Goal: Task Accomplishment & Management: Use online tool/utility

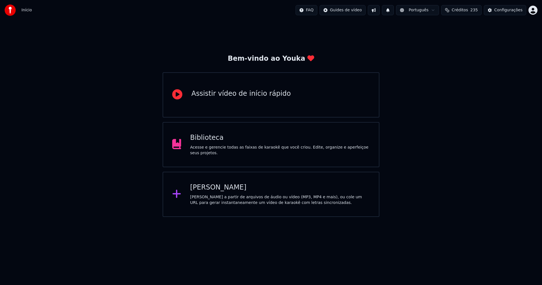
click at [206, 142] on div "Biblioteca" at bounding box center [280, 137] width 180 height 9
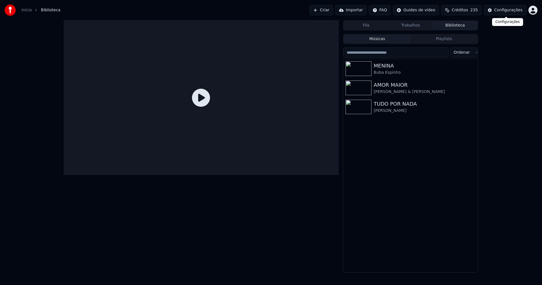
click at [520, 10] on div "Configurações" at bounding box center [508, 10] width 28 height 6
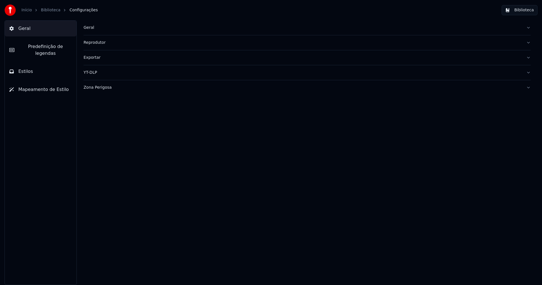
click at [87, 28] on div "Geral" at bounding box center [302, 28] width 438 height 6
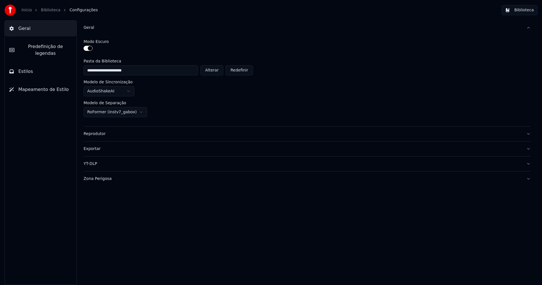
click at [218, 70] on button "Alterar" at bounding box center [211, 70] width 23 height 10
type input "**********"
click at [522, 11] on button "Biblioteca" at bounding box center [519, 10] width 36 height 10
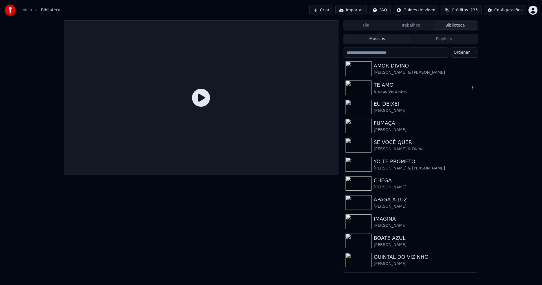
click at [391, 88] on div "TE AMO" at bounding box center [421, 85] width 96 height 8
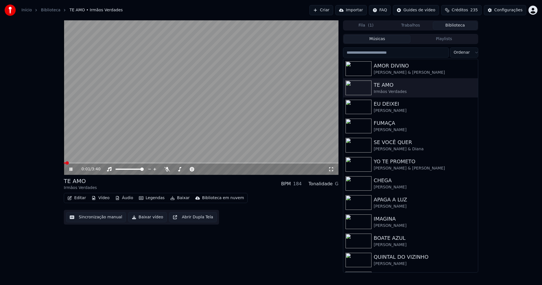
click at [71, 169] on icon at bounding box center [70, 168] width 3 height 3
drag, startPoint x: 331, startPoint y: 170, endPoint x: 207, endPoint y: 207, distance: 129.6
click at [331, 170] on icon at bounding box center [331, 169] width 6 height 5
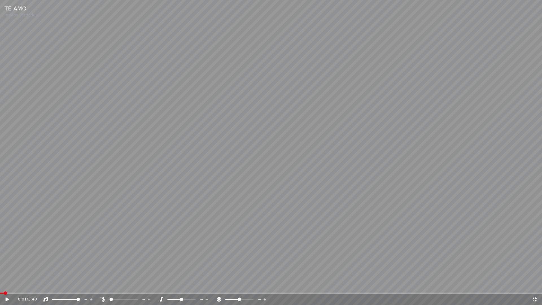
click at [537, 284] on div "0:01 / 3:40" at bounding box center [271, 298] width 542 height 11
click at [535, 284] on icon at bounding box center [534, 299] width 4 height 4
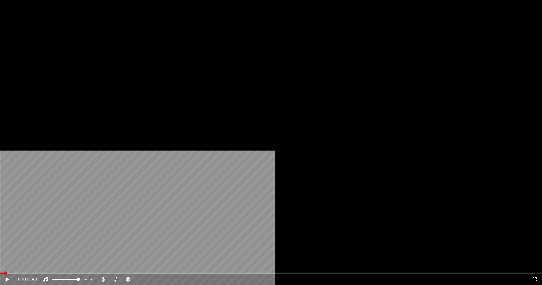
click at [77, 47] on button "Editar" at bounding box center [76, 43] width 23 height 8
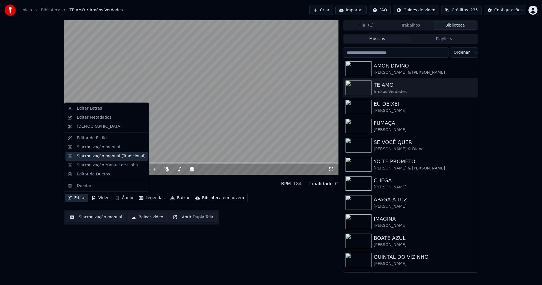
click at [88, 155] on div "Sincronização manual (Tradicional)" at bounding box center [111, 156] width 69 height 6
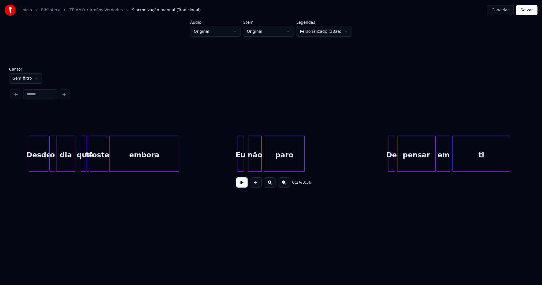
scroll to position [0, 1356]
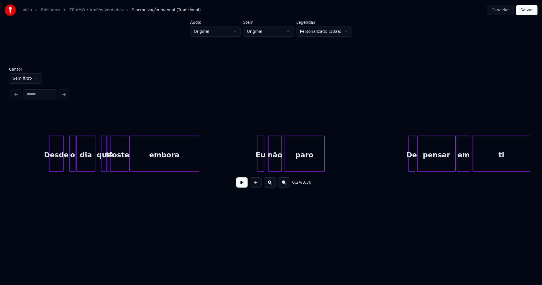
click at [63, 166] on div at bounding box center [62, 154] width 2 height 36
click at [66, 163] on div "o" at bounding box center [69, 153] width 6 height 36
click at [73, 159] on div at bounding box center [73, 154] width 2 height 36
click at [113, 165] on div at bounding box center [113, 154] width 2 height 36
click at [109, 167] on div at bounding box center [110, 154] width 2 height 36
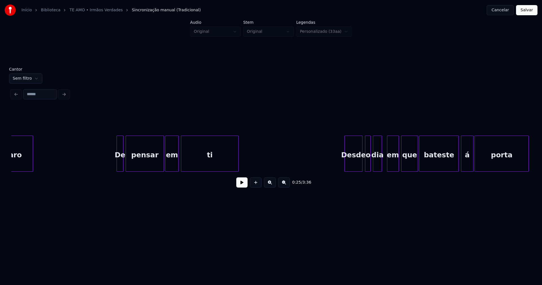
scroll to position [0, 1654]
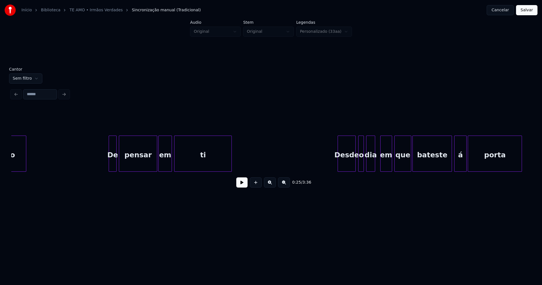
click at [110, 160] on div at bounding box center [110, 154] width 2 height 36
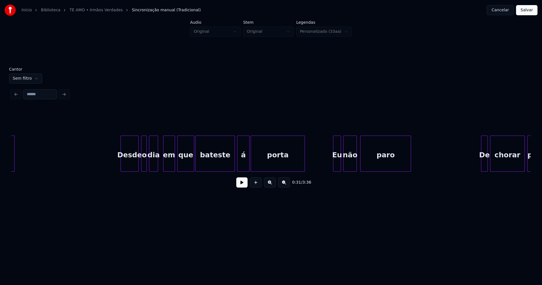
scroll to position [0, 1877]
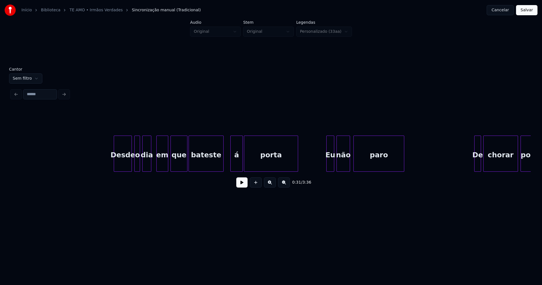
click at [223, 168] on div at bounding box center [222, 154] width 2 height 36
click at [232, 165] on div "á" at bounding box center [231, 155] width 12 height 38
click at [240, 186] on button at bounding box center [241, 182] width 11 height 10
click at [239, 184] on button at bounding box center [241, 182] width 11 height 10
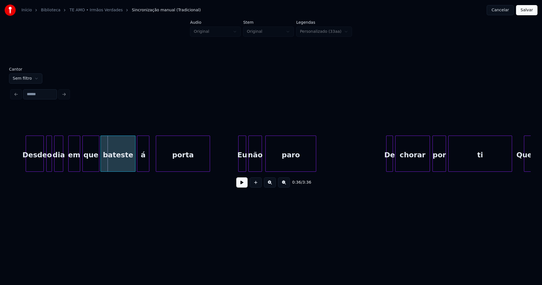
scroll to position [0, 1993]
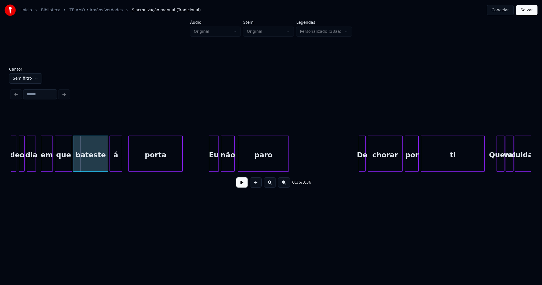
click at [210, 166] on div at bounding box center [210, 154] width 2 height 36
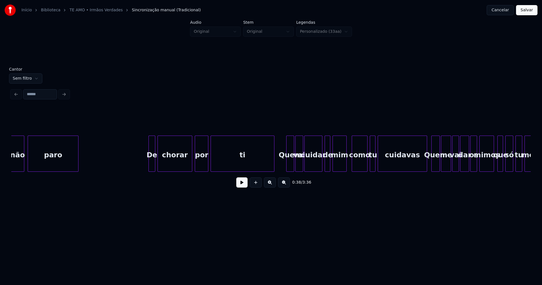
scroll to position [0, 2209]
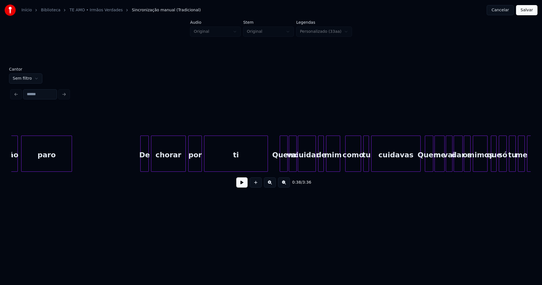
click at [141, 164] on div at bounding box center [141, 154] width 2 height 36
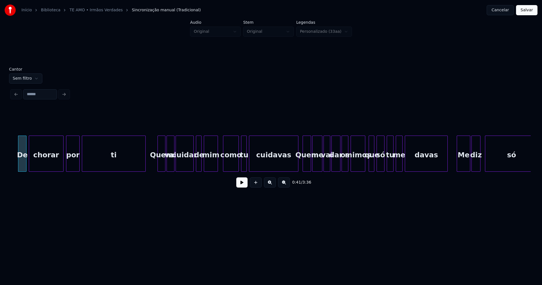
scroll to position [0, 2345]
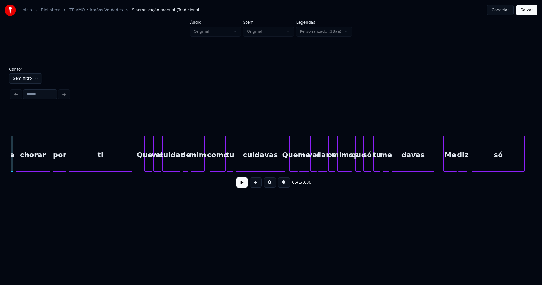
click at [228, 164] on div at bounding box center [228, 154] width 2 height 36
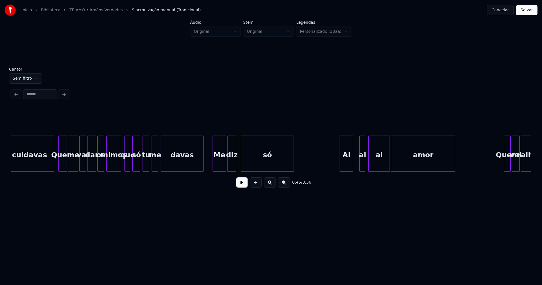
scroll to position [0, 2582]
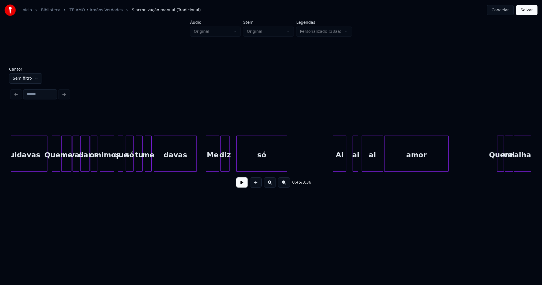
click at [237, 164] on div at bounding box center [237, 154] width 2 height 36
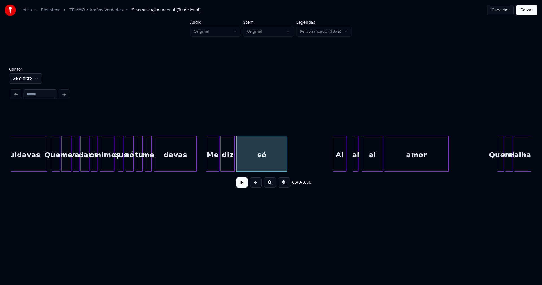
click at [233, 161] on div at bounding box center [233, 154] width 2 height 36
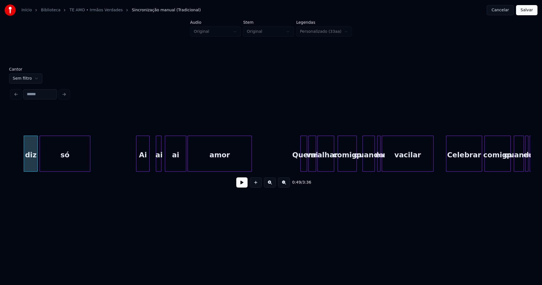
scroll to position [0, 2799]
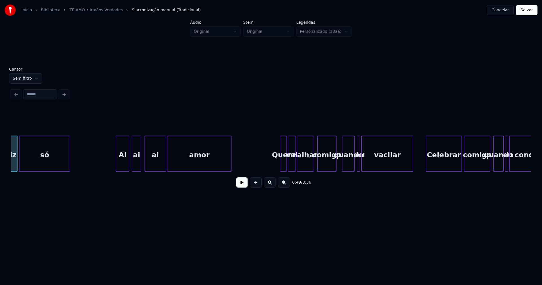
click at [132, 166] on div at bounding box center [133, 154] width 2 height 36
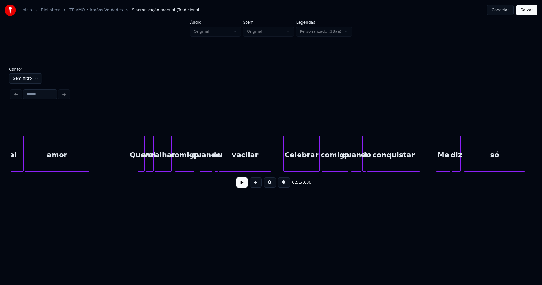
scroll to position [0, 2948]
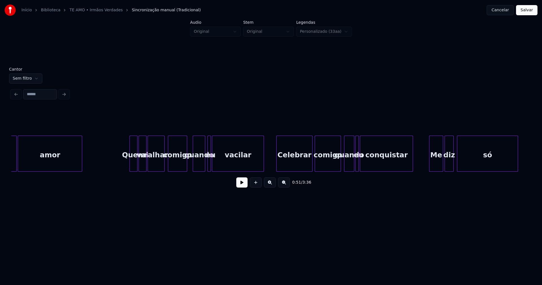
click at [131, 164] on div at bounding box center [131, 154] width 2 height 36
click at [203, 166] on div at bounding box center [203, 154] width 2 height 36
click at [205, 165] on div at bounding box center [206, 154] width 2 height 36
click at [240, 186] on button at bounding box center [241, 182] width 11 height 10
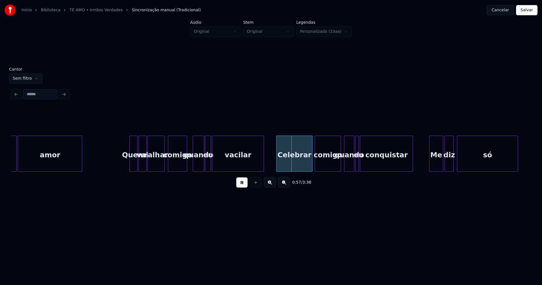
drag, startPoint x: 126, startPoint y: 161, endPoint x: 145, endPoint y: 160, distance: 18.9
drag, startPoint x: 244, startPoint y: 186, endPoint x: 233, endPoint y: 170, distance: 20.0
click at [244, 186] on button at bounding box center [241, 182] width 11 height 10
click at [224, 160] on div at bounding box center [224, 154] width 2 height 36
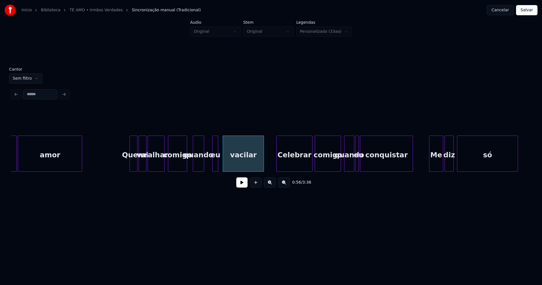
click at [215, 167] on div "eu" at bounding box center [215, 155] width 6 height 38
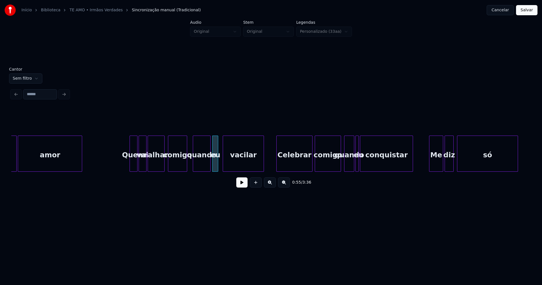
click at [209, 161] on div at bounding box center [209, 154] width 2 height 36
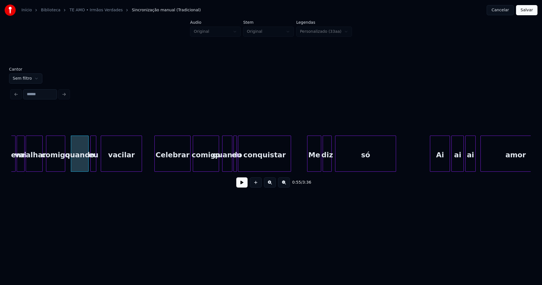
scroll to position [0, 3084]
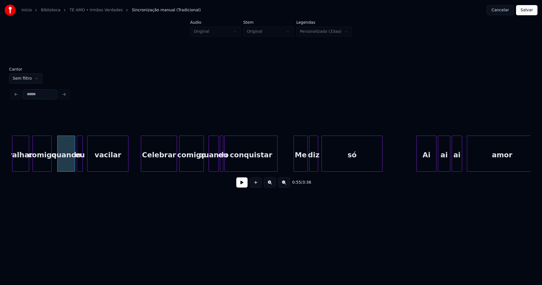
click at [203, 166] on div at bounding box center [203, 154] width 2 height 36
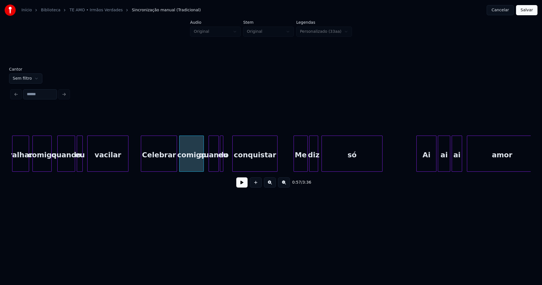
click at [232, 161] on div at bounding box center [233, 154] width 2 height 36
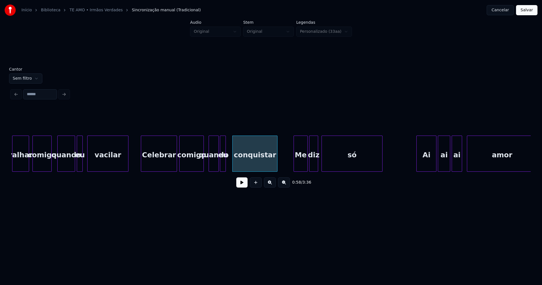
click at [225, 162] on div at bounding box center [225, 154] width 2 height 36
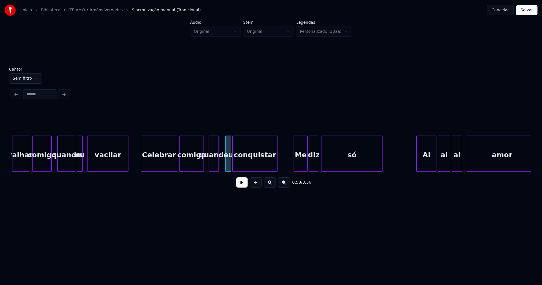
click at [228, 167] on div "eu" at bounding box center [228, 155] width 6 height 38
click at [223, 164] on div at bounding box center [222, 154] width 2 height 36
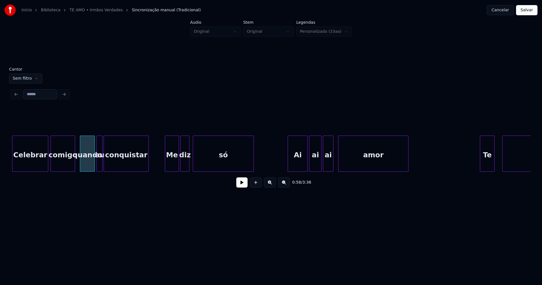
scroll to position [0, 3226]
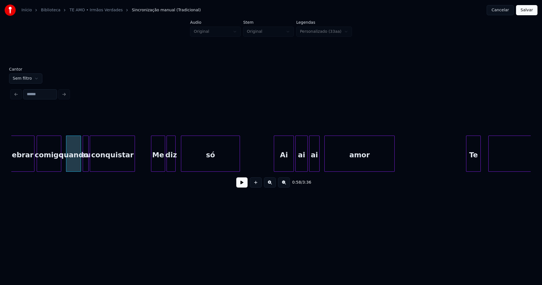
click at [182, 163] on div at bounding box center [182, 154] width 2 height 36
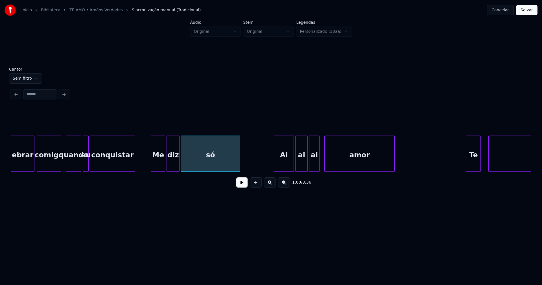
click at [179, 168] on div at bounding box center [178, 154] width 2 height 36
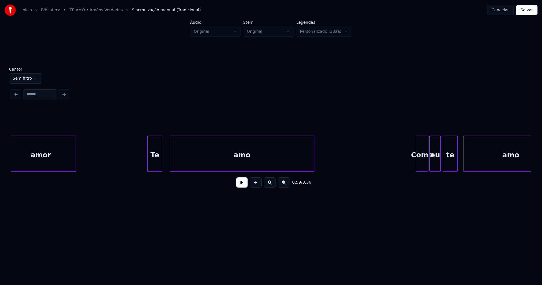
scroll to position [0, 3551]
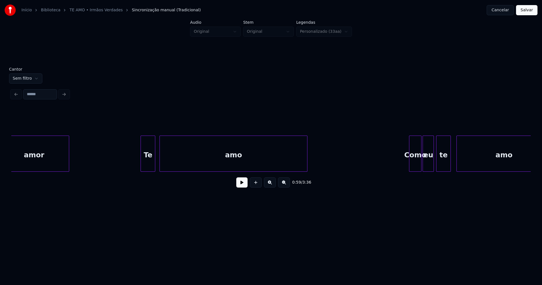
click at [160, 169] on div at bounding box center [161, 154] width 2 height 36
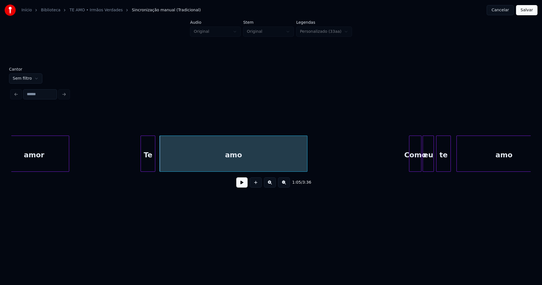
drag, startPoint x: 172, startPoint y: 174, endPoint x: 180, endPoint y: 173, distance: 7.3
click at [180, 171] on div "amor Te amo Como eu te amo" at bounding box center [270, 153] width 519 height 36
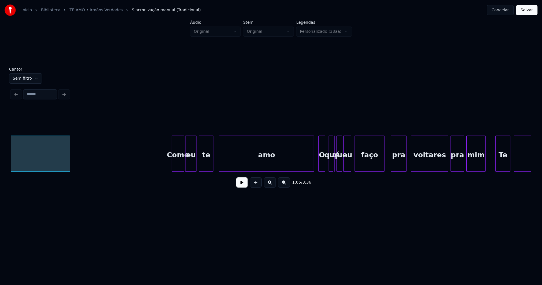
scroll to position [0, 3795]
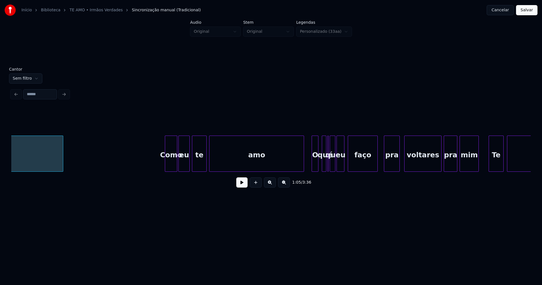
click at [239, 166] on div "amo" at bounding box center [256, 155] width 94 height 38
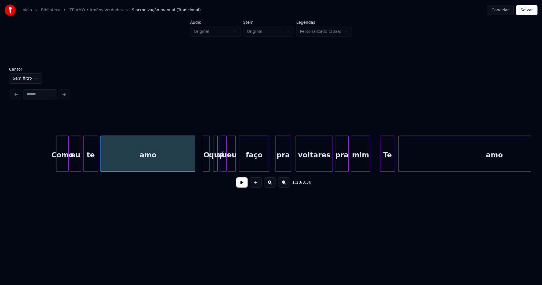
scroll to position [0, 3910]
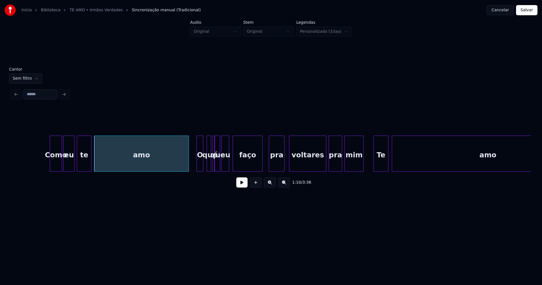
click at [213, 169] on div at bounding box center [213, 154] width 2 height 36
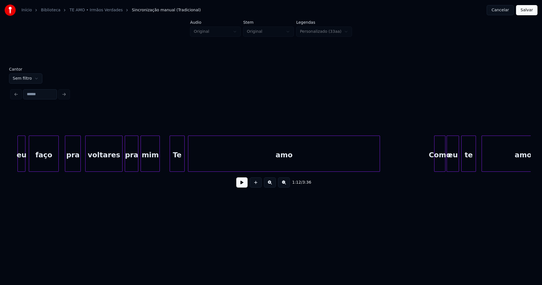
scroll to position [0, 4120]
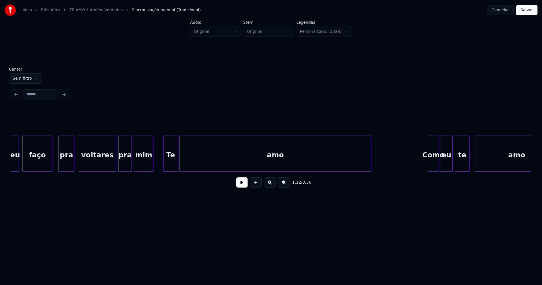
click at [237, 162] on div "amo" at bounding box center [274, 155] width 191 height 38
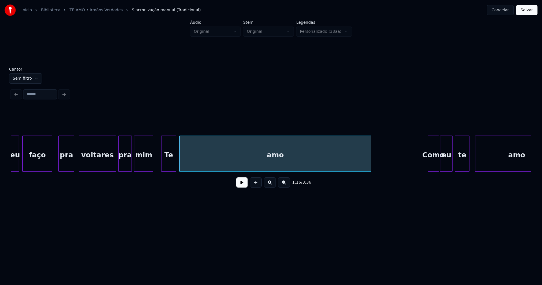
click at [169, 164] on div "Te" at bounding box center [168, 155] width 14 height 38
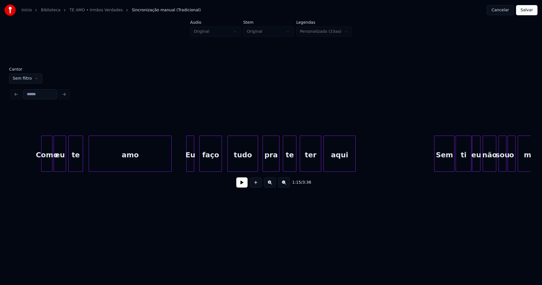
scroll to position [0, 4554]
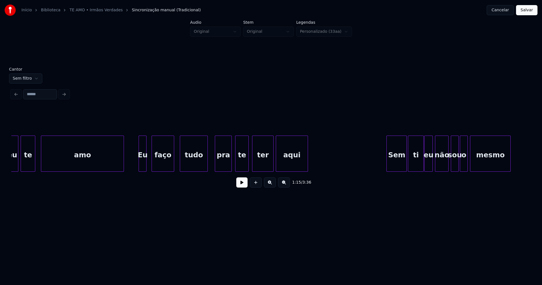
click at [206, 162] on div at bounding box center [207, 154] width 2 height 36
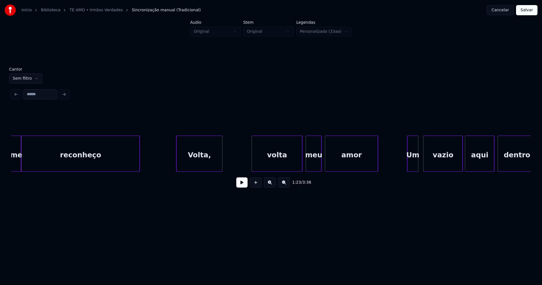
scroll to position [0, 5137]
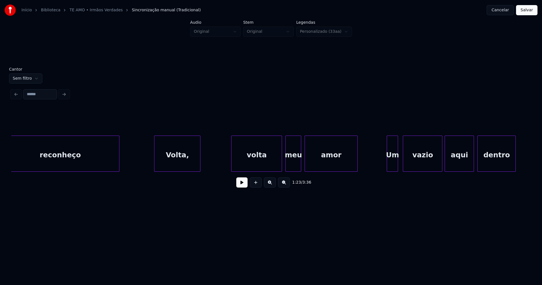
click at [186, 162] on div "Volta," at bounding box center [177, 155] width 46 height 38
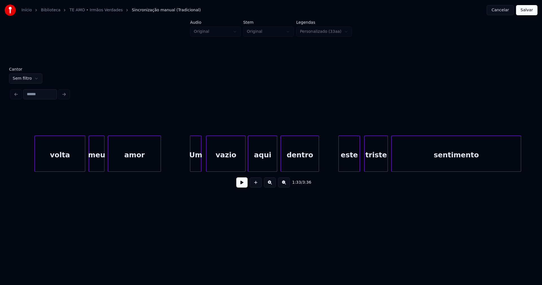
scroll to position [0, 5347]
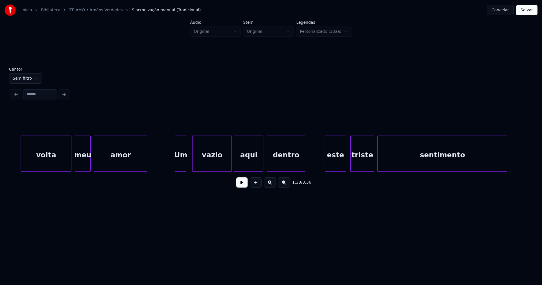
click at [181, 165] on div "Um" at bounding box center [180, 155] width 11 height 38
click at [215, 158] on div "vazio" at bounding box center [211, 155] width 39 height 38
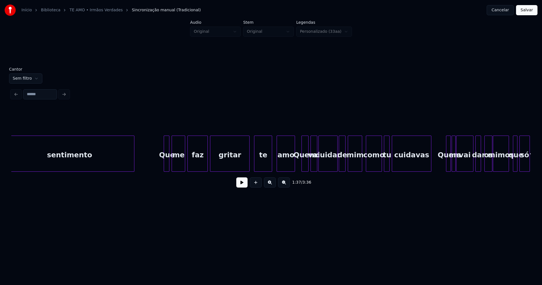
scroll to position [0, 5733]
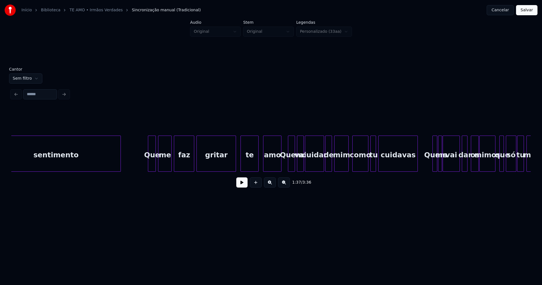
click at [149, 170] on div "sentimento Que me faz gritar te amo Quem vai cuidar de mim como tu cuidavas Que…" at bounding box center [270, 153] width 519 height 36
click at [232, 160] on div at bounding box center [233, 154] width 2 height 36
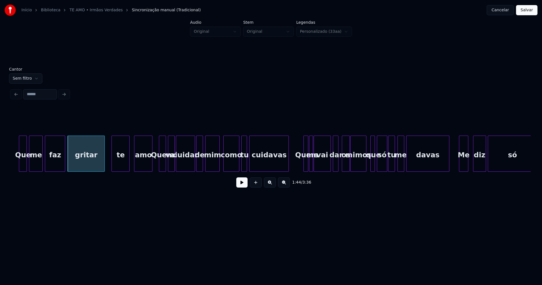
scroll to position [0, 5869]
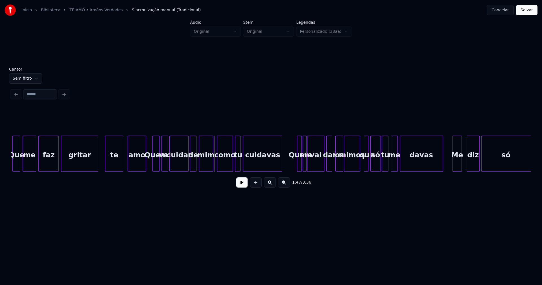
click at [241, 183] on button at bounding box center [241, 182] width 11 height 10
click at [239, 183] on button at bounding box center [241, 182] width 11 height 10
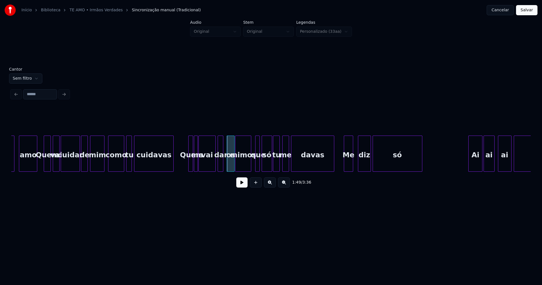
scroll to position [0, 5991]
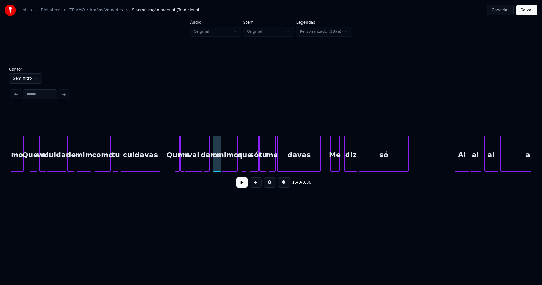
click at [250, 165] on div at bounding box center [251, 154] width 2 height 36
click at [248, 166] on div at bounding box center [248, 154] width 2 height 36
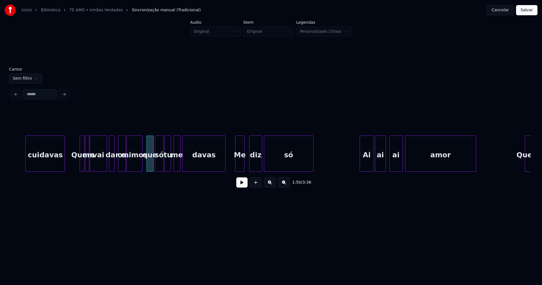
scroll to position [0, 6113]
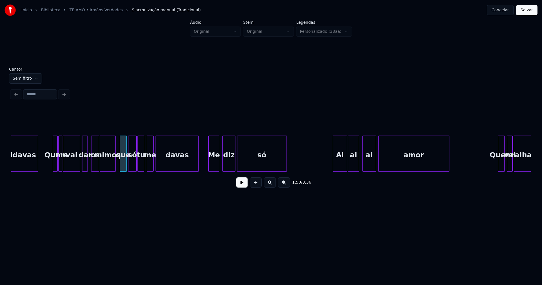
click at [218, 164] on div at bounding box center [218, 154] width 2 height 36
click at [208, 163] on div at bounding box center [208, 154] width 2 height 36
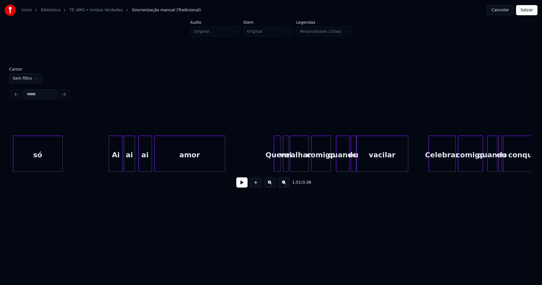
scroll to position [0, 6343]
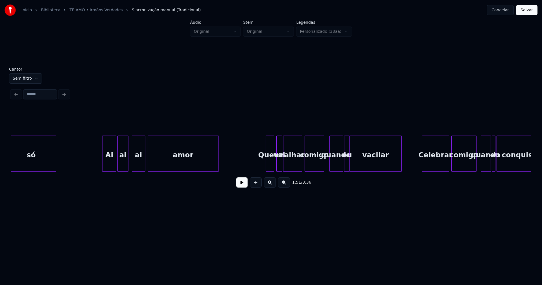
click at [267, 164] on div at bounding box center [267, 154] width 2 height 36
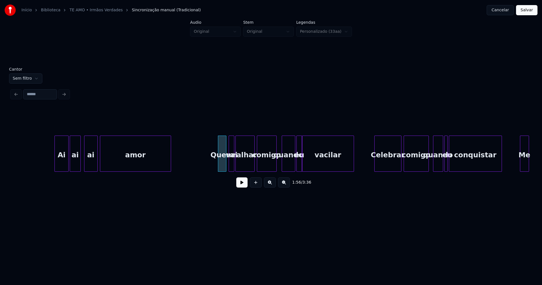
scroll to position [0, 6438]
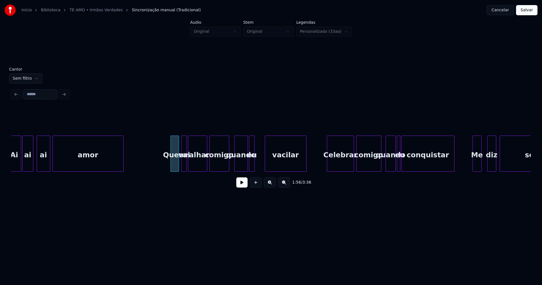
click at [266, 158] on div at bounding box center [266, 154] width 2 height 36
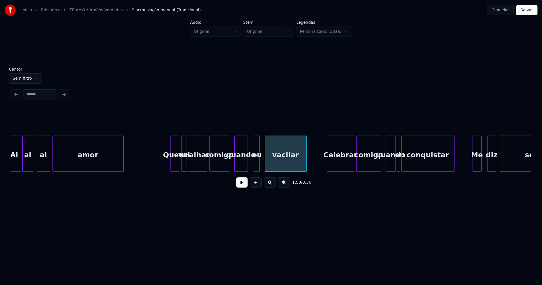
click at [257, 164] on div "eu" at bounding box center [257, 155] width 6 height 38
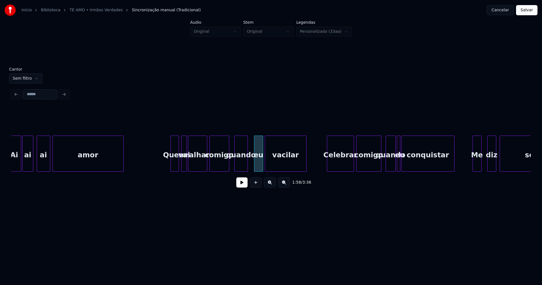
click at [261, 162] on div at bounding box center [262, 154] width 2 height 36
click at [252, 166] on div at bounding box center [252, 154] width 2 height 36
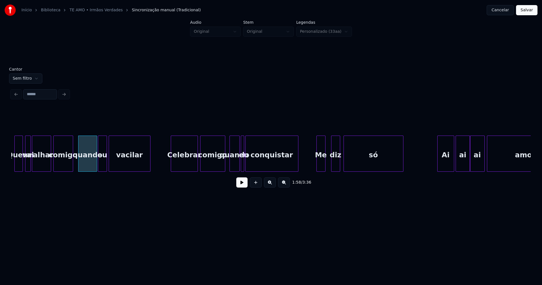
scroll to position [0, 6621]
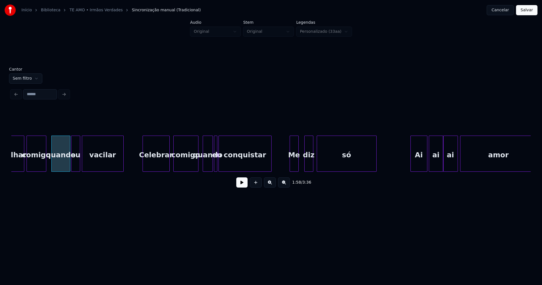
click at [165, 168] on div "Celebrar" at bounding box center [156, 155] width 27 height 38
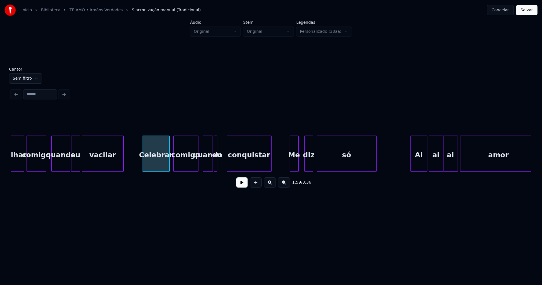
click at [227, 159] on div at bounding box center [228, 154] width 2 height 36
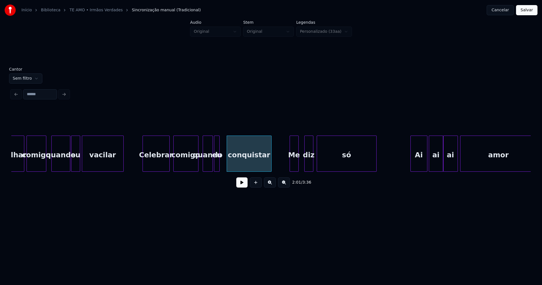
click at [218, 162] on div at bounding box center [218, 154] width 2 height 36
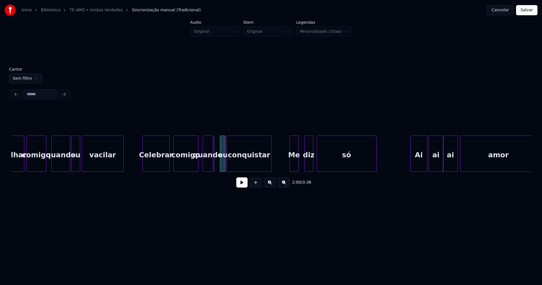
click at [222, 164] on div "eu" at bounding box center [223, 155] width 6 height 38
click at [217, 166] on div at bounding box center [217, 154] width 2 height 36
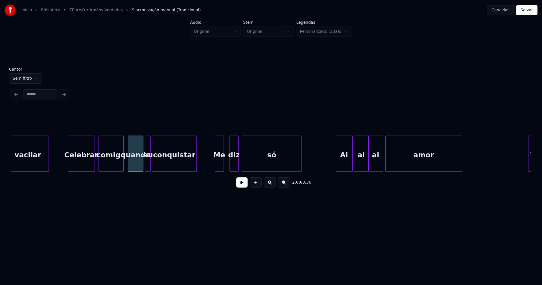
scroll to position [0, 6702]
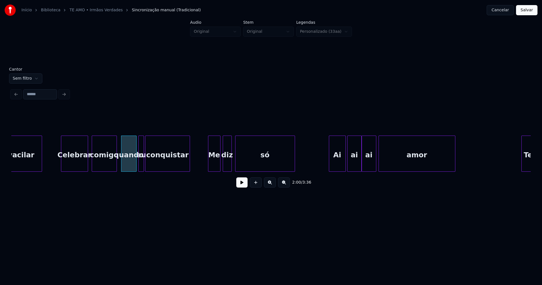
click at [219, 163] on div at bounding box center [219, 154] width 2 height 36
click at [237, 166] on div at bounding box center [238, 154] width 2 height 36
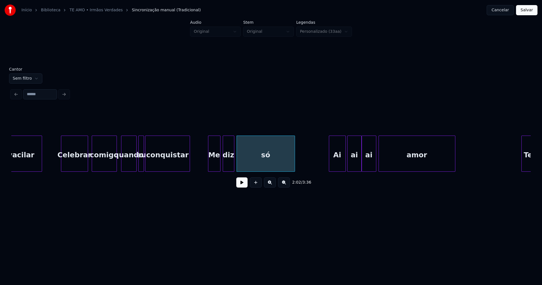
click at [233, 166] on div at bounding box center [233, 154] width 2 height 36
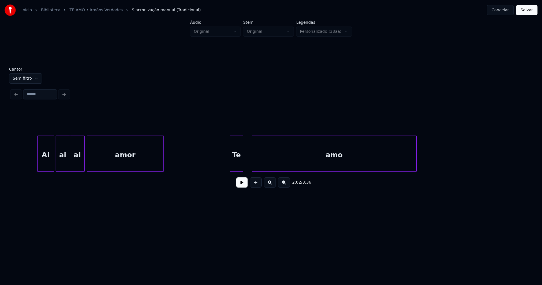
scroll to position [0, 7055]
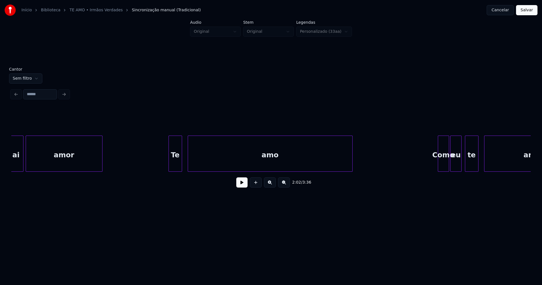
click at [287, 162] on div "amo" at bounding box center [270, 155] width 164 height 38
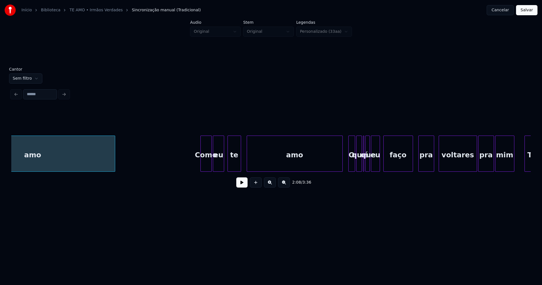
scroll to position [0, 7306]
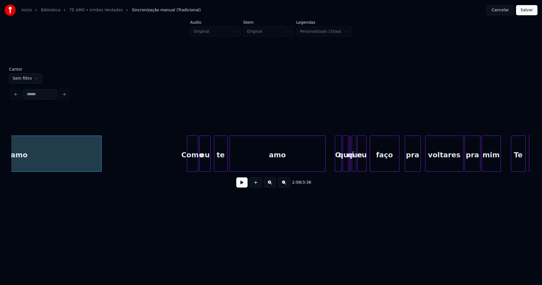
click at [295, 164] on div "amo" at bounding box center [277, 155] width 95 height 38
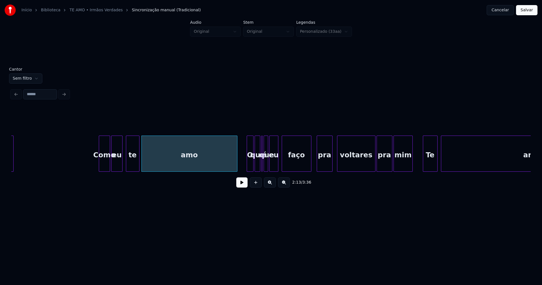
scroll to position [0, 7448]
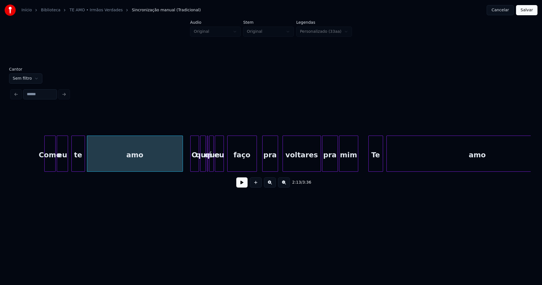
click at [192, 167] on div at bounding box center [191, 154] width 2 height 36
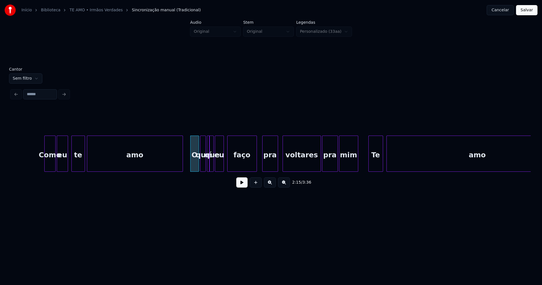
click at [208, 168] on div at bounding box center [209, 154] width 2 height 36
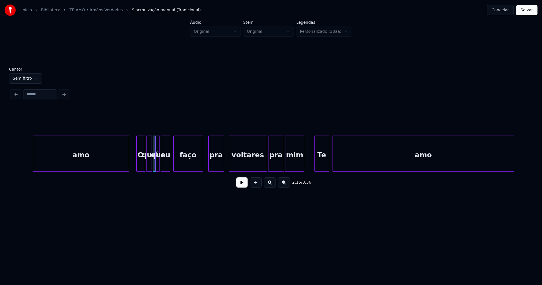
scroll to position [0, 7550]
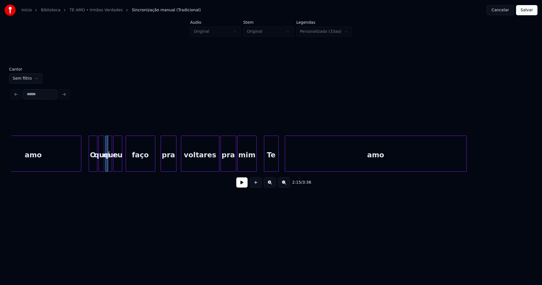
click at [270, 166] on div "Te" at bounding box center [271, 155] width 14 height 38
click at [294, 164] on div "amo" at bounding box center [371, 155] width 181 height 38
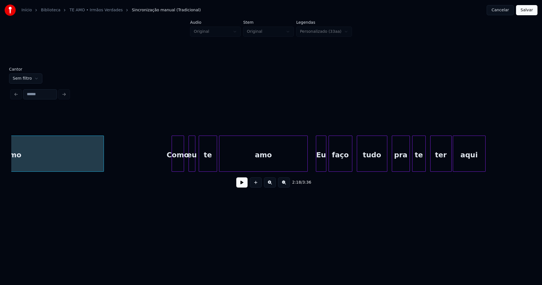
scroll to position [0, 7929]
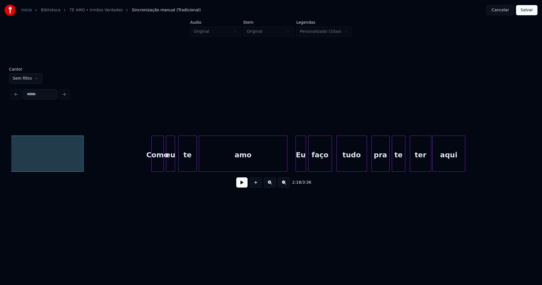
click at [167, 166] on div at bounding box center [167, 154] width 2 height 36
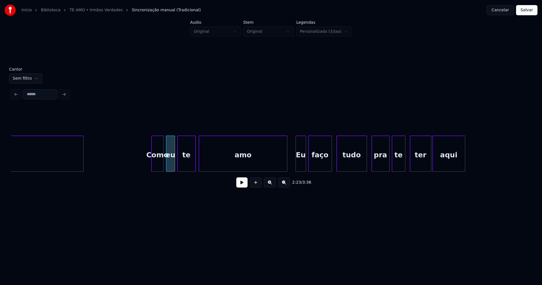
click at [185, 166] on div "te" at bounding box center [186, 155] width 18 height 38
click at [211, 165] on div "amo" at bounding box center [240, 155] width 88 height 38
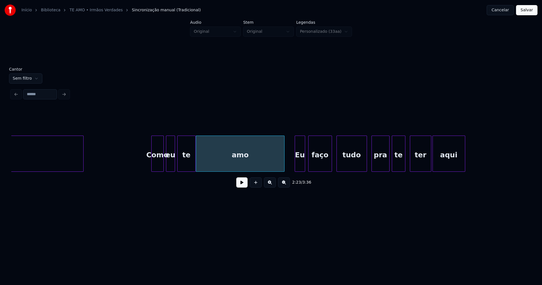
click at [302, 164] on div "Eu" at bounding box center [300, 155] width 10 height 38
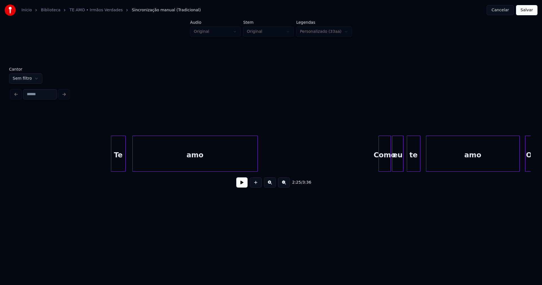
scroll to position [0, 9461]
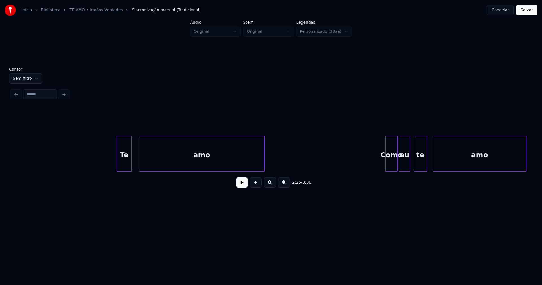
click at [126, 162] on div "Te" at bounding box center [124, 155] width 14 height 38
click at [154, 162] on div "amo" at bounding box center [199, 155] width 125 height 38
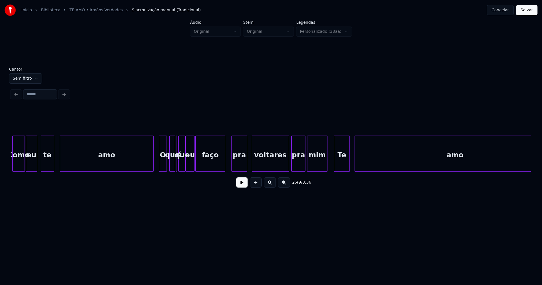
scroll to position [0, 9847]
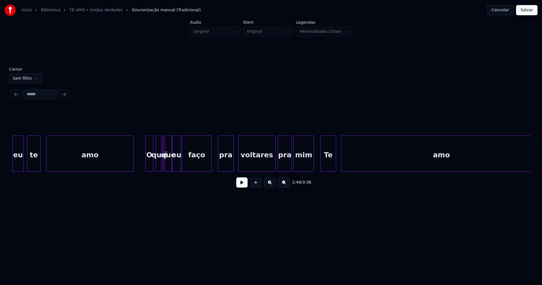
click at [132, 163] on div at bounding box center [133, 154] width 2 height 36
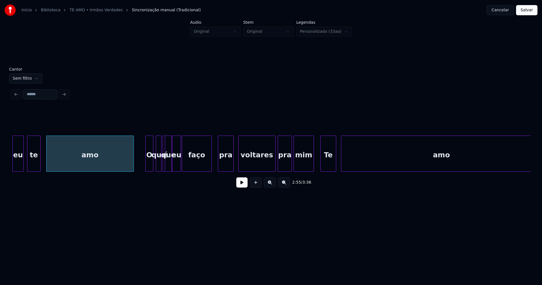
click at [163, 167] on div at bounding box center [164, 154] width 2 height 36
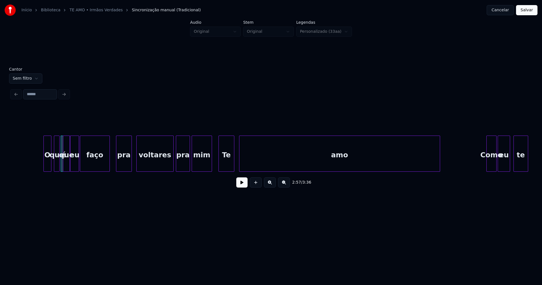
scroll to position [0, 9976]
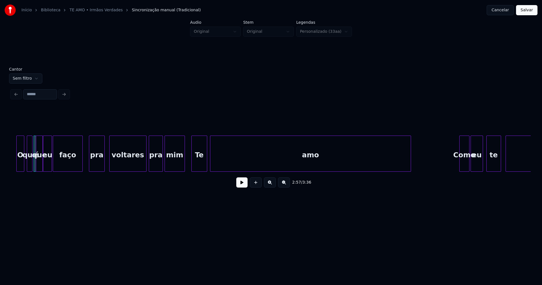
click at [260, 165] on div "amo" at bounding box center [310, 155] width 200 height 38
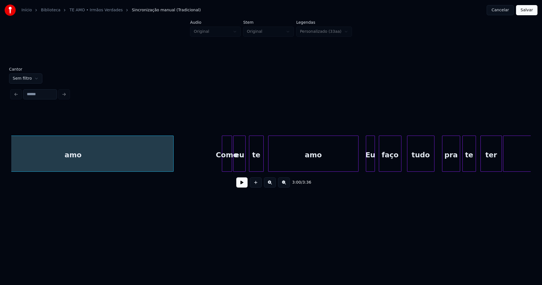
scroll to position [0, 10220]
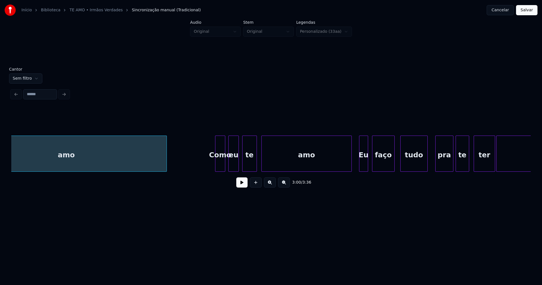
click at [230, 167] on div at bounding box center [229, 154] width 2 height 36
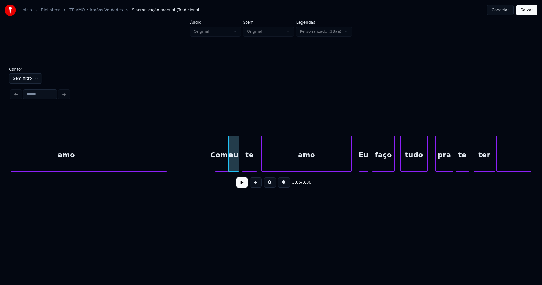
click at [227, 166] on div at bounding box center [227, 154] width 2 height 36
click at [250, 166] on div "te" at bounding box center [247, 155] width 14 height 38
click at [284, 165] on div "amo" at bounding box center [304, 155] width 90 height 38
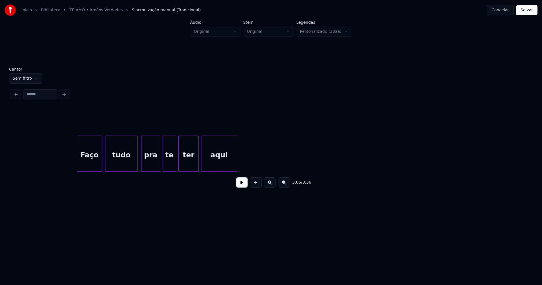
scroll to position [0, 11718]
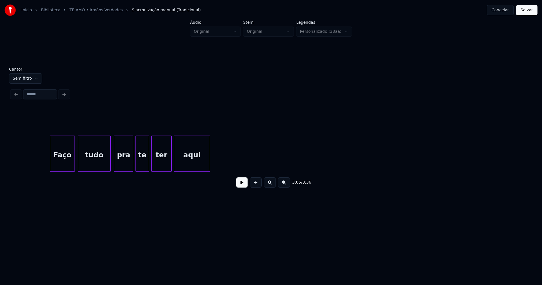
click at [529, 11] on button "Salvar" at bounding box center [526, 10] width 21 height 10
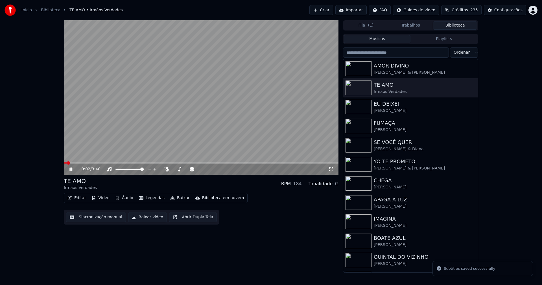
click at [70, 169] on icon at bounding box center [70, 168] width 3 height 3
click at [72, 168] on icon at bounding box center [74, 169] width 13 height 5
click at [332, 170] on icon at bounding box center [331, 169] width 6 height 5
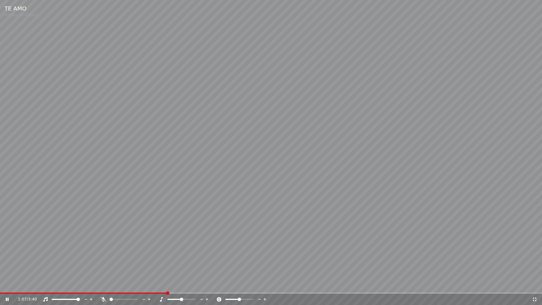
click at [533, 284] on icon at bounding box center [534, 299] width 6 height 5
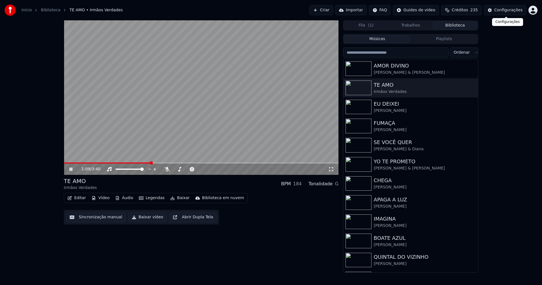
click at [517, 11] on div "Configurações" at bounding box center [508, 10] width 28 height 6
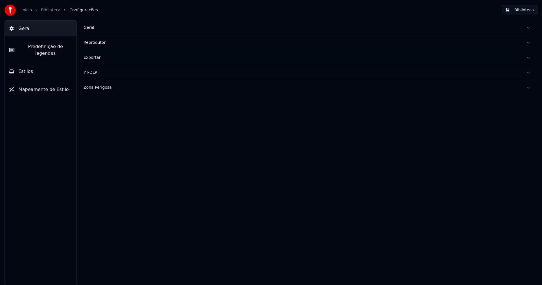
click at [35, 65] on button "Estilos" at bounding box center [41, 71] width 72 height 16
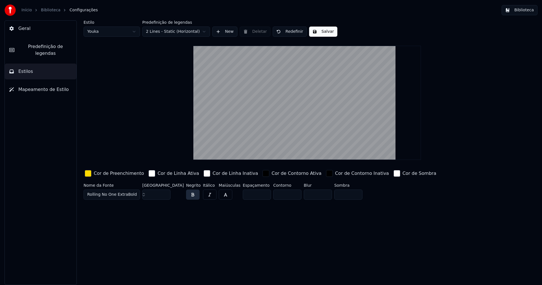
click at [122, 34] on html "Início Biblioteca Configurações Biblioteca Geral Predefinição de legendas Estil…" at bounding box center [271, 142] width 542 height 285
click at [135, 31] on html "Início Biblioteca Configurações Biblioteca Geral Predefinição de legendas Estil…" at bounding box center [271, 142] width 542 height 285
click at [164, 194] on input "**" at bounding box center [156, 194] width 28 height 10
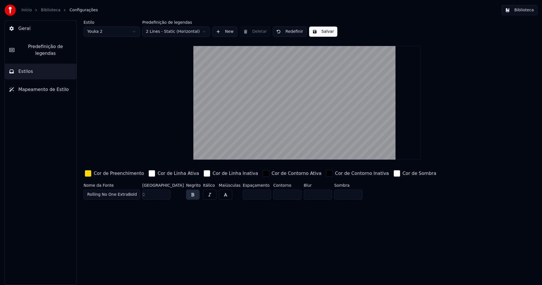
click at [164, 191] on input "**" at bounding box center [156, 194] width 28 height 10
click at [164, 192] on input "**" at bounding box center [156, 194] width 28 height 10
click at [165, 195] on input "**" at bounding box center [156, 194] width 28 height 10
type input "**"
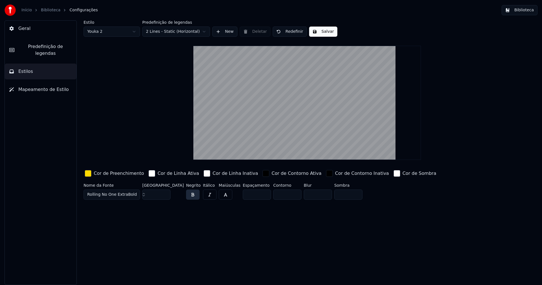
click at [165, 195] on input "**" at bounding box center [156, 194] width 28 height 10
click at [89, 175] on div "button" at bounding box center [88, 173] width 7 height 7
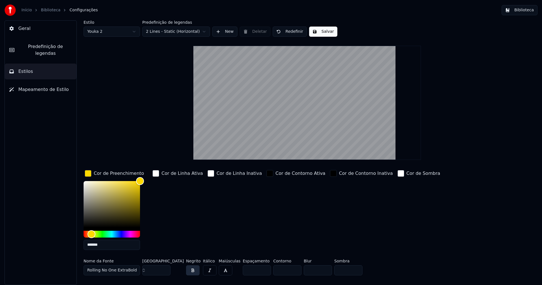
click at [111, 245] on input "*******" at bounding box center [111, 244] width 56 height 10
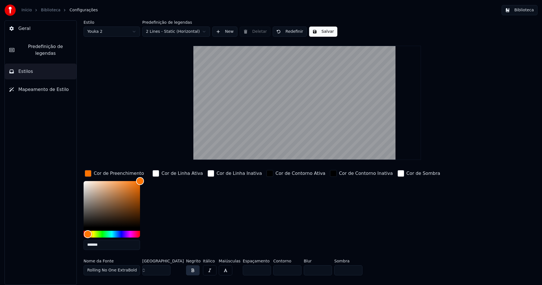
type input "*******"
click at [89, 173] on div "button" at bounding box center [88, 173] width 7 height 7
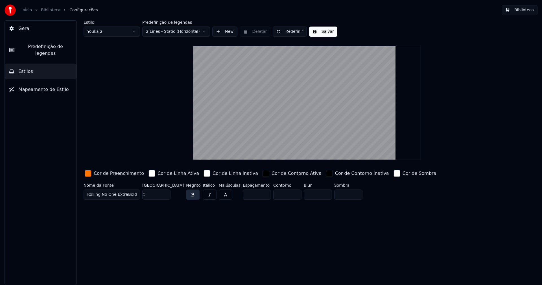
click at [324, 31] on button "Salvar" at bounding box center [323, 32] width 28 height 10
click at [523, 9] on button "Biblioteca" at bounding box center [519, 10] width 36 height 10
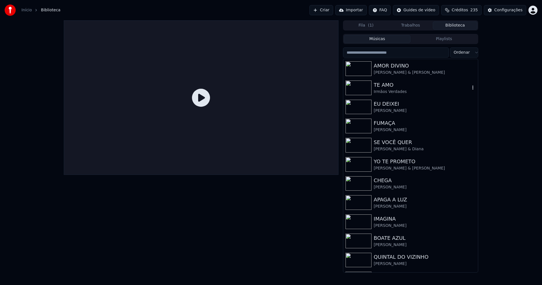
drag, startPoint x: 379, startPoint y: 92, endPoint x: 387, endPoint y: 90, distance: 8.3
click at [380, 92] on div "Irmãos Verdades" at bounding box center [421, 92] width 96 height 6
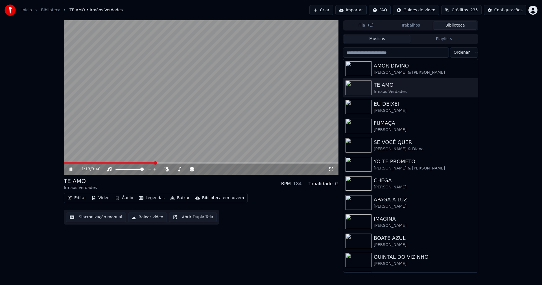
click at [155, 162] on span at bounding box center [201, 162] width 274 height 1
click at [334, 168] on div "1:13 / 3:40" at bounding box center [201, 169] width 270 height 6
click at [332, 170] on icon at bounding box center [331, 169] width 6 height 5
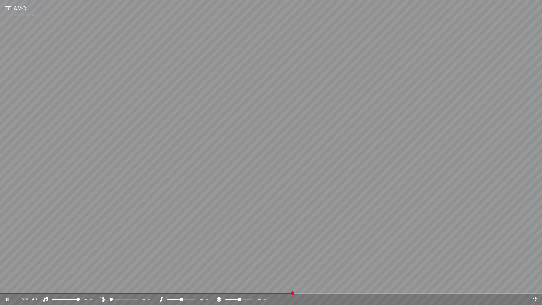
click at [532, 284] on icon at bounding box center [534, 299] width 6 height 5
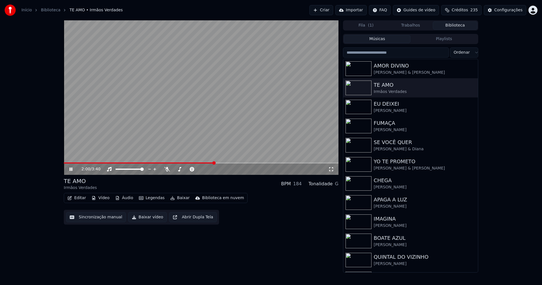
click at [67, 169] on div "2:00 / 3:40" at bounding box center [201, 169] width 270 height 6
click at [71, 169] on icon at bounding box center [74, 169] width 13 height 5
click at [147, 220] on button "Baixar vídeo" at bounding box center [147, 217] width 39 height 10
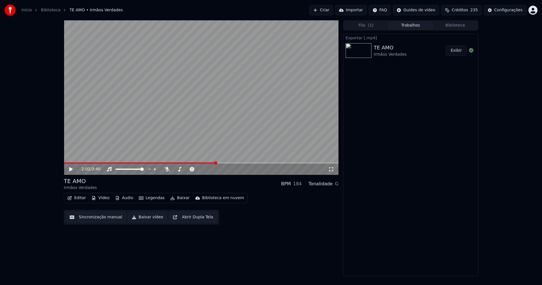
click at [78, 198] on button "Editar" at bounding box center [76, 198] width 23 height 8
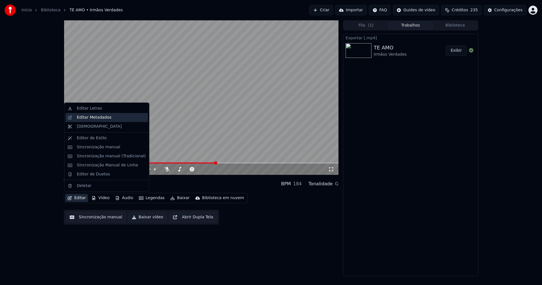
click at [97, 118] on div "Editar Metadados" at bounding box center [94, 118] width 35 height 6
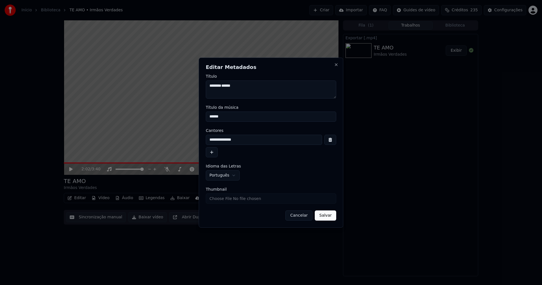
click at [228, 200] on input "Thumbnail" at bounding box center [271, 198] width 130 height 10
type input "**********"
drag, startPoint x: 331, startPoint y: 215, endPoint x: 228, endPoint y: 215, distance: 103.5
click at [331, 215] on button "Salvar" at bounding box center [324, 215] width 21 height 10
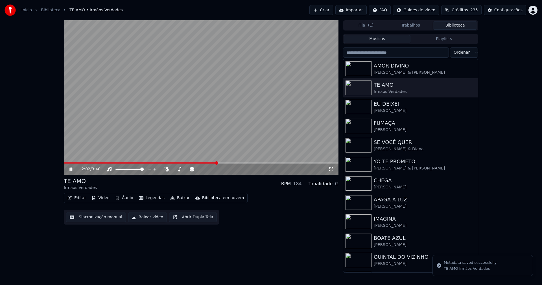
click at [462, 27] on button "Biblioteca" at bounding box center [454, 25] width 45 height 8
click at [71, 168] on icon at bounding box center [74, 169] width 13 height 5
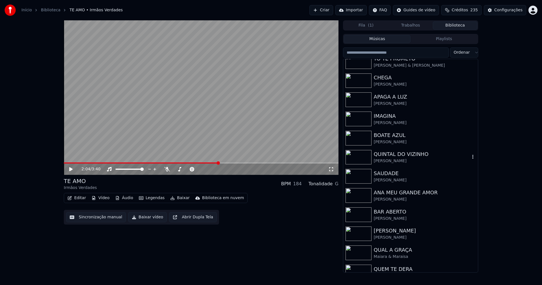
scroll to position [113, 0]
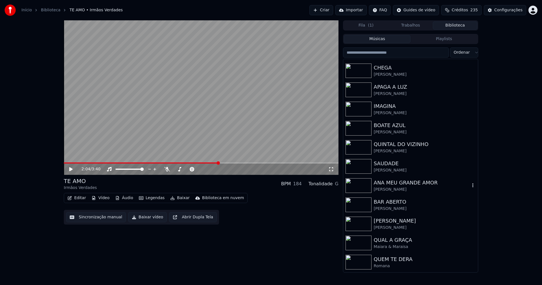
drag, startPoint x: 405, startPoint y: 184, endPoint x: 422, endPoint y: 190, distance: 18.3
click at [405, 185] on div "ANA MEU GRANDE AMOR" at bounding box center [421, 183] width 96 height 8
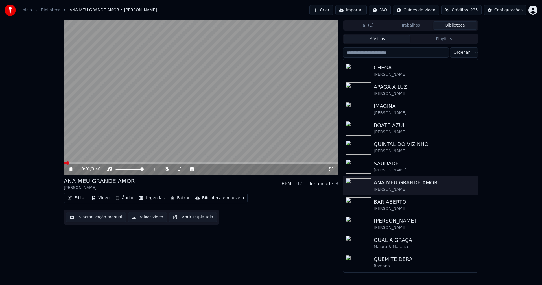
click at [72, 169] on icon at bounding box center [70, 168] width 3 height 3
click at [331, 169] on icon at bounding box center [331, 169] width 6 height 5
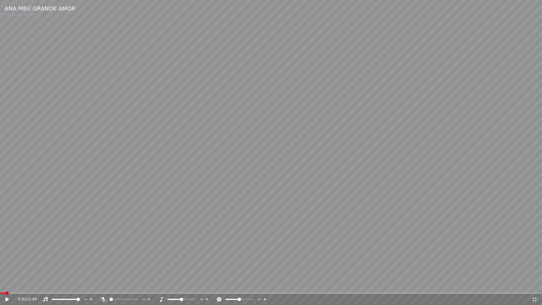
click at [536, 284] on icon at bounding box center [534, 299] width 4 height 4
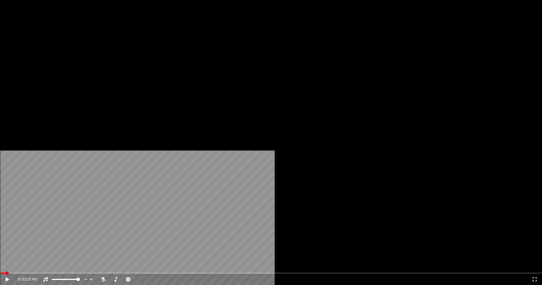
click at [81, 47] on button "Editar" at bounding box center [76, 43] width 23 height 8
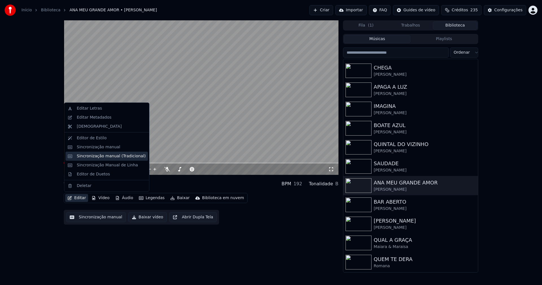
click at [96, 157] on div "Sincronização manual (Tradicional)" at bounding box center [111, 156] width 69 height 6
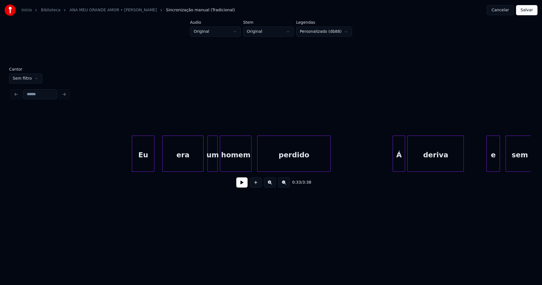
scroll to position [0, 1763]
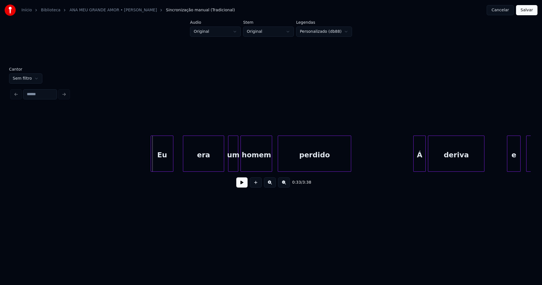
click at [164, 159] on div "Eu" at bounding box center [162, 155] width 22 height 38
click at [239, 185] on button at bounding box center [241, 182] width 11 height 10
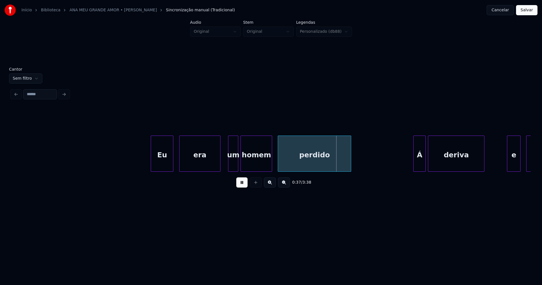
click at [205, 162] on div "era" at bounding box center [199, 155] width 40 height 38
click at [227, 166] on div "um" at bounding box center [227, 155] width 10 height 38
click at [236, 159] on div at bounding box center [236, 154] width 2 height 36
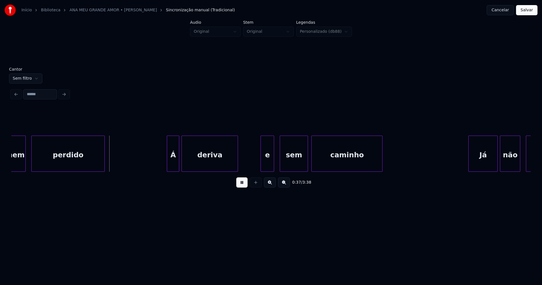
scroll to position [0, 2037]
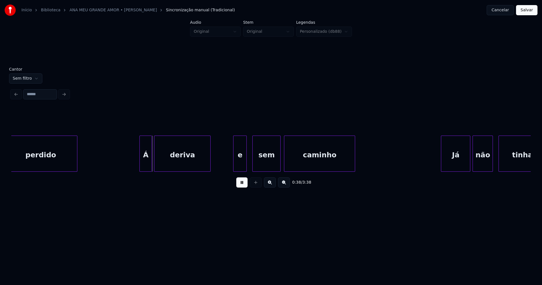
click at [146, 159] on div "Á" at bounding box center [146, 155] width 12 height 38
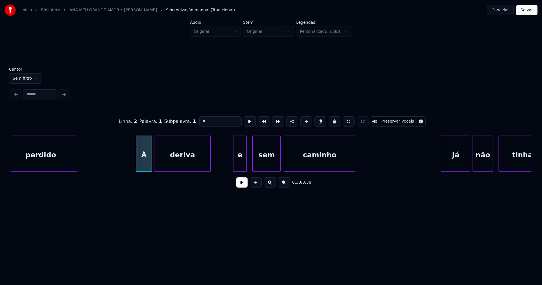
click at [137, 164] on div at bounding box center [137, 154] width 2 height 36
click at [243, 185] on button at bounding box center [241, 182] width 11 height 10
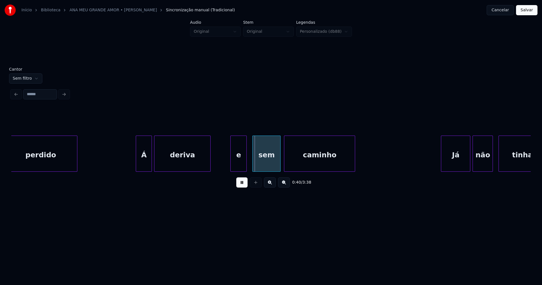
click at [232, 166] on div at bounding box center [231, 154] width 2 height 36
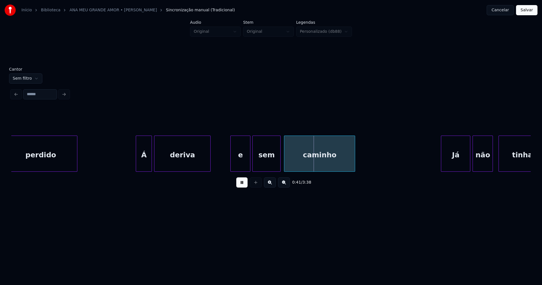
click at [250, 161] on div at bounding box center [249, 154] width 2 height 36
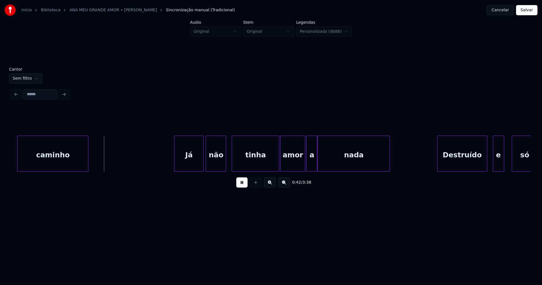
scroll to position [0, 2331]
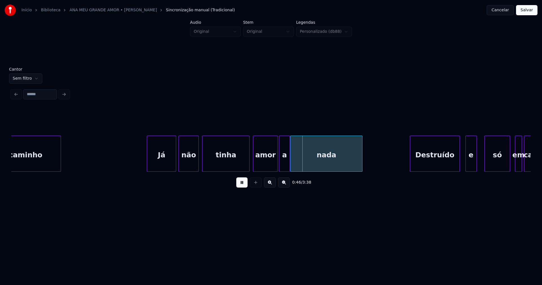
click at [240, 159] on div "tinha" at bounding box center [225, 155] width 47 height 38
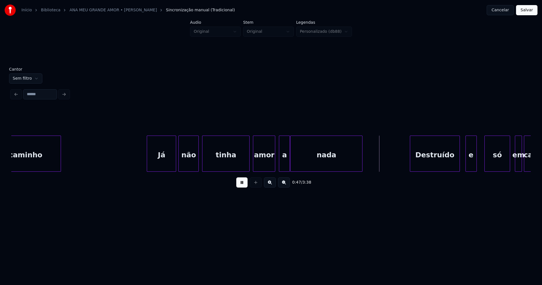
click at [274, 168] on div at bounding box center [274, 154] width 2 height 36
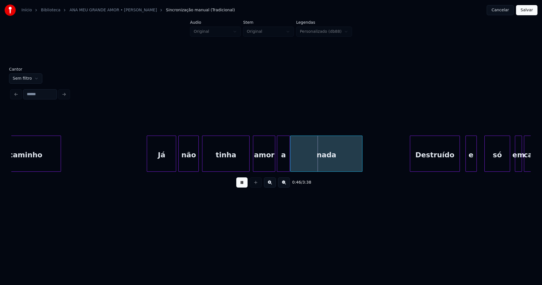
click at [278, 164] on div at bounding box center [278, 154] width 2 height 36
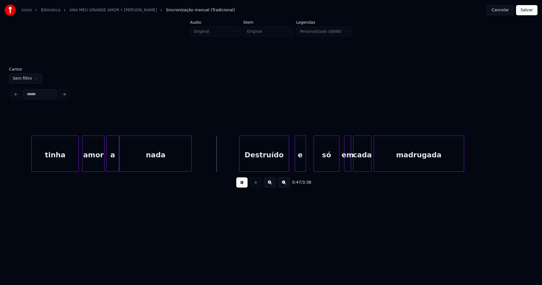
scroll to position [0, 2591]
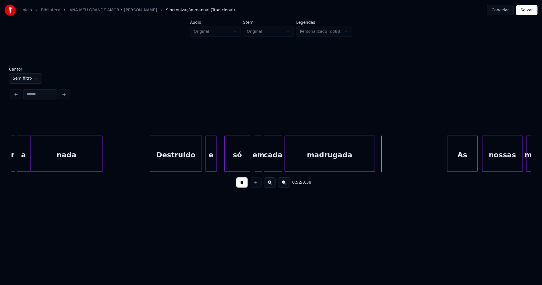
click at [201, 166] on div at bounding box center [201, 154] width 2 height 36
click at [256, 164] on div "em" at bounding box center [256, 155] width 6 height 38
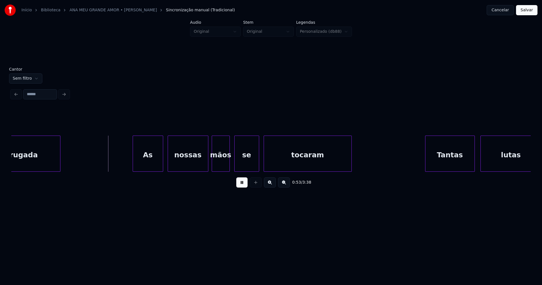
scroll to position [0, 2912]
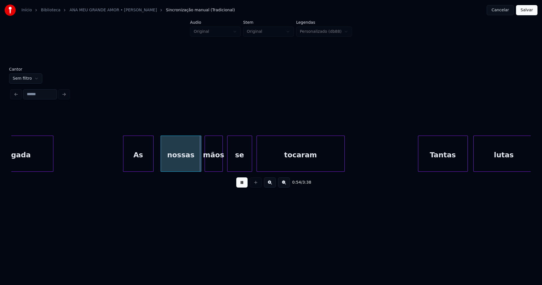
click at [143, 160] on div "As" at bounding box center [138, 155] width 30 height 38
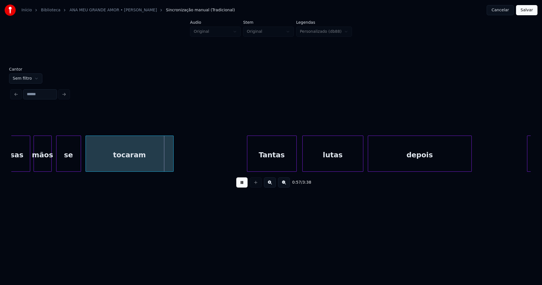
scroll to position [0, 3185]
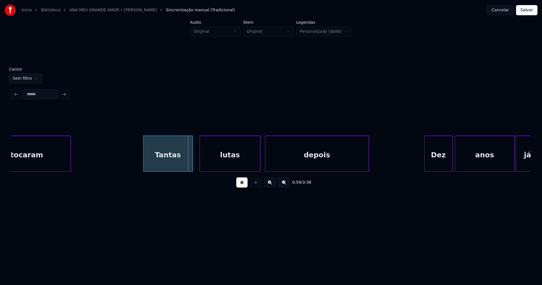
click at [172, 161] on div "Tantas" at bounding box center [167, 155] width 49 height 38
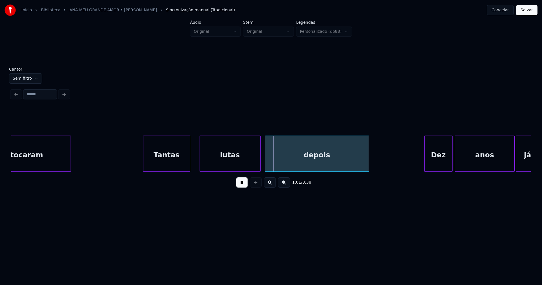
click at [189, 164] on div at bounding box center [189, 154] width 2 height 36
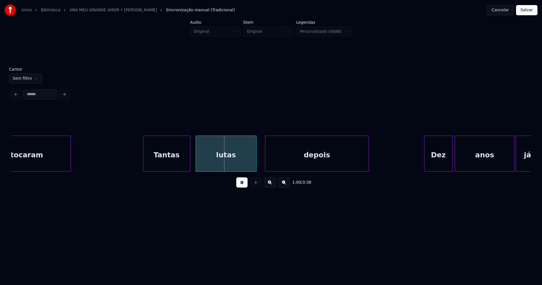
click at [214, 160] on div "lutas" at bounding box center [226, 155] width 60 height 38
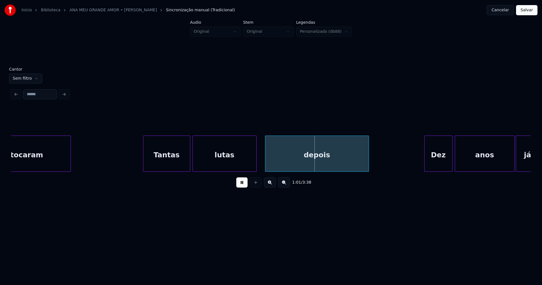
click at [193, 162] on div at bounding box center [194, 154] width 2 height 36
click at [295, 162] on div "depois" at bounding box center [314, 155] width 103 height 38
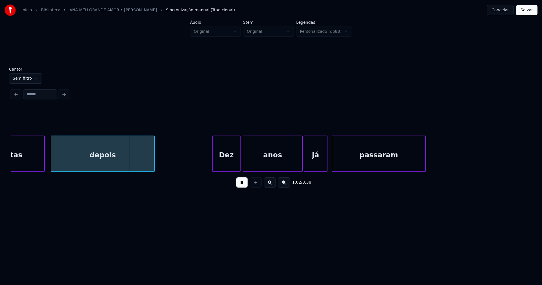
scroll to position [0, 3438]
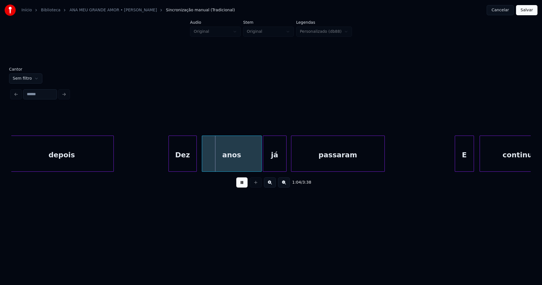
click at [180, 163] on div "Dez" at bounding box center [183, 155] width 28 height 38
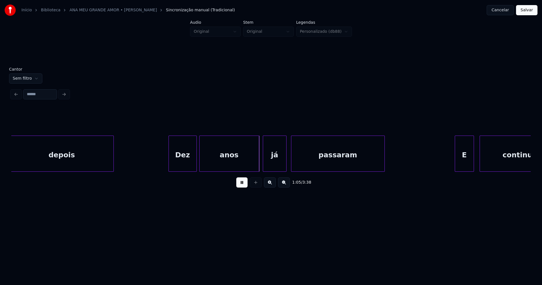
click at [231, 166] on div "anos" at bounding box center [228, 155] width 59 height 38
click at [278, 164] on div "já" at bounding box center [272, 155] width 23 height 38
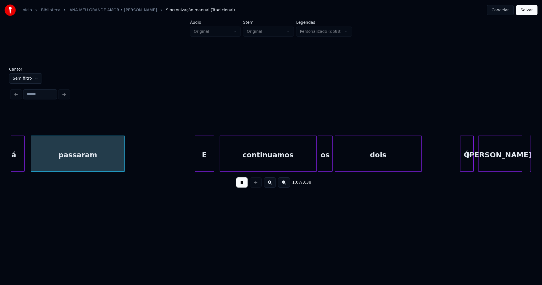
scroll to position [0, 3732]
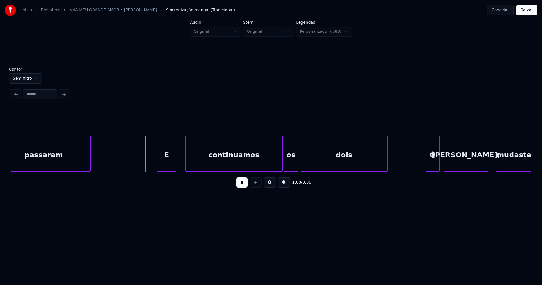
click at [166, 167] on div "E" at bounding box center [166, 155] width 19 height 38
click at [274, 165] on div "continuamos" at bounding box center [232, 155] width 96 height 38
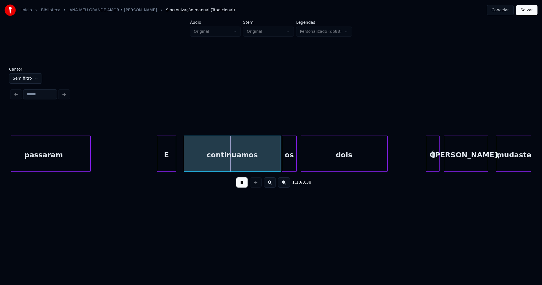
click at [291, 164] on div "os" at bounding box center [289, 155] width 14 height 38
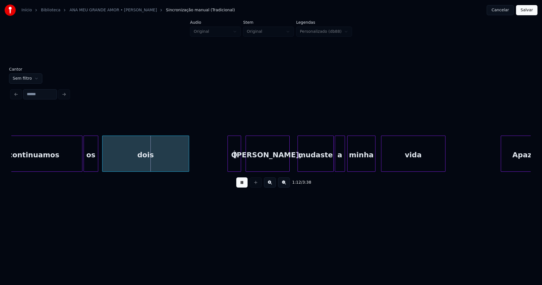
scroll to position [0, 4081]
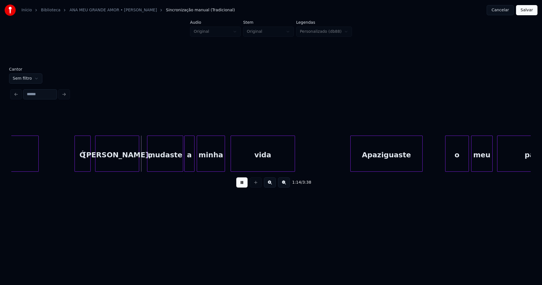
click at [76, 160] on div at bounding box center [76, 154] width 2 height 36
click at [104, 163] on div "[PERSON_NAME]," at bounding box center [113, 155] width 43 height 38
click at [154, 165] on div "mudaste" at bounding box center [160, 155] width 36 height 38
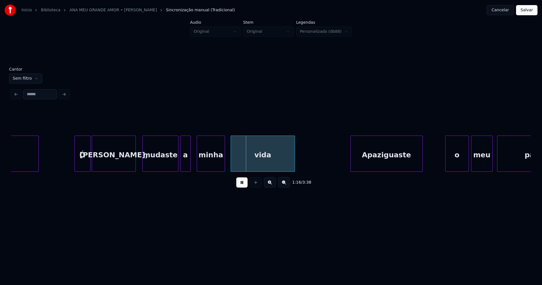
click at [184, 164] on div "a" at bounding box center [186, 155] width 10 height 38
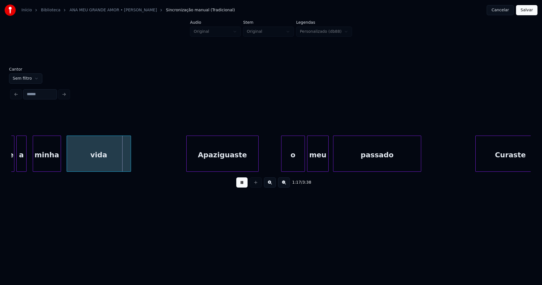
scroll to position [0, 4306]
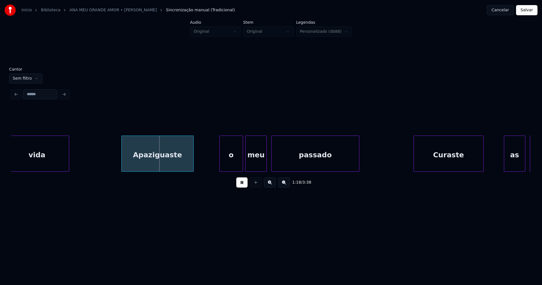
click at [153, 165] on div "Apaziguaste" at bounding box center [158, 155] width 72 height 38
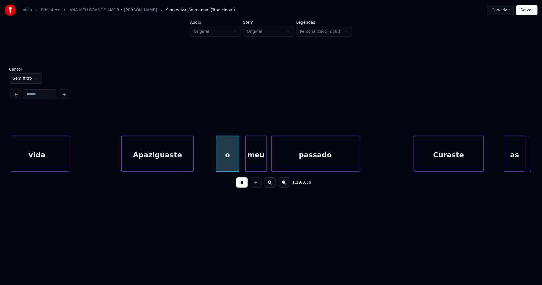
click at [231, 167] on div "o" at bounding box center [227, 155] width 23 height 38
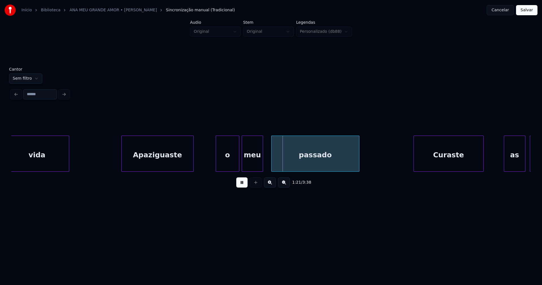
click at [248, 167] on div "meu" at bounding box center [252, 155] width 21 height 38
click at [297, 158] on div "passado" at bounding box center [311, 155] width 87 height 38
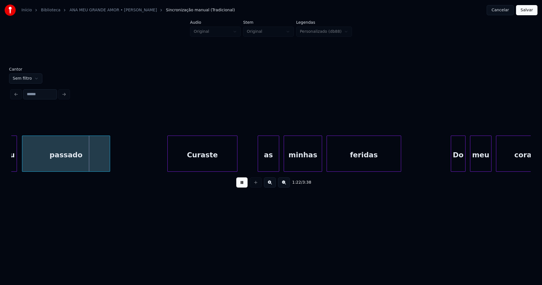
scroll to position [0, 4559]
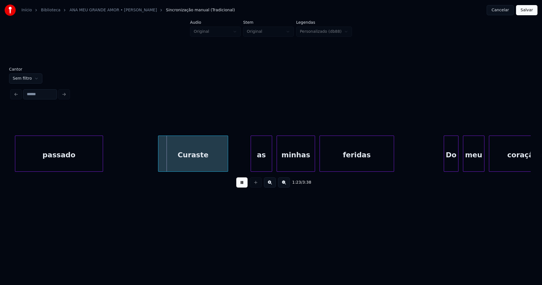
click at [184, 164] on div "Curaste" at bounding box center [192, 155] width 69 height 38
click at [259, 164] on div "as" at bounding box center [258, 155] width 21 height 38
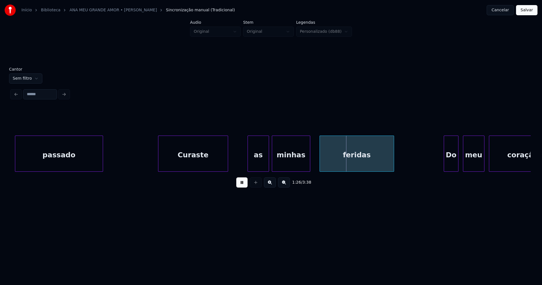
click at [280, 164] on div "minhas" at bounding box center [291, 155] width 38 height 38
click at [314, 157] on div at bounding box center [314, 154] width 2 height 36
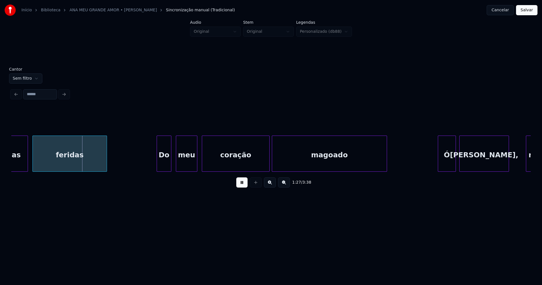
scroll to position [0, 4853]
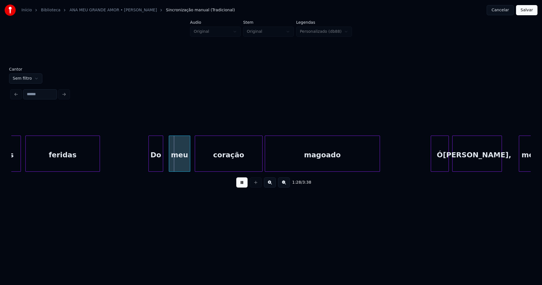
click at [157, 166] on div "Do" at bounding box center [156, 155] width 14 height 38
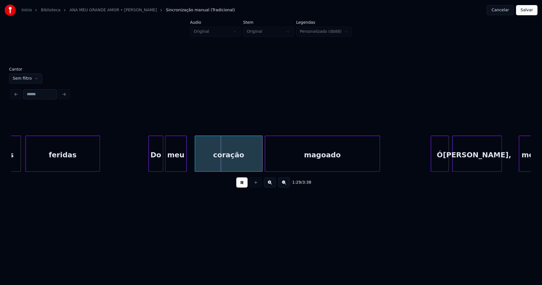
click at [176, 168] on div "meu" at bounding box center [175, 155] width 21 height 38
click at [212, 161] on div "coração" at bounding box center [227, 155] width 67 height 38
click at [285, 162] on div "magoado" at bounding box center [320, 155] width 115 height 38
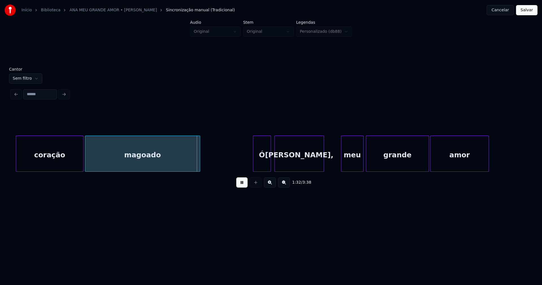
scroll to position [0, 5133]
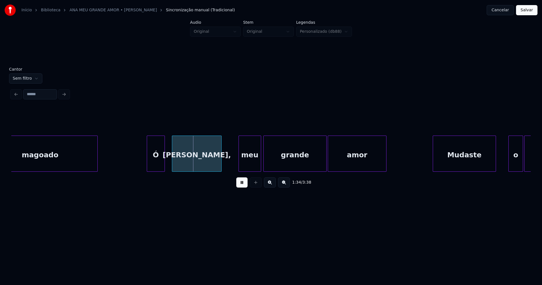
click at [154, 164] on div "Ó" at bounding box center [155, 155] width 17 height 38
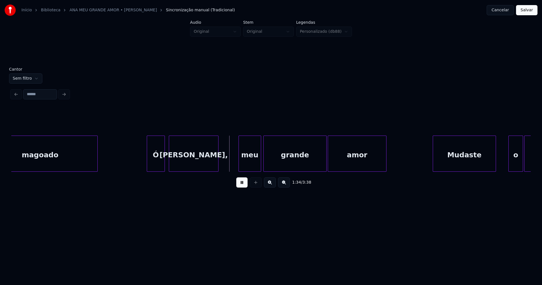
click at [179, 162] on div "[PERSON_NAME]," at bounding box center [193, 155] width 49 height 38
click at [246, 163] on div "meu" at bounding box center [247, 155] width 22 height 38
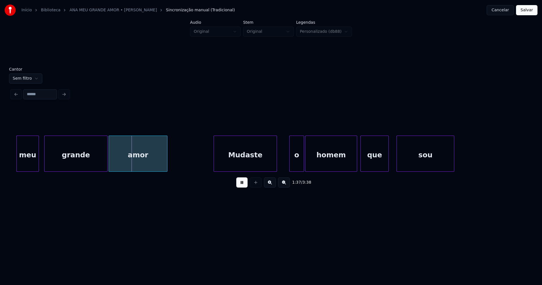
scroll to position [0, 5373]
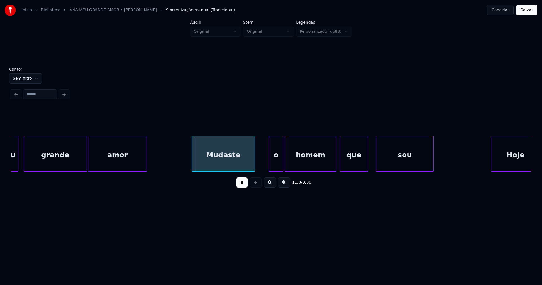
click at [223, 162] on div "Mudaste" at bounding box center [223, 155] width 63 height 38
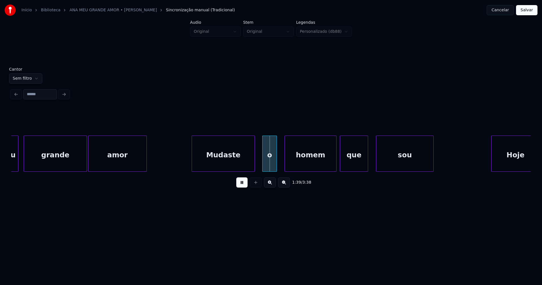
click at [269, 161] on div "o" at bounding box center [269, 155] width 14 height 38
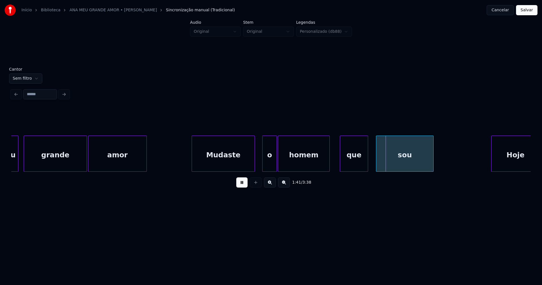
click at [292, 163] on div "homem" at bounding box center [303, 155] width 51 height 38
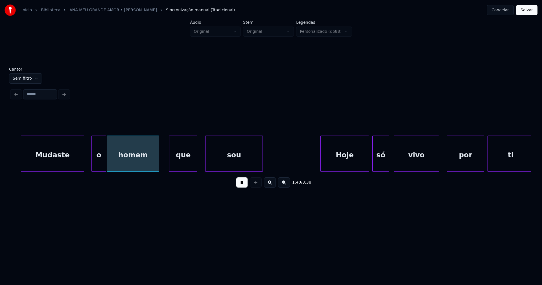
scroll to position [0, 5550]
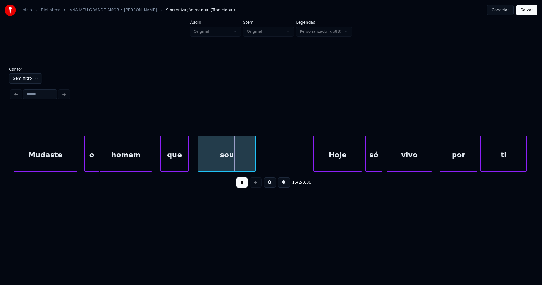
click at [176, 168] on div "que" at bounding box center [174, 155] width 28 height 38
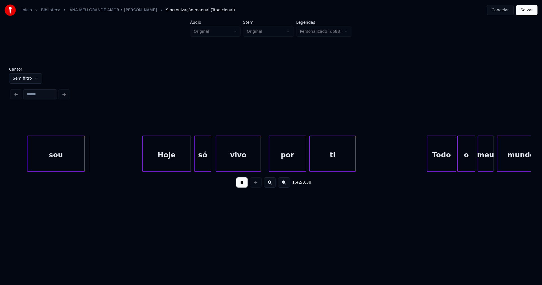
scroll to position [0, 5735]
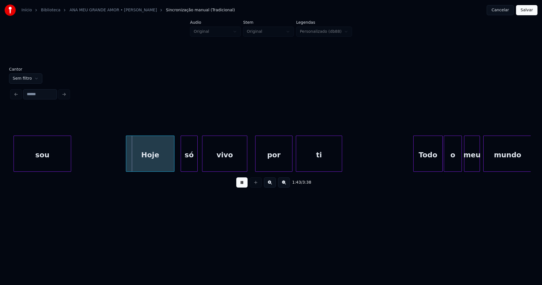
click at [157, 160] on div "Hoje" at bounding box center [150, 155] width 48 height 38
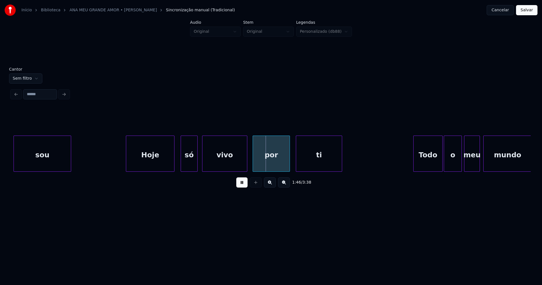
click at [271, 163] on div "por" at bounding box center [271, 155] width 37 height 38
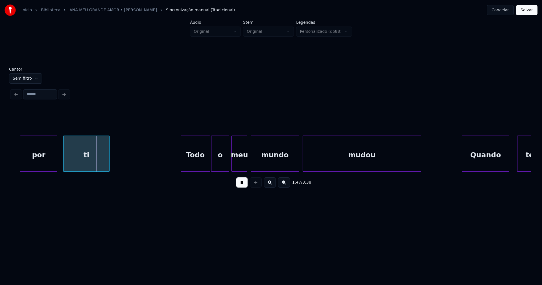
scroll to position [0, 5995]
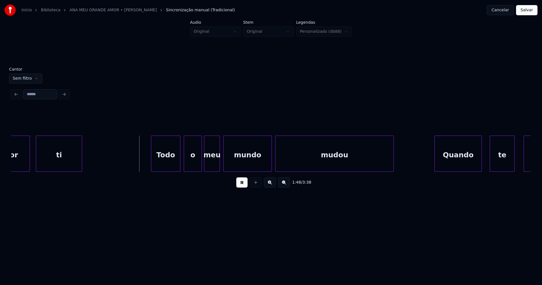
click at [165, 163] on div "Todo" at bounding box center [165, 155] width 29 height 38
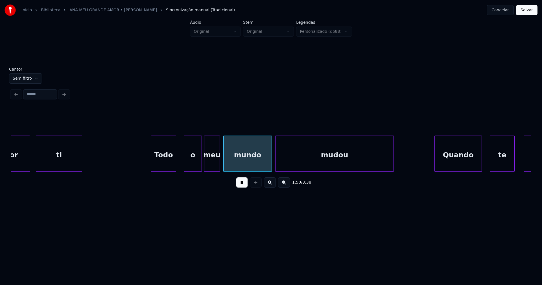
click at [175, 163] on div at bounding box center [175, 154] width 2 height 36
click at [186, 164] on div "o" at bounding box center [188, 155] width 17 height 38
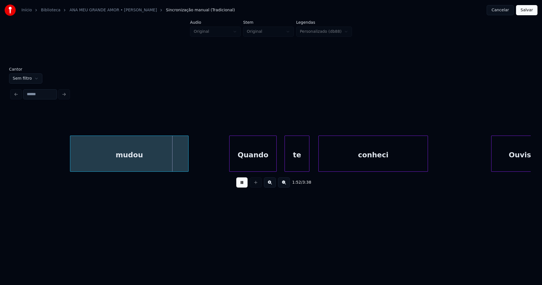
scroll to position [0, 6302]
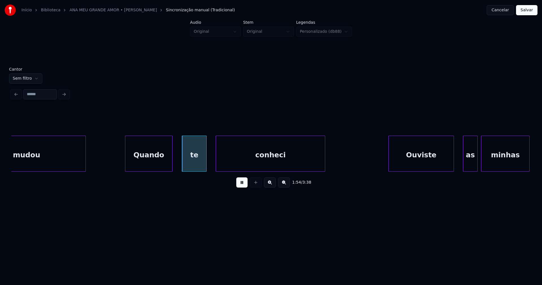
click at [158, 167] on div "Quando" at bounding box center [148, 155] width 47 height 38
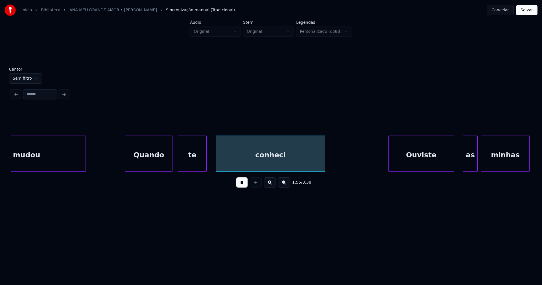
click at [178, 167] on div at bounding box center [179, 154] width 2 height 36
click at [261, 167] on div "conheci" at bounding box center [266, 155] width 109 height 38
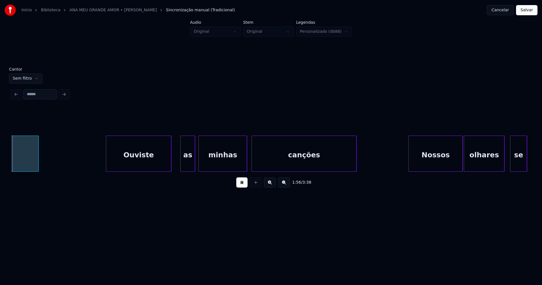
scroll to position [0, 6586]
click at [142, 160] on div "Ouviste" at bounding box center [135, 155] width 65 height 38
click at [182, 161] on div "as" at bounding box center [183, 155] width 14 height 38
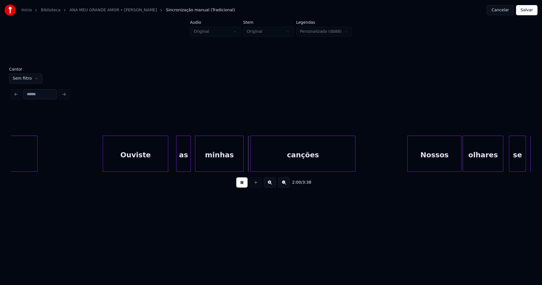
click at [210, 160] on div "minhas" at bounding box center [219, 155] width 48 height 38
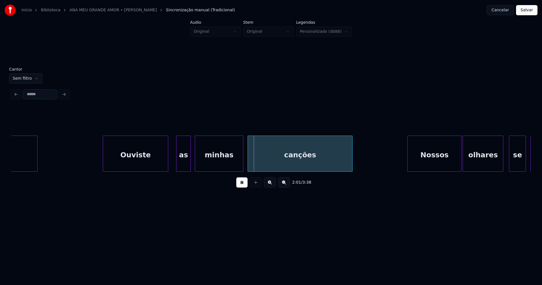
click at [292, 164] on div "canções" at bounding box center [300, 155] width 104 height 38
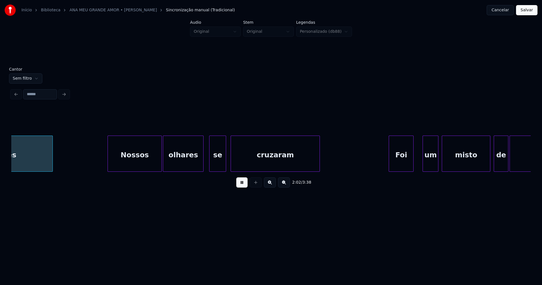
scroll to position [0, 6890]
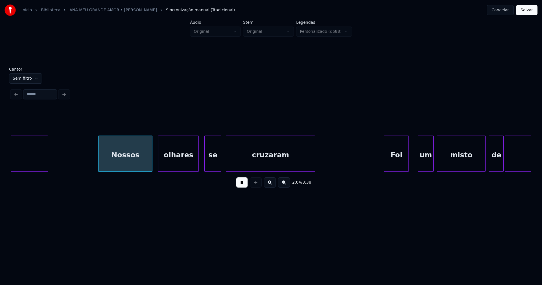
click at [128, 164] on div "Nossos" at bounding box center [125, 155] width 54 height 38
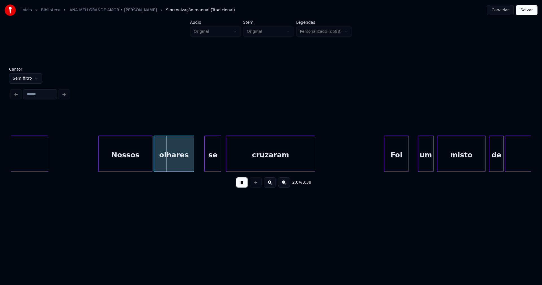
click at [159, 164] on div "olhares" at bounding box center [174, 155] width 40 height 38
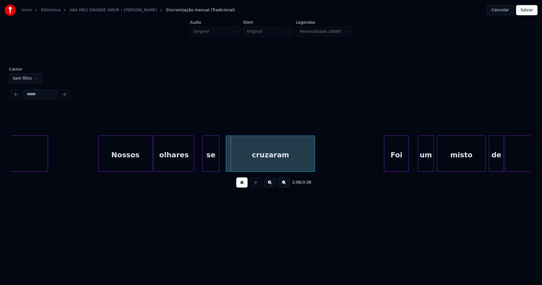
click at [206, 164] on div "se" at bounding box center [211, 155] width 16 height 38
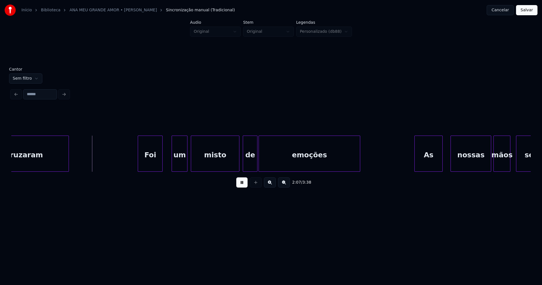
scroll to position [0, 7163]
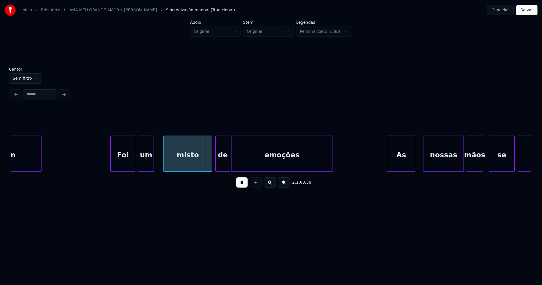
click at [149, 166] on div "um" at bounding box center [145, 155] width 15 height 38
click at [146, 161] on div "um" at bounding box center [149, 155] width 15 height 38
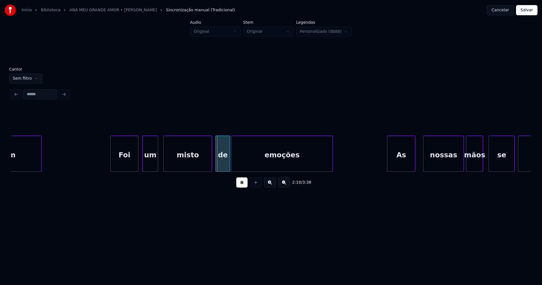
click at [137, 163] on div at bounding box center [137, 154] width 2 height 36
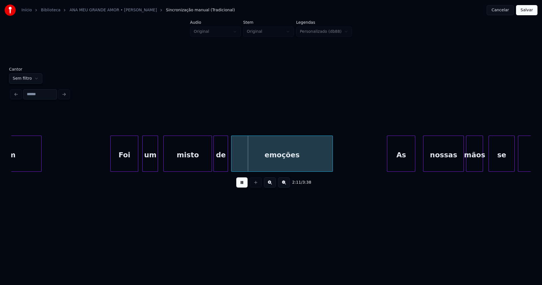
click at [219, 166] on div "de" at bounding box center [221, 155] width 14 height 38
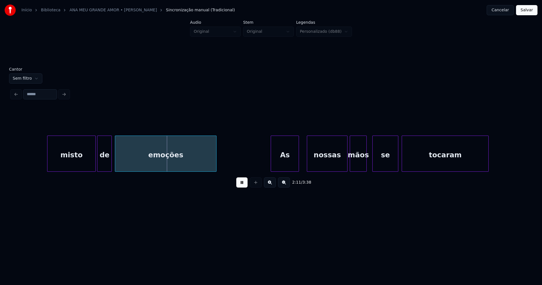
scroll to position [0, 7423]
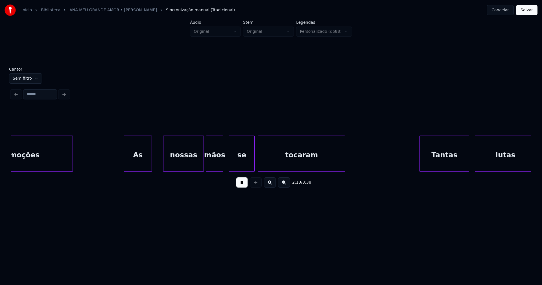
click at [138, 161] on div "As" at bounding box center [138, 155] width 28 height 38
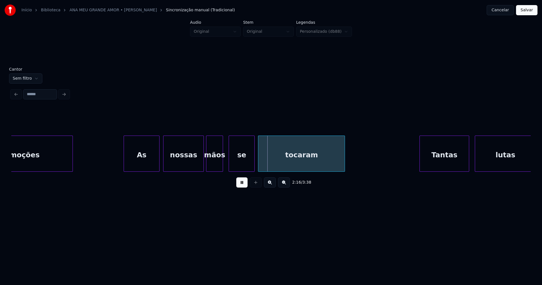
click at [158, 158] on div at bounding box center [158, 154] width 2 height 36
click at [239, 165] on div "se" at bounding box center [238, 155] width 25 height 38
click at [281, 165] on div "tocaram" at bounding box center [298, 155] width 86 height 38
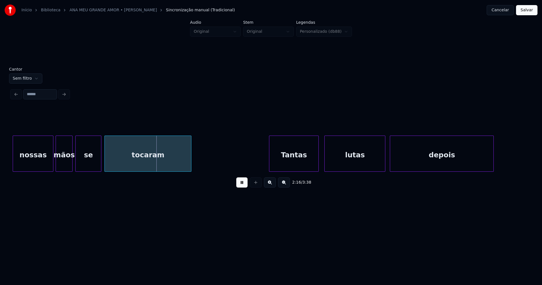
scroll to position [0, 7656]
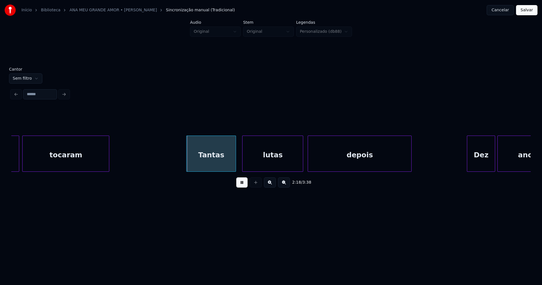
click at [208, 167] on div "Tantas" at bounding box center [210, 155] width 49 height 38
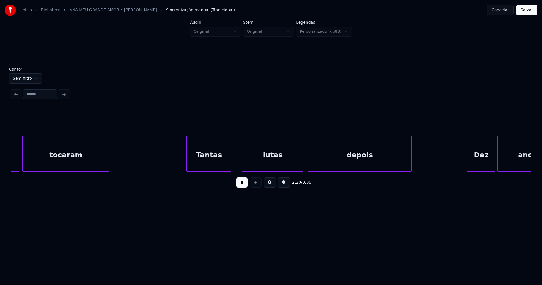
click at [231, 168] on div at bounding box center [230, 154] width 2 height 36
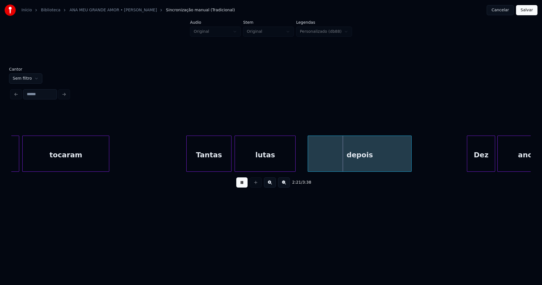
click at [244, 168] on div "lutas" at bounding box center [265, 155] width 60 height 38
click at [299, 162] on div at bounding box center [299, 154] width 2 height 36
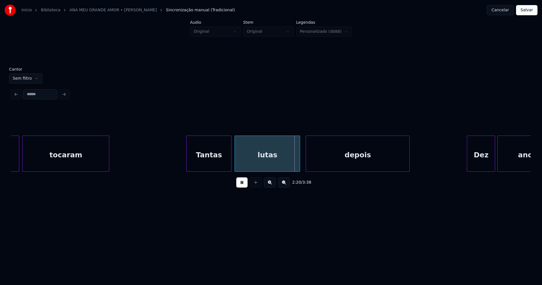
click at [355, 165] on div "depois" at bounding box center [357, 155] width 103 height 38
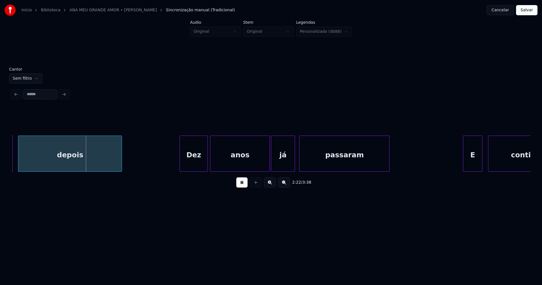
scroll to position [0, 7949]
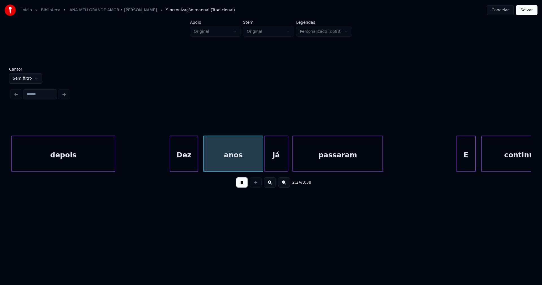
click at [183, 164] on div "Dez" at bounding box center [184, 155] width 28 height 38
click at [221, 161] on div "anos" at bounding box center [229, 155] width 59 height 38
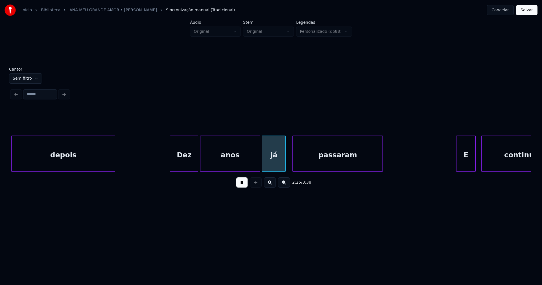
click at [275, 164] on div "já" at bounding box center [273, 155] width 23 height 38
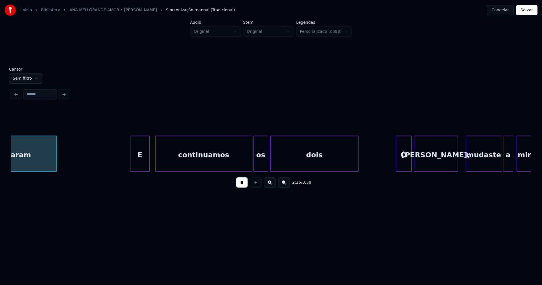
scroll to position [0, 8280]
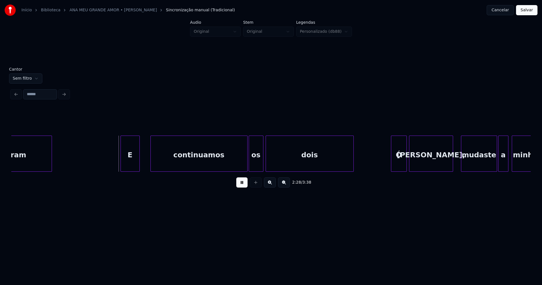
click at [134, 166] on div "E" at bounding box center [130, 155] width 19 height 38
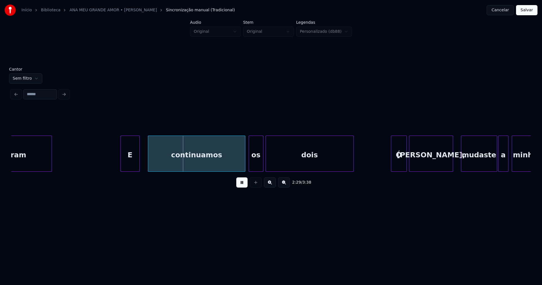
click at [167, 165] on div "continuamos" at bounding box center [196, 155] width 96 height 38
click at [256, 168] on div "os" at bounding box center [253, 155] width 14 height 38
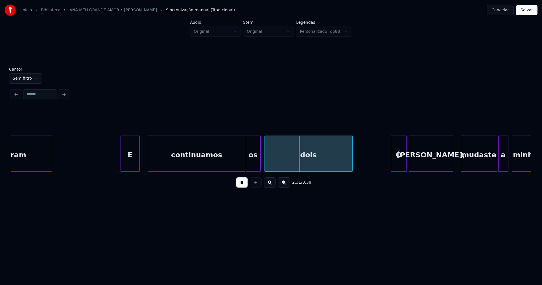
click at [278, 166] on div "dois" at bounding box center [308, 155] width 87 height 38
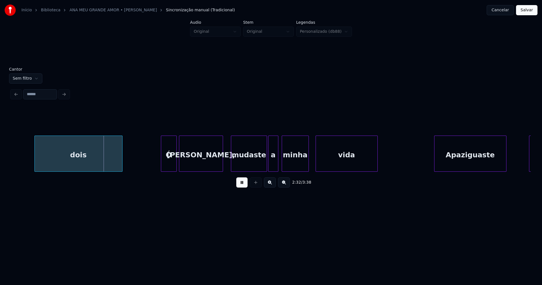
scroll to position [0, 8530]
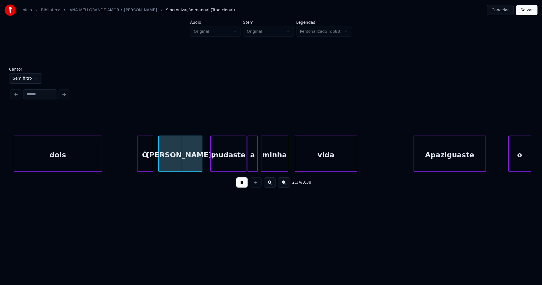
click at [144, 164] on div "Ó" at bounding box center [144, 155] width 15 height 38
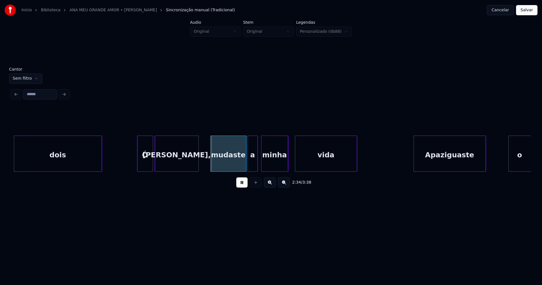
click at [171, 166] on div "[PERSON_NAME]," at bounding box center [176, 155] width 43 height 38
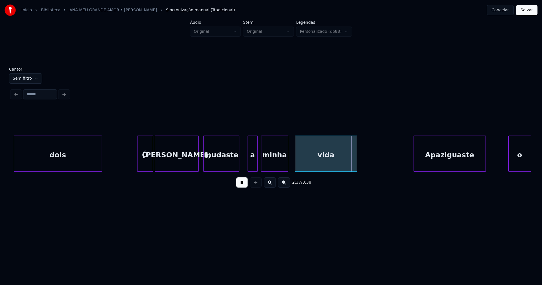
click at [223, 166] on div "mudaste" at bounding box center [221, 155] width 36 height 38
click at [243, 167] on div at bounding box center [243, 154] width 2 height 36
click at [254, 166] on div at bounding box center [254, 154] width 2 height 36
click at [265, 168] on div "minha" at bounding box center [270, 155] width 27 height 38
click at [323, 165] on div "vida" at bounding box center [324, 155] width 61 height 38
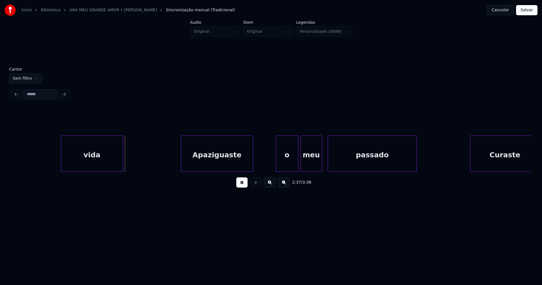
scroll to position [0, 8804]
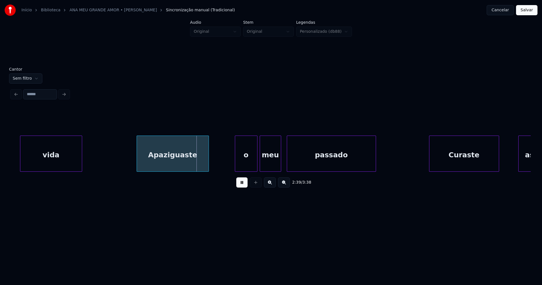
click at [193, 166] on div "Apaziguaste" at bounding box center [173, 155] width 72 height 38
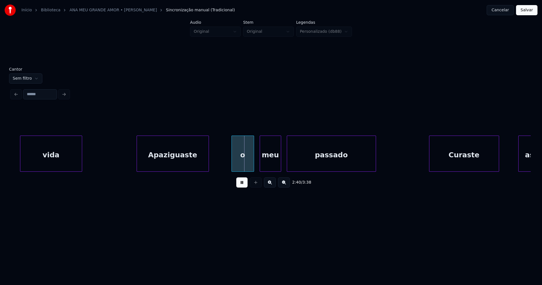
click at [238, 168] on div "o" at bounding box center [243, 155] width 22 height 38
click at [263, 169] on div "vida Apaziguaste o meu passado Curaste as" at bounding box center [270, 153] width 519 height 36
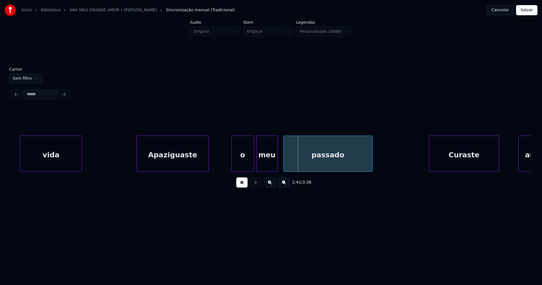
click at [297, 166] on div "passado" at bounding box center [327, 155] width 89 height 38
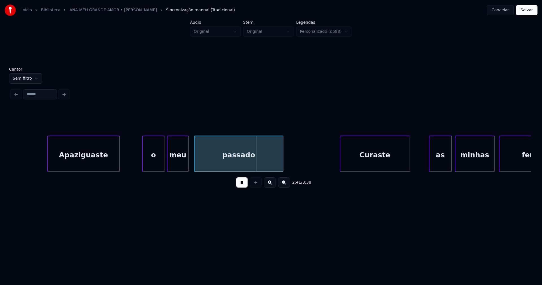
scroll to position [0, 9057]
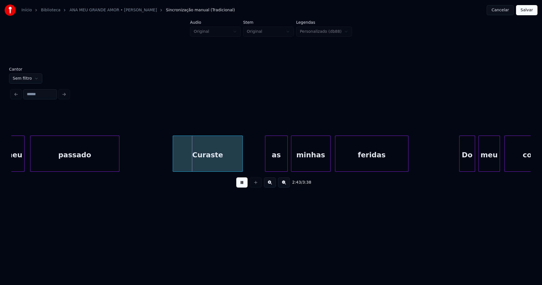
click at [213, 166] on div "Curaste" at bounding box center [207, 155] width 69 height 38
click at [270, 166] on div "as" at bounding box center [273, 155] width 22 height 38
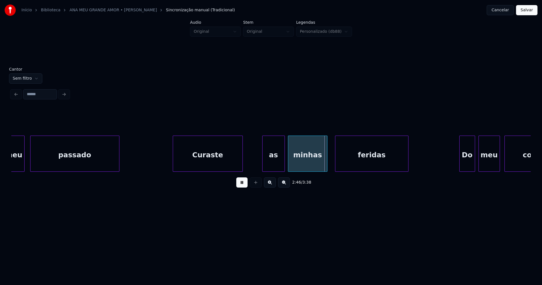
click at [304, 166] on div "minhas" at bounding box center [307, 155] width 39 height 38
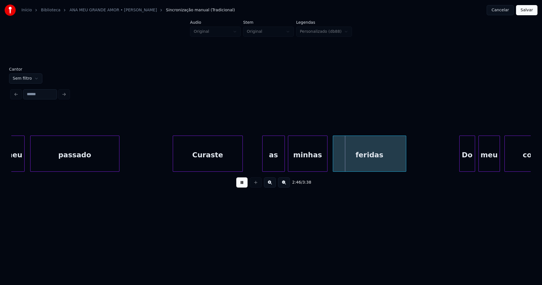
click at [345, 162] on div "feridas" at bounding box center [369, 155] width 73 height 38
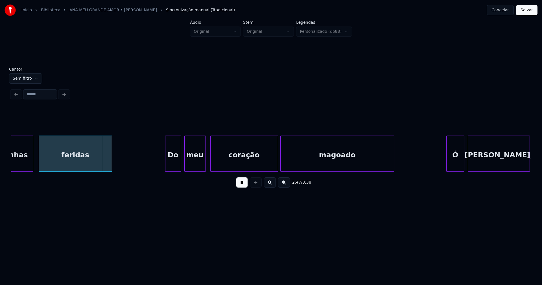
scroll to position [0, 9371]
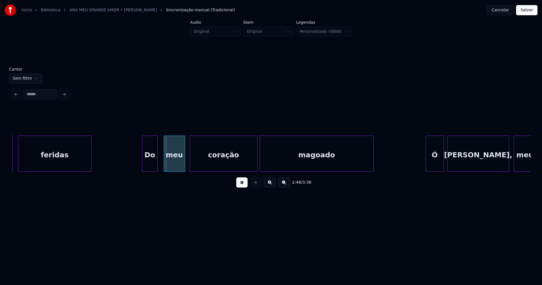
click at [151, 162] on div "Do" at bounding box center [149, 155] width 15 height 38
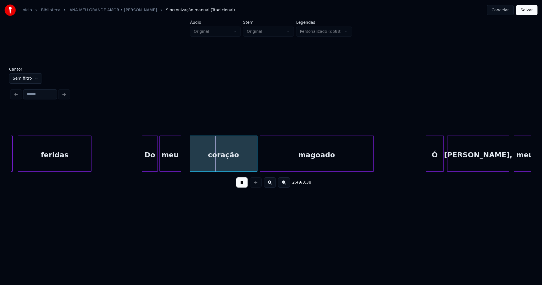
click at [168, 164] on div "meu" at bounding box center [170, 155] width 21 height 38
click at [224, 165] on div "coração" at bounding box center [220, 155] width 67 height 38
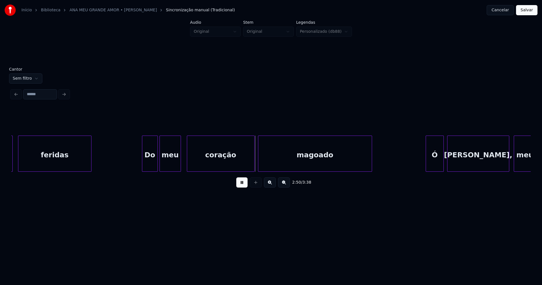
click at [278, 163] on div "magoado" at bounding box center [314, 155] width 113 height 38
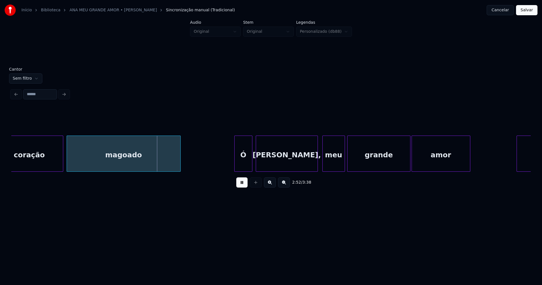
scroll to position [0, 9624]
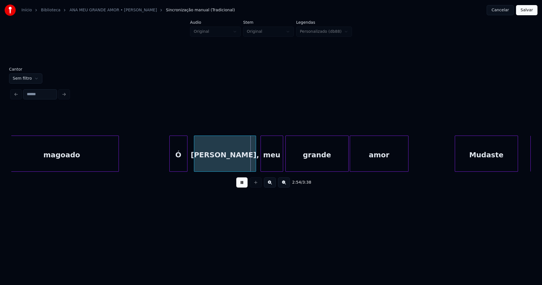
click at [182, 163] on div "Ó" at bounding box center [178, 155] width 17 height 38
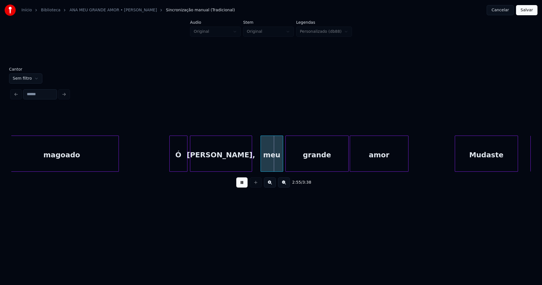
click at [201, 163] on div "[PERSON_NAME]," at bounding box center [220, 155] width 61 height 38
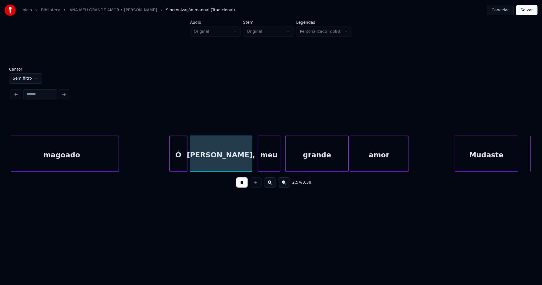
click at [270, 164] on div "meu" at bounding box center [269, 155] width 22 height 38
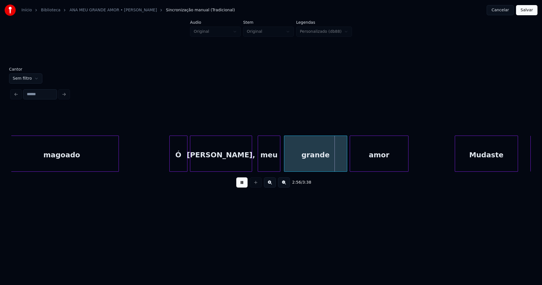
click at [322, 160] on div "grande" at bounding box center [315, 155] width 63 height 38
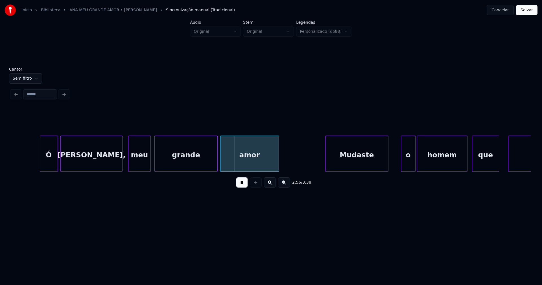
scroll to position [0, 9870]
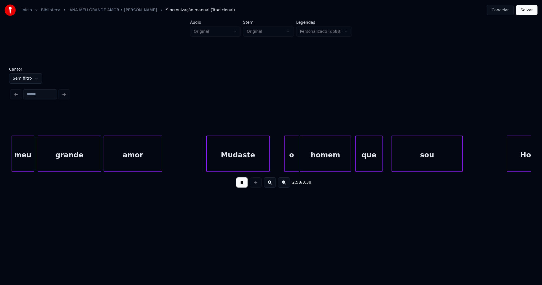
click at [252, 168] on div "Mudaste" at bounding box center [237, 155] width 63 height 38
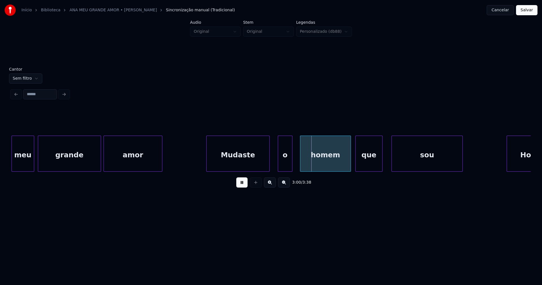
click at [285, 165] on div "o" at bounding box center [285, 155] width 14 height 38
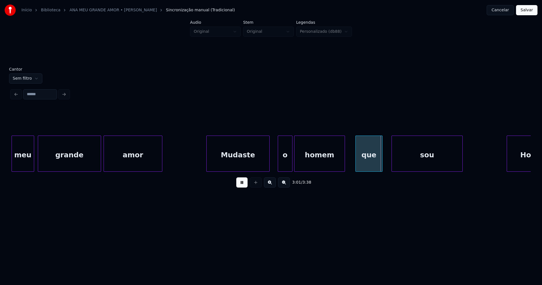
click at [314, 162] on div "homem" at bounding box center [319, 155] width 50 height 38
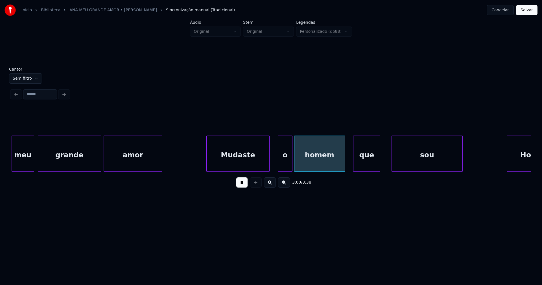
click at [369, 162] on div "que" at bounding box center [366, 155] width 27 height 38
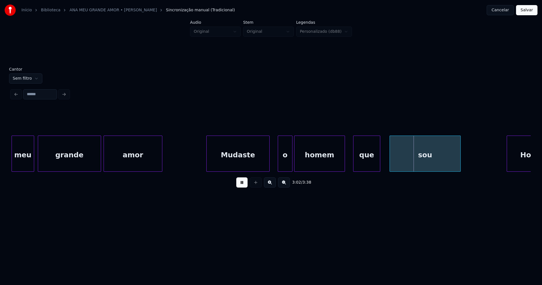
click at [411, 162] on div "sou" at bounding box center [425, 155] width 71 height 38
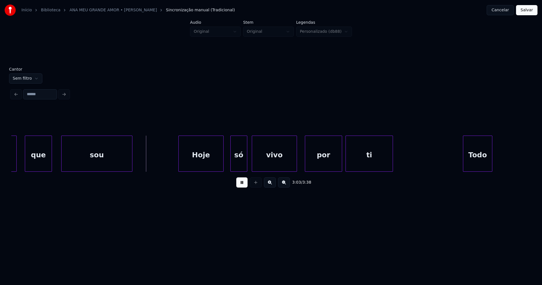
scroll to position [0, 10212]
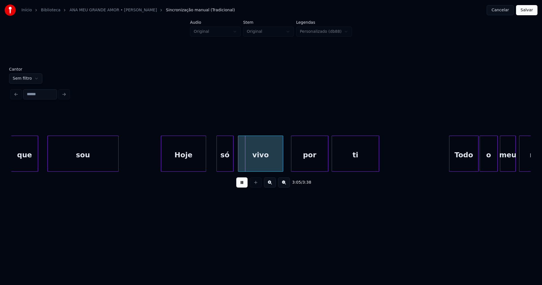
click at [182, 167] on div "Hoje" at bounding box center [183, 155] width 45 height 38
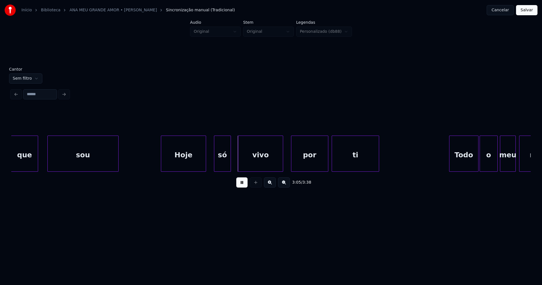
click at [221, 166] on div "só" at bounding box center [222, 155] width 16 height 38
click at [257, 166] on div "vivo" at bounding box center [258, 155] width 45 height 38
click at [303, 164] on div "por" at bounding box center [307, 155] width 37 height 38
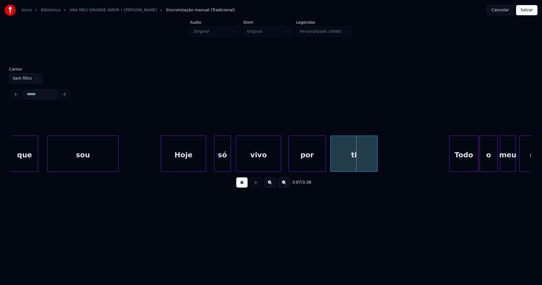
click at [351, 165] on div "ti" at bounding box center [353, 155] width 47 height 38
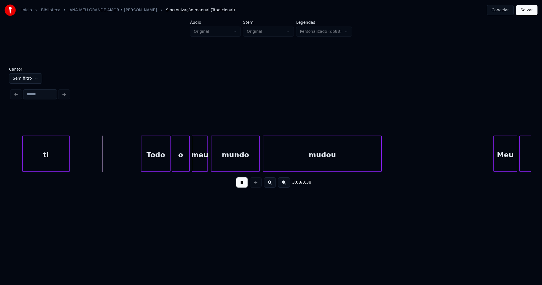
scroll to position [0, 10526]
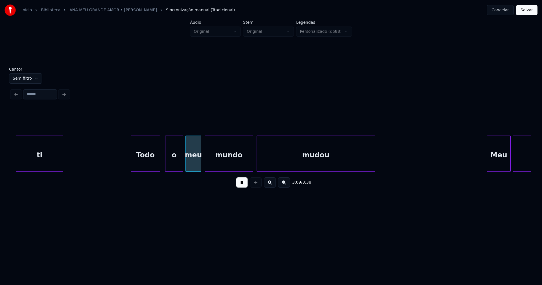
click at [148, 171] on div "ti Todo o meu mundo mudou Meu grande" at bounding box center [270, 153] width 519 height 36
click at [174, 165] on div "o" at bounding box center [170, 155] width 17 height 38
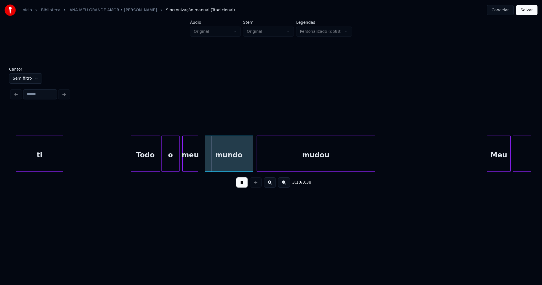
click at [195, 166] on div "meu" at bounding box center [189, 155] width 15 height 38
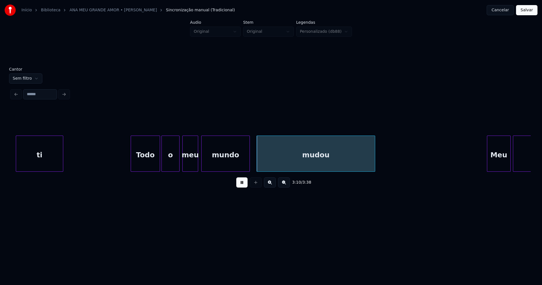
click at [220, 164] on div "mundo" at bounding box center [225, 155] width 48 height 38
click at [221, 165] on div "mundo" at bounding box center [227, 155] width 48 height 38
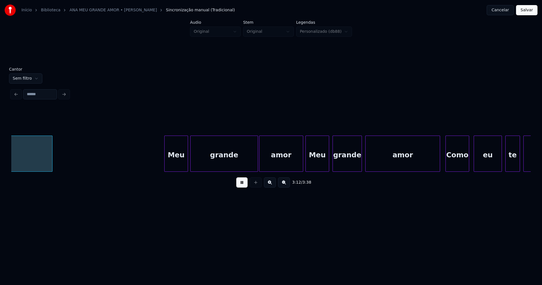
scroll to position [0, 10854]
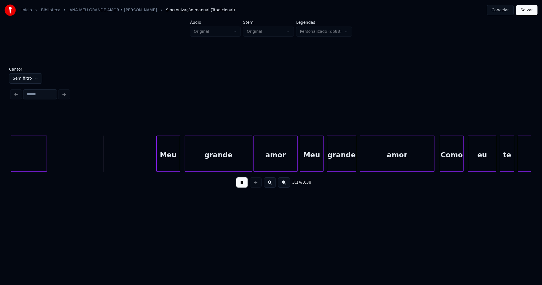
click at [169, 165] on div "Meu" at bounding box center [168, 155] width 23 height 38
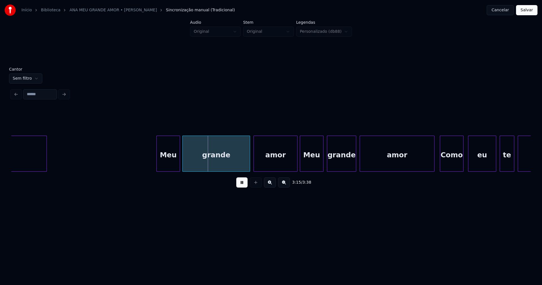
click at [196, 160] on div "grande" at bounding box center [215, 155] width 67 height 38
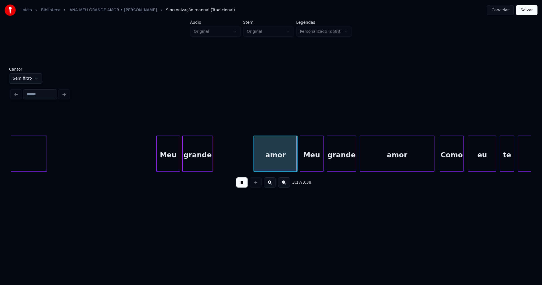
click at [212, 168] on div at bounding box center [212, 154] width 2 height 36
drag, startPoint x: 140, startPoint y: 160, endPoint x: 191, endPoint y: 168, distance: 51.3
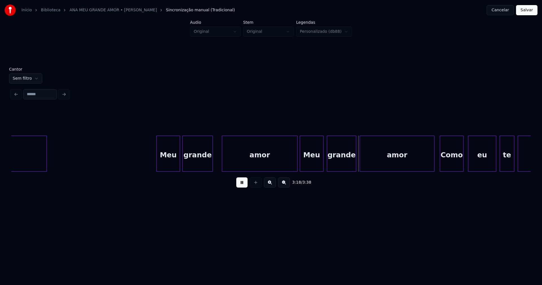
click at [223, 166] on div at bounding box center [223, 154] width 2 height 36
click at [253, 167] on div "amor" at bounding box center [254, 155] width 75 height 38
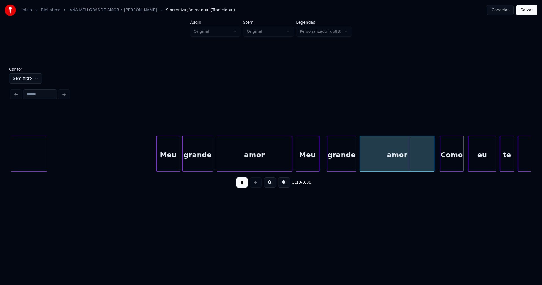
click at [311, 164] on div "Meu" at bounding box center [307, 155] width 23 height 38
click at [334, 165] on div "grande" at bounding box center [338, 155] width 29 height 38
click at [368, 163] on div "amor" at bounding box center [395, 155] width 74 height 38
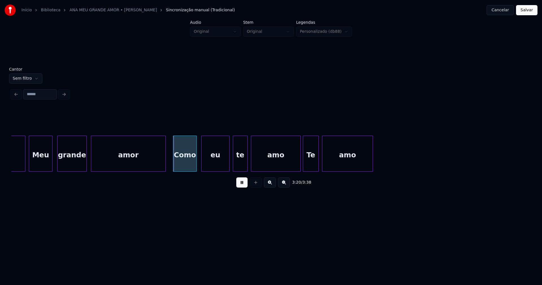
scroll to position [0, 11135]
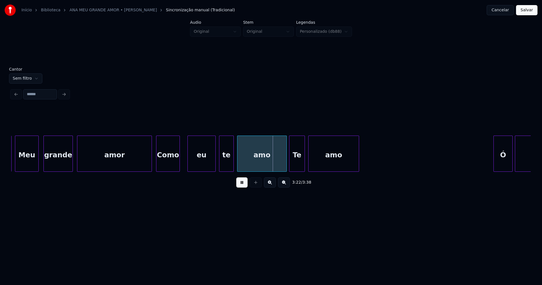
click at [170, 165] on div "Como" at bounding box center [167, 155] width 23 height 38
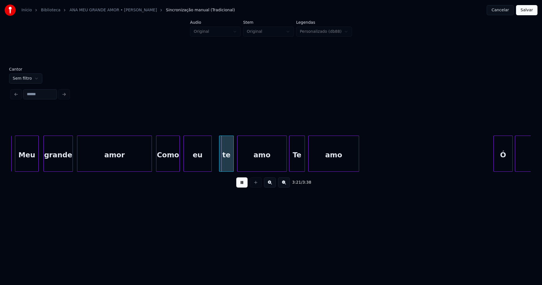
click at [196, 162] on div "eu" at bounding box center [198, 155] width 28 height 38
click at [223, 165] on div "te" at bounding box center [224, 155] width 14 height 38
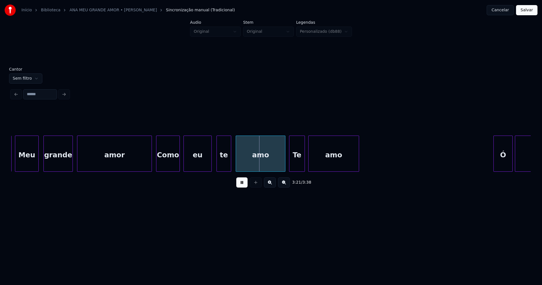
click at [258, 166] on div "amo" at bounding box center [260, 155] width 49 height 38
click at [298, 165] on div "Te" at bounding box center [295, 155] width 15 height 38
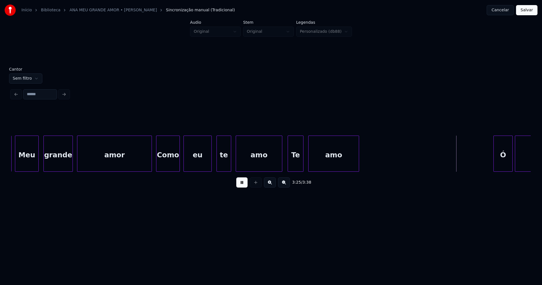
click at [281, 168] on div at bounding box center [281, 154] width 2 height 36
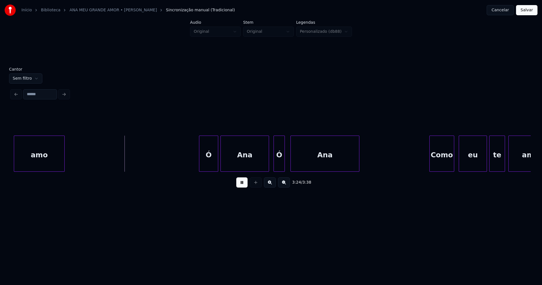
scroll to position [0, 11504]
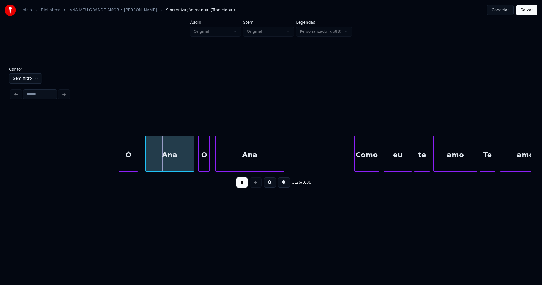
click at [127, 162] on div "Ó" at bounding box center [128, 155] width 19 height 38
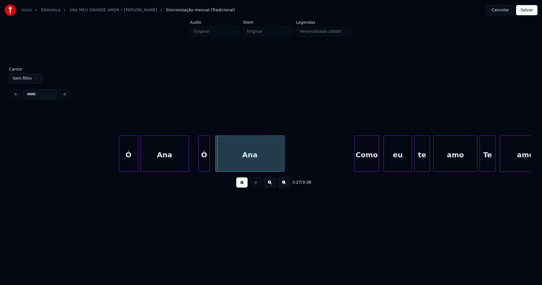
click at [153, 164] on div "Ana" at bounding box center [164, 155] width 48 height 38
click at [199, 165] on div "Ó" at bounding box center [198, 155] width 11 height 38
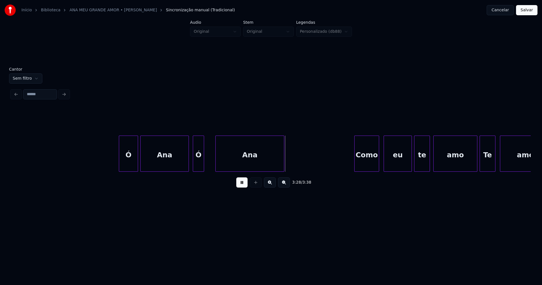
click at [201, 164] on div "Ó" at bounding box center [198, 155] width 11 height 38
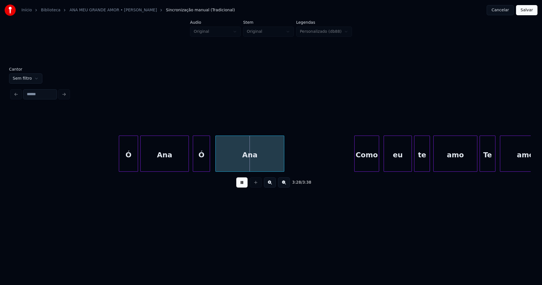
click at [209, 158] on div at bounding box center [209, 154] width 2 height 36
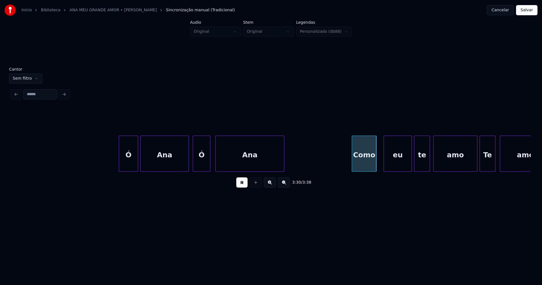
click at [365, 165] on div "Como" at bounding box center [364, 155] width 24 height 38
click at [391, 168] on div "eu" at bounding box center [393, 155] width 28 height 38
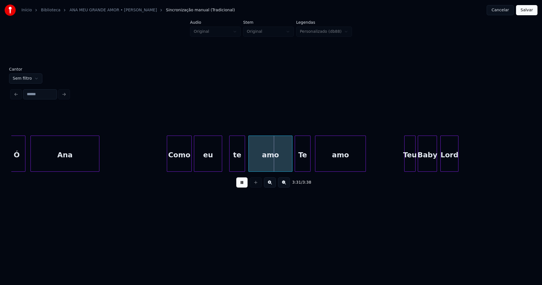
scroll to position [0, 11702]
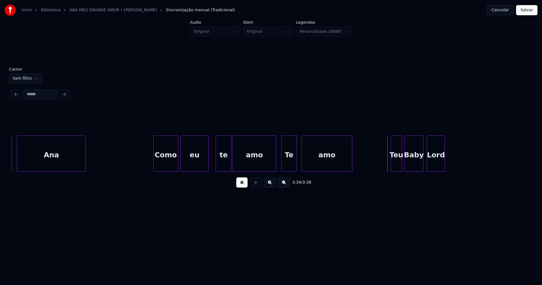
click at [249, 159] on div "amo" at bounding box center [253, 155] width 43 height 38
click at [226, 166] on div at bounding box center [226, 154] width 2 height 36
click at [246, 164] on div "amo" at bounding box center [250, 155] width 43 height 38
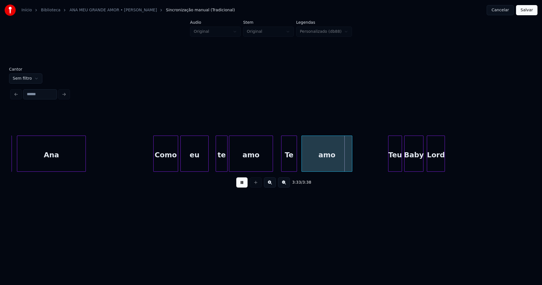
click at [389, 164] on div at bounding box center [389, 154] width 2 height 36
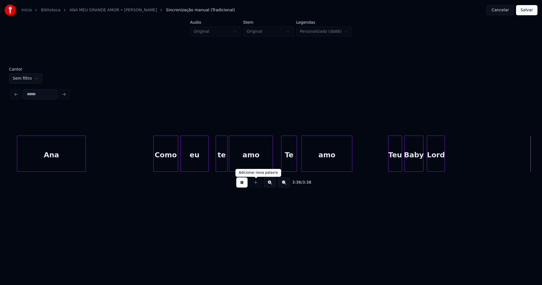
scroll to position [0, 11825]
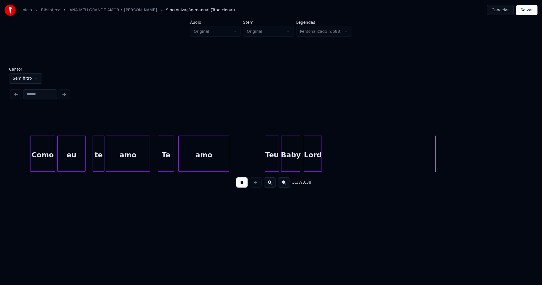
click at [245, 186] on button at bounding box center [241, 182] width 11 height 10
click at [296, 168] on div at bounding box center [296, 154] width 2 height 36
click at [305, 167] on div "Lord" at bounding box center [308, 155] width 17 height 38
click at [521, 12] on button "Salvar" at bounding box center [526, 10] width 21 height 10
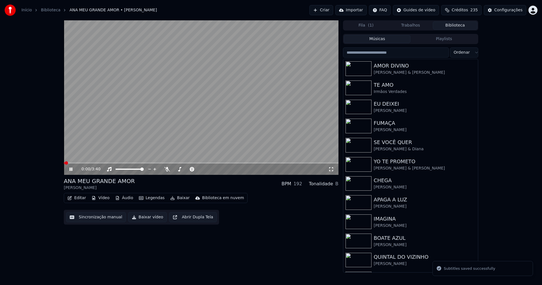
click at [334, 169] on div "0:00 / 3:40" at bounding box center [201, 169] width 270 height 6
click at [331, 170] on icon at bounding box center [331, 169] width 6 height 5
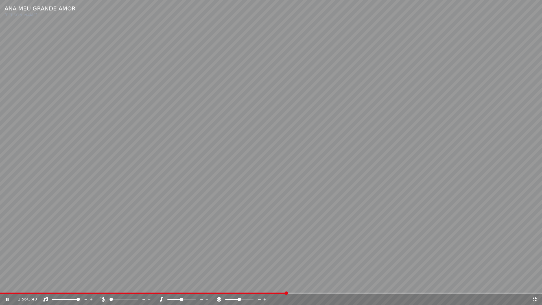
click at [534, 284] on icon at bounding box center [534, 299] width 6 height 5
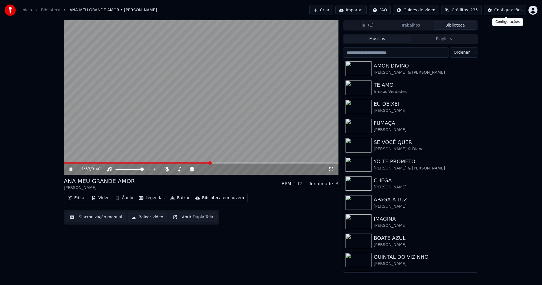
click at [506, 13] on button "Configurações" at bounding box center [504, 10] width 42 height 10
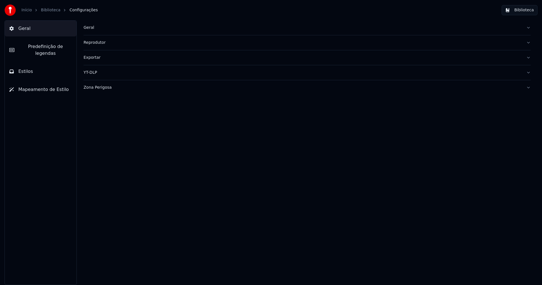
click at [51, 48] on span "Predefinição de legendas" at bounding box center [45, 50] width 53 height 14
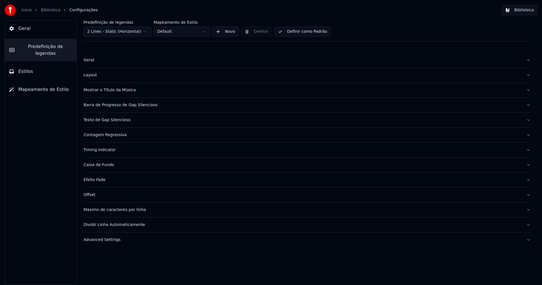
click at [111, 240] on div "Advanced Settings" at bounding box center [302, 240] width 438 height 6
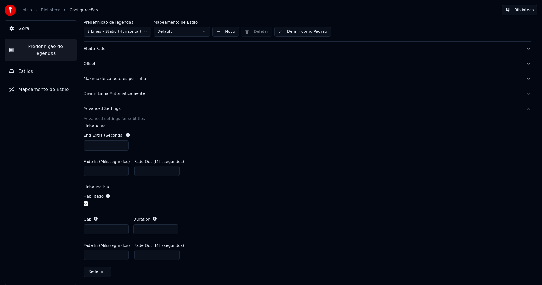
scroll to position [131, 0]
click at [123, 226] on input "*" at bounding box center [105, 228] width 45 height 10
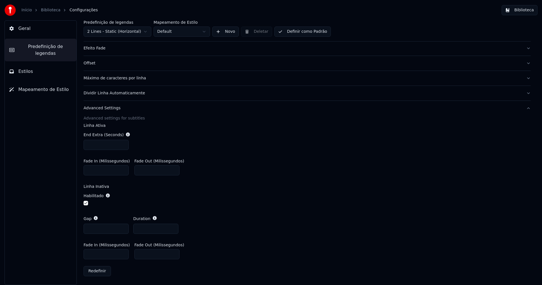
click at [123, 226] on input "*" at bounding box center [105, 228] width 45 height 10
type input "**"
click at [123, 226] on input "**" at bounding box center [105, 228] width 45 height 10
click at [240, 205] on div "Habilitado" at bounding box center [306, 199] width 447 height 23
click at [521, 12] on button "Biblioteca" at bounding box center [519, 10] width 36 height 10
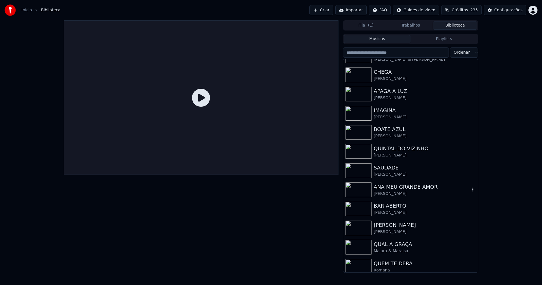
scroll to position [113, 0]
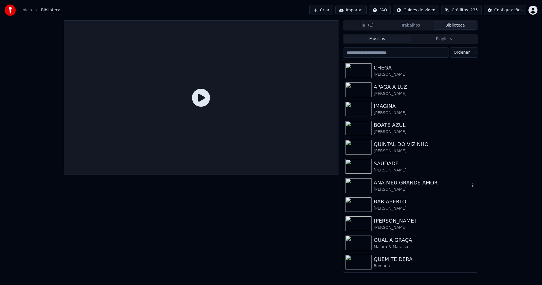
click at [412, 182] on div "ANA MEU GRANDE AMOR" at bounding box center [421, 183] width 96 height 8
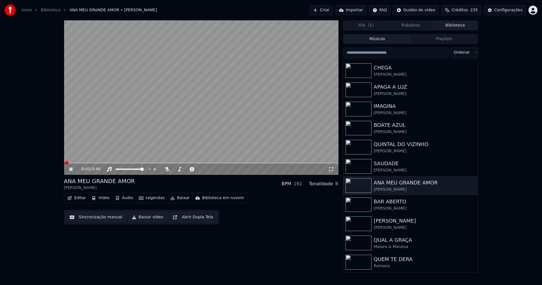
click at [77, 163] on span at bounding box center [201, 162] width 274 height 1
click at [332, 168] on icon at bounding box center [331, 169] width 6 height 5
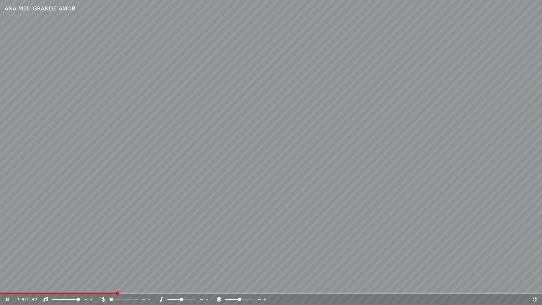
click at [534, 284] on icon at bounding box center [534, 299] width 6 height 5
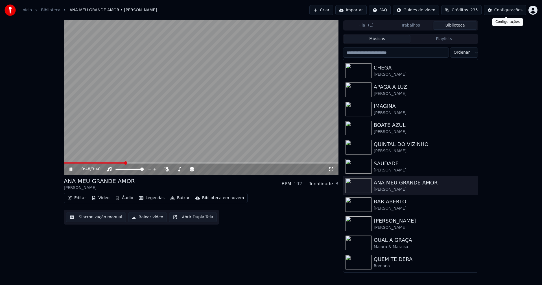
click at [503, 13] on button "Configurações" at bounding box center [504, 10] width 42 height 10
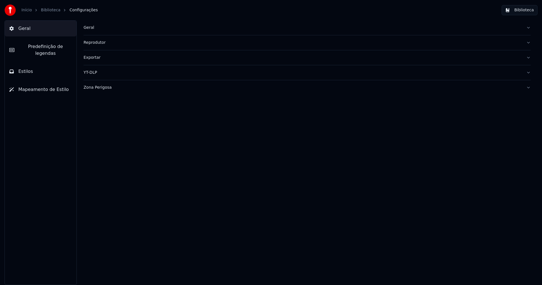
click at [47, 49] on span "Predefinição de legendas" at bounding box center [45, 50] width 53 height 14
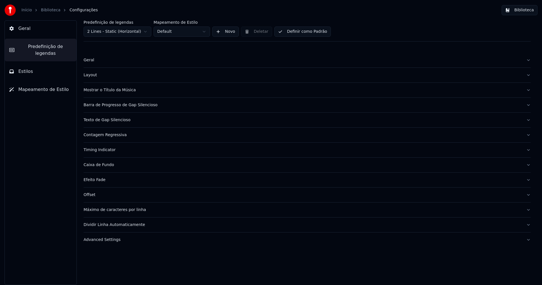
drag, startPoint x: 108, startPoint y: 240, endPoint x: 137, endPoint y: 225, distance: 32.6
click at [108, 240] on div "Advanced Settings" at bounding box center [302, 240] width 438 height 6
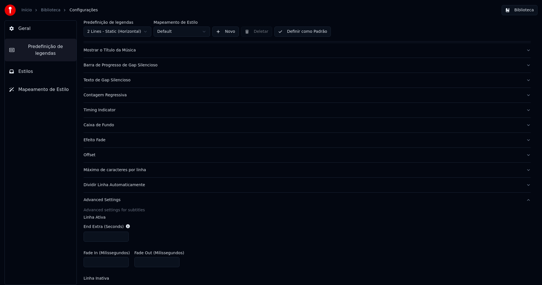
scroll to position [85, 0]
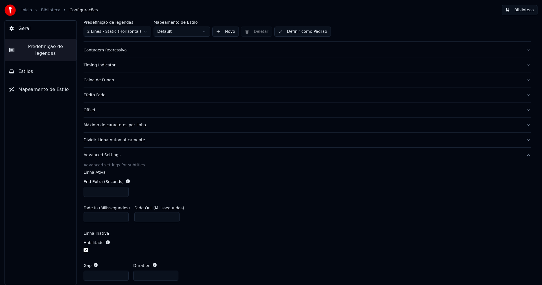
click at [123, 276] on input "*" at bounding box center [105, 275] width 45 height 10
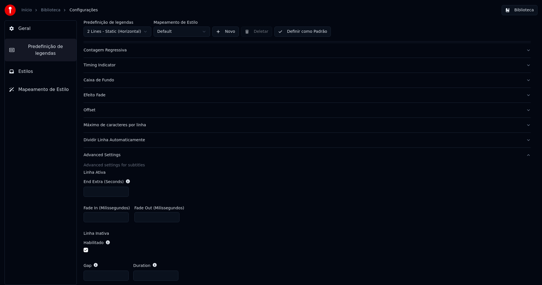
click at [123, 276] on input "*" at bounding box center [105, 275] width 45 height 10
type input "*"
click at [123, 276] on input "*" at bounding box center [105, 275] width 45 height 10
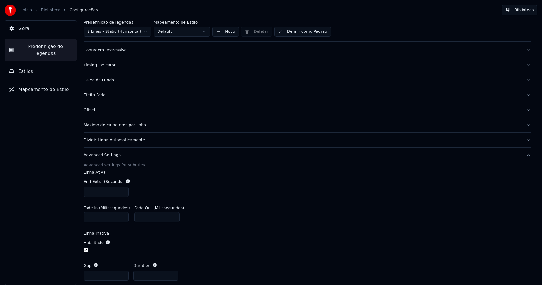
click at [298, 193] on div "End Extra (Seconds) ***" at bounding box center [306, 187] width 447 height 27
click at [527, 13] on button "Biblioteca" at bounding box center [519, 10] width 36 height 10
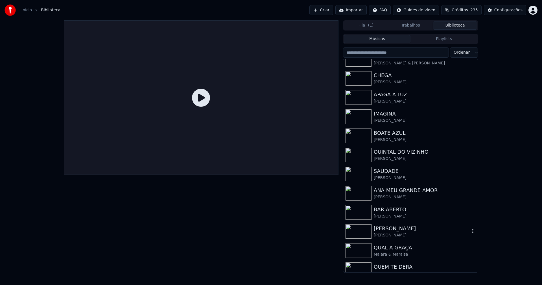
scroll to position [113, 0]
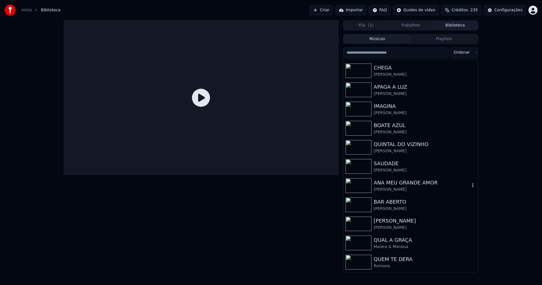
click at [381, 185] on div "ANA MEU GRANDE AMOR" at bounding box center [421, 183] width 96 height 8
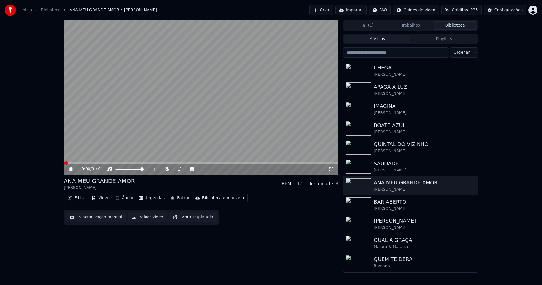
click at [93, 162] on span at bounding box center [201, 162] width 274 height 1
click at [331, 170] on icon at bounding box center [331, 169] width 6 height 5
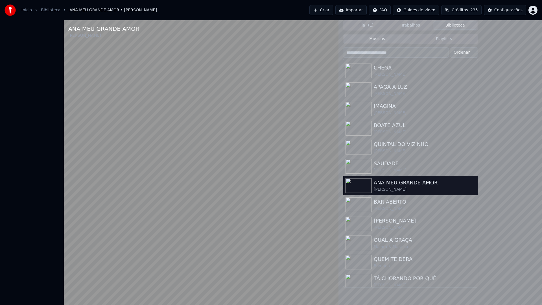
drag, startPoint x: 533, startPoint y: 300, endPoint x: 485, endPoint y: 93, distance: 212.5
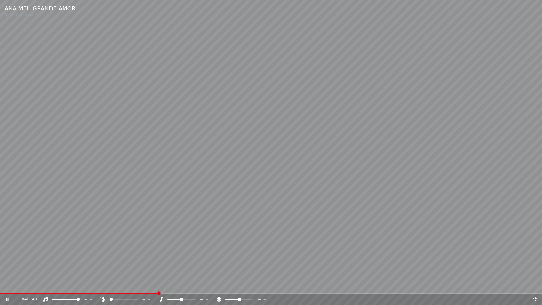
click at [533, 284] on icon at bounding box center [534, 299] width 6 height 5
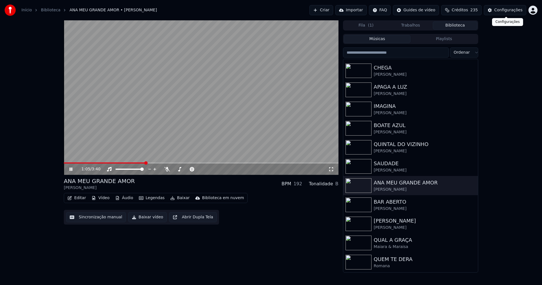
click at [505, 11] on div "Configurações" at bounding box center [508, 10] width 28 height 6
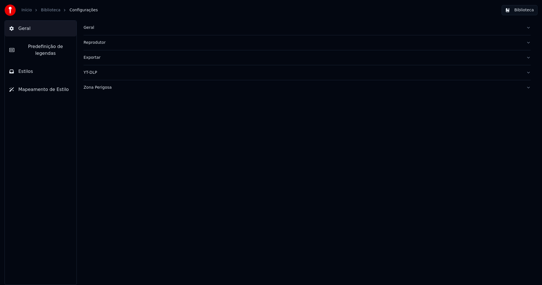
click at [51, 48] on span "Predefinição de legendas" at bounding box center [45, 50] width 53 height 14
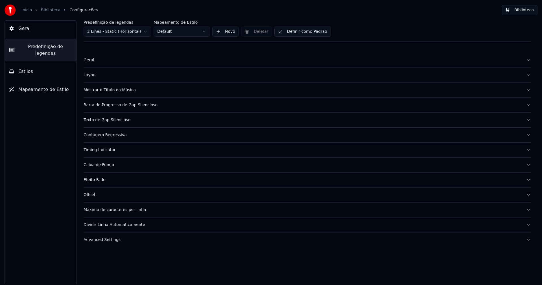
click at [105, 240] on div "Advanced Settings" at bounding box center [302, 240] width 438 height 6
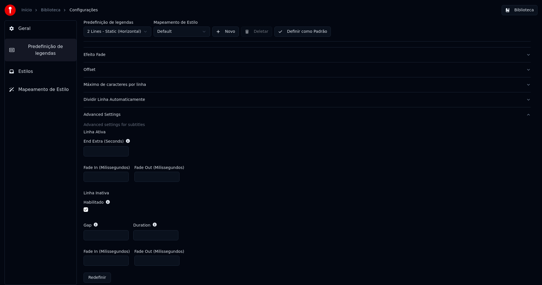
scroll to position [131, 0]
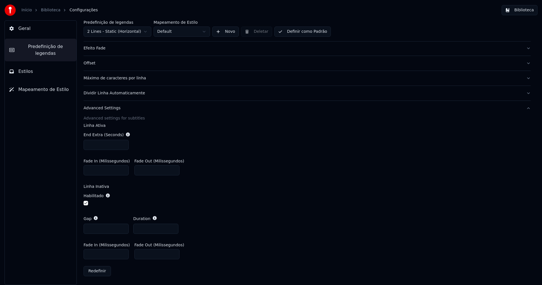
type input "*"
click at [123, 230] on input "*" at bounding box center [105, 228] width 45 height 10
click at [291, 174] on div "Fade In (Milissegundos) * Fade Out (Milissegundos) ***" at bounding box center [306, 166] width 447 height 25
click at [529, 12] on button "Biblioteca" at bounding box center [519, 10] width 36 height 10
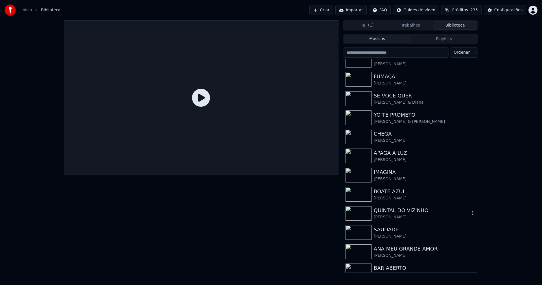
scroll to position [113, 0]
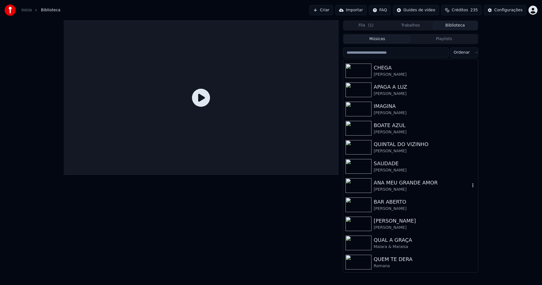
drag, startPoint x: 392, startPoint y: 185, endPoint x: 320, endPoint y: 175, distance: 72.9
click at [392, 184] on div "ANA MEU GRANDE AMOR" at bounding box center [421, 183] width 96 height 8
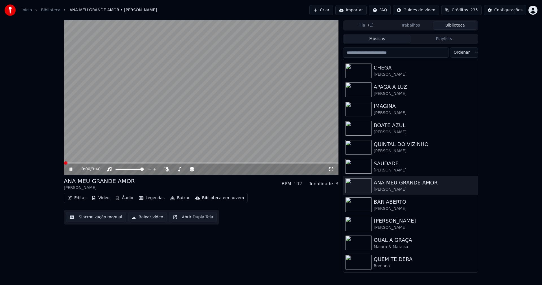
click at [91, 163] on span at bounding box center [201, 162] width 274 height 1
drag, startPoint x: 331, startPoint y: 168, endPoint x: 334, endPoint y: 177, distance: 9.3
click at [332, 169] on icon at bounding box center [331, 169] width 6 height 5
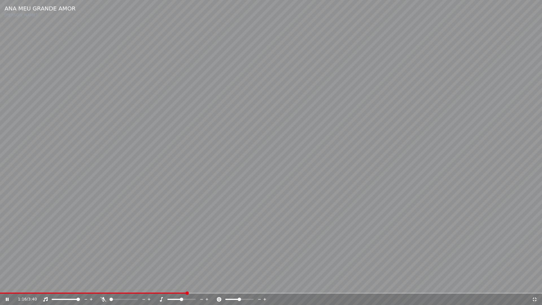
click at [535, 284] on icon at bounding box center [534, 299] width 4 height 4
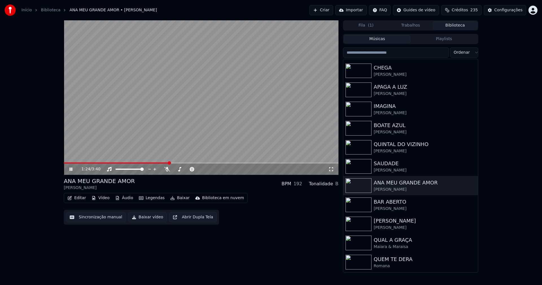
click at [71, 170] on icon at bounding box center [70, 168] width 3 height 3
click at [71, 168] on icon at bounding box center [70, 169] width 3 height 4
click at [72, 168] on icon at bounding box center [70, 168] width 3 height 3
click at [148, 217] on button "Baixar vídeo" at bounding box center [147, 217] width 39 height 10
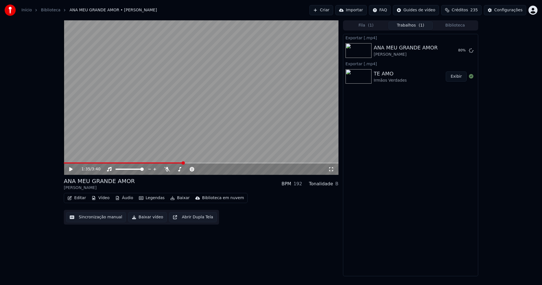
click at [80, 196] on button "Editar" at bounding box center [76, 198] width 23 height 8
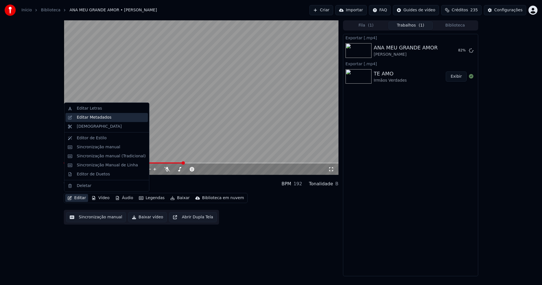
click at [96, 118] on div "Editar Metadados" at bounding box center [94, 118] width 35 height 6
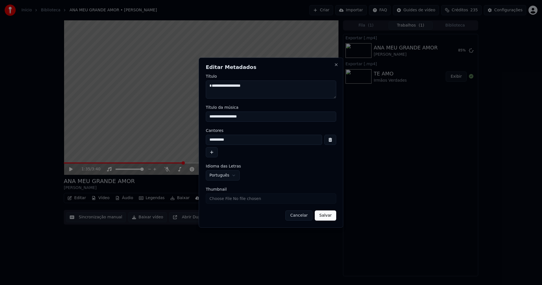
click at [224, 197] on input "Thumbnail" at bounding box center [271, 198] width 130 height 10
type input "**********"
click at [322, 216] on button "Salvar" at bounding box center [324, 215] width 21 height 10
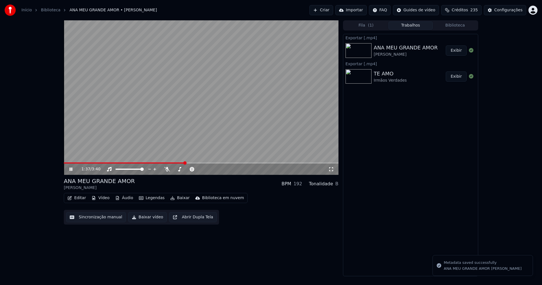
click at [71, 169] on icon at bounding box center [74, 169] width 13 height 5
click at [455, 25] on button "Biblioteca" at bounding box center [454, 25] width 45 height 8
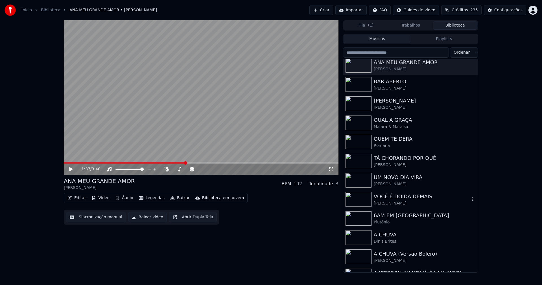
scroll to position [254, 0]
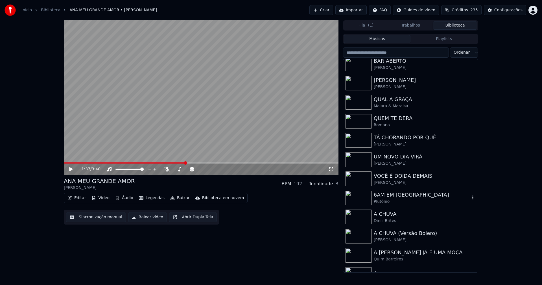
click at [400, 198] on div "6AM EM [GEOGRAPHIC_DATA]" at bounding box center [421, 195] width 96 height 8
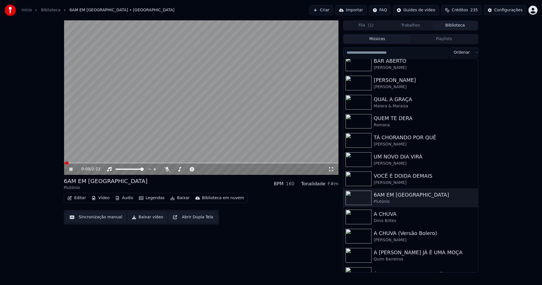
drag, startPoint x: 71, startPoint y: 169, endPoint x: 122, endPoint y: 134, distance: 61.7
click at [71, 169] on icon at bounding box center [70, 168] width 3 height 3
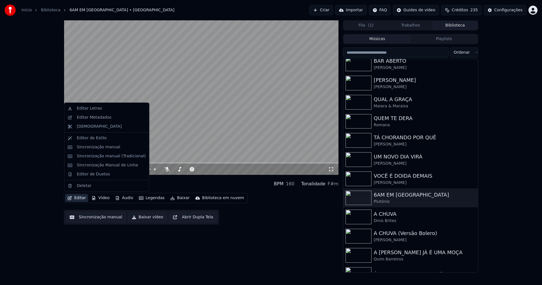
click at [74, 199] on button "Editar" at bounding box center [76, 198] width 23 height 8
click at [98, 157] on div "Sincronização manual (Tradicional)" at bounding box center [111, 156] width 69 height 6
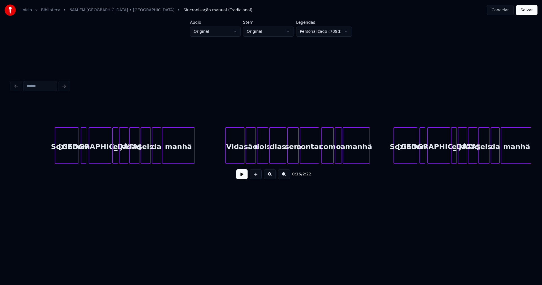
scroll to position [0, 882]
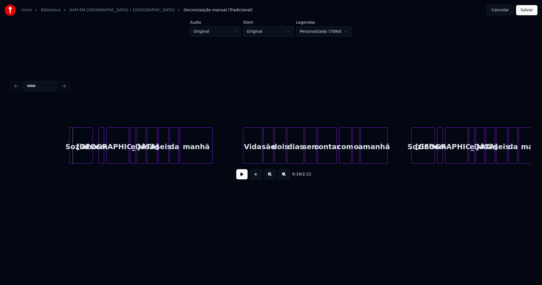
click at [82, 153] on div "Sozinho" at bounding box center [80, 146] width 23 height 38
click at [98, 155] on div "em" at bounding box center [99, 146] width 6 height 38
click at [532, 7] on button "Salvar" at bounding box center [526, 10] width 21 height 10
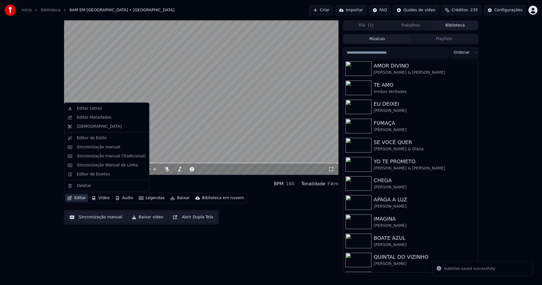
click at [80, 198] on button "Editar" at bounding box center [76, 198] width 23 height 8
click at [94, 109] on div "Editar Letras" at bounding box center [89, 108] width 25 height 6
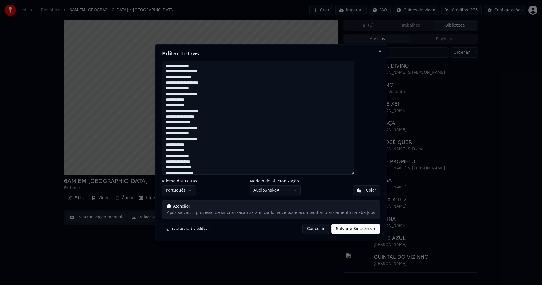
drag, startPoint x: 305, startPoint y: 230, endPoint x: 301, endPoint y: 207, distance: 23.8
click at [306, 230] on button "Cancelar" at bounding box center [315, 228] width 27 height 10
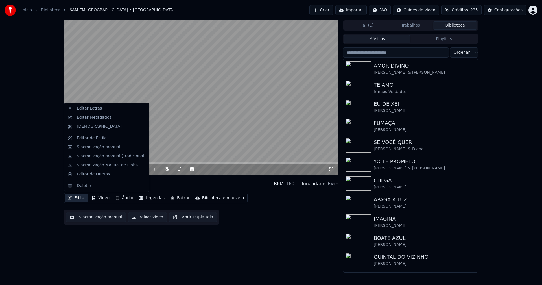
click at [78, 198] on button "Editar" at bounding box center [76, 198] width 23 height 8
click at [100, 156] on div "Sincronização manual (Tradicional)" at bounding box center [111, 156] width 69 height 6
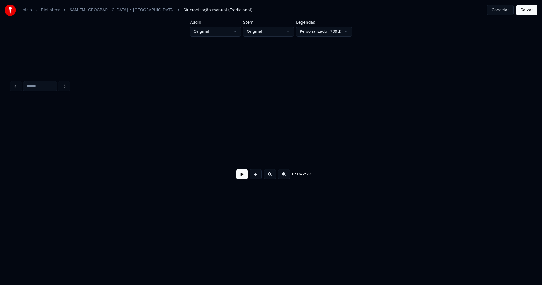
scroll to position [0, 940]
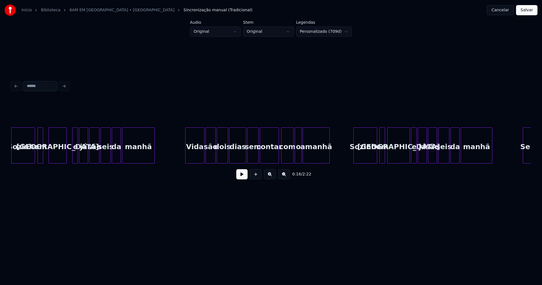
click at [65, 161] on div "[PERSON_NAME] em [GEOGRAPHIC_DATA] e já são seis da manhã Vida são dois dias se…" at bounding box center [270, 145] width 519 height 36
click at [45, 156] on div at bounding box center [46, 145] width 2 height 36
click at [242, 158] on div at bounding box center [243, 145] width 2 height 36
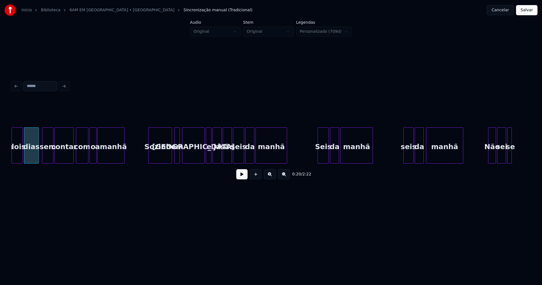
scroll to position [0, 1149]
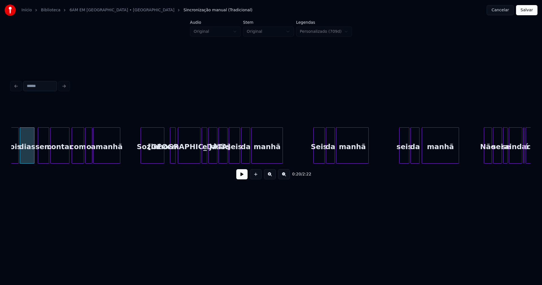
click at [153, 155] on div "Sozinho" at bounding box center [152, 146] width 23 height 38
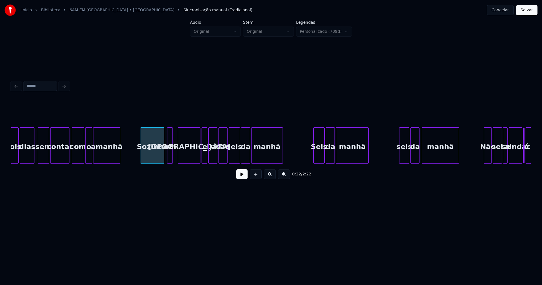
click at [169, 157] on div "em" at bounding box center [170, 146] width 6 height 38
click at [195, 156] on div at bounding box center [195, 145] width 2 height 36
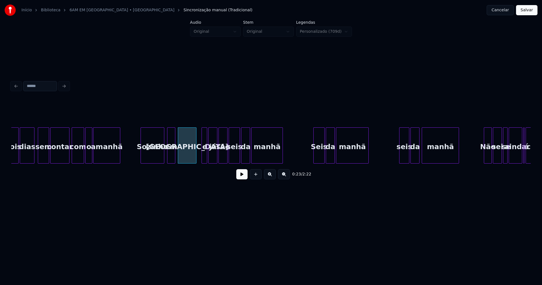
click at [175, 158] on div at bounding box center [174, 145] width 2 height 36
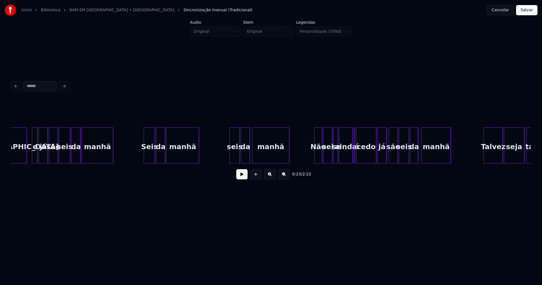
scroll to position [0, 1323]
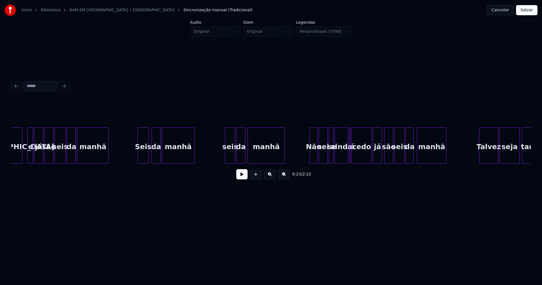
click at [144, 156] on div "Seis" at bounding box center [143, 146] width 11 height 38
click at [228, 156] on div "seis" at bounding box center [229, 146] width 10 height 38
click at [229, 155] on div "seis" at bounding box center [229, 146] width 10 height 38
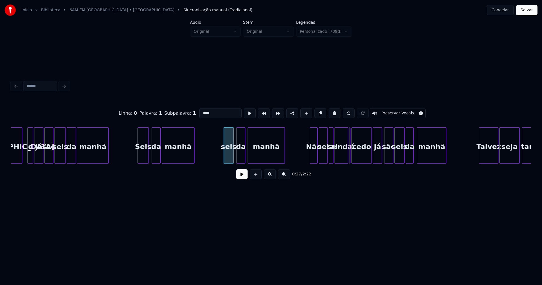
click at [199, 113] on input "****" at bounding box center [220, 113] width 42 height 10
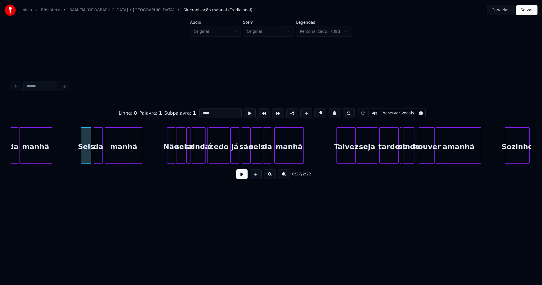
scroll to position [0, 1475]
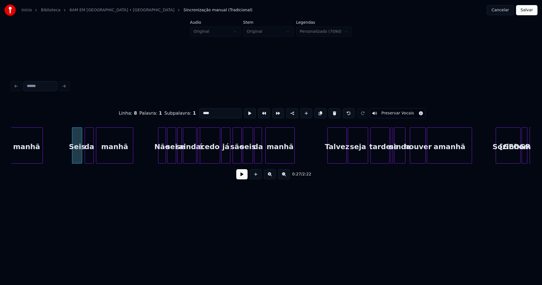
click at [199, 159] on div at bounding box center [199, 145] width 2 height 36
click at [217, 160] on div at bounding box center [217, 145] width 2 height 36
click at [223, 158] on div at bounding box center [223, 145] width 2 height 36
click at [157, 159] on div at bounding box center [157, 145] width 2 height 36
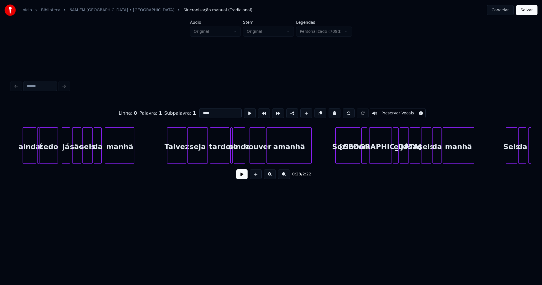
scroll to position [0, 1648]
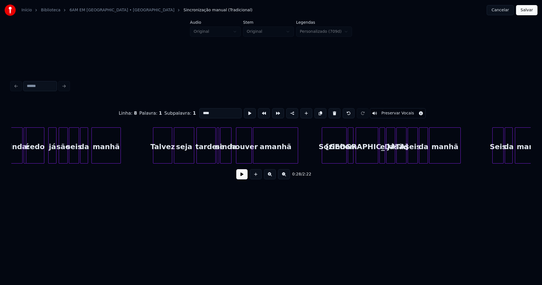
click at [166, 159] on div "Talvez" at bounding box center [162, 146] width 19 height 38
click at [213, 158] on div at bounding box center [212, 145] width 2 height 36
click at [239, 157] on div at bounding box center [240, 145] width 2 height 36
click at [230, 158] on div "ainda" at bounding box center [230, 146] width 11 height 38
click at [223, 158] on div at bounding box center [222, 145] width 2 height 36
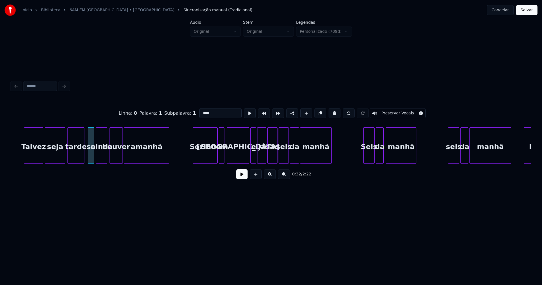
scroll to position [0, 1795]
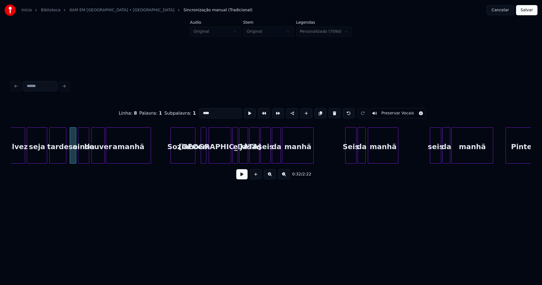
click at [184, 163] on div "[PERSON_NAME] seja tarde se ainda houver amanhã Sozinho em [GEOGRAPHIC_DATA] e …" at bounding box center [270, 145] width 519 height 36
click at [200, 160] on div "em" at bounding box center [200, 146] width 6 height 38
click at [206, 155] on div at bounding box center [206, 145] width 2 height 36
click at [225, 158] on div at bounding box center [226, 145] width 2 height 36
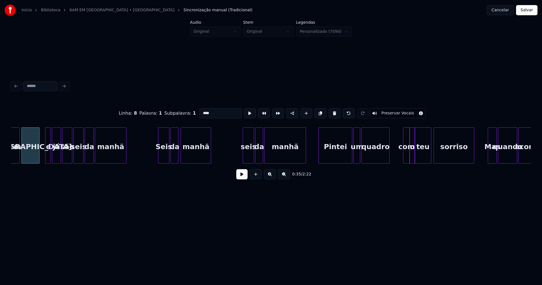
scroll to position [0, 1987]
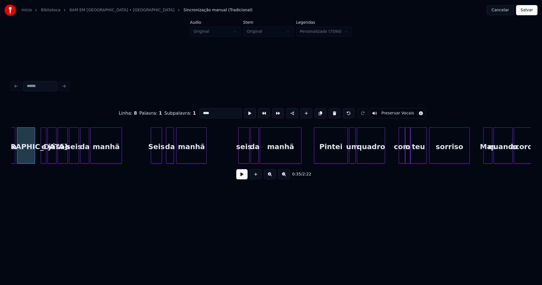
click at [154, 162] on div "em [GEOGRAPHIC_DATA] e já são seis da manhã Seis da manhã seis da manhã Pintei …" at bounding box center [270, 145] width 519 height 36
click at [170, 159] on div "da" at bounding box center [167, 146] width 7 height 38
click at [243, 156] on div "seis" at bounding box center [241, 146] width 11 height 38
click at [241, 157] on div "seis" at bounding box center [241, 146] width 11 height 38
drag, startPoint x: 201, startPoint y: 110, endPoint x: 188, endPoint y: 113, distance: 13.6
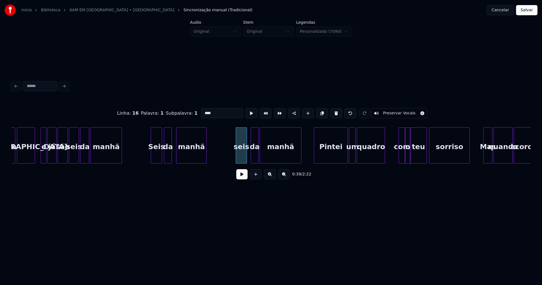
click at [188, 113] on div "Linha : 16 Palavra : 1 Subpalavra : 1 **** Preservar Vocais" at bounding box center [270, 113] width 519 height 28
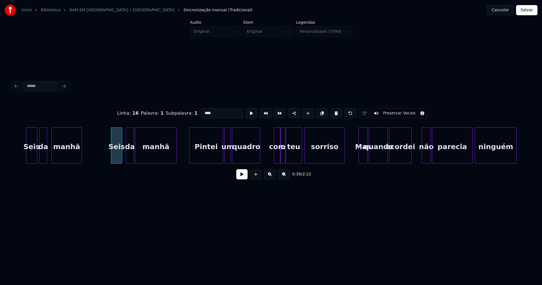
scroll to position [0, 2129]
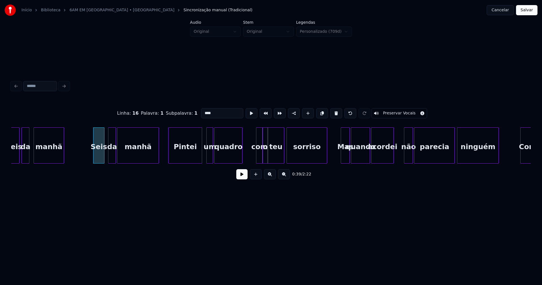
click at [190, 160] on div "Pintei" at bounding box center [184, 146] width 33 height 38
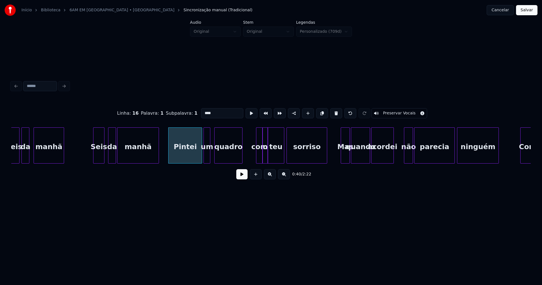
click at [207, 161] on div "Seis da manhã Seis da manhã Pintei um quadro com o teu sorriso Mas quando acord…" at bounding box center [270, 145] width 519 height 36
type input "****"
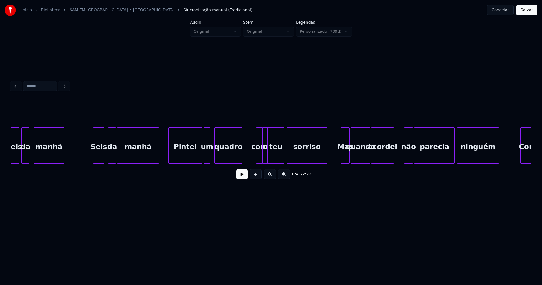
click at [241, 178] on button at bounding box center [241, 174] width 11 height 10
click at [255, 157] on div at bounding box center [256, 145] width 2 height 36
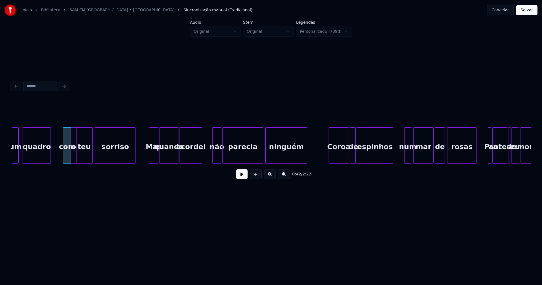
scroll to position [0, 2325]
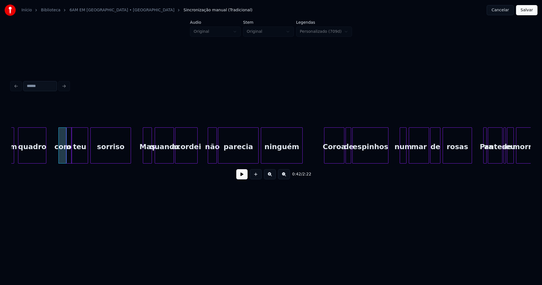
click at [145, 158] on div "Mas" at bounding box center [147, 146] width 8 height 38
click at [207, 157] on div at bounding box center [207, 145] width 2 height 36
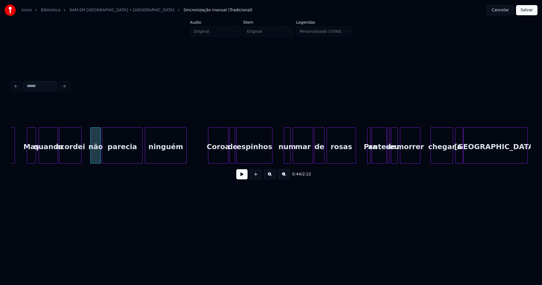
scroll to position [0, 2486]
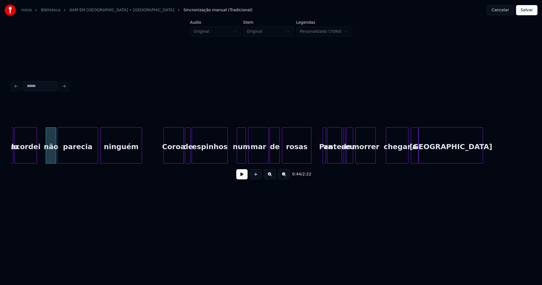
click at [237, 162] on div "quando acordei não parecia ninguém Coroa de espinhos num mar de rosas Pra antes…" at bounding box center [270, 145] width 519 height 36
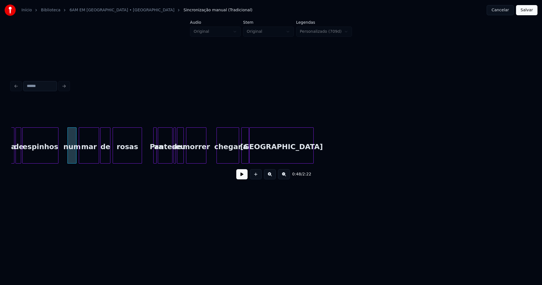
scroll to position [0, 2659]
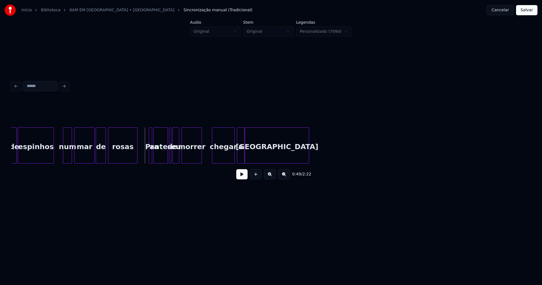
click at [241, 175] on button at bounding box center [241, 174] width 11 height 10
click at [240, 175] on button at bounding box center [241, 174] width 11 height 10
drag, startPoint x: 146, startPoint y: 156, endPoint x: 228, endPoint y: 173, distance: 83.8
click at [240, 179] on button at bounding box center [241, 174] width 11 height 10
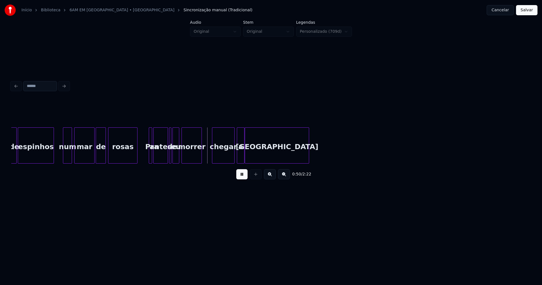
click at [243, 177] on button at bounding box center [241, 174] width 11 height 10
click at [162, 155] on div "antes" at bounding box center [160, 146] width 14 height 38
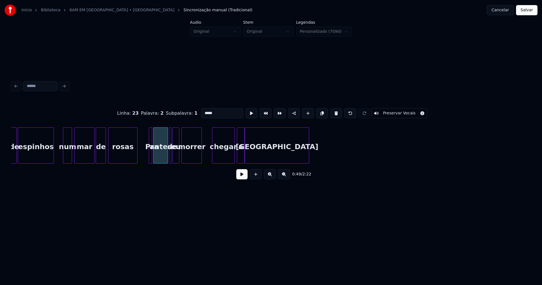
click at [151, 155] on div at bounding box center [151, 145] width 2 height 36
type input "***"
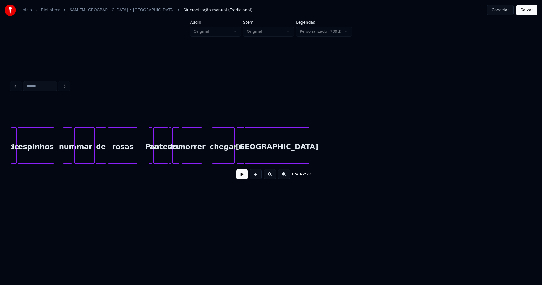
click at [240, 177] on button at bounding box center [241, 174] width 11 height 10
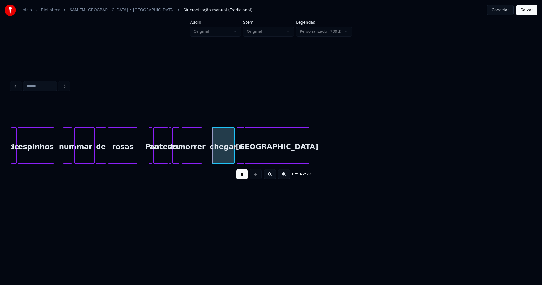
drag, startPoint x: 56, startPoint y: 153, endPoint x: 123, endPoint y: 162, distance: 67.1
click at [243, 177] on button at bounding box center [241, 174] width 11 height 10
click at [243, 179] on button at bounding box center [241, 174] width 11 height 10
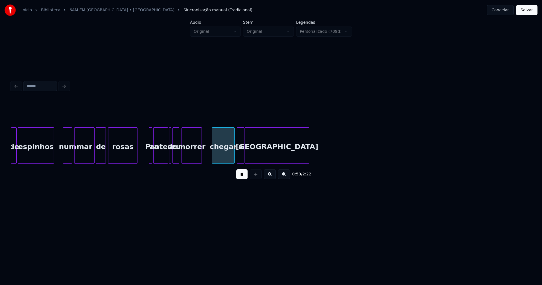
click at [243, 175] on button at bounding box center [241, 174] width 11 height 10
click at [171, 158] on div at bounding box center [170, 145] width 2 height 36
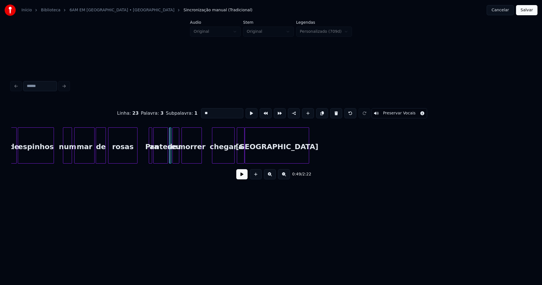
click at [176, 154] on div "eu" at bounding box center [176, 146] width 6 height 38
click at [333, 111] on button at bounding box center [336, 113] width 12 height 10
click at [175, 158] on div at bounding box center [175, 145] width 2 height 36
click at [172, 163] on div "de espinhos num mar de rosas Pra antes de morrer chegar a [GEOGRAPHIC_DATA]" at bounding box center [270, 145] width 519 height 36
click at [160, 152] on div "antes" at bounding box center [160, 146] width 14 height 38
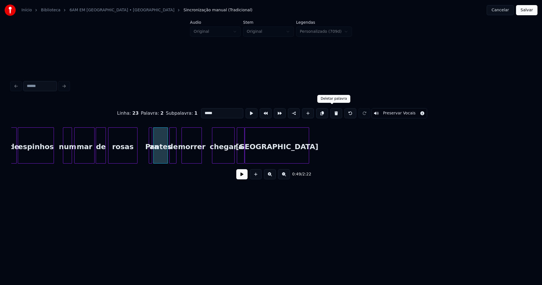
click at [331, 113] on button at bounding box center [336, 113] width 12 height 10
type input "***"
click at [166, 154] on div at bounding box center [166, 145] width 2 height 36
click at [149, 155] on div at bounding box center [149, 145] width 2 height 36
drag, startPoint x: 142, startPoint y: 155, endPoint x: 152, endPoint y: 162, distance: 11.7
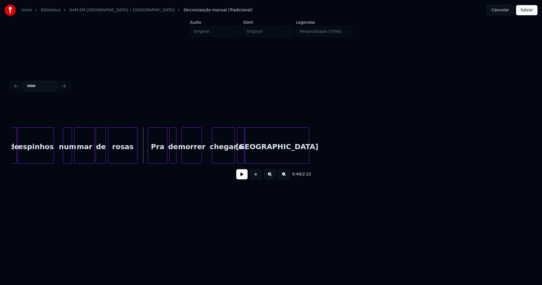
click at [238, 177] on button at bounding box center [241, 174] width 11 height 10
click at [154, 155] on div "Pra" at bounding box center [157, 146] width 19 height 38
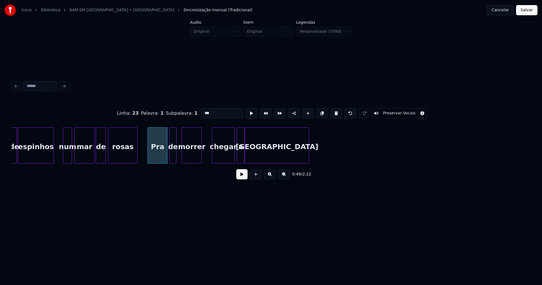
click at [212, 109] on input "***" at bounding box center [222, 113] width 42 height 10
type input "******"
click at [245, 179] on button at bounding box center [241, 174] width 11 height 10
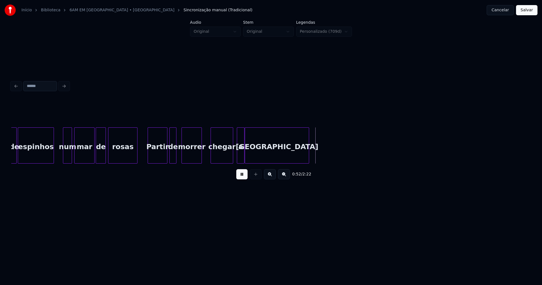
click at [224, 157] on div "chegar" at bounding box center [222, 146] width 22 height 38
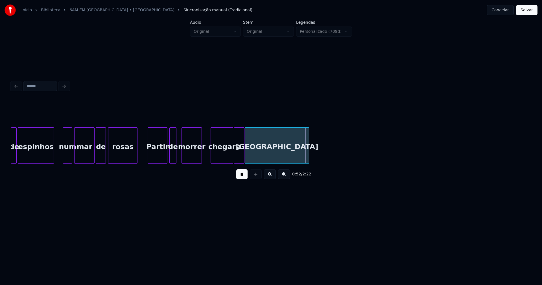
click at [236, 159] on div at bounding box center [235, 145] width 2 height 36
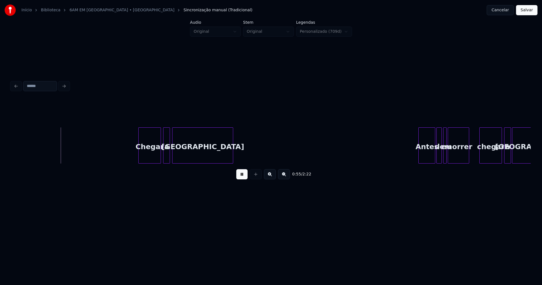
scroll to position [0, 3074]
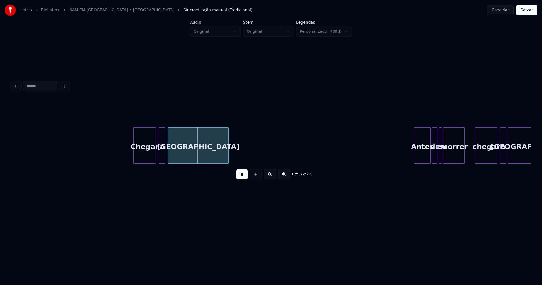
click at [147, 154] on div "Chegar" at bounding box center [144, 146] width 22 height 38
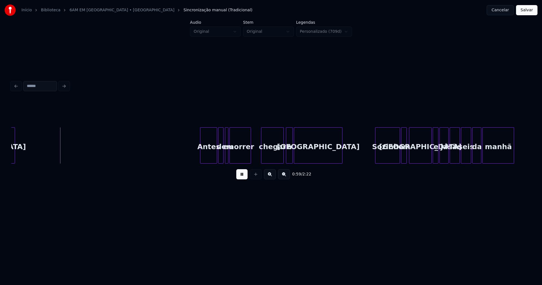
scroll to position [0, 3336]
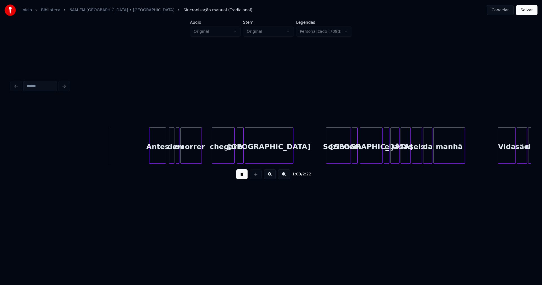
click at [159, 162] on div "Antes de eu morrer chegar a [GEOGRAPHIC_DATA] Sozinho em [GEOGRAPHIC_DATA] e já…" at bounding box center [270, 145] width 519 height 36
click at [243, 175] on button at bounding box center [241, 174] width 11 height 10
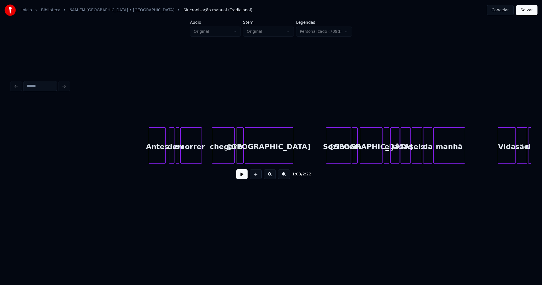
click at [178, 158] on div at bounding box center [178, 145] width 2 height 36
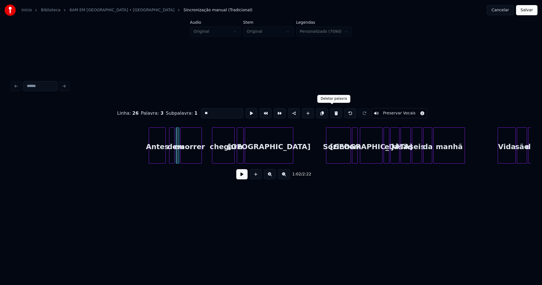
click at [330, 113] on button at bounding box center [336, 113] width 12 height 10
click at [178, 157] on div at bounding box center [177, 145] width 2 height 36
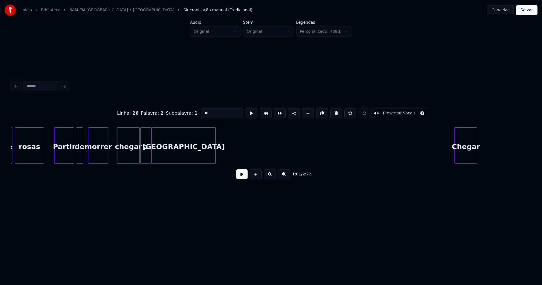
scroll to position [0, 2699]
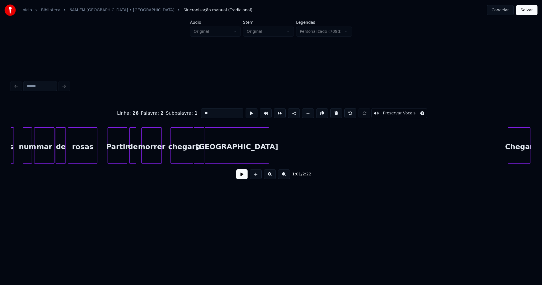
click at [116, 155] on div "Partir" at bounding box center [117, 146] width 19 height 38
drag, startPoint x: 208, startPoint y: 112, endPoint x: 176, endPoint y: 112, distance: 32.2
click at [176, 112] on div "Linha : 23 Palavra : 1 Subpalavra : 1 ****** Preservar Vocais" at bounding box center [270, 113] width 519 height 28
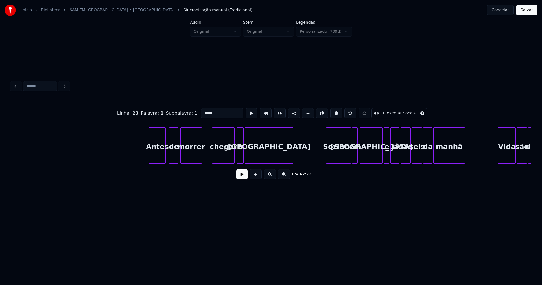
scroll to position [0, 3368]
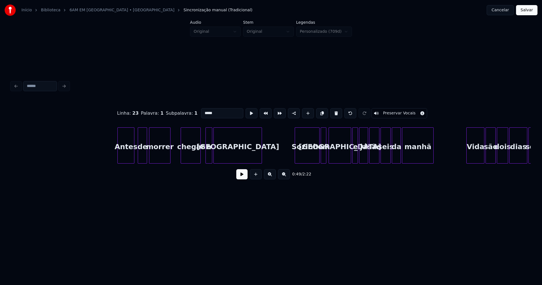
click at [199, 159] on div at bounding box center [200, 145] width 2 height 36
click at [206, 157] on div "a" at bounding box center [206, 146] width 6 height 38
click at [203, 159] on div at bounding box center [203, 145] width 2 height 36
type input "*****"
click at [237, 177] on button at bounding box center [241, 174] width 11 height 10
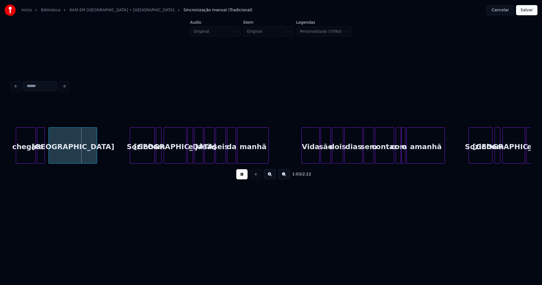
scroll to position [0, 3541]
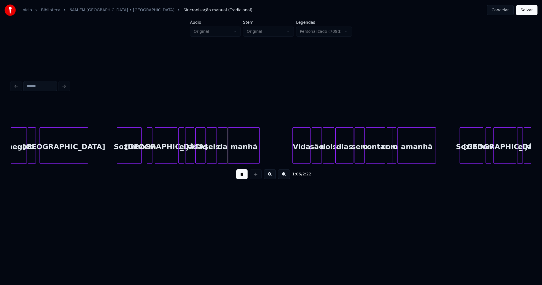
click at [134, 161] on div "chegar a [GEOGRAPHIC_DATA] Sozinho em [GEOGRAPHIC_DATA] e já são seis da manhã …" at bounding box center [270, 145] width 519 height 36
click at [147, 161] on div "em" at bounding box center [147, 146] width 6 height 38
click at [171, 154] on div "[GEOGRAPHIC_DATA]" at bounding box center [166, 146] width 22 height 38
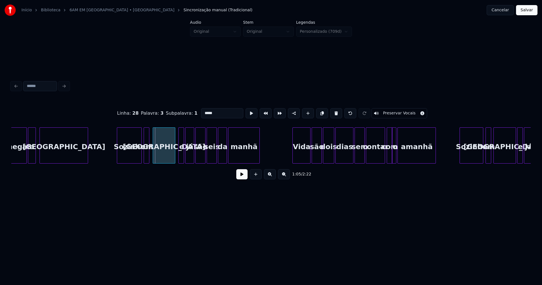
click at [172, 157] on div "[GEOGRAPHIC_DATA]" at bounding box center [164, 146] width 22 height 38
click at [175, 157] on div "[GEOGRAPHIC_DATA]" at bounding box center [164, 145] width 23 height 36
click at [172, 160] on div at bounding box center [171, 145] width 2 height 36
click at [179, 158] on div at bounding box center [178, 145] width 2 height 36
click at [241, 178] on button at bounding box center [241, 174] width 11 height 10
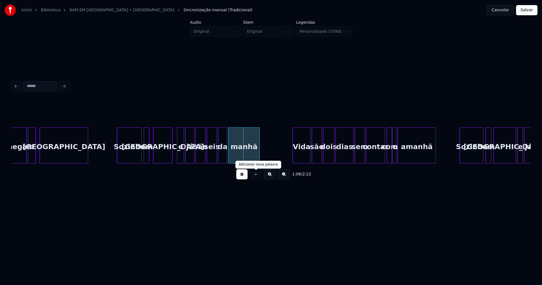
click at [244, 175] on button at bounding box center [241, 174] width 11 height 10
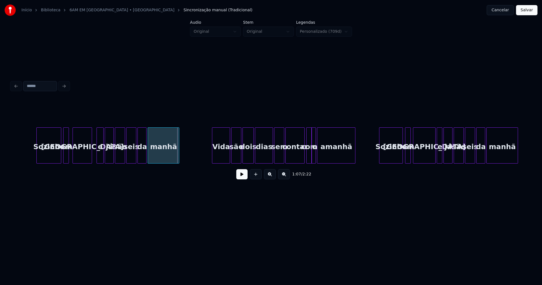
scroll to position [0, 3666]
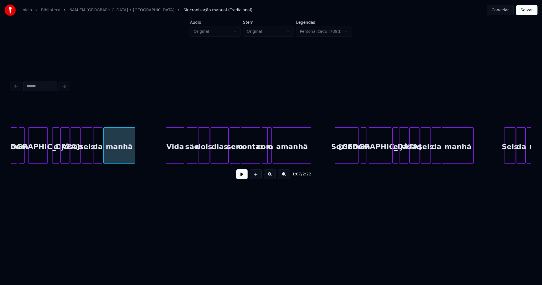
click at [175, 157] on div "Vida" at bounding box center [174, 146] width 17 height 38
click at [192, 156] on div "são" at bounding box center [191, 146] width 10 height 38
click at [224, 162] on div "[PERSON_NAME] em [GEOGRAPHIC_DATA] e já são seis da manhã Vida são dois dias se…" at bounding box center [270, 145] width 519 height 36
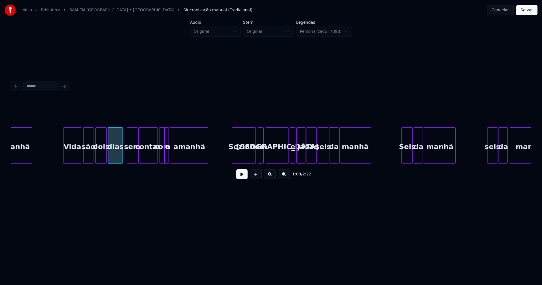
scroll to position [0, 3777]
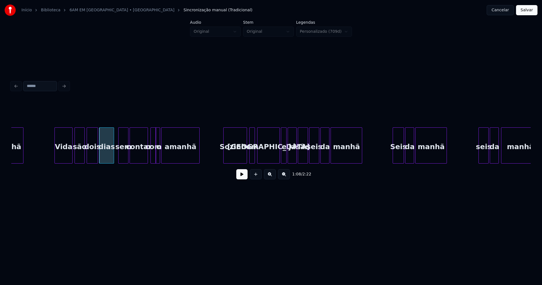
click at [147, 153] on div at bounding box center [147, 145] width 2 height 36
click at [236, 162] on div "manhã Vida são dois dias sem contar com o amanhã Sozinho em [GEOGRAPHIC_DATA] e…" at bounding box center [270, 145] width 519 height 36
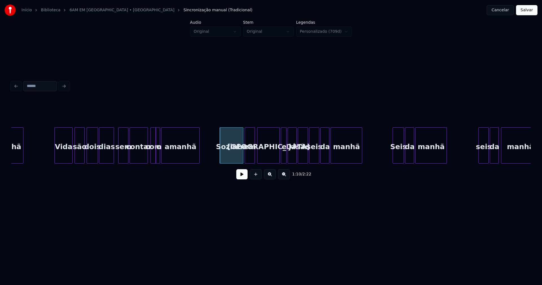
click at [247, 158] on div at bounding box center [246, 145] width 2 height 36
click at [274, 159] on div at bounding box center [275, 145] width 2 height 36
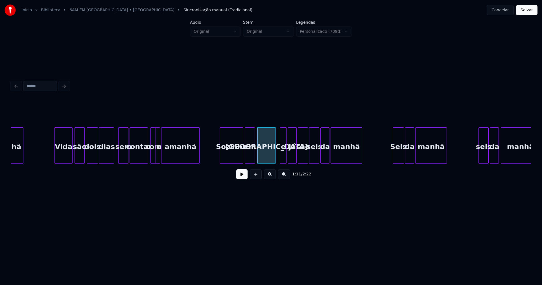
click at [280, 159] on div at bounding box center [281, 145] width 2 height 36
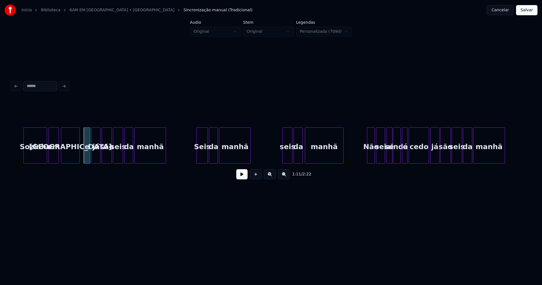
scroll to position [0, 3978]
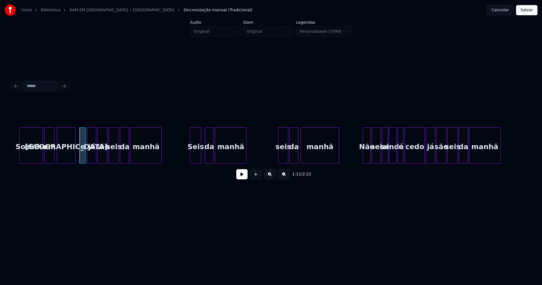
click at [197, 158] on div "Seis" at bounding box center [195, 146] width 11 height 38
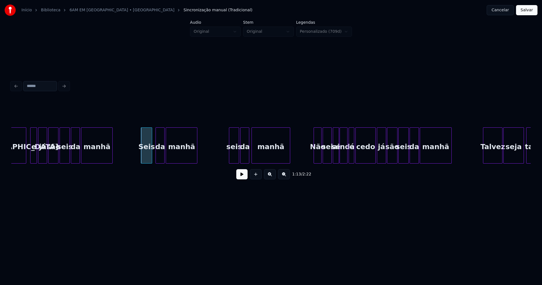
scroll to position [0, 4036]
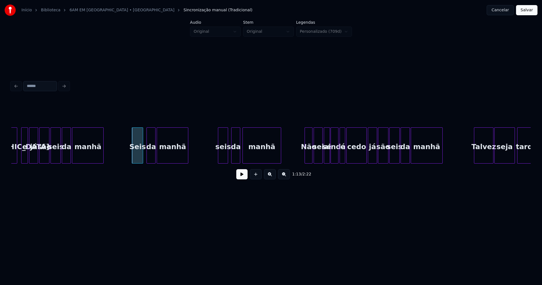
click at [223, 162] on div "[GEOGRAPHIC_DATA] e já são seis da manhã Seis da manhã seis da manhã Não sei se…" at bounding box center [270, 145] width 519 height 36
click at [228, 157] on div at bounding box center [228, 145] width 2 height 36
click at [218, 156] on div at bounding box center [218, 145] width 2 height 36
click at [222, 156] on div "seis" at bounding box center [223, 146] width 12 height 38
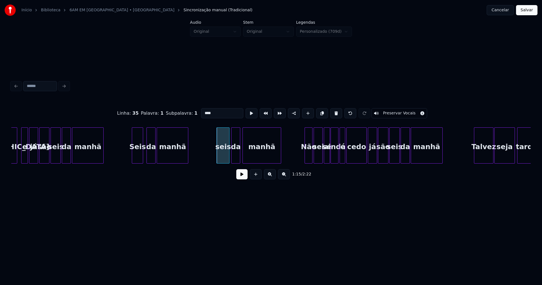
click at [202, 111] on input "****" at bounding box center [222, 113] width 42 height 10
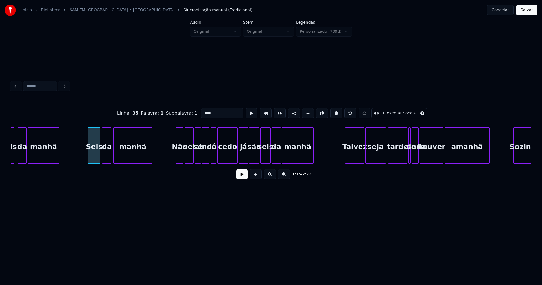
scroll to position [0, 4165]
click at [175, 157] on div at bounding box center [174, 145] width 2 height 36
click at [234, 156] on div at bounding box center [235, 145] width 2 height 36
click at [238, 152] on div "já" at bounding box center [242, 145] width 9 height 36
click at [240, 152] on div at bounding box center [241, 145] width 2 height 36
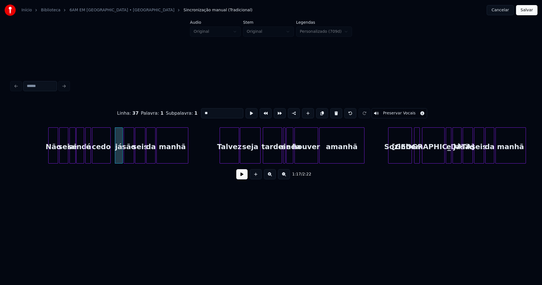
scroll to position [0, 4334]
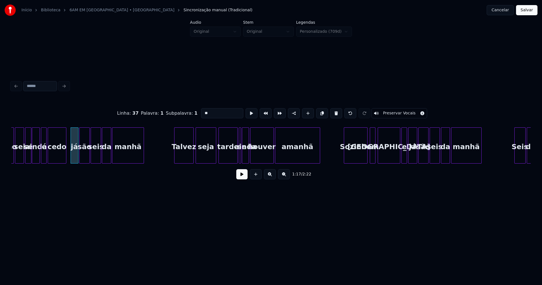
click at [186, 159] on div "Talvez" at bounding box center [183, 146] width 19 height 38
click at [233, 161] on div "Não sei se ainda é cedo já são seis da manhã [PERSON_NAME] seja tarde se ainda …" at bounding box center [270, 145] width 519 height 36
type input "**"
drag, startPoint x: 168, startPoint y: 151, endPoint x: 188, endPoint y: 159, distance: 21.8
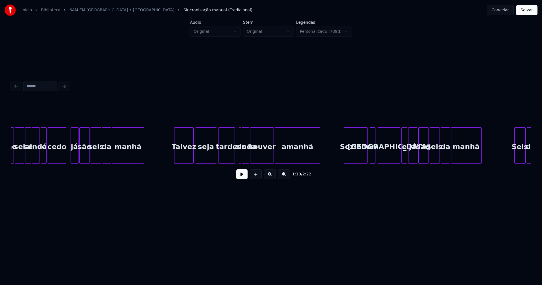
click at [243, 175] on button at bounding box center [241, 174] width 11 height 10
click at [242, 177] on button at bounding box center [241, 174] width 11 height 10
click at [240, 157] on div at bounding box center [240, 145] width 2 height 36
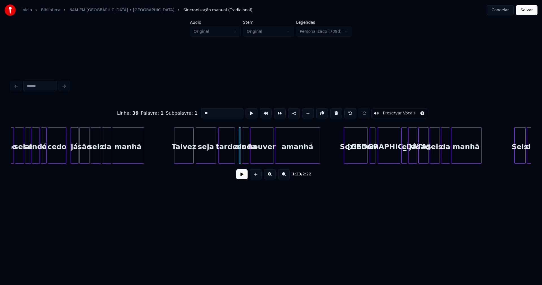
click at [246, 155] on div "ainda" at bounding box center [245, 146] width 6 height 38
click at [282, 153] on div at bounding box center [282, 145] width 2 height 36
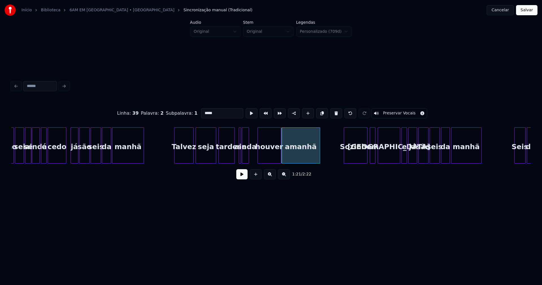
click at [264, 162] on div "Não sei se ainda é cedo já são seis da manhã [PERSON_NAME] seja tarde se ainda …" at bounding box center [270, 145] width 519 height 36
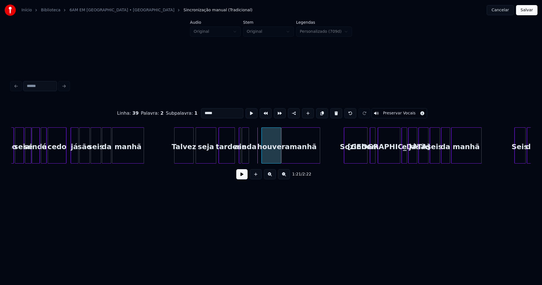
click at [261, 158] on div at bounding box center [262, 145] width 2 height 36
click at [252, 161] on div "Não sei se ainda é cedo já são seis da manhã [PERSON_NAME] seja tarde se ainda …" at bounding box center [270, 145] width 519 height 36
click at [259, 161] on div "Não sei se ainda é cedo já são seis da manhã [PERSON_NAME] seja tarde se ainda …" at bounding box center [270, 145] width 519 height 36
click at [242, 158] on div "se" at bounding box center [243, 146] width 6 height 38
click at [247, 160] on div at bounding box center [246, 145] width 2 height 36
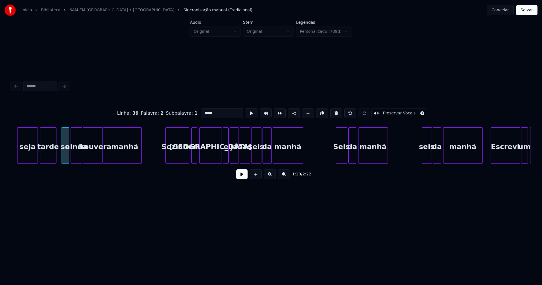
scroll to position [0, 4530]
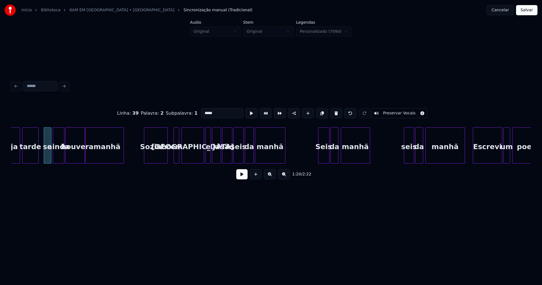
click at [160, 162] on div "seja tarde se ainda houver amanhã Sozinho em [GEOGRAPHIC_DATA] e já são seis da…" at bounding box center [270, 145] width 519 height 36
click at [172, 156] on div at bounding box center [172, 145] width 2 height 36
click at [173, 159] on div "em" at bounding box center [173, 146] width 8 height 38
click at [198, 159] on div at bounding box center [199, 145] width 2 height 36
click at [191, 161] on div "seja tarde se ainda houver amanhã Sozinho em [GEOGRAPHIC_DATA] e já são seis da…" at bounding box center [270, 145] width 519 height 36
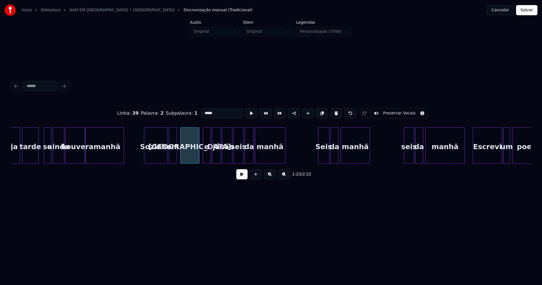
click at [204, 157] on div at bounding box center [204, 145] width 2 height 36
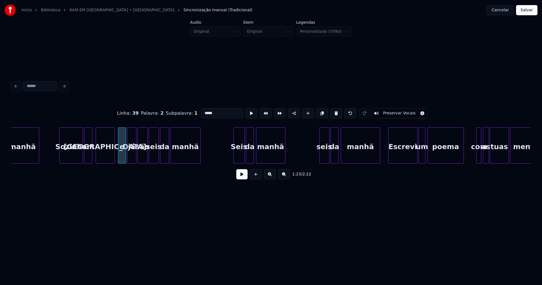
scroll to position [0, 4731]
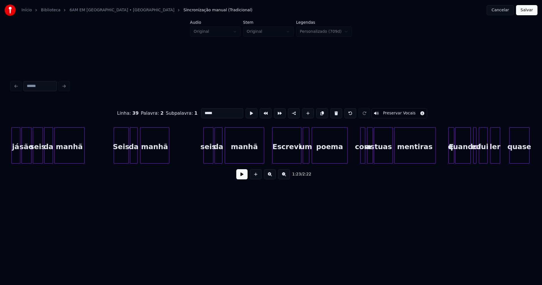
click at [115, 159] on div at bounding box center [115, 145] width 2 height 36
click at [125, 156] on div at bounding box center [125, 145] width 2 height 36
click at [133, 156] on div "da" at bounding box center [132, 146] width 7 height 38
click at [205, 157] on div "seis" at bounding box center [206, 146] width 10 height 38
click at [207, 157] on div "seis" at bounding box center [206, 146] width 10 height 38
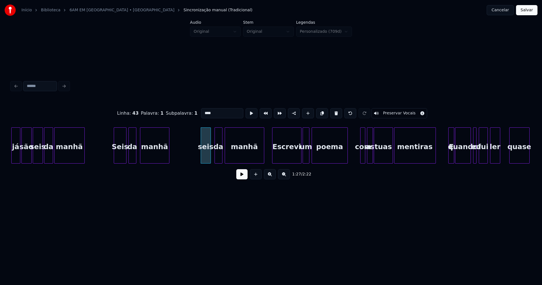
drag, startPoint x: 201, startPoint y: 110, endPoint x: 195, endPoint y: 112, distance: 6.3
click at [201, 112] on input "****" at bounding box center [222, 113] width 42 height 10
click at [285, 155] on div "Escrevi" at bounding box center [283, 146] width 29 height 38
click at [293, 160] on div at bounding box center [293, 145] width 2 height 36
click at [298, 159] on div at bounding box center [299, 145] width 2 height 36
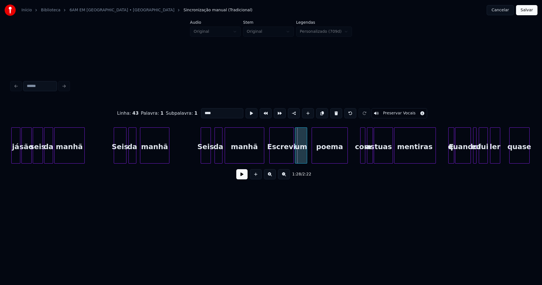
click at [302, 159] on div "um" at bounding box center [301, 146] width 12 height 38
click at [325, 155] on div "poema" at bounding box center [328, 146] width 36 height 38
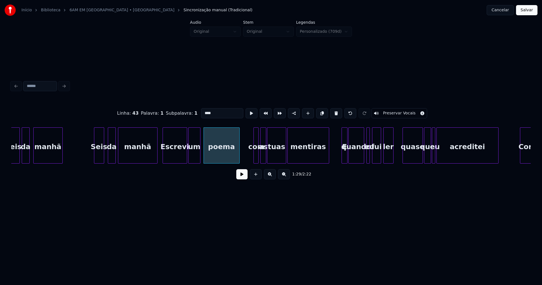
scroll to position [0, 4842]
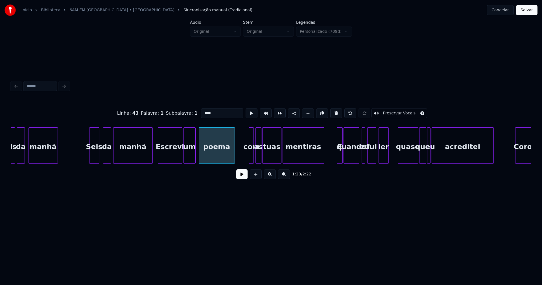
type input "****"
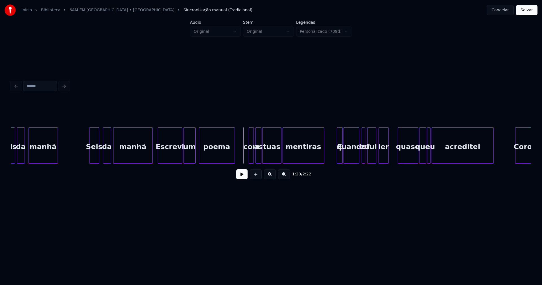
click at [242, 178] on button at bounding box center [241, 174] width 11 height 10
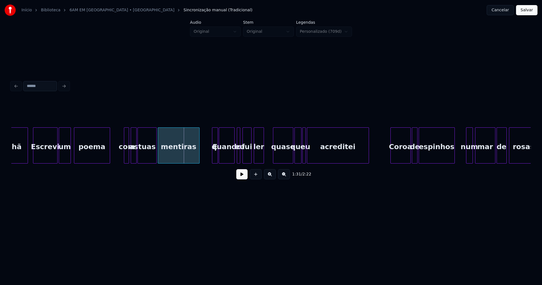
scroll to position [0, 4971]
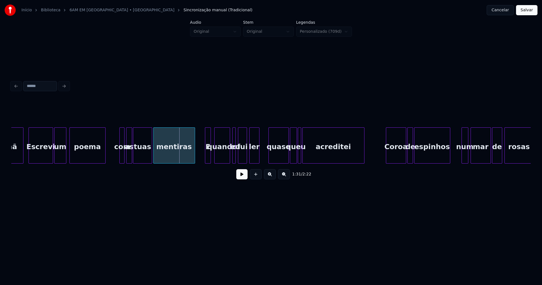
click at [207, 158] on div "E" at bounding box center [208, 146] width 6 height 38
click at [235, 158] on div at bounding box center [236, 145] width 2 height 36
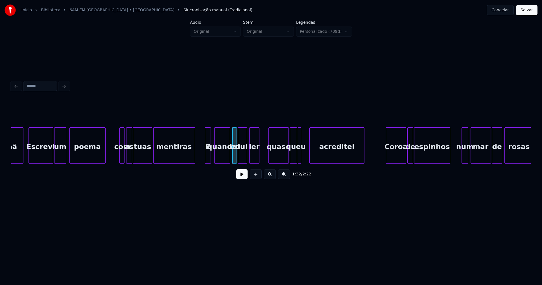
click at [310, 152] on div at bounding box center [310, 145] width 2 height 36
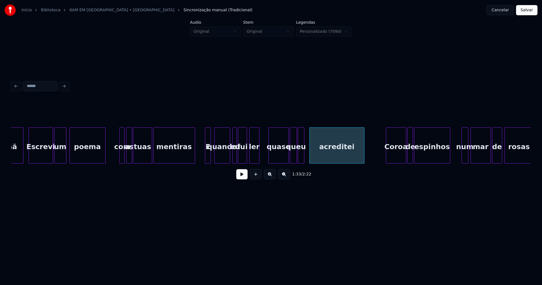
click at [303, 154] on div at bounding box center [303, 145] width 2 height 36
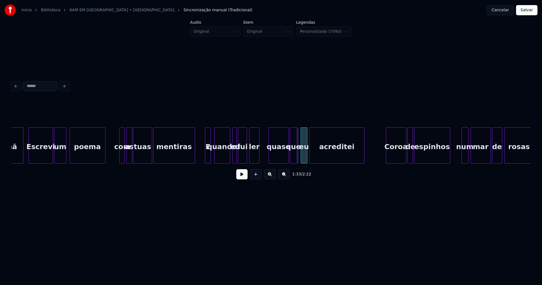
click at [303, 159] on div "eu" at bounding box center [304, 146] width 6 height 38
click at [268, 158] on div at bounding box center [268, 145] width 2 height 36
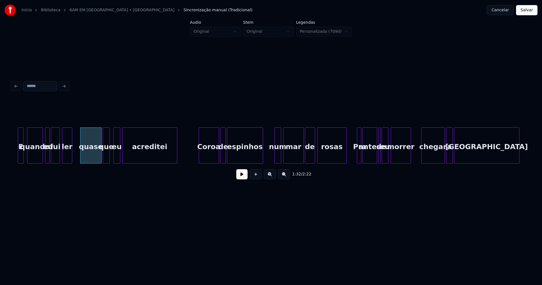
scroll to position [0, 5167]
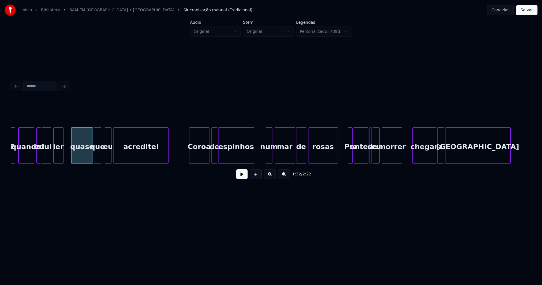
click at [200, 156] on div "Coroa" at bounding box center [199, 146] width 20 height 38
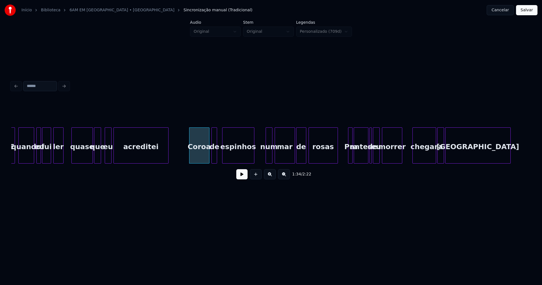
click at [223, 155] on div at bounding box center [223, 145] width 2 height 36
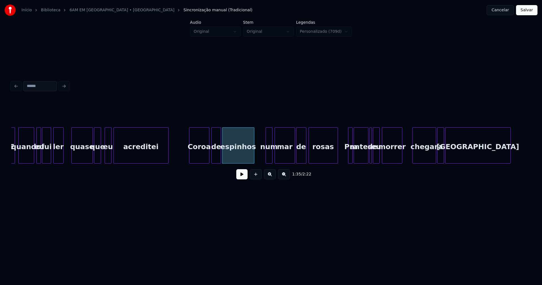
click at [220, 154] on div at bounding box center [220, 145] width 2 height 36
click at [263, 159] on div at bounding box center [264, 145] width 2 height 36
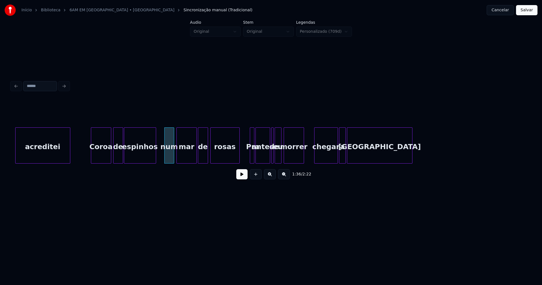
scroll to position [0, 5274]
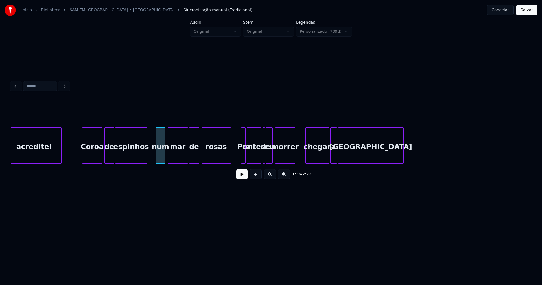
click at [263, 153] on div at bounding box center [264, 145] width 2 height 36
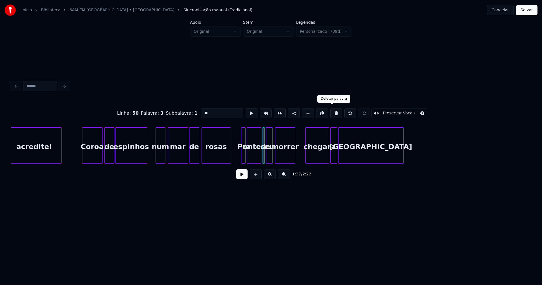
click at [331, 112] on button at bounding box center [336, 113] width 12 height 10
click at [243, 154] on div at bounding box center [242, 145] width 2 height 36
click at [332, 112] on button at bounding box center [336, 113] width 12 height 10
click at [242, 157] on div at bounding box center [242, 145] width 2 height 36
click at [259, 155] on div at bounding box center [259, 145] width 2 height 36
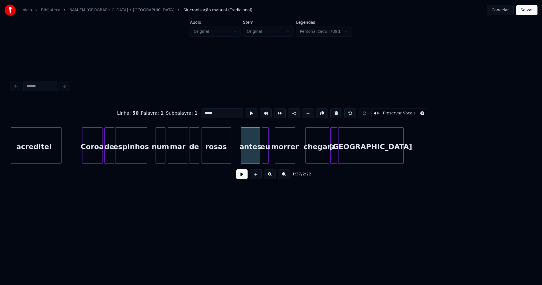
click at [265, 157] on div "eu" at bounding box center [265, 146] width 6 height 38
click at [271, 153] on div at bounding box center [271, 145] width 2 height 36
click at [270, 153] on div "eu" at bounding box center [267, 146] width 10 height 38
drag, startPoint x: 207, startPoint y: 113, endPoint x: 190, endPoint y: 112, distance: 17.5
click at [190, 112] on div "Linha : 50 Palavra : 2 Subpalavra : 1 ** Preservar Vocais" at bounding box center [270, 113] width 519 height 28
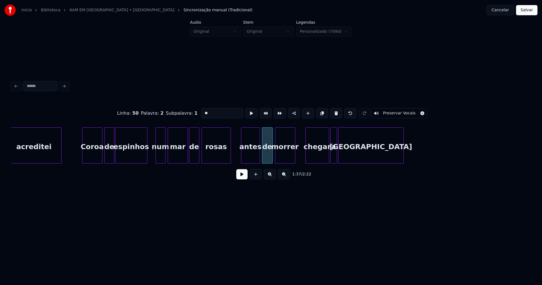
click at [246, 152] on div "antes" at bounding box center [250, 146] width 18 height 38
click at [202, 111] on input "*****" at bounding box center [222, 113] width 42 height 10
click at [318, 160] on div "chegar" at bounding box center [314, 146] width 23 height 38
click at [332, 159] on div "a" at bounding box center [331, 146] width 6 height 38
type input "*****"
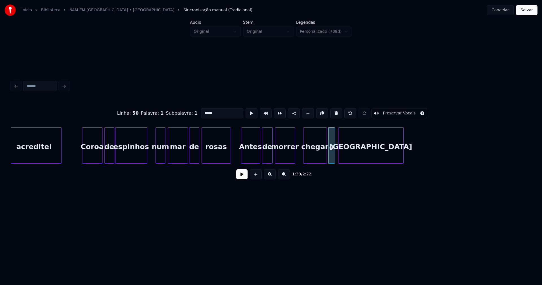
drag, startPoint x: 237, startPoint y: 157, endPoint x: 237, endPoint y: 172, distance: 15.2
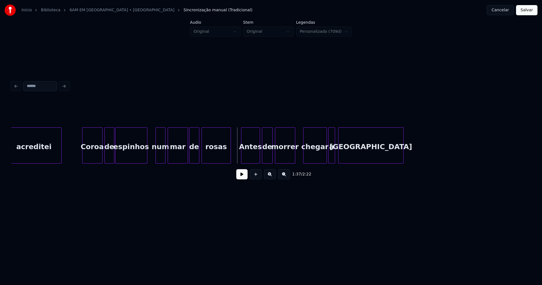
click at [239, 177] on button at bounding box center [241, 174] width 11 height 10
click at [242, 176] on button at bounding box center [241, 174] width 11 height 10
click at [250, 163] on div "acreditei Coroa de espinhos num mar de rosas Antes de morrer chegar a [GEOGRAPH…" at bounding box center [270, 145] width 519 height 36
click at [258, 162] on div "acreditei Coroa de espinhos num mar de rosas Antes de morrer chegar a [GEOGRAPH…" at bounding box center [270, 145] width 519 height 36
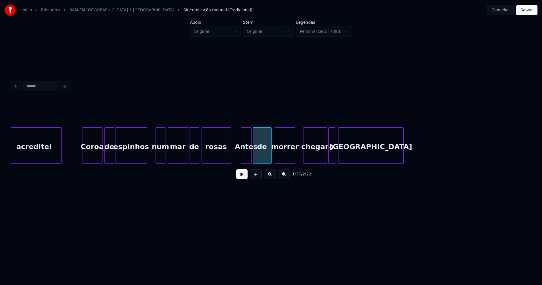
click at [270, 152] on div at bounding box center [270, 145] width 2 height 36
click at [265, 155] on div "de" at bounding box center [262, 146] width 18 height 38
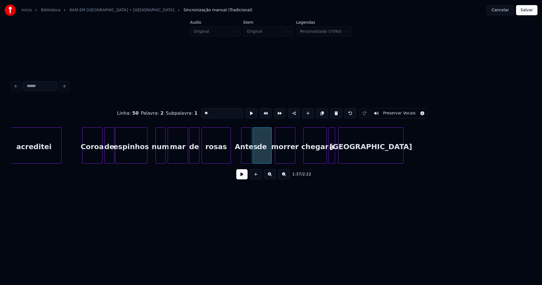
click at [215, 111] on input "**" at bounding box center [222, 113] width 42 height 10
type input "*****"
click at [242, 179] on button at bounding box center [241, 174] width 11 height 10
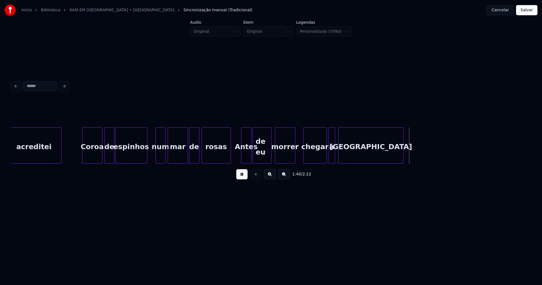
drag, startPoint x: 243, startPoint y: 176, endPoint x: 248, endPoint y: 173, distance: 5.9
click at [243, 176] on button at bounding box center [241, 174] width 11 height 10
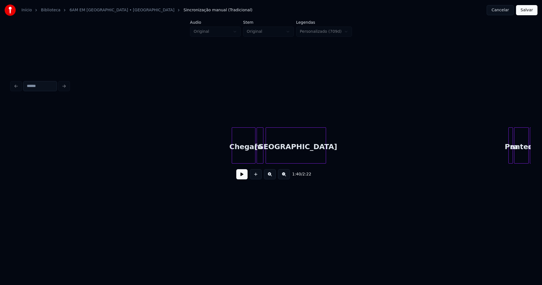
scroll to position [0, 5697]
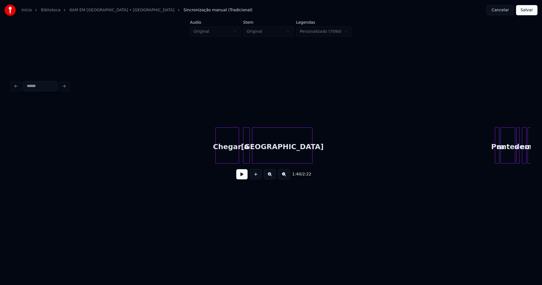
click at [230, 155] on div "Chegar" at bounding box center [226, 146] width 23 height 38
click at [244, 159] on div "a" at bounding box center [244, 146] width 6 height 38
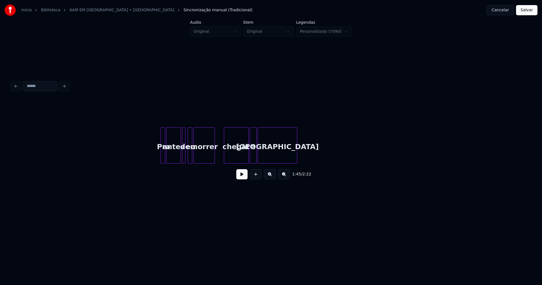
scroll to position [0, 6036]
click at [157, 155] on div at bounding box center [157, 145] width 2 height 36
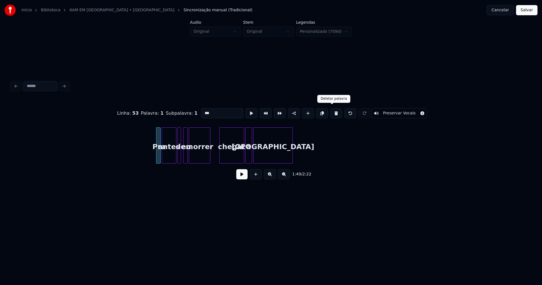
click at [331, 111] on button at bounding box center [336, 113] width 12 height 10
click at [163, 157] on div "antes" at bounding box center [163, 146] width 14 height 38
click at [174, 155] on div at bounding box center [174, 145] width 2 height 36
click at [165, 154] on div "antes" at bounding box center [165, 146] width 19 height 38
drag, startPoint x: 201, startPoint y: 111, endPoint x: 193, endPoint y: 114, distance: 9.0
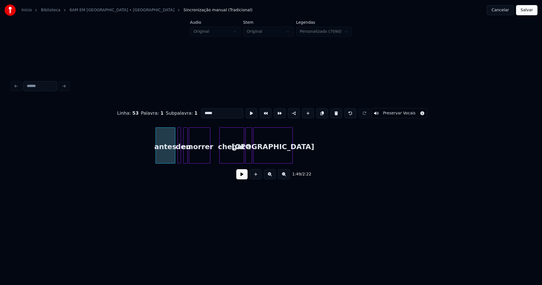
click at [193, 114] on div "Linha : 53 [GEOGRAPHIC_DATA] : 1 Subpalavra : 1 ***** Preservar Vocais" at bounding box center [270, 113] width 519 height 28
click at [176, 155] on div at bounding box center [177, 145] width 2 height 36
click at [182, 157] on div at bounding box center [183, 145] width 2 height 36
click at [234, 160] on div "chegar" at bounding box center [230, 146] width 24 height 38
click at [247, 161] on div "a" at bounding box center [247, 146] width 6 height 38
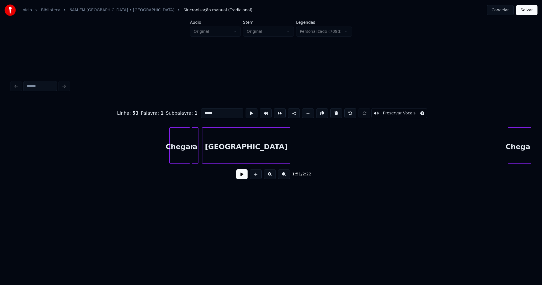
scroll to position [0, 6450]
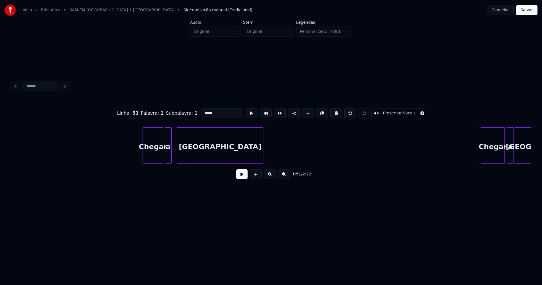
click at [178, 156] on div at bounding box center [178, 145] width 2 height 36
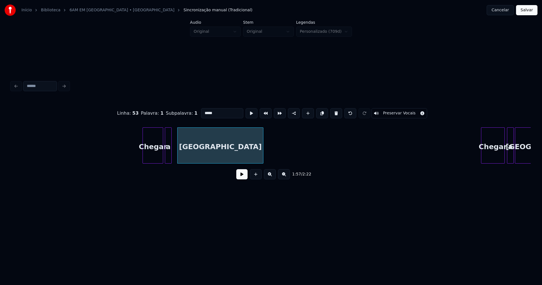
type input "*****"
drag, startPoint x: 120, startPoint y: 150, endPoint x: 246, endPoint y: 173, distance: 128.0
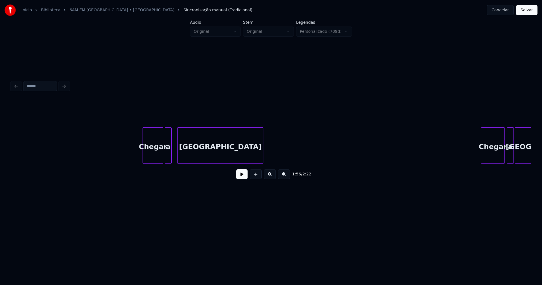
click at [243, 174] on button at bounding box center [241, 174] width 11 height 10
click at [173, 156] on div at bounding box center [174, 145] width 2 height 36
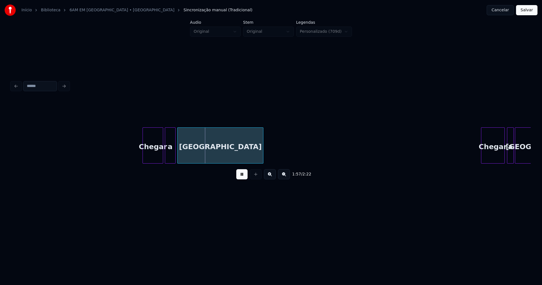
click at [243, 178] on button at bounding box center [241, 174] width 11 height 10
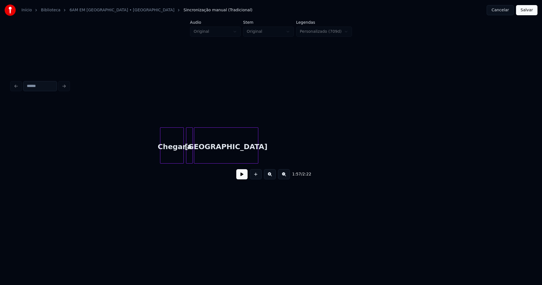
scroll to position [0, 6775]
click at [166, 159] on div "Chegar" at bounding box center [166, 146] width 23 height 38
click at [184, 159] on div "a" at bounding box center [184, 146] width 6 height 38
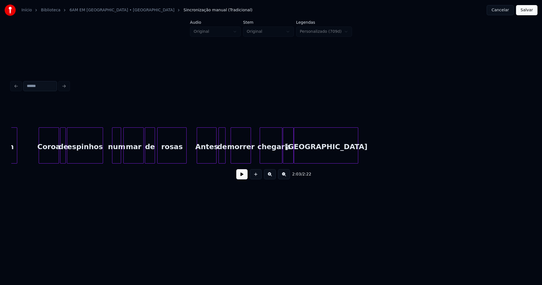
scroll to position [0, 2615]
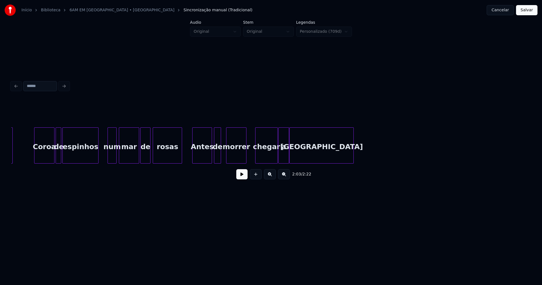
click at [241, 177] on button at bounding box center [241, 174] width 11 height 10
click at [241, 178] on button at bounding box center [241, 174] width 11 height 10
drag, startPoint x: 187, startPoint y: 154, endPoint x: 232, endPoint y: 178, distance: 51.7
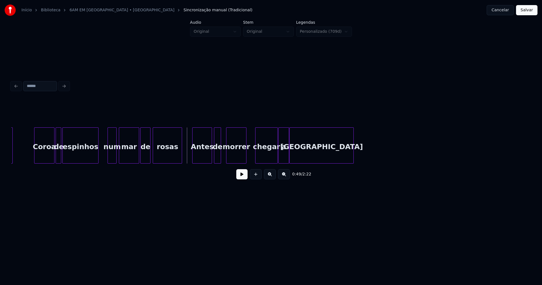
click at [241, 179] on button at bounding box center [241, 174] width 11 height 10
click at [218, 156] on div "de" at bounding box center [217, 146] width 6 height 38
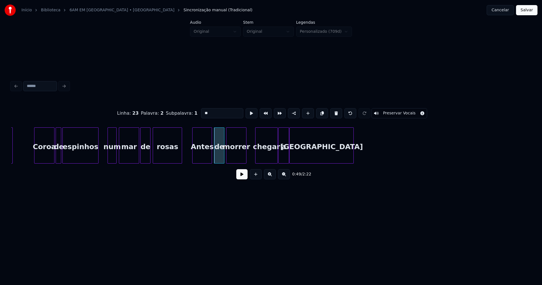
click at [223, 161] on div "de" at bounding box center [219, 145] width 10 height 36
click at [212, 159] on div at bounding box center [213, 145] width 2 height 36
click at [207, 112] on input "**" at bounding box center [222, 113] width 42 height 10
type input "*****"
drag, startPoint x: 242, startPoint y: 176, endPoint x: 245, endPoint y: 179, distance: 4.2
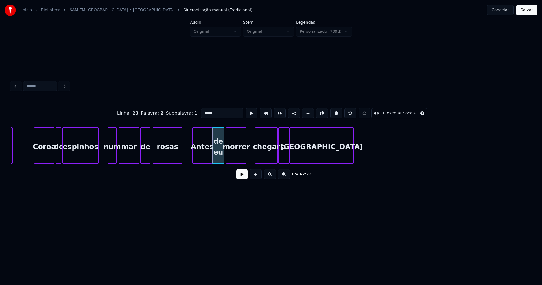
click at [242, 176] on button at bounding box center [241, 174] width 11 height 10
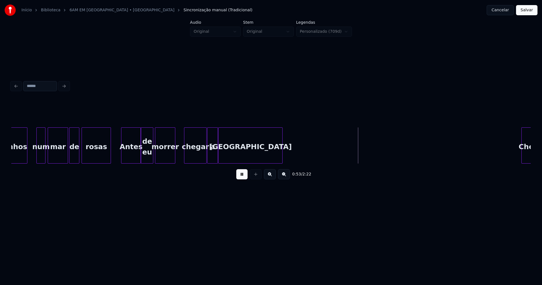
scroll to position [0, 2690]
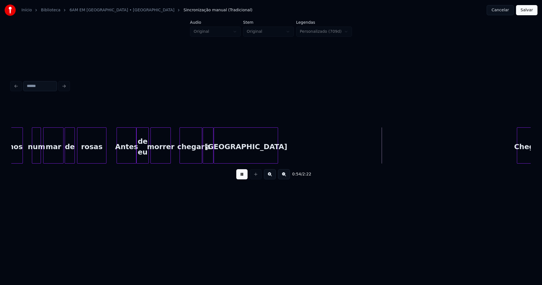
drag, startPoint x: 241, startPoint y: 176, endPoint x: 222, endPoint y: 172, distance: 19.6
click at [241, 176] on button at bounding box center [241, 174] width 11 height 10
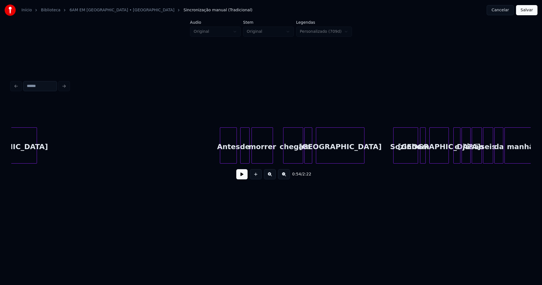
scroll to position [0, 3301]
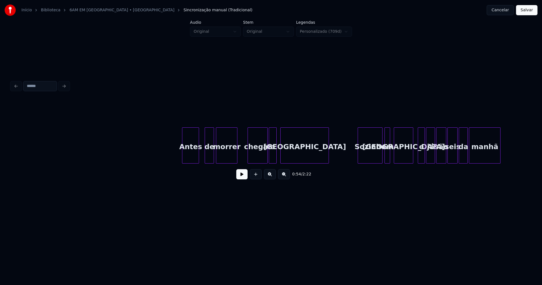
click at [189, 159] on div "Antes" at bounding box center [190, 146] width 16 height 38
click at [201, 159] on div at bounding box center [201, 145] width 2 height 36
click at [206, 157] on div "de" at bounding box center [207, 146] width 14 height 38
click at [206, 156] on div "de" at bounding box center [206, 146] width 14 height 38
click at [210, 159] on div "de" at bounding box center [208, 146] width 14 height 38
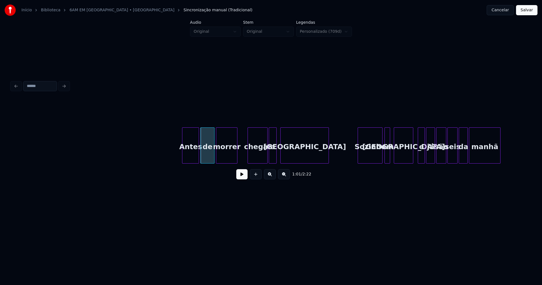
click at [209, 159] on div "de" at bounding box center [208, 146] width 14 height 38
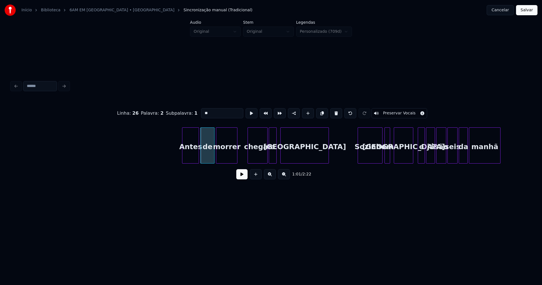
click at [210, 111] on input "**" at bounding box center [222, 113] width 42 height 10
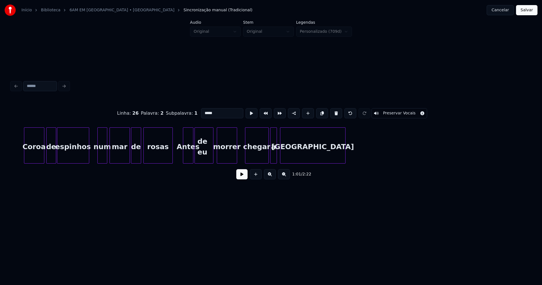
scroll to position [0, 5390]
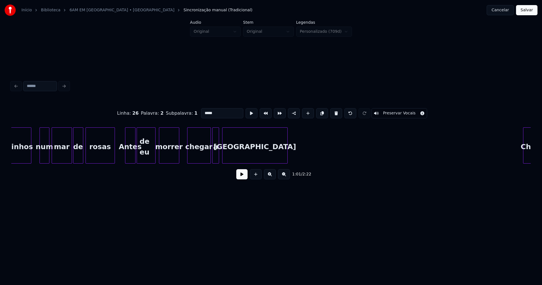
type input "*****"
click at [534, 11] on button "Salvar" at bounding box center [526, 10] width 21 height 10
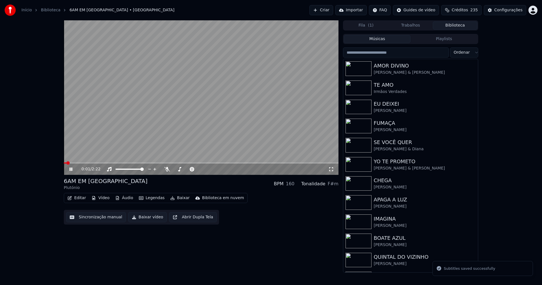
drag, startPoint x: 330, startPoint y: 168, endPoint x: 334, endPoint y: 174, distance: 7.2
click at [331, 168] on icon at bounding box center [331, 169] width 6 height 5
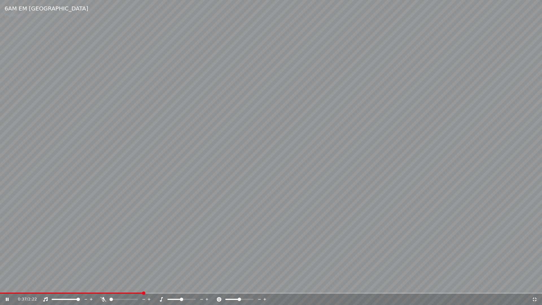
drag, startPoint x: 534, startPoint y: 299, endPoint x: 532, endPoint y: 187, distance: 111.4
click at [534, 284] on icon at bounding box center [534, 299] width 6 height 5
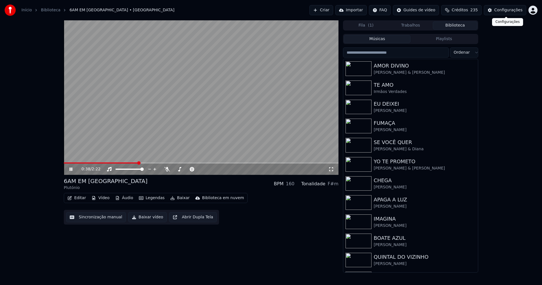
click at [518, 12] on div "Configurações" at bounding box center [508, 10] width 28 height 6
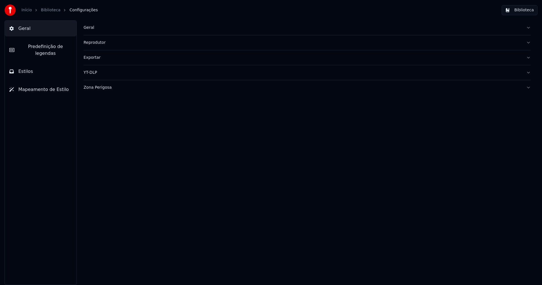
click at [45, 45] on span "Predefinição de legendas" at bounding box center [45, 50] width 53 height 14
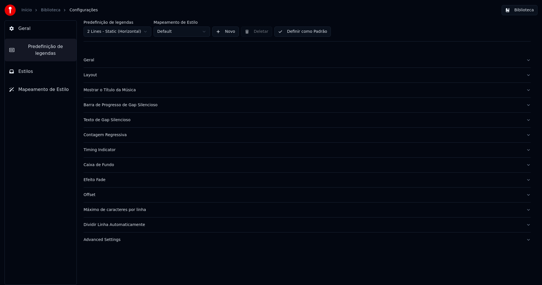
drag, startPoint x: 99, startPoint y: 240, endPoint x: 102, endPoint y: 238, distance: 3.8
click at [100, 240] on div "Advanced Settings" at bounding box center [302, 240] width 438 height 6
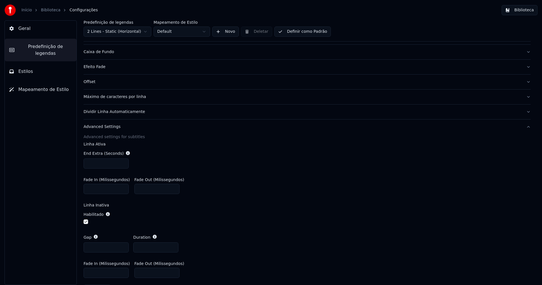
click at [123, 162] on input "***" at bounding box center [105, 163] width 45 height 10
type input "***"
click at [123, 162] on input "***" at bounding box center [105, 163] width 45 height 10
click at [239, 160] on div "End Extra (Seconds) ***" at bounding box center [306, 159] width 447 height 27
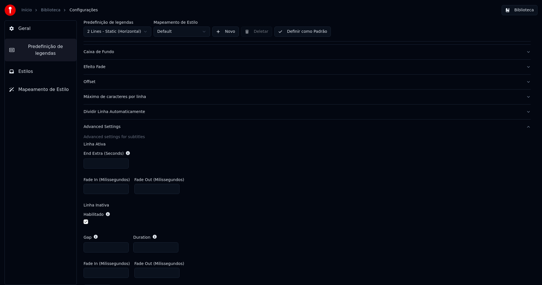
click at [529, 10] on button "Biblioteca" at bounding box center [519, 10] width 36 height 10
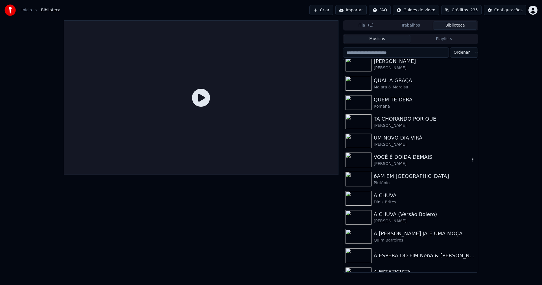
scroll to position [282, 0]
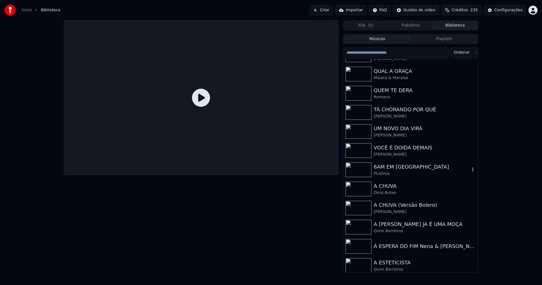
drag, startPoint x: 393, startPoint y: 168, endPoint x: 450, endPoint y: 175, distance: 57.4
click at [393, 168] on div "6AM EM [GEOGRAPHIC_DATA]" at bounding box center [421, 167] width 96 height 8
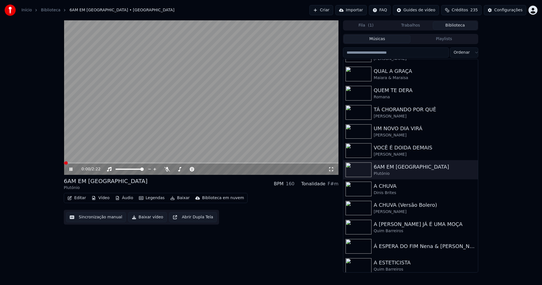
click at [332, 170] on icon at bounding box center [331, 169] width 6 height 5
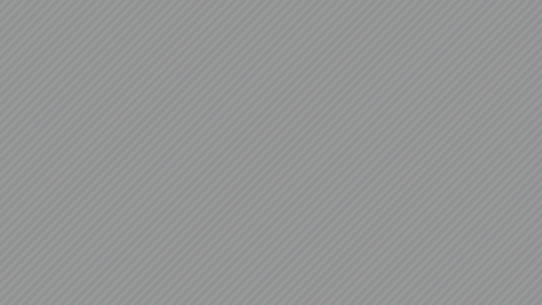
click at [528, 284] on video at bounding box center [271, 152] width 542 height 305
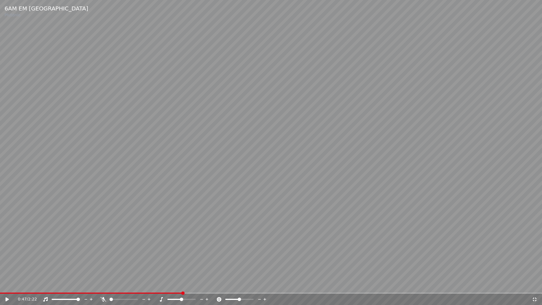
drag, startPoint x: 535, startPoint y: 298, endPoint x: 479, endPoint y: 45, distance: 260.0
click at [535, 284] on div "0:47 / 2:22" at bounding box center [270, 299] width 537 height 6
drag, startPoint x: 533, startPoint y: 299, endPoint x: 489, endPoint y: 92, distance: 211.3
click at [533, 284] on icon at bounding box center [534, 299] width 6 height 5
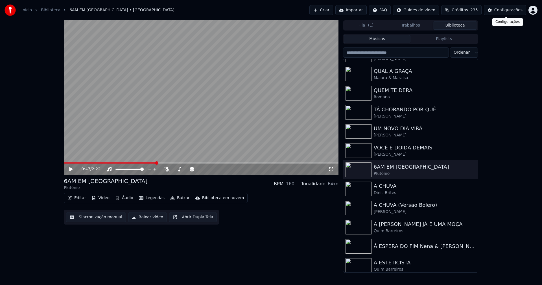
click at [504, 12] on div "Configurações" at bounding box center [508, 10] width 28 height 6
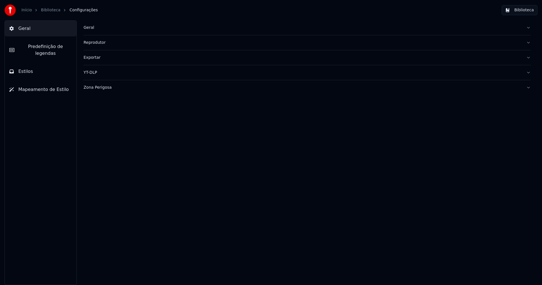
click at [51, 44] on span "Predefinição de legendas" at bounding box center [45, 50] width 53 height 14
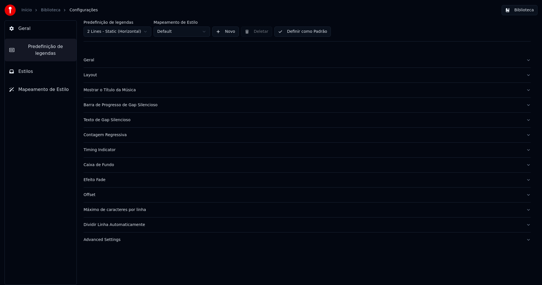
click at [115, 240] on div "Advanced Settings" at bounding box center [302, 240] width 438 height 6
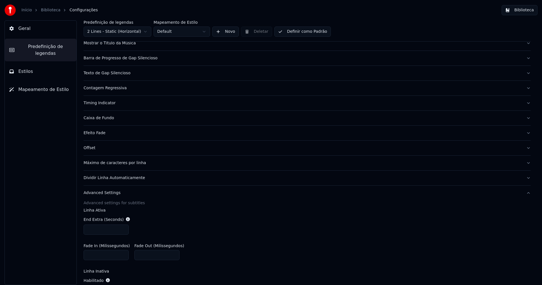
scroll to position [113, 0]
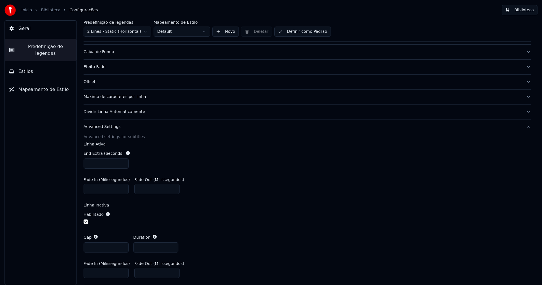
click at [123, 164] on input "***" at bounding box center [105, 163] width 45 height 10
click at [123, 163] on input "***" at bounding box center [105, 163] width 45 height 10
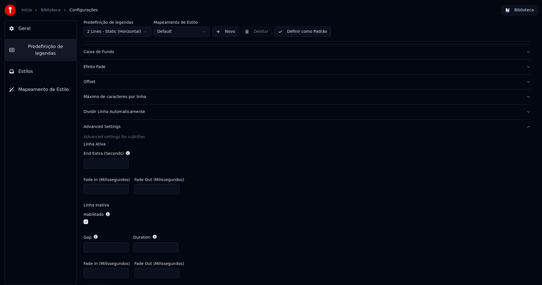
type input "***"
click at [123, 163] on input "***" at bounding box center [105, 163] width 45 height 10
click at [270, 163] on div "End Extra (Seconds) ***" at bounding box center [306, 159] width 447 height 27
click at [526, 11] on button "Biblioteca" at bounding box center [519, 10] width 36 height 10
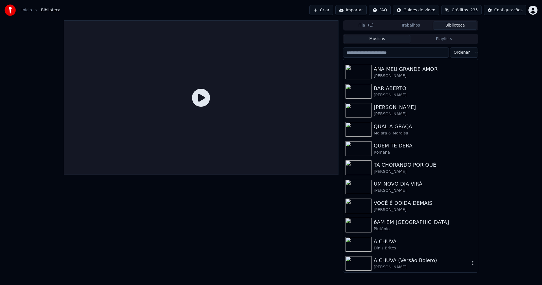
scroll to position [254, 0]
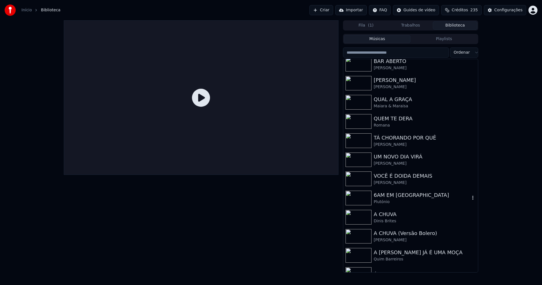
click at [388, 199] on div "Plutónio" at bounding box center [421, 202] width 96 height 6
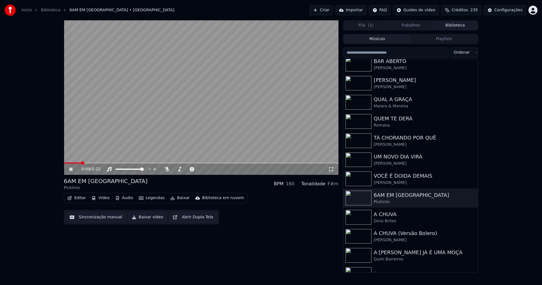
click at [80, 162] on span at bounding box center [201, 162] width 274 height 1
click at [333, 168] on icon at bounding box center [331, 169] width 4 height 4
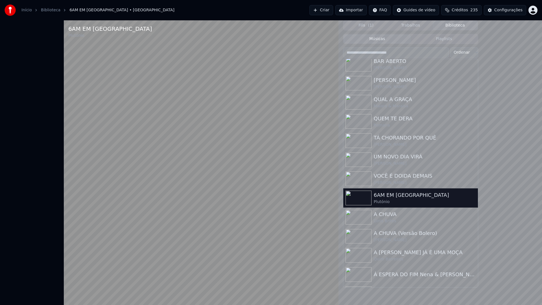
drag, startPoint x: 535, startPoint y: 300, endPoint x: 518, endPoint y: 115, distance: 186.4
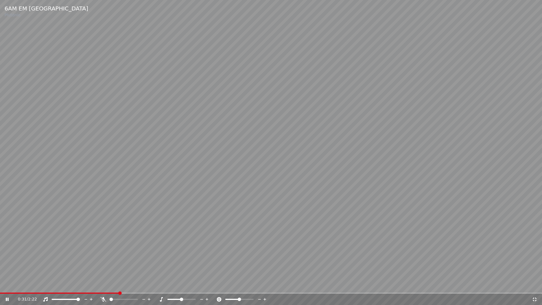
click at [535, 284] on icon at bounding box center [534, 299] width 4 height 4
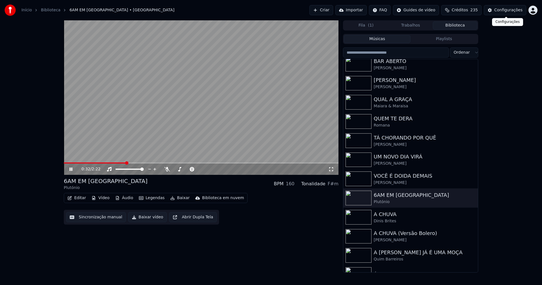
click at [509, 12] on div "Configurações" at bounding box center [508, 10] width 28 height 6
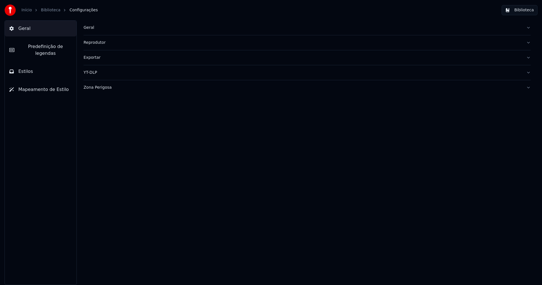
click at [36, 47] on span "Predefinição de legendas" at bounding box center [45, 50] width 53 height 14
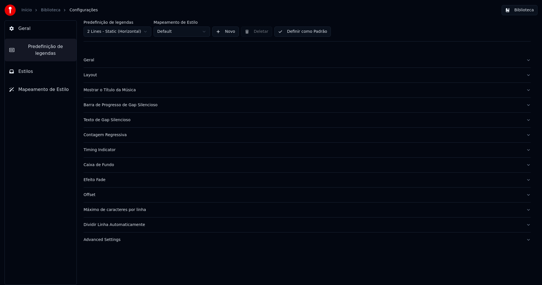
click at [113, 238] on div "Advanced Settings" at bounding box center [302, 240] width 438 height 6
click at [122, 278] on input "***" at bounding box center [105, 276] width 45 height 10
type input "*"
click at [122, 278] on input "*" at bounding box center [105, 276] width 45 height 10
click at [196, 263] on div "End Extra (Seconds) *" at bounding box center [306, 272] width 447 height 27
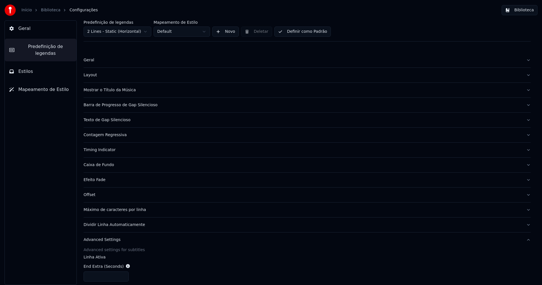
click at [529, 8] on button "Biblioteca" at bounding box center [519, 10] width 36 height 10
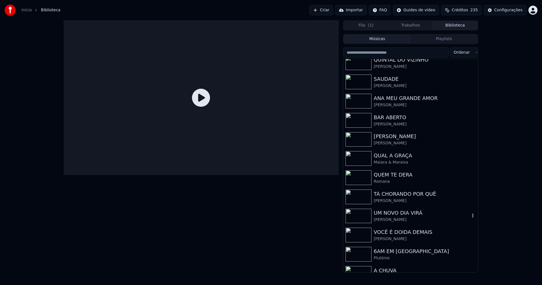
scroll to position [226, 0]
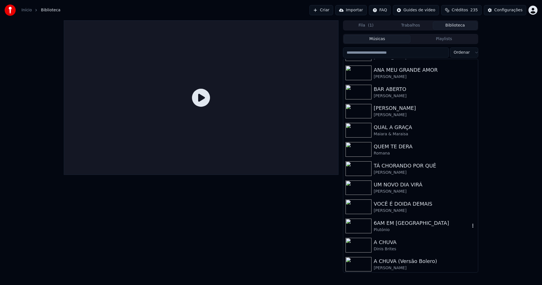
click at [399, 223] on div "6AM EM [GEOGRAPHIC_DATA]" at bounding box center [421, 223] width 96 height 8
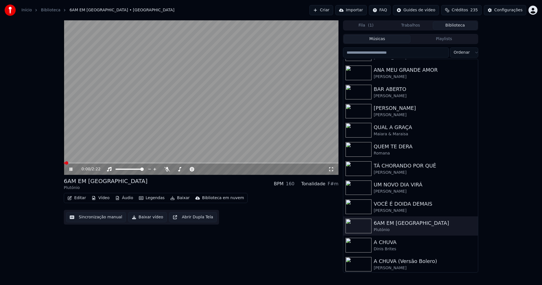
click at [329, 170] on icon at bounding box center [331, 169] width 4 height 4
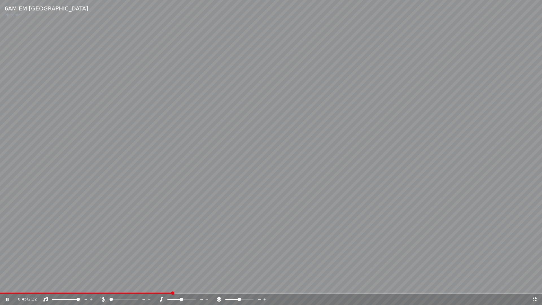
click at [535, 284] on icon at bounding box center [534, 299] width 6 height 5
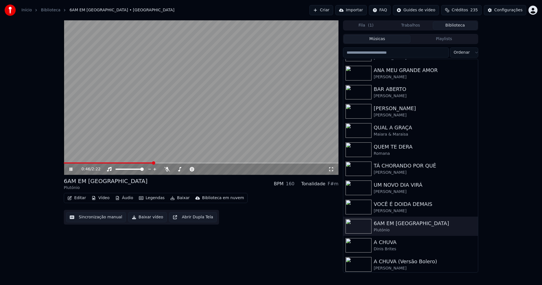
click at [509, 12] on div "Configurações" at bounding box center [508, 10] width 28 height 6
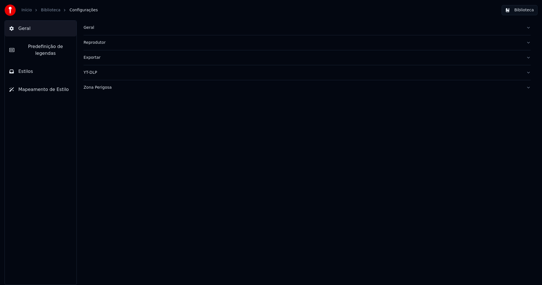
click at [49, 48] on span "Predefinição de legendas" at bounding box center [45, 50] width 53 height 14
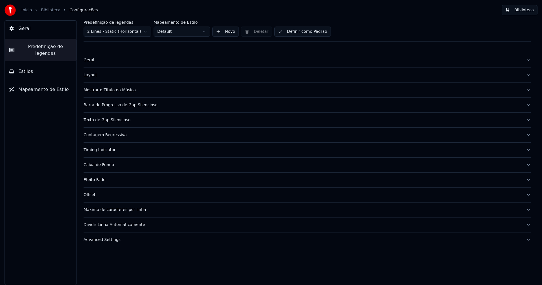
click at [113, 239] on div "Advanced Settings" at bounding box center [302, 240] width 438 height 6
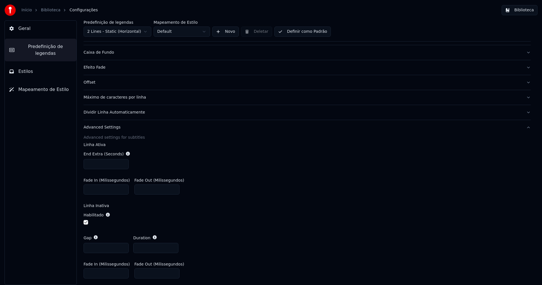
scroll to position [113, 0]
type input "*"
click at [123, 245] on input "*" at bounding box center [105, 247] width 45 height 10
click at [313, 202] on div "Linha Ativa End Extra (Seconds) * Fade In (Milissegundos) * Fade Out (Milissegu…" at bounding box center [306, 212] width 447 height 140
click at [528, 9] on button "Biblioteca" at bounding box center [519, 10] width 36 height 10
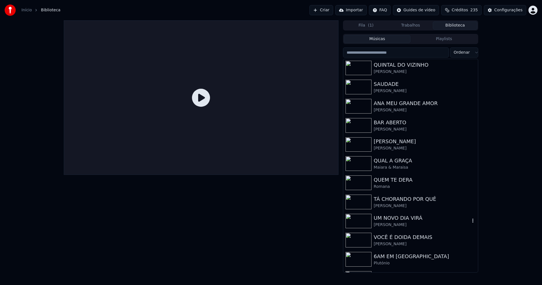
scroll to position [197, 0]
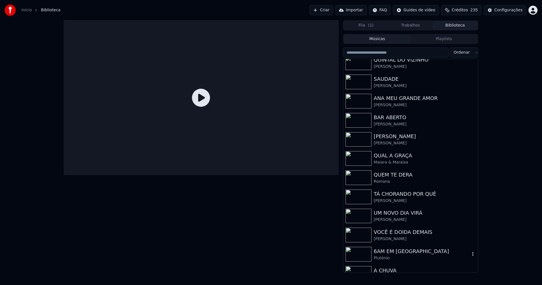
click at [404, 252] on div "6AM EM [GEOGRAPHIC_DATA]" at bounding box center [421, 251] width 96 height 8
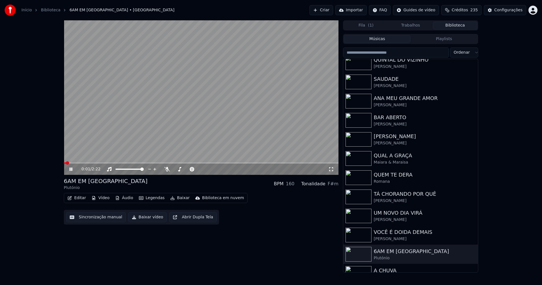
click at [80, 163] on span at bounding box center [201, 162] width 274 height 1
click at [329, 170] on icon at bounding box center [331, 169] width 6 height 5
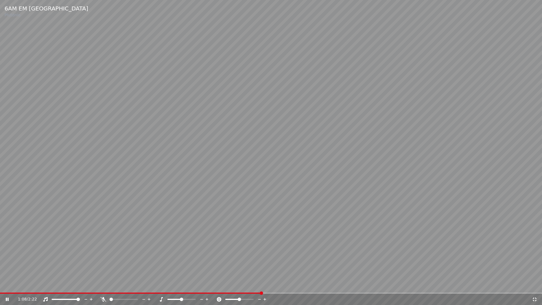
click at [536, 284] on icon at bounding box center [534, 299] width 4 height 4
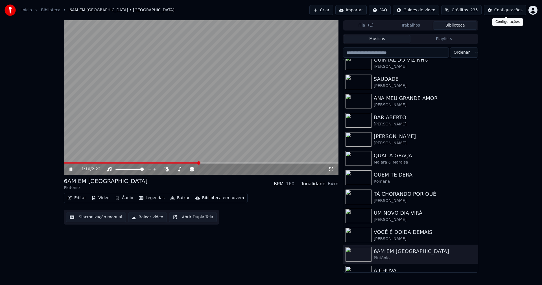
click at [509, 12] on div "Configurações" at bounding box center [508, 10] width 28 height 6
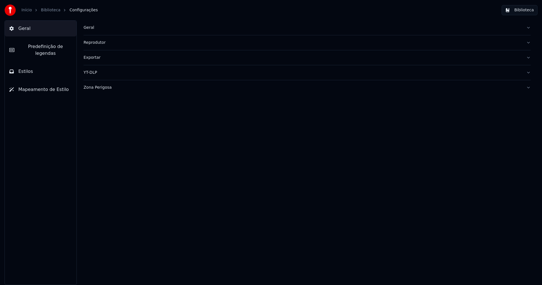
drag, startPoint x: 51, startPoint y: 49, endPoint x: 71, endPoint y: 75, distance: 33.1
click at [52, 49] on span "Predefinição de legendas" at bounding box center [45, 50] width 53 height 14
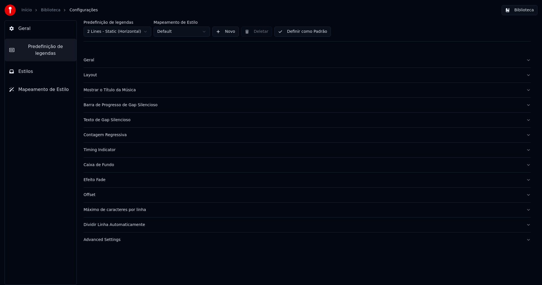
click at [111, 240] on div "Advanced Settings" at bounding box center [302, 240] width 438 height 6
click at [123, 274] on input "***" at bounding box center [105, 276] width 45 height 10
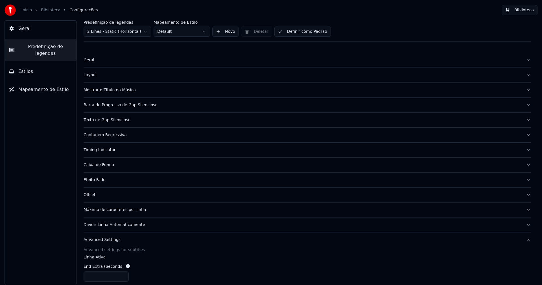
type input "***"
click at [123, 274] on input "***" at bounding box center [105, 276] width 45 height 10
click at [203, 272] on div "End Extra (Seconds) ***" at bounding box center [306, 272] width 447 height 27
click at [530, 9] on button "Biblioteca" at bounding box center [519, 10] width 36 height 10
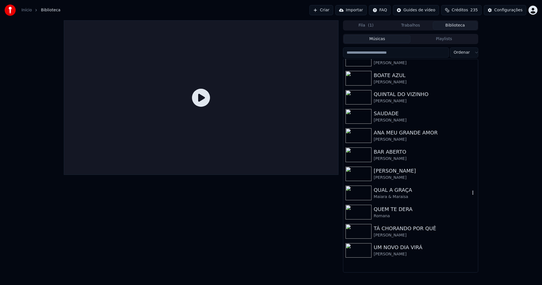
scroll to position [226, 0]
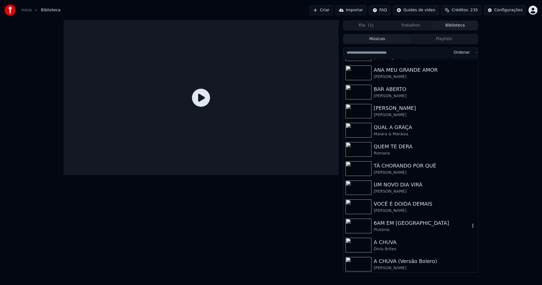
drag, startPoint x: 399, startPoint y: 224, endPoint x: 412, endPoint y: 183, distance: 43.4
click at [400, 224] on div "6AM EM [GEOGRAPHIC_DATA]" at bounding box center [421, 223] width 96 height 8
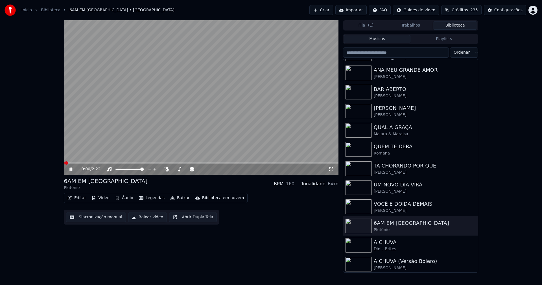
click at [330, 169] on icon at bounding box center [331, 169] width 6 height 5
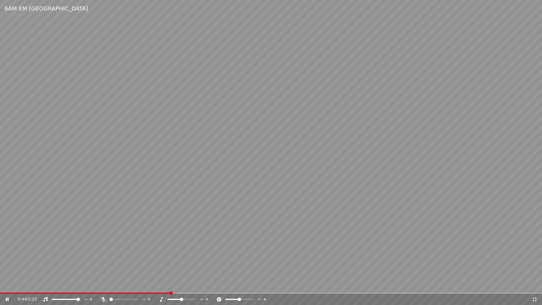
click at [534, 284] on icon at bounding box center [534, 299] width 6 height 5
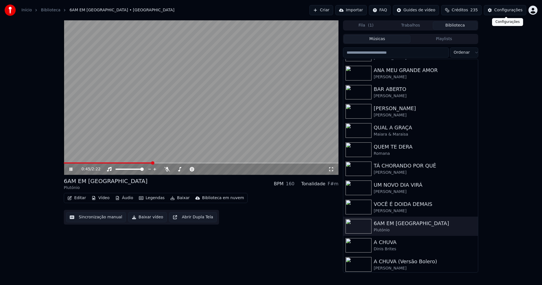
click at [504, 12] on div "Configurações" at bounding box center [508, 10] width 28 height 6
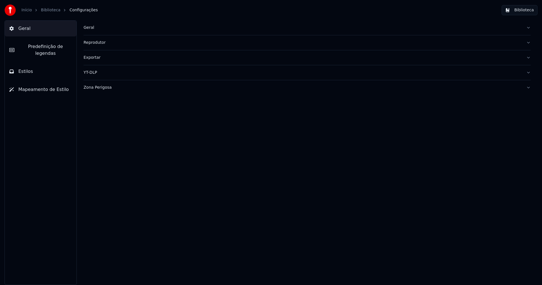
click at [45, 48] on span "Predefinição de legendas" at bounding box center [45, 50] width 53 height 14
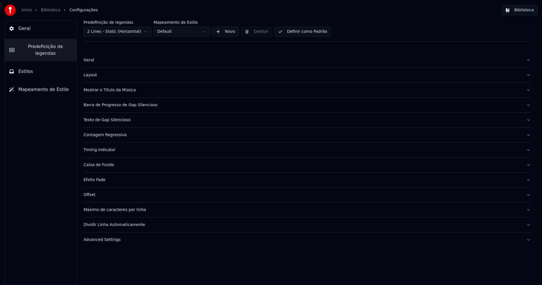
click at [107, 239] on div "Advanced Settings" at bounding box center [302, 240] width 438 height 6
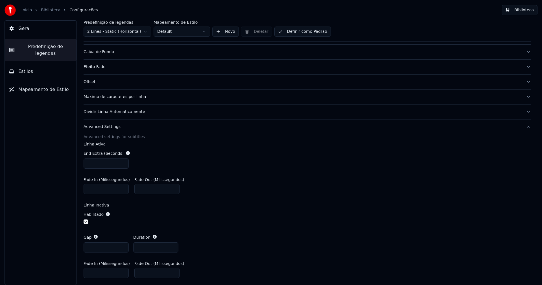
type input "*"
click at [122, 247] on input "*" at bounding box center [105, 247] width 45 height 10
click at [232, 219] on div "Habilitado" at bounding box center [306, 218] width 447 height 23
click at [525, 11] on button "Biblioteca" at bounding box center [519, 10] width 36 height 10
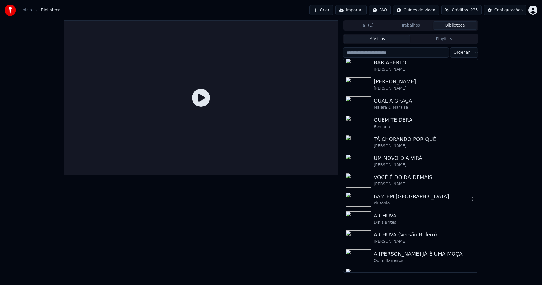
scroll to position [254, 0]
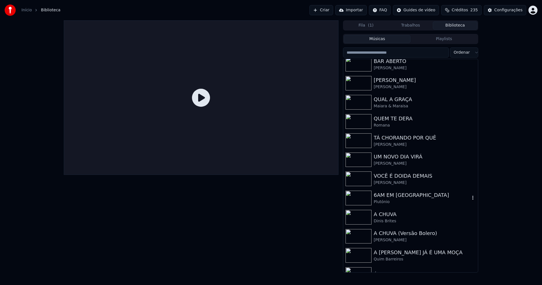
drag, startPoint x: 395, startPoint y: 196, endPoint x: 419, endPoint y: 177, distance: 31.1
click at [395, 196] on div "6AM EM [GEOGRAPHIC_DATA]" at bounding box center [421, 195] width 96 height 8
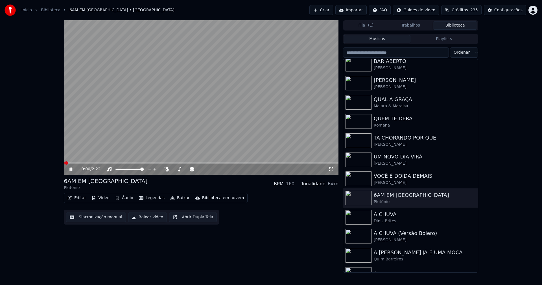
drag, startPoint x: 331, startPoint y: 168, endPoint x: 326, endPoint y: 179, distance: 11.7
click at [332, 168] on icon at bounding box center [331, 169] width 6 height 5
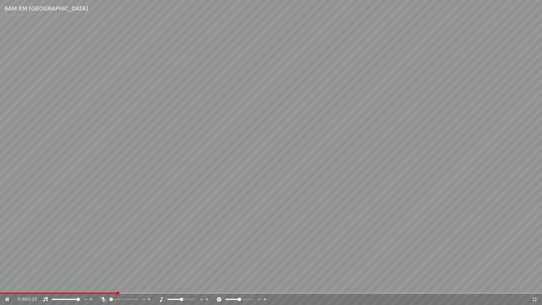
click at [534, 284] on icon at bounding box center [534, 299] width 6 height 5
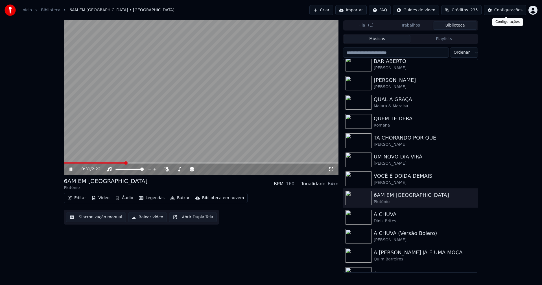
click at [504, 9] on div "Configurações" at bounding box center [508, 10] width 28 height 6
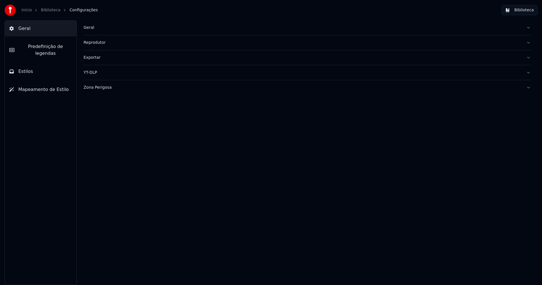
click at [49, 49] on span "Predefinição de legendas" at bounding box center [45, 50] width 53 height 14
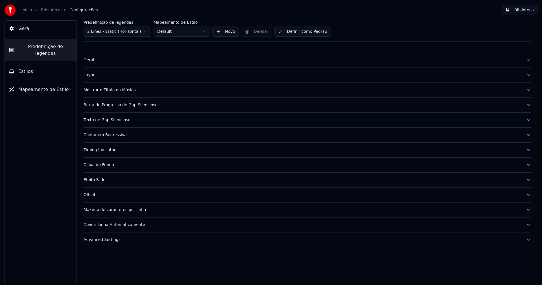
drag, startPoint x: 109, startPoint y: 240, endPoint x: 131, endPoint y: 240, distance: 22.0
click at [109, 240] on div "Advanced Settings" at bounding box center [302, 240] width 438 height 6
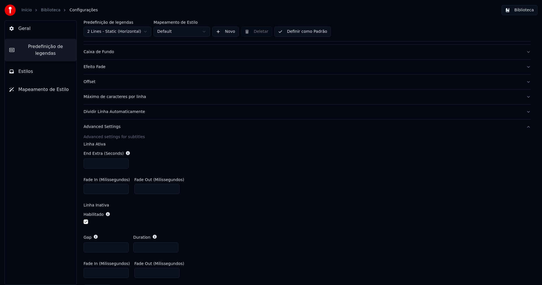
type input "*"
click at [122, 245] on input "*" at bounding box center [105, 247] width 45 height 10
click at [285, 175] on div "Fade In (Milissegundos) * Fade Out (Milissegundos) ***" at bounding box center [306, 185] width 447 height 25
click at [524, 13] on button "Biblioteca" at bounding box center [519, 10] width 36 height 10
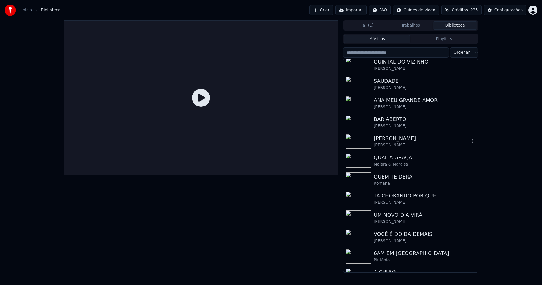
scroll to position [254, 0]
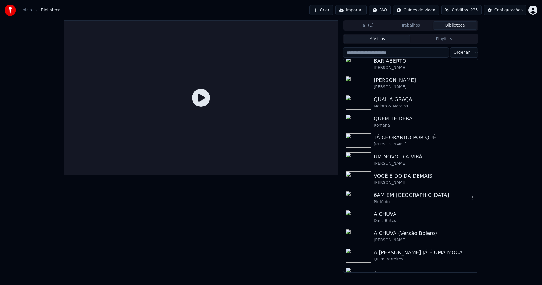
click at [390, 193] on div "6AM EM [GEOGRAPHIC_DATA]" at bounding box center [421, 195] width 96 height 8
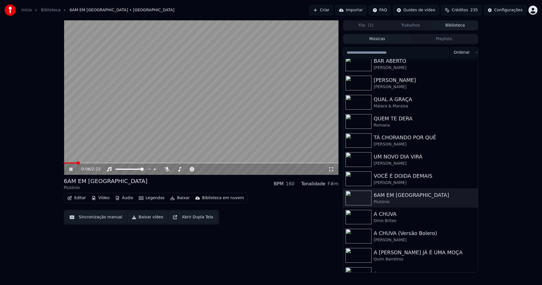
click at [330, 170] on icon at bounding box center [331, 169] width 6 height 5
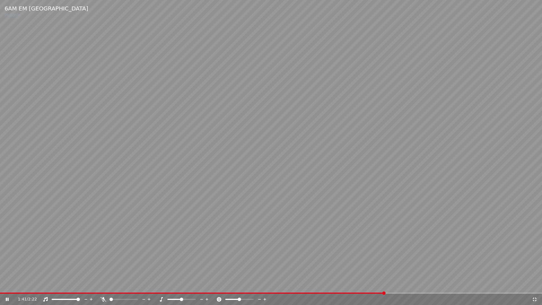
click at [534, 284] on icon at bounding box center [534, 299] width 6 height 5
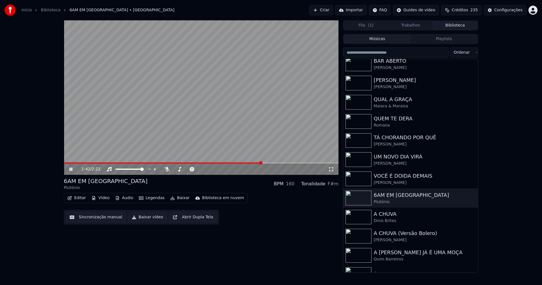
click at [71, 168] on icon at bounding box center [74, 169] width 13 height 5
click at [141, 217] on button "Baixar vídeo" at bounding box center [147, 217] width 39 height 10
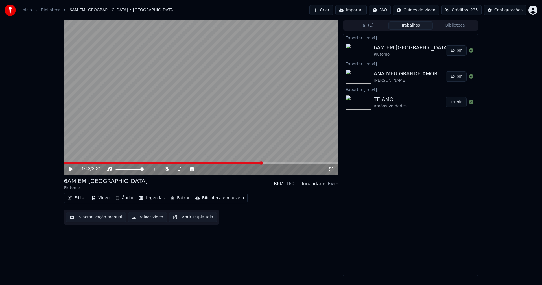
click at [80, 198] on button "Editar" at bounding box center [76, 198] width 23 height 8
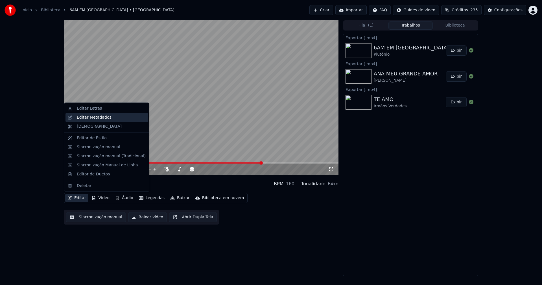
click at [98, 118] on div "Editar Metadados" at bounding box center [94, 118] width 35 height 6
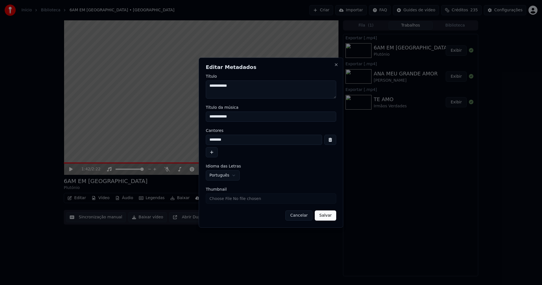
click at [222, 200] on input "Thumbnail" at bounding box center [271, 198] width 130 height 10
type input "**********"
click at [326, 218] on button "Salvar" at bounding box center [324, 215] width 21 height 10
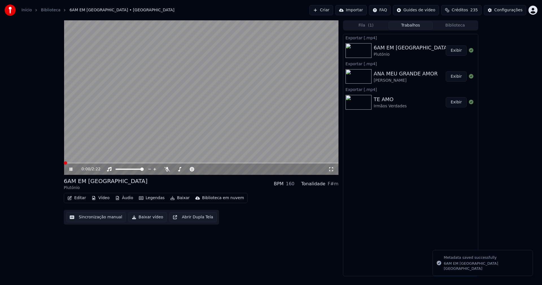
drag, startPoint x: 72, startPoint y: 169, endPoint x: 75, endPoint y: 168, distance: 3.4
click at [72, 169] on icon at bounding box center [74, 169] width 13 height 5
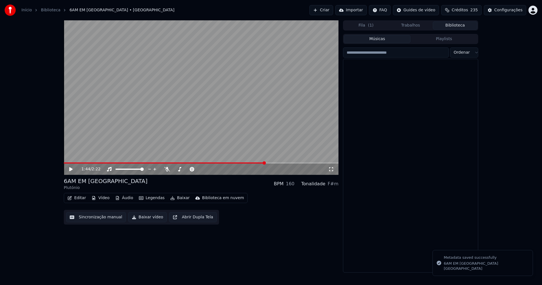
click at [458, 26] on button "Biblioteca" at bounding box center [454, 25] width 45 height 8
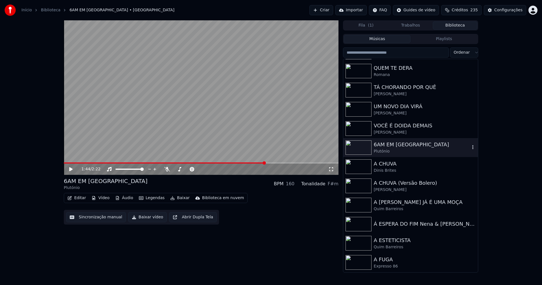
scroll to position [338, 0]
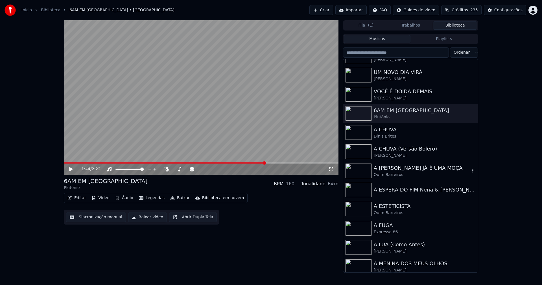
drag, startPoint x: 397, startPoint y: 167, endPoint x: 476, endPoint y: 142, distance: 82.7
click at [398, 167] on div "A [PERSON_NAME] JÁ É UMA MOÇA" at bounding box center [421, 168] width 96 height 8
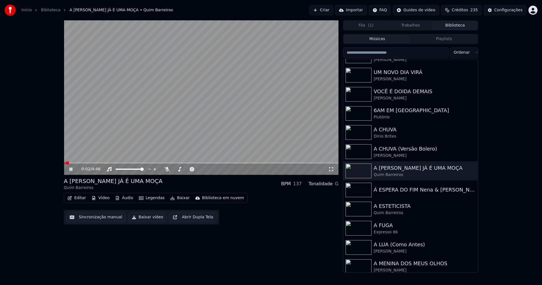
click at [73, 167] on icon at bounding box center [74, 169] width 13 height 5
click at [331, 165] on div "0:02 / 4:46" at bounding box center [201, 168] width 274 height 11
click at [331, 170] on icon at bounding box center [331, 169] width 6 height 5
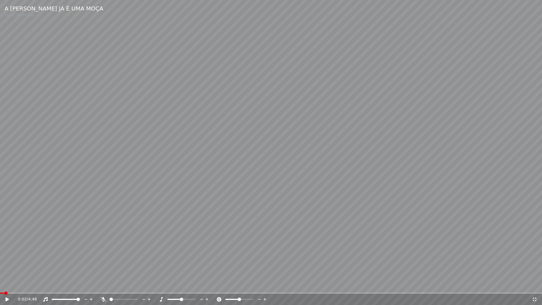
click at [6, 284] on icon at bounding box center [7, 299] width 3 height 4
click at [531, 284] on div "1:10 / 4:46" at bounding box center [275, 299] width 514 height 6
click at [535, 284] on icon at bounding box center [534, 299] width 6 height 5
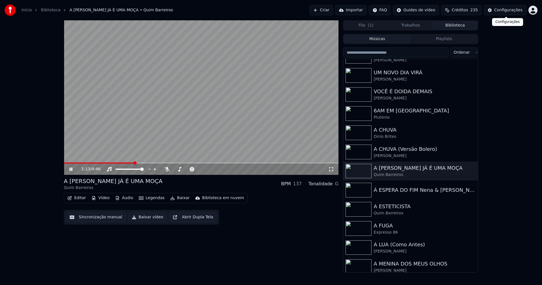
click at [506, 12] on div "Configurações" at bounding box center [508, 10] width 28 height 6
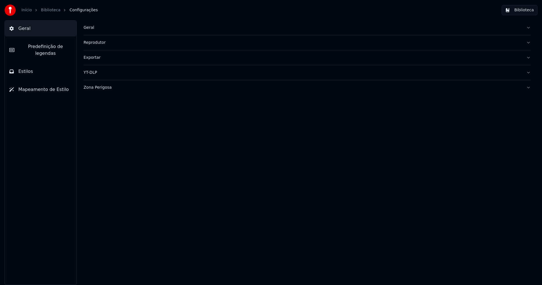
click at [54, 48] on span "Predefinição de legendas" at bounding box center [45, 50] width 53 height 14
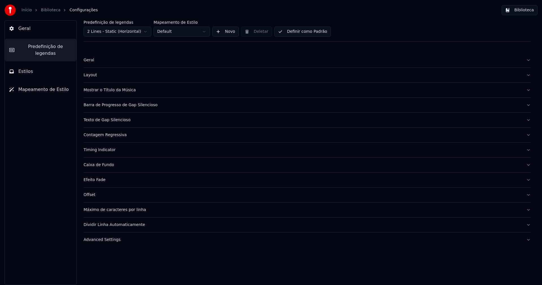
click at [108, 239] on div "Advanced Settings" at bounding box center [302, 240] width 438 height 6
type input "***"
click at [122, 278] on input "***" at bounding box center [105, 276] width 45 height 10
click at [183, 275] on div "End Extra (Seconds) ***" at bounding box center [306, 272] width 447 height 27
click at [524, 11] on button "Biblioteca" at bounding box center [519, 10] width 36 height 10
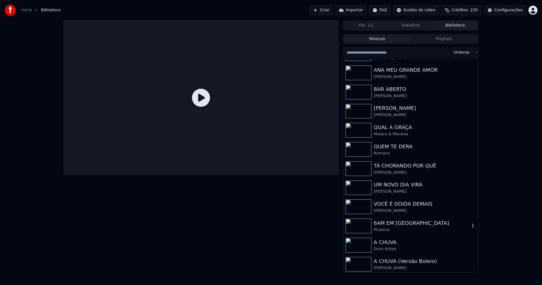
scroll to position [282, 0]
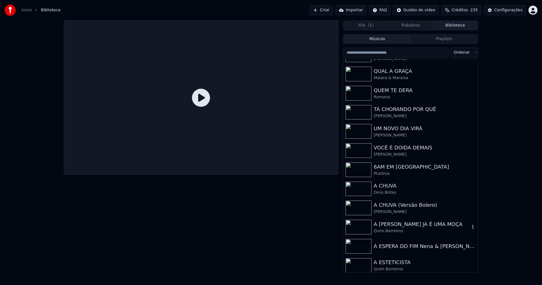
drag, startPoint x: 410, startPoint y: 225, endPoint x: 434, endPoint y: 228, distance: 24.8
click at [411, 225] on div "A [PERSON_NAME] JÁ É UMA MOÇA" at bounding box center [421, 224] width 96 height 8
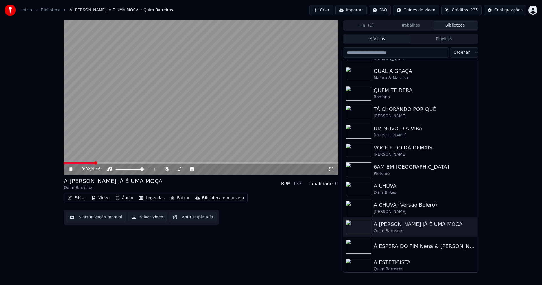
click at [94, 163] on span at bounding box center [201, 162] width 274 height 1
click at [331, 169] on icon at bounding box center [331, 169] width 6 height 5
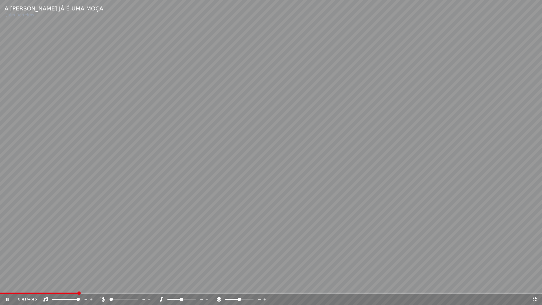
click at [534, 284] on icon at bounding box center [534, 299] width 6 height 5
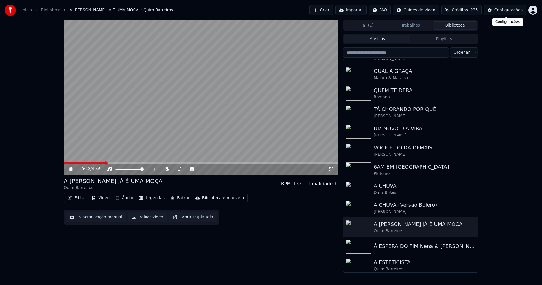
click at [516, 10] on div "Configurações" at bounding box center [508, 10] width 28 height 6
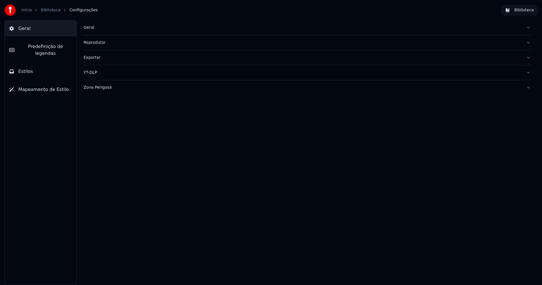
click at [50, 44] on span "Predefinição de legendas" at bounding box center [45, 50] width 53 height 14
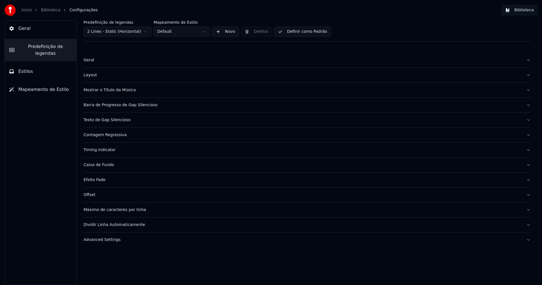
click at [107, 239] on div "Advanced Settings" at bounding box center [302, 240] width 438 height 6
click at [123, 274] on input "***" at bounding box center [105, 276] width 45 height 10
type input "***"
click at [123, 274] on input "***" at bounding box center [105, 276] width 45 height 10
click at [221, 270] on div "End Extra (Seconds) ***" at bounding box center [306, 272] width 447 height 27
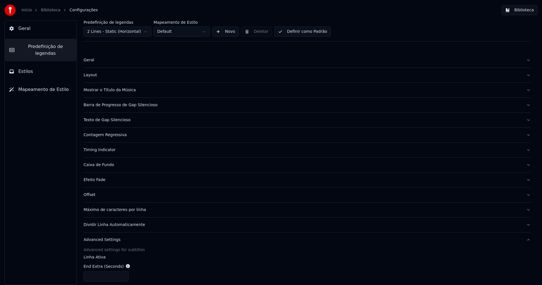
click at [526, 10] on button "Biblioteca" at bounding box center [519, 10] width 36 height 10
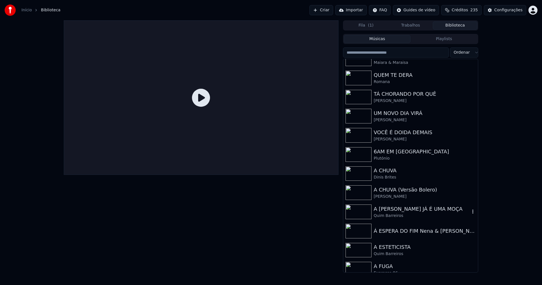
scroll to position [310, 0]
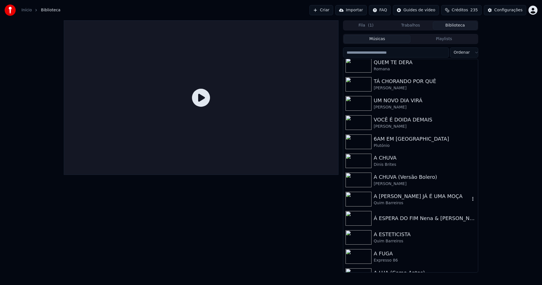
click at [408, 200] on div "Quim Barreiros" at bounding box center [421, 203] width 96 height 6
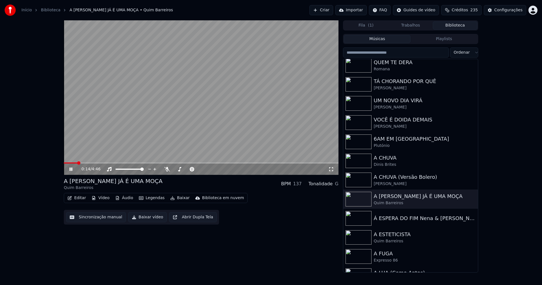
click at [77, 162] on span at bounding box center [201, 162] width 274 height 1
click at [330, 168] on icon at bounding box center [331, 169] width 6 height 5
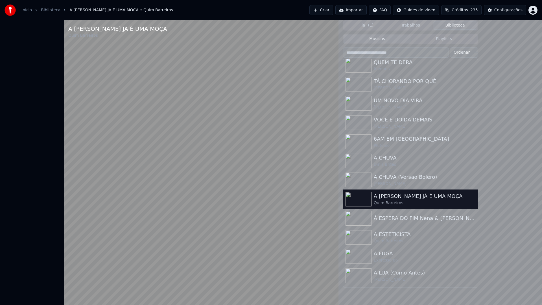
drag, startPoint x: 536, startPoint y: 298, endPoint x: 162, endPoint y: 187, distance: 390.2
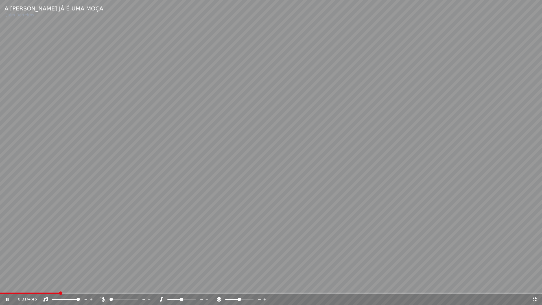
click at [536, 284] on icon at bounding box center [534, 299] width 4 height 4
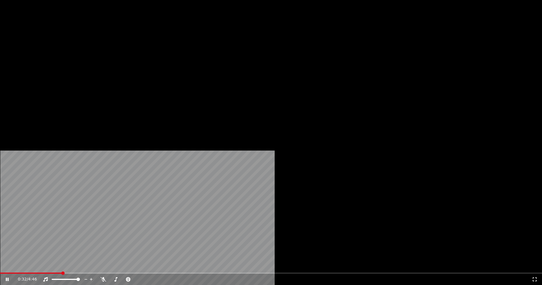
click at [79, 47] on button "Editar" at bounding box center [76, 43] width 23 height 8
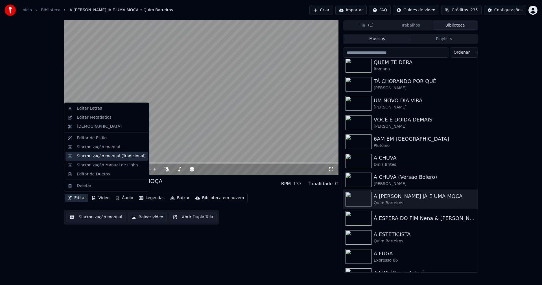
click at [97, 157] on div "Sincronização manual (Tradicional)" at bounding box center [111, 156] width 69 height 6
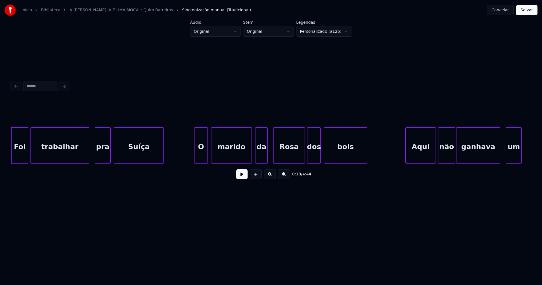
scroll to position [0, 906]
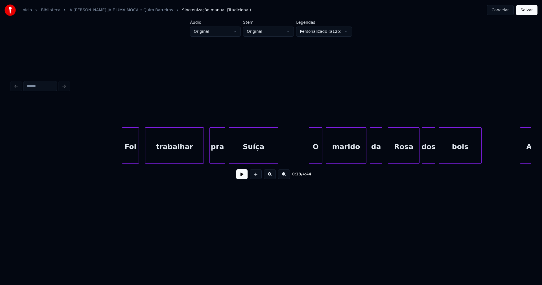
click at [130, 156] on div "Foi" at bounding box center [130, 146] width 16 height 38
click at [238, 153] on div at bounding box center [238, 145] width 2 height 36
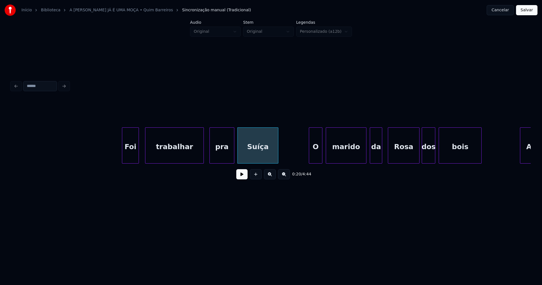
click at [234, 149] on div at bounding box center [233, 145] width 2 height 36
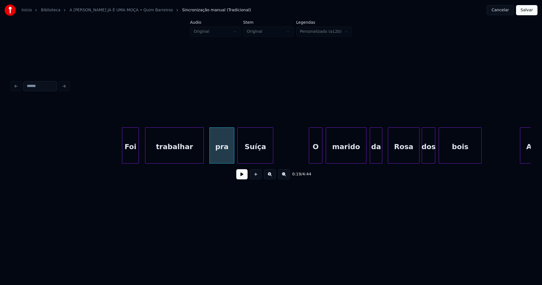
click at [272, 157] on div at bounding box center [272, 145] width 2 height 36
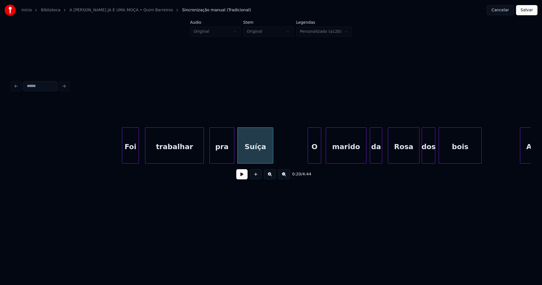
click at [314, 153] on div "O" at bounding box center [314, 146] width 13 height 38
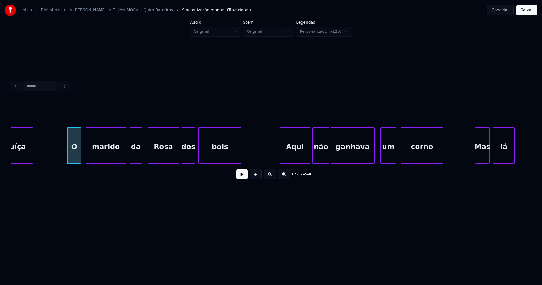
scroll to position [0, 1155]
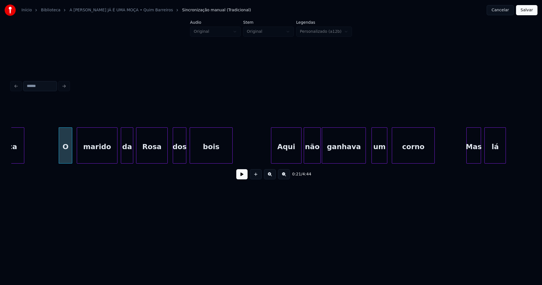
click at [158, 157] on div "Rosa" at bounding box center [151, 146] width 31 height 38
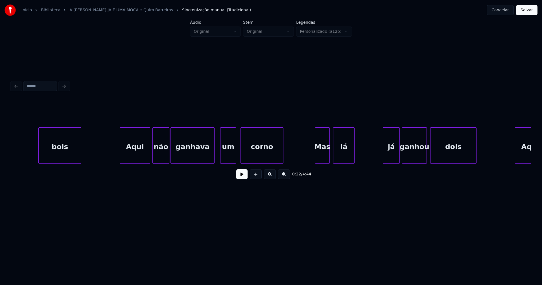
scroll to position [0, 1387]
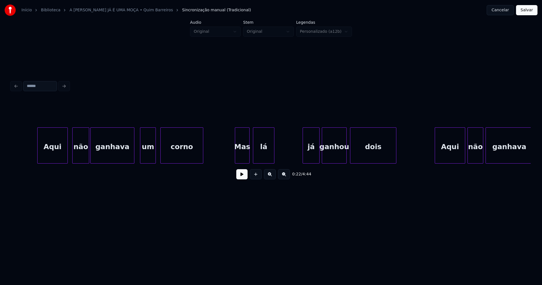
click at [52, 157] on div "Aqui" at bounding box center [53, 146] width 30 height 38
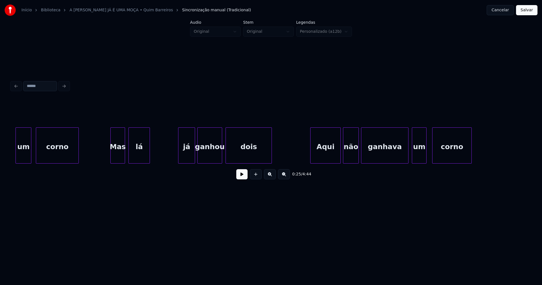
scroll to position [0, 1520]
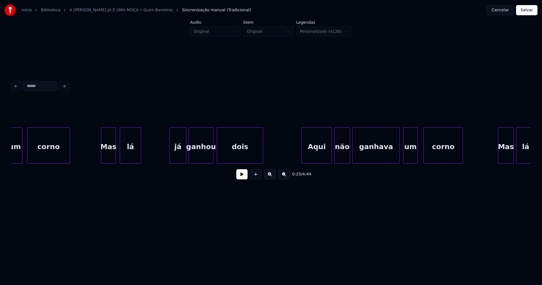
click at [112, 157] on div "Mas" at bounding box center [108, 146] width 14 height 38
click at [65, 155] on div at bounding box center [66, 145] width 2 height 36
click at [177, 159] on div "já" at bounding box center [174, 146] width 16 height 38
click at [164, 157] on div at bounding box center [165, 145] width 2 height 36
click at [112, 157] on div at bounding box center [112, 145] width 2 height 36
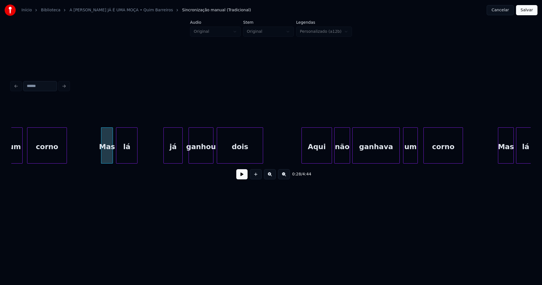
click at [127, 155] on div "lá" at bounding box center [126, 146] width 21 height 38
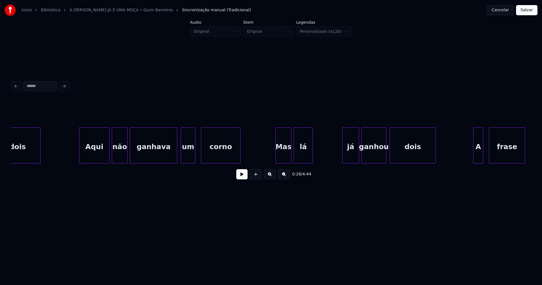
scroll to position [0, 1751]
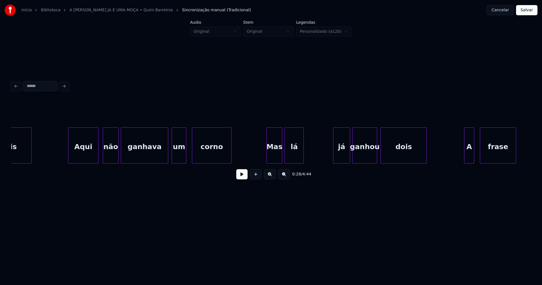
click at [84, 154] on div "Aqui" at bounding box center [83, 146] width 30 height 38
click at [108, 156] on div "não" at bounding box center [109, 146] width 15 height 38
click at [174, 158] on div "um" at bounding box center [177, 146] width 14 height 38
click at [146, 154] on div "ganhava" at bounding box center [143, 146] width 47 height 38
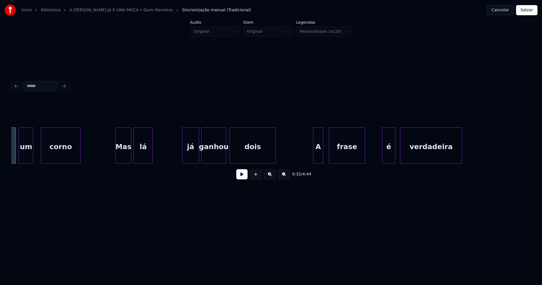
scroll to position [0, 1920]
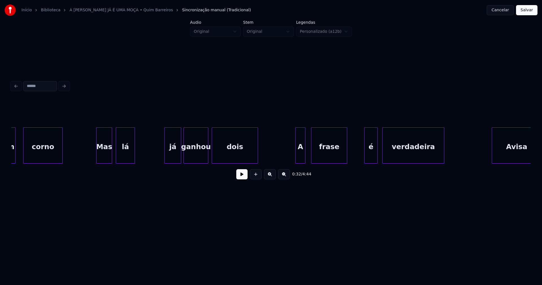
click at [106, 157] on div "Mas" at bounding box center [103, 146] width 15 height 38
click at [126, 156] on div "lá" at bounding box center [124, 146] width 19 height 38
click at [172, 157] on div "já" at bounding box center [170, 146] width 16 height 38
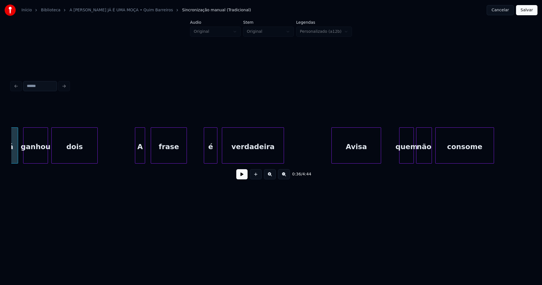
scroll to position [0, 2142]
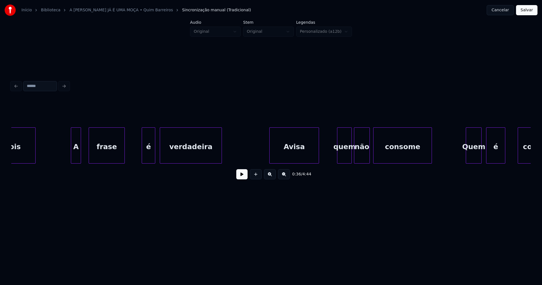
click at [73, 156] on div "A" at bounding box center [76, 146] width 10 height 38
click at [109, 159] on div "frase" at bounding box center [105, 146] width 36 height 38
click at [148, 157] on div "é" at bounding box center [146, 146] width 13 height 38
click at [183, 155] on div "verdadeira" at bounding box center [188, 146] width 61 height 38
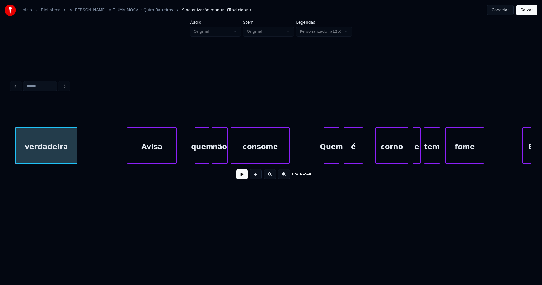
scroll to position [0, 2320]
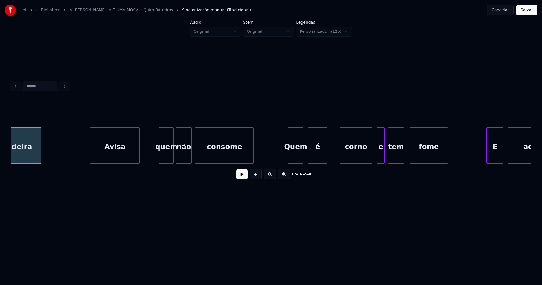
click at [117, 157] on div "Avisa" at bounding box center [114, 146] width 49 height 38
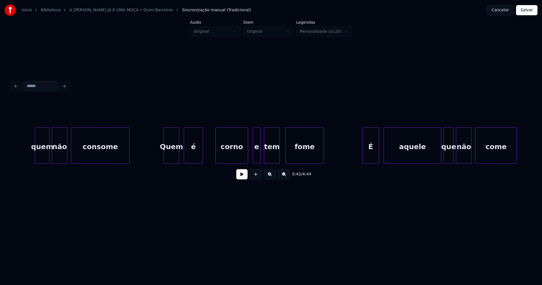
scroll to position [0, 2462]
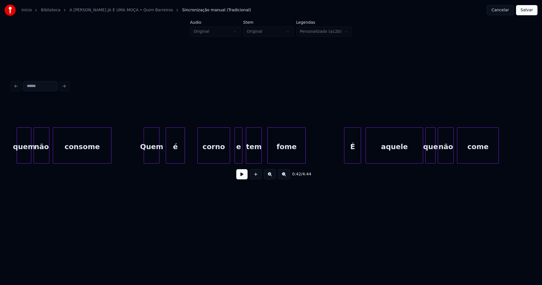
click at [153, 157] on div "Quem" at bounding box center [151, 146] width 15 height 38
click at [170, 158] on div "é" at bounding box center [173, 146] width 19 height 38
click at [219, 156] on div "corno" at bounding box center [213, 146] width 32 height 38
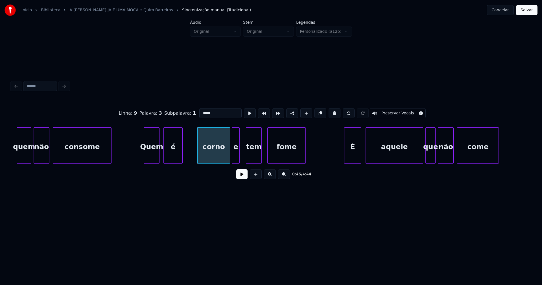
click at [234, 158] on div "e" at bounding box center [235, 146] width 7 height 38
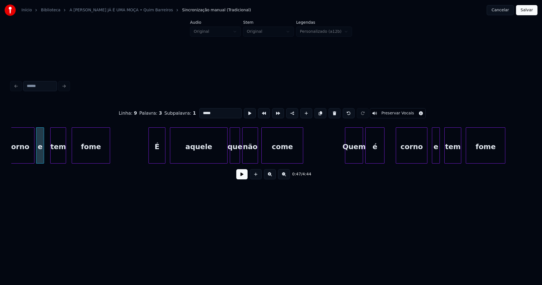
scroll to position [0, 2666]
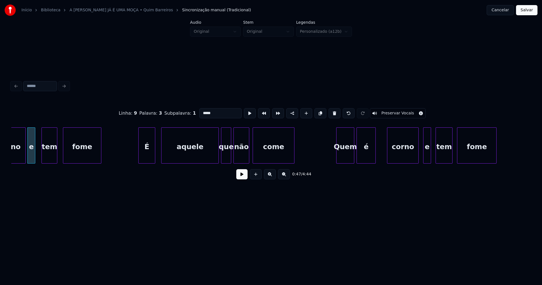
click at [147, 153] on div "É" at bounding box center [146, 146] width 16 height 38
click at [180, 156] on div "aquele" at bounding box center [186, 146] width 57 height 38
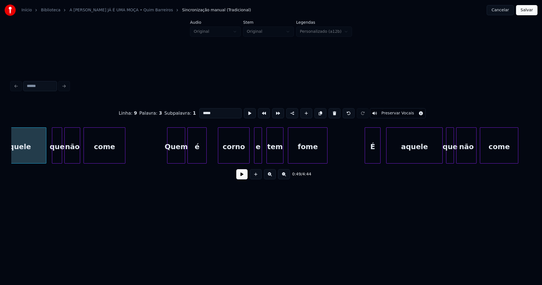
scroll to position [0, 2888]
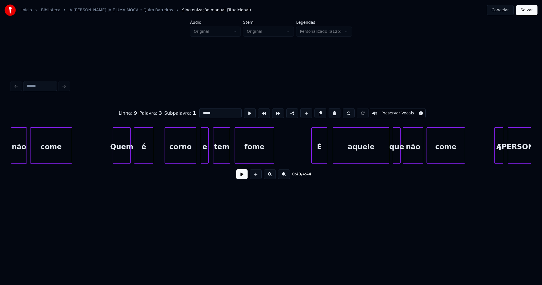
click at [121, 156] on div "Quem" at bounding box center [121, 146] width 17 height 38
click at [143, 158] on div "é" at bounding box center [142, 146] width 19 height 38
click at [203, 156] on div "e" at bounding box center [202, 146] width 7 height 38
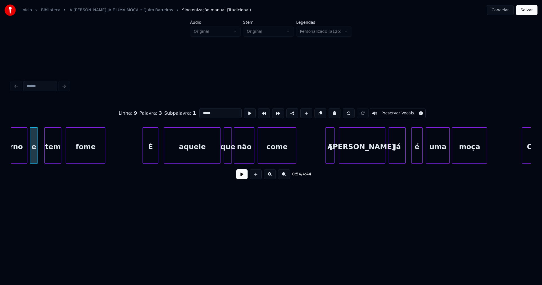
scroll to position [0, 3066]
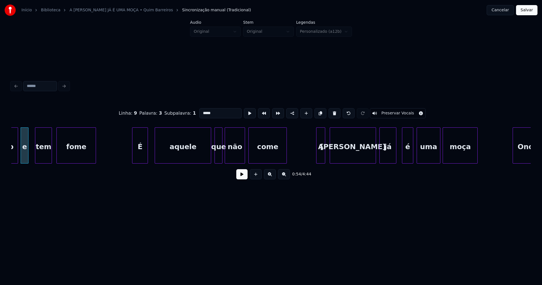
click at [140, 152] on div "É" at bounding box center [139, 146] width 15 height 38
click at [177, 154] on div "aquele" at bounding box center [180, 146] width 56 height 38
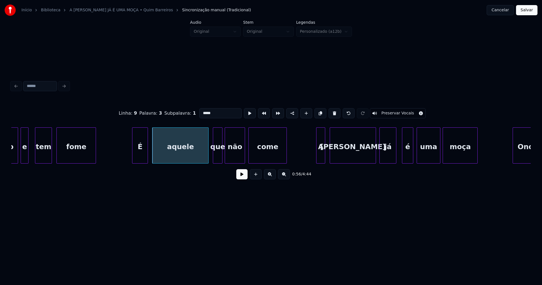
click at [215, 157] on div at bounding box center [214, 145] width 2 height 36
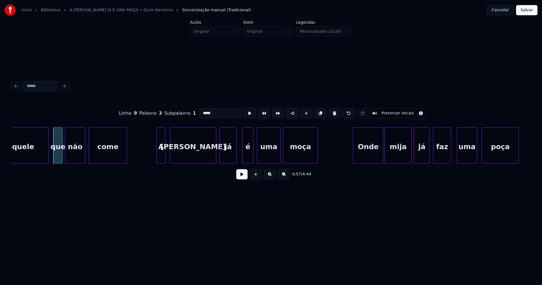
scroll to position [0, 3253]
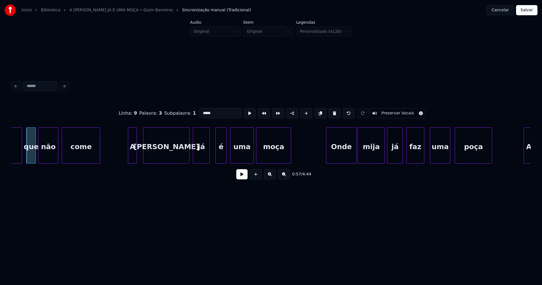
click at [132, 160] on div "A" at bounding box center [132, 146] width 8 height 38
click at [221, 158] on div "é" at bounding box center [219, 146] width 11 height 38
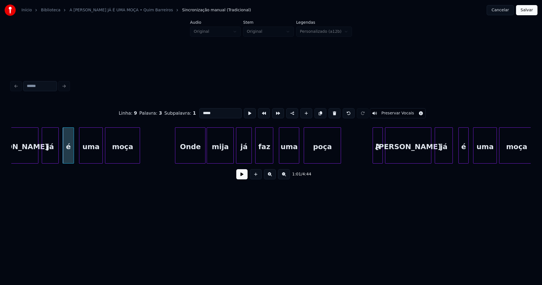
scroll to position [0, 3413]
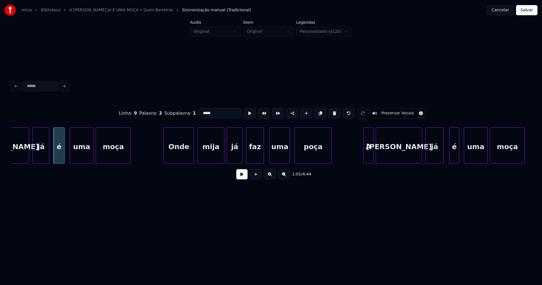
click at [184, 157] on div "Onde" at bounding box center [179, 146] width 30 height 38
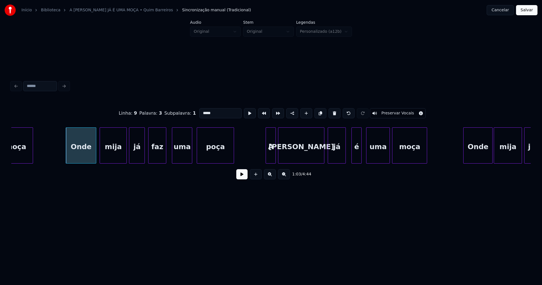
scroll to position [0, 3599]
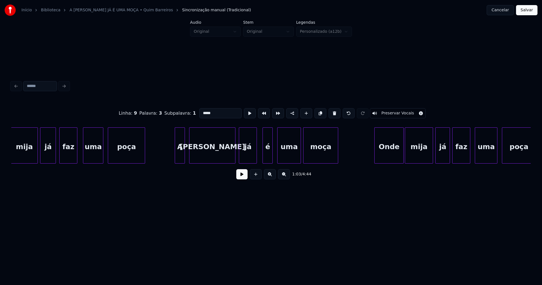
click at [181, 159] on div "A" at bounding box center [180, 146] width 10 height 38
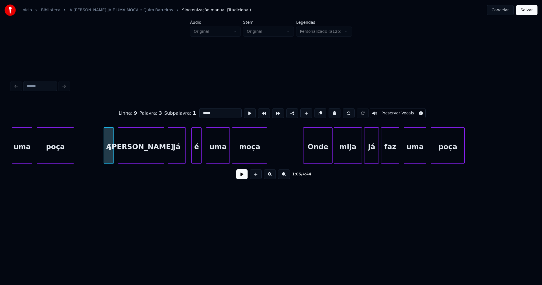
scroll to position [0, 3688]
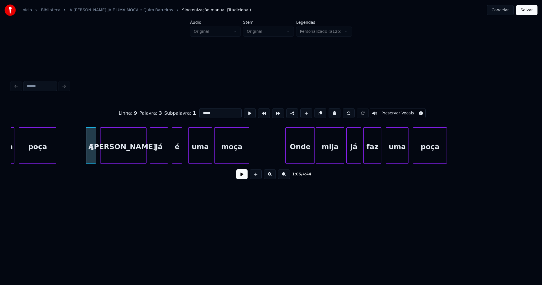
click at [179, 157] on div "é" at bounding box center [177, 146] width 10 height 38
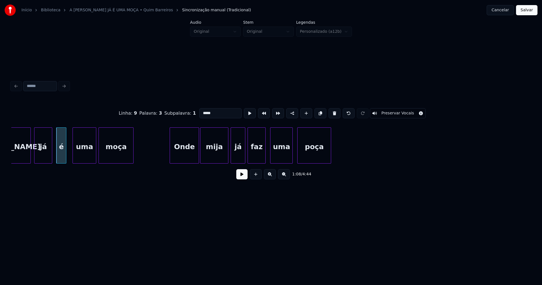
scroll to position [0, 3839]
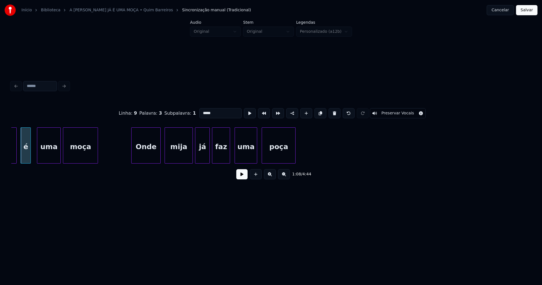
click at [149, 159] on div "Onde" at bounding box center [145, 146] width 29 height 38
click at [177, 159] on div "mija" at bounding box center [177, 146] width 28 height 38
click at [203, 158] on div "já" at bounding box center [200, 146] width 14 height 38
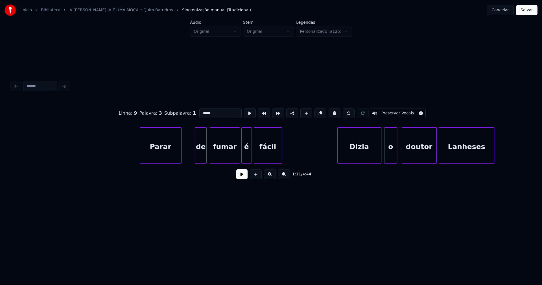
scroll to position [0, 4870]
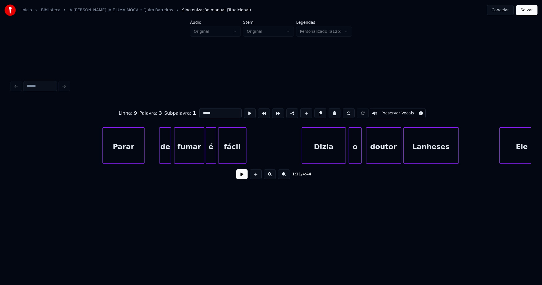
click at [124, 155] on div "Parar" at bounding box center [123, 146] width 41 height 38
click at [172, 156] on div at bounding box center [172, 145] width 2 height 36
click at [167, 158] on div "de" at bounding box center [164, 146] width 13 height 38
click at [195, 156] on div "fumar" at bounding box center [189, 146] width 30 height 38
click at [200, 157] on div at bounding box center [201, 145] width 2 height 36
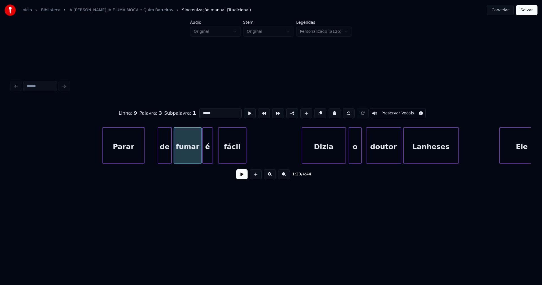
click at [207, 159] on div "é" at bounding box center [208, 146] width 10 height 38
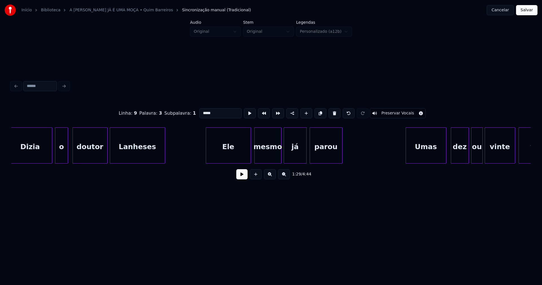
scroll to position [0, 5208]
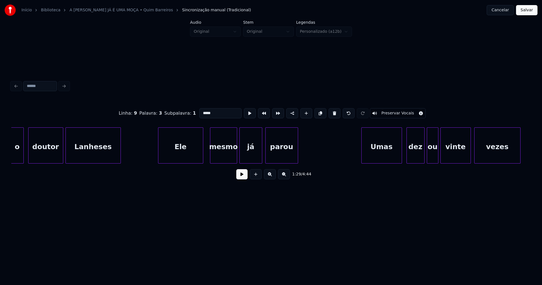
click at [186, 156] on div "Ele" at bounding box center [180, 146] width 45 height 38
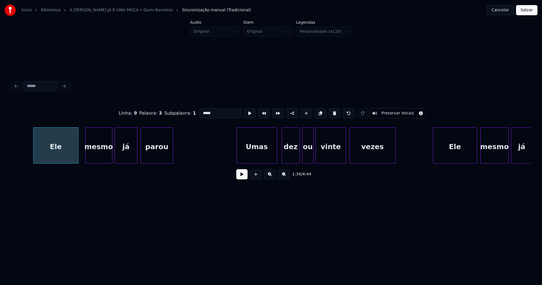
scroll to position [0, 5404]
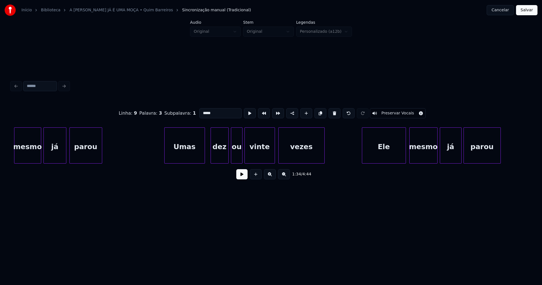
click at [191, 154] on div "Umas" at bounding box center [184, 146] width 40 height 38
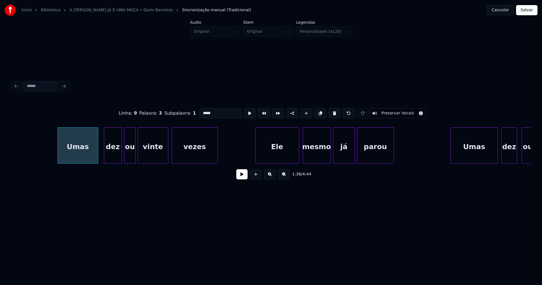
scroll to position [0, 5635]
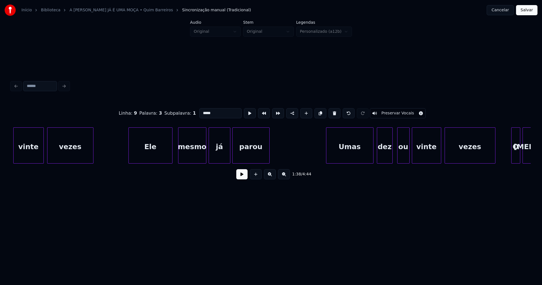
click at [159, 156] on div "Ele" at bounding box center [150, 146] width 43 height 38
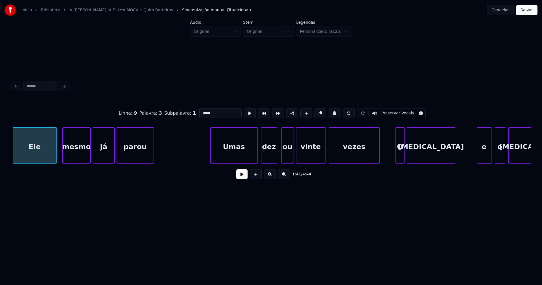
scroll to position [0, 5777]
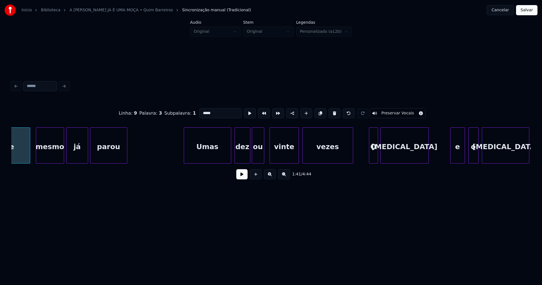
click at [257, 159] on div "ou" at bounding box center [258, 146] width 12 height 38
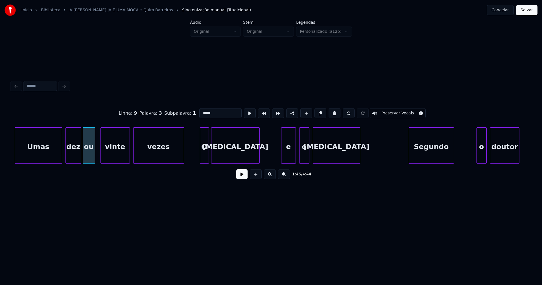
scroll to position [0, 5964]
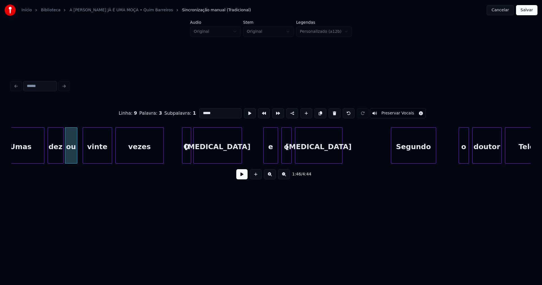
click at [163, 158] on div at bounding box center [163, 145] width 2 height 36
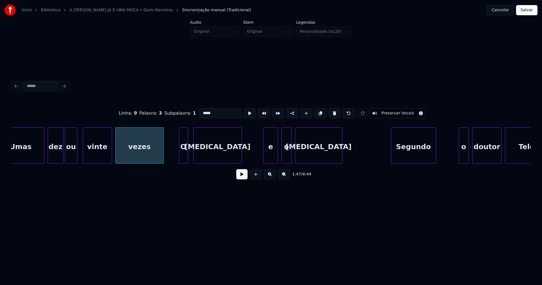
click at [185, 159] on div "O" at bounding box center [183, 146] width 8 height 38
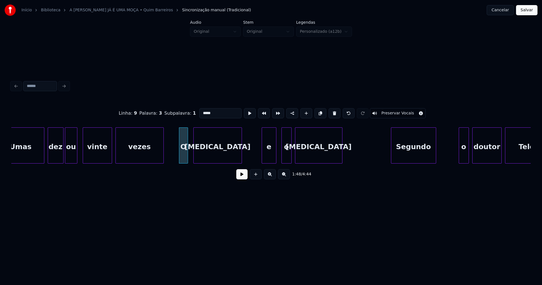
click at [267, 154] on div "e" at bounding box center [269, 146] width 14 height 38
click at [282, 158] on div "o" at bounding box center [283, 146] width 10 height 38
click at [289, 154] on div at bounding box center [290, 145] width 2 height 36
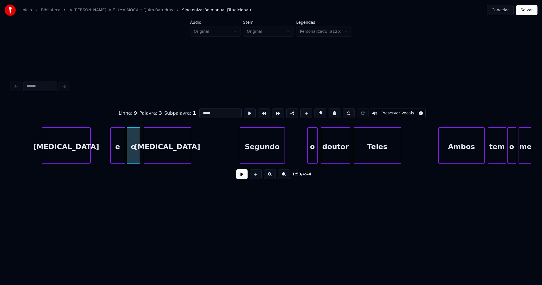
scroll to position [0, 6185]
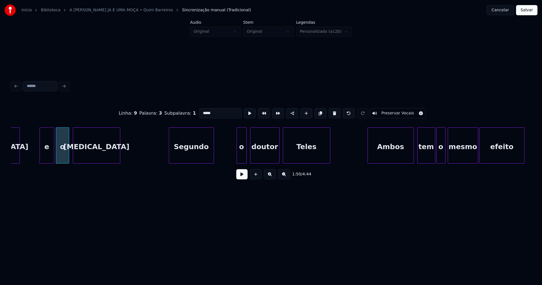
click at [190, 155] on div "Segundo" at bounding box center [191, 146] width 45 height 38
type input "*******"
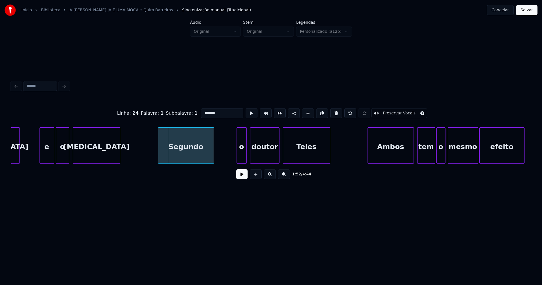
click at [158, 158] on div at bounding box center [159, 145] width 2 height 36
click at [234, 157] on div at bounding box center [234, 145] width 2 height 36
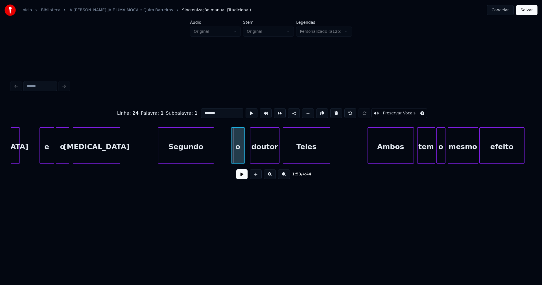
click at [240, 157] on div "o" at bounding box center [237, 146] width 13 height 38
click at [258, 156] on div "doutor" at bounding box center [261, 146] width 29 height 38
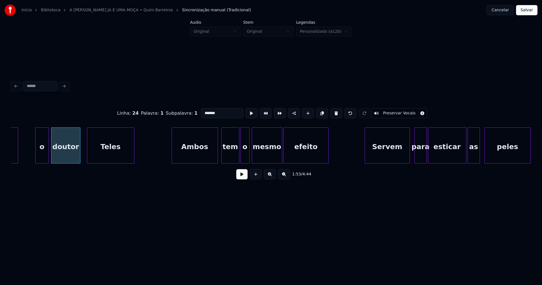
scroll to position [0, 6390]
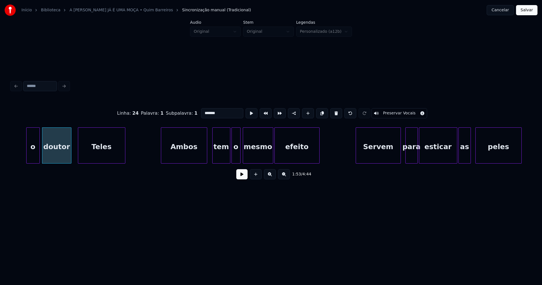
click at [189, 153] on div "Ambos" at bounding box center [184, 146] width 46 height 38
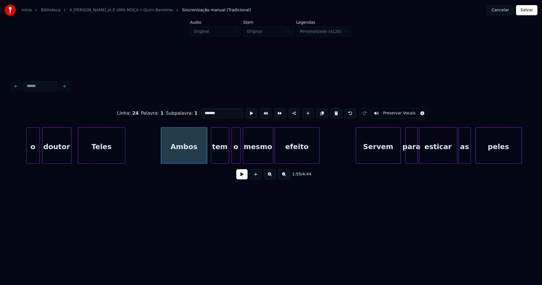
click at [223, 157] on div "tem" at bounding box center [219, 146] width 17 height 38
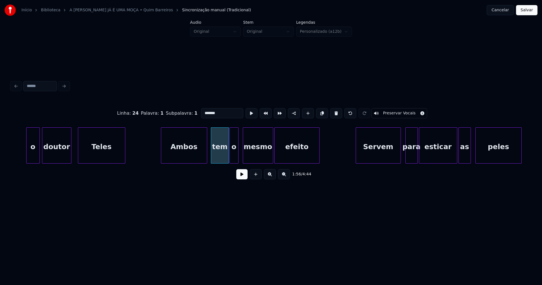
click at [233, 156] on div "o" at bounding box center [234, 146] width 8 height 38
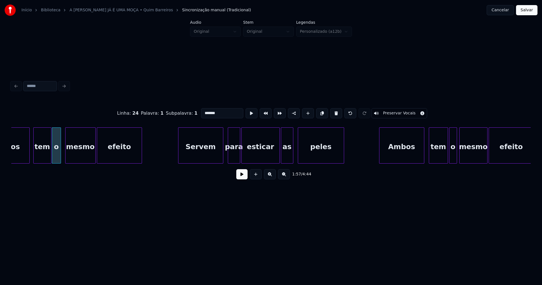
scroll to position [0, 6577]
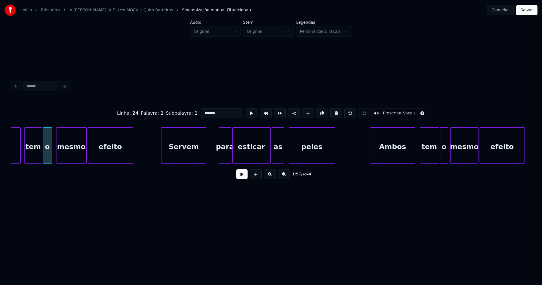
click at [178, 158] on div "Servem" at bounding box center [183, 146] width 45 height 38
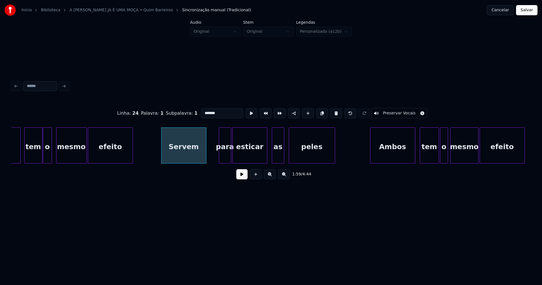
click at [266, 161] on div "esticar" at bounding box center [249, 145] width 35 height 36
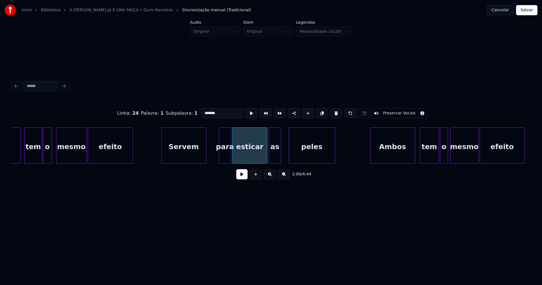
click at [271, 161] on div "Ambos tem o mesmo efeito Servem para esticar as peles Ambos tem o mesmo efeito" at bounding box center [270, 145] width 519 height 36
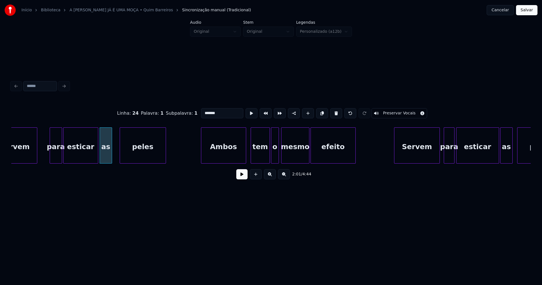
scroll to position [0, 6754]
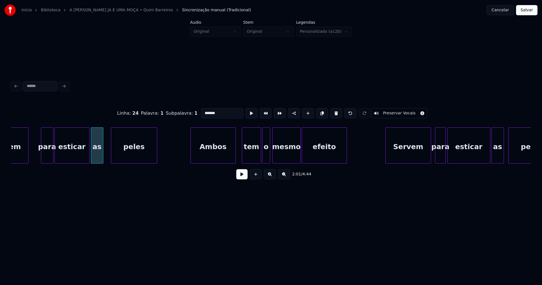
click at [217, 155] on div "Ambos" at bounding box center [213, 146] width 45 height 38
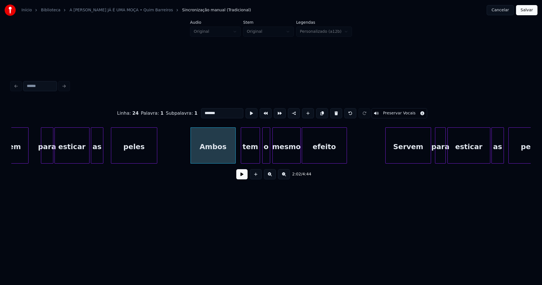
click at [252, 160] on div "tem" at bounding box center [250, 146] width 19 height 38
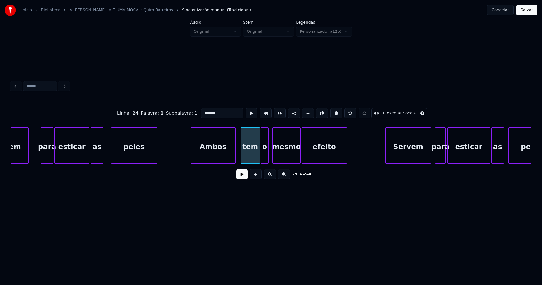
click at [265, 159] on div "o" at bounding box center [264, 146] width 7 height 38
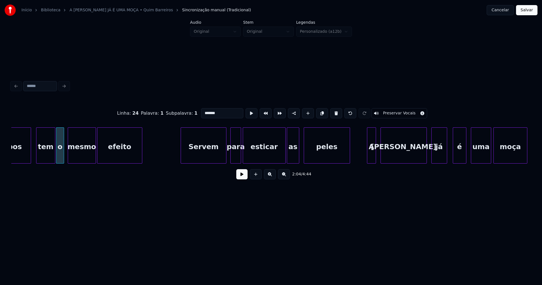
scroll to position [0, 6968]
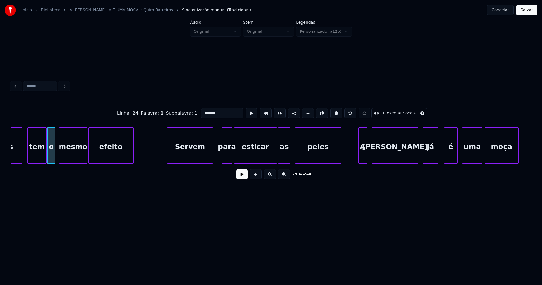
click at [194, 159] on div "Servem" at bounding box center [189, 146] width 45 height 38
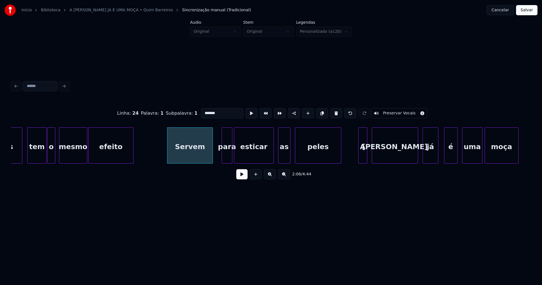
click at [272, 157] on div at bounding box center [273, 145] width 2 height 36
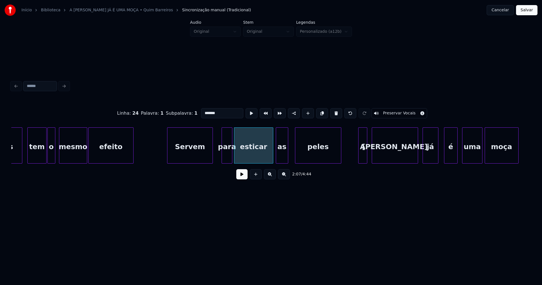
click at [280, 158] on div "as" at bounding box center [282, 146] width 12 height 38
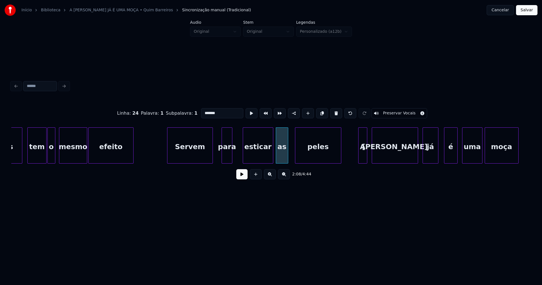
click at [244, 152] on div at bounding box center [244, 145] width 2 height 36
click at [239, 153] on div at bounding box center [238, 145] width 2 height 36
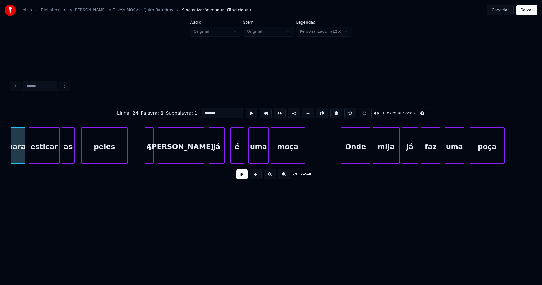
scroll to position [0, 7190]
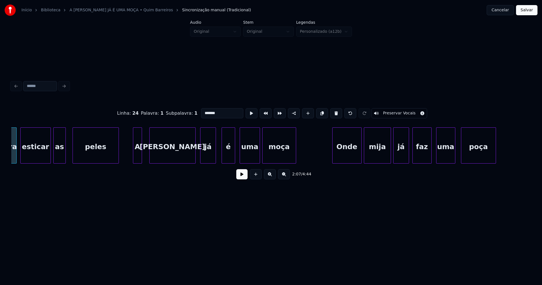
click at [137, 162] on div "para esticar as peles A [PERSON_NAME] já é uma moça Onde mija já faz uma poça" at bounding box center [270, 145] width 519 height 36
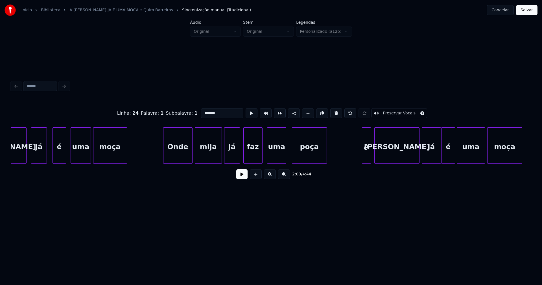
scroll to position [0, 7368]
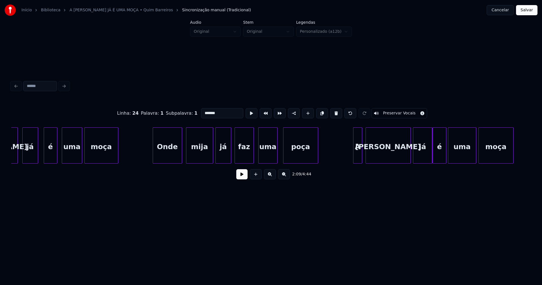
click at [168, 153] on div "Onde" at bounding box center [167, 146] width 29 height 38
click at [202, 158] on div "mija" at bounding box center [197, 146] width 27 height 38
click at [221, 157] on div "já" at bounding box center [219, 146] width 15 height 38
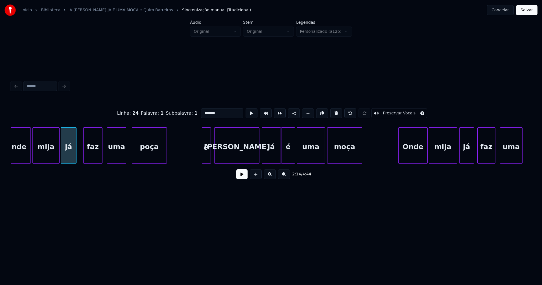
scroll to position [0, 7536]
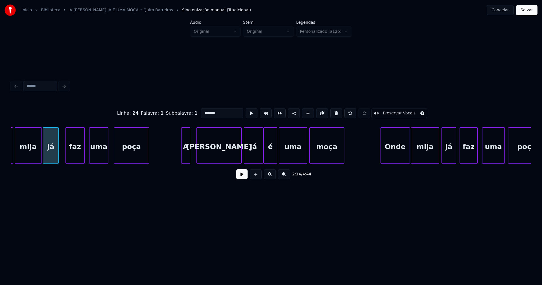
click at [186, 159] on div "A" at bounding box center [185, 146] width 8 height 38
click at [191, 155] on div at bounding box center [192, 145] width 2 height 36
click at [185, 158] on div "A" at bounding box center [186, 146] width 11 height 38
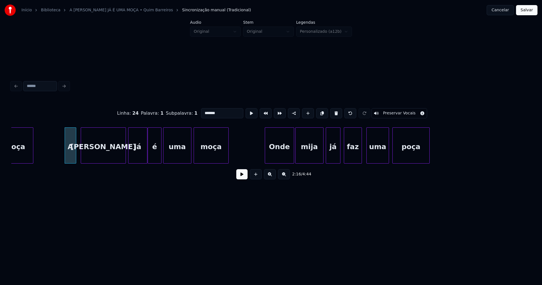
scroll to position [0, 7688]
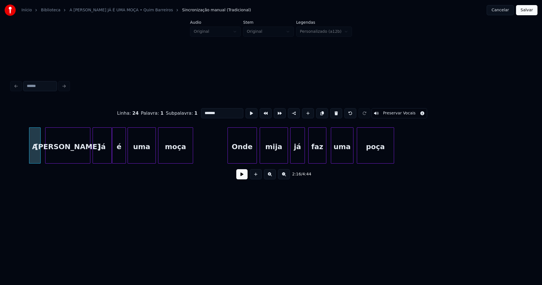
click at [243, 156] on div "Onde" at bounding box center [242, 146] width 29 height 38
click at [280, 155] on div "mija" at bounding box center [273, 146] width 28 height 38
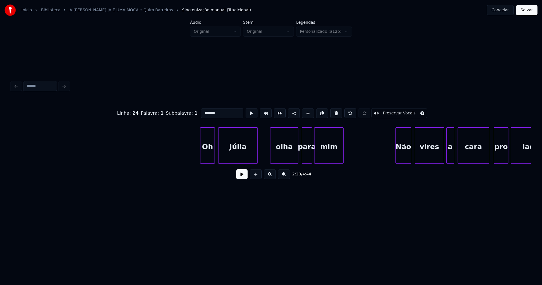
scroll to position [0, 8736]
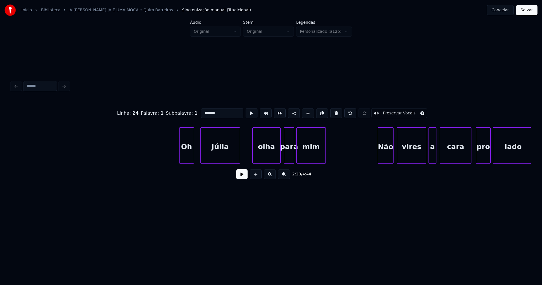
click at [186, 155] on div "Oh" at bounding box center [186, 146] width 14 height 38
click at [212, 155] on div "Júlia" at bounding box center [217, 146] width 39 height 38
click at [259, 158] on div "olha" at bounding box center [263, 146] width 28 height 38
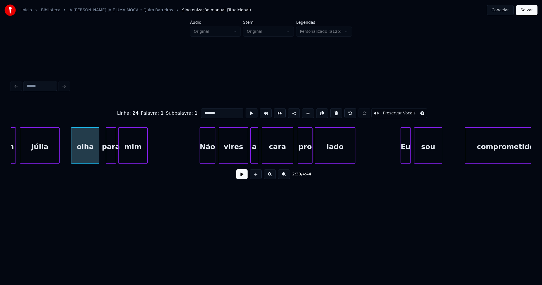
scroll to position [0, 8941]
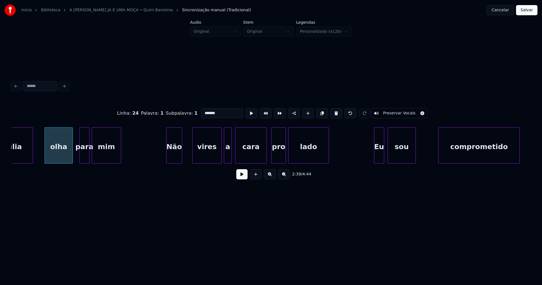
click at [173, 158] on div "Não" at bounding box center [173, 146] width 15 height 38
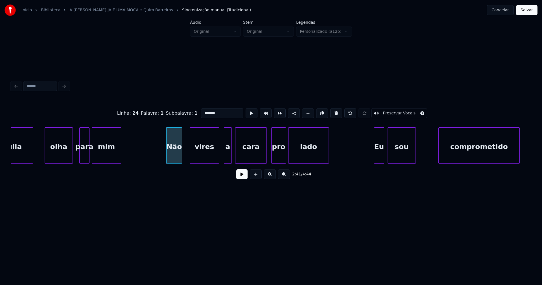
click at [211, 153] on div "vires" at bounding box center [204, 146] width 29 height 38
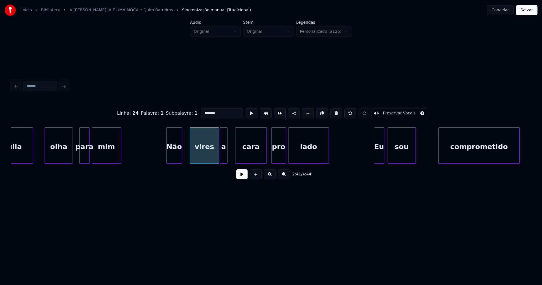
click at [224, 156] on div "a" at bounding box center [223, 146] width 7 height 38
click at [248, 155] on div "cara" at bounding box center [248, 146] width 31 height 38
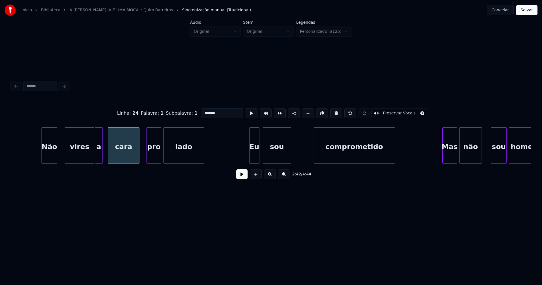
scroll to position [0, 9083]
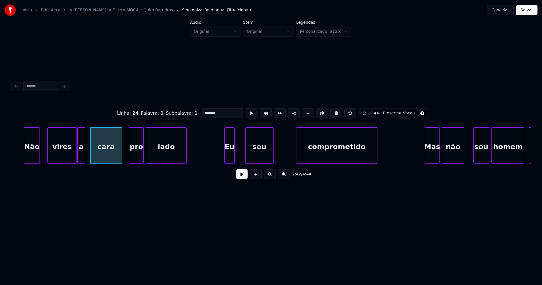
click at [229, 163] on div "Não vires a cara pro lado Eu sou comprometido Mas não sou homem capado" at bounding box center [270, 145] width 519 height 36
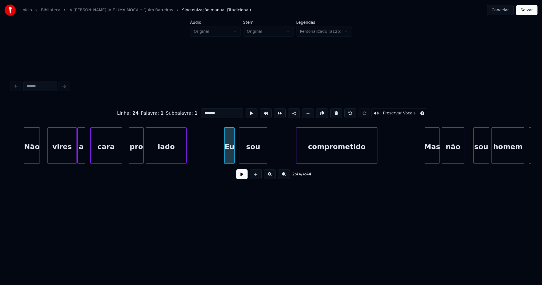
click at [247, 156] on div "sou" at bounding box center [253, 146] width 28 height 38
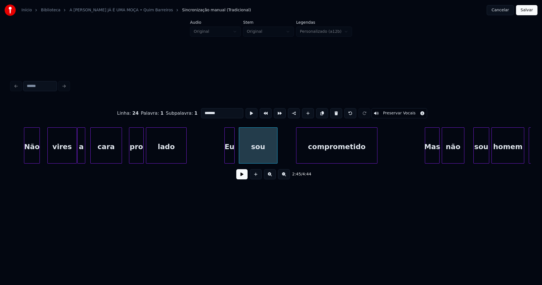
click at [276, 151] on div at bounding box center [276, 145] width 2 height 36
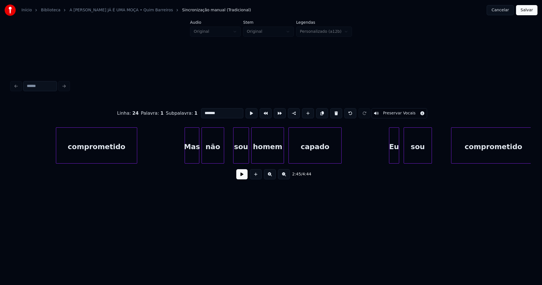
scroll to position [0, 9358]
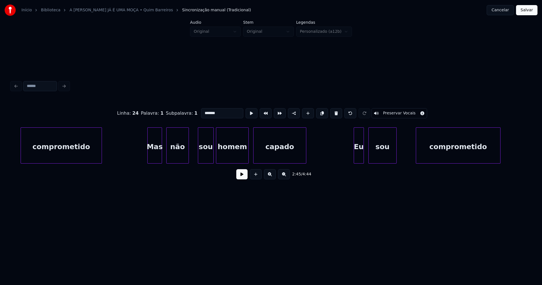
click at [156, 157] on div "Mas" at bounding box center [155, 146] width 14 height 38
click at [179, 154] on div "não" at bounding box center [177, 146] width 22 height 38
click at [182, 158] on div at bounding box center [182, 145] width 2 height 36
click at [193, 158] on div "sou" at bounding box center [194, 146] width 15 height 38
click at [207, 151] on div at bounding box center [208, 145] width 2 height 36
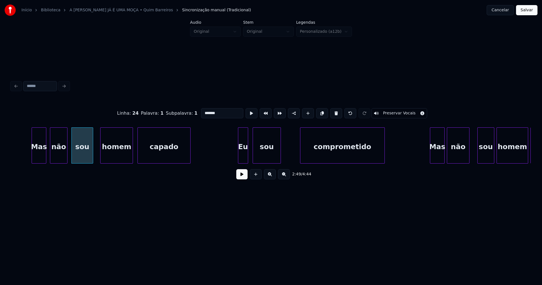
scroll to position [0, 9501]
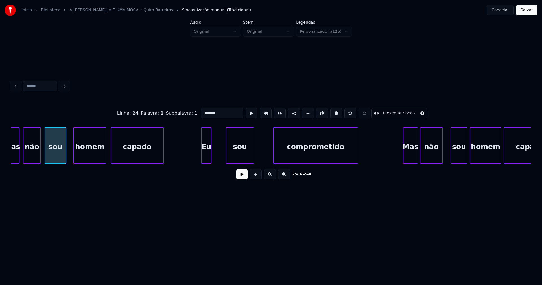
click at [206, 160] on div "Eu" at bounding box center [206, 146] width 10 height 38
click at [213, 153] on div at bounding box center [213, 145] width 2 height 36
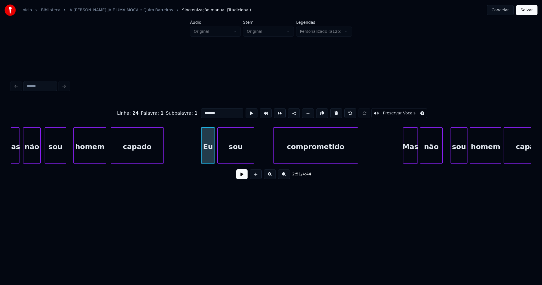
click at [218, 159] on div at bounding box center [218, 145] width 2 height 36
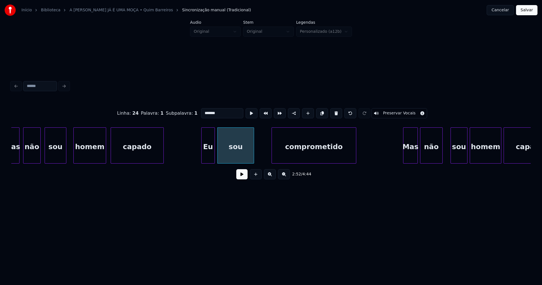
click at [296, 156] on div "comprometido" at bounding box center [314, 146] width 84 height 38
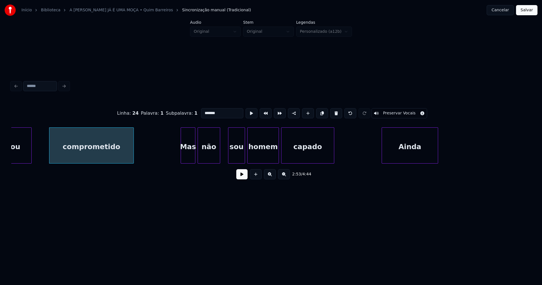
scroll to position [0, 9741]
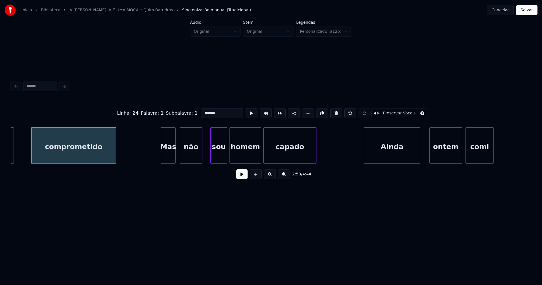
click at [170, 157] on div "Mas" at bounding box center [168, 146] width 14 height 38
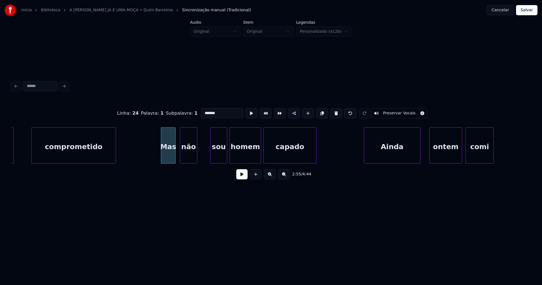
click at [196, 160] on div at bounding box center [196, 145] width 2 height 36
click at [213, 155] on div "sou" at bounding box center [213, 146] width 16 height 38
click at [202, 159] on div at bounding box center [202, 145] width 2 height 36
click at [239, 157] on div "homem" at bounding box center [242, 146] width 31 height 38
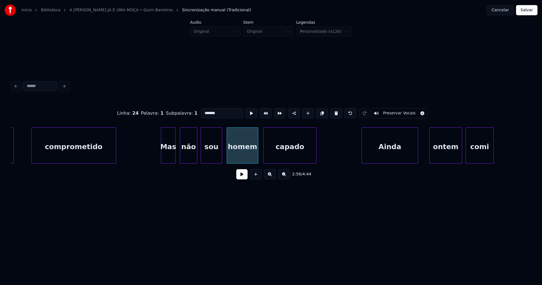
click at [394, 150] on div "Ainda" at bounding box center [390, 146] width 56 height 38
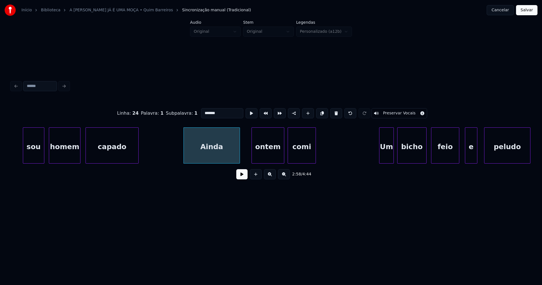
scroll to position [0, 9936]
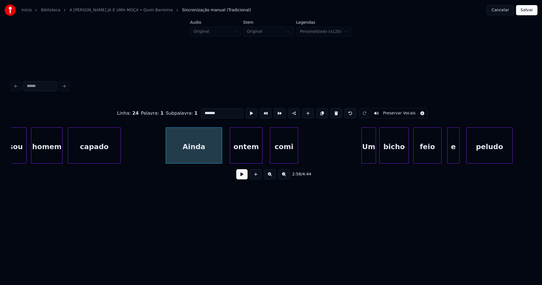
click at [250, 158] on div "ontem" at bounding box center [246, 146] width 32 height 38
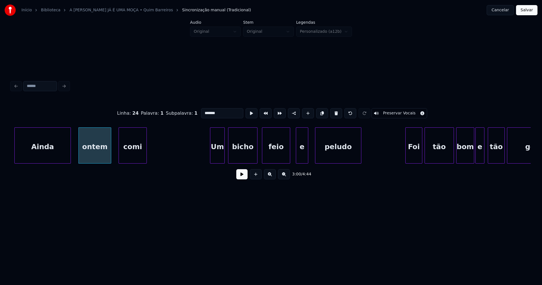
scroll to position [0, 10096]
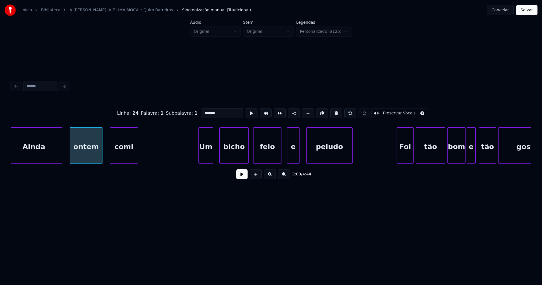
click at [206, 159] on div "Um" at bounding box center [206, 146] width 14 height 38
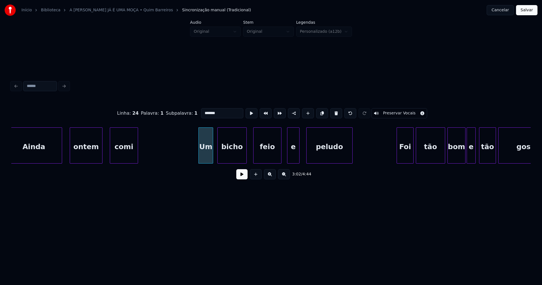
click at [232, 153] on div "bicho" at bounding box center [231, 146] width 29 height 38
click at [291, 159] on div "e" at bounding box center [289, 146] width 12 height 38
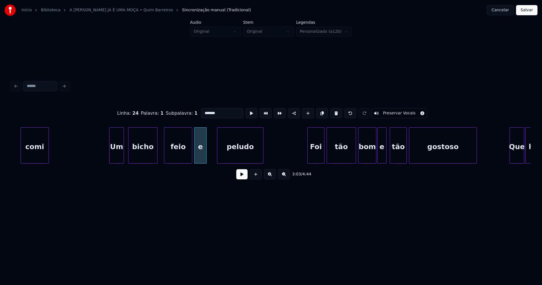
scroll to position [0, 10203]
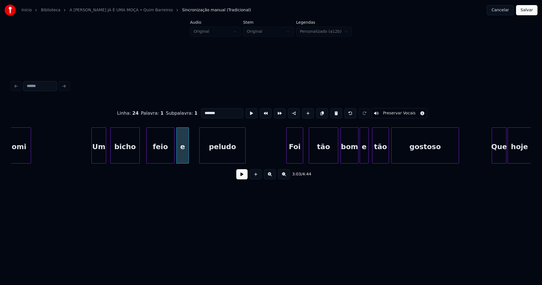
click at [296, 158] on div "Foi" at bounding box center [294, 146] width 16 height 38
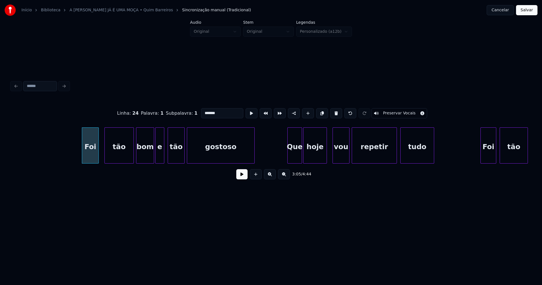
scroll to position [0, 10460]
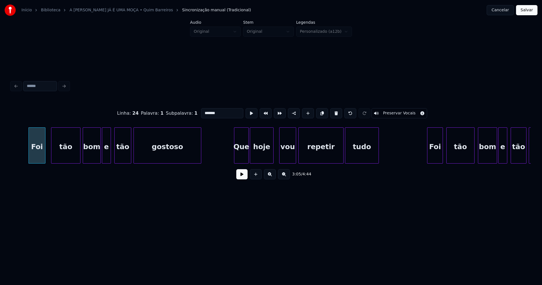
click at [359, 155] on div "tudo" at bounding box center [361, 146] width 33 height 38
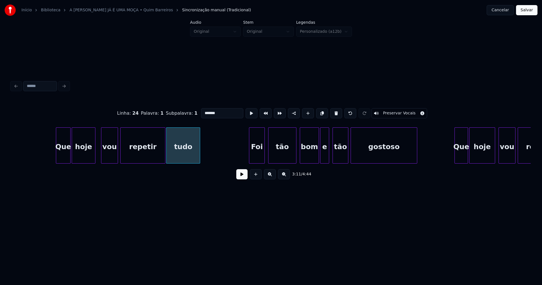
scroll to position [0, 10718]
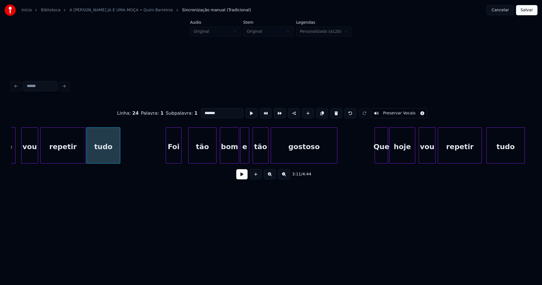
click at [173, 157] on div "Foi" at bounding box center [173, 146] width 15 height 38
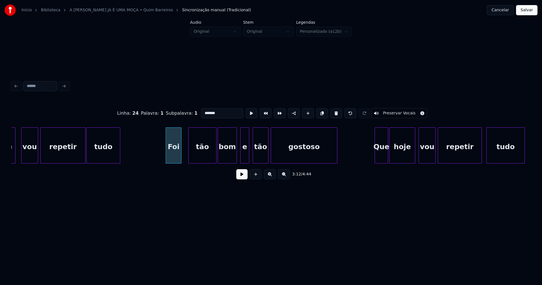
click at [228, 159] on div "bom" at bounding box center [227, 146] width 19 height 38
click at [243, 158] on div "e" at bounding box center [243, 146] width 8 height 38
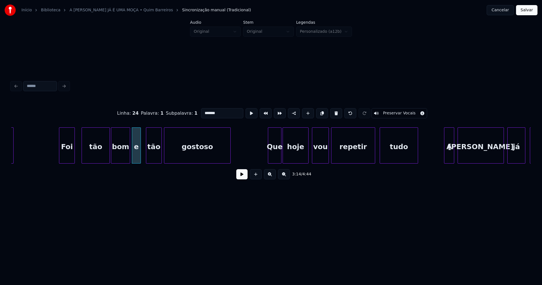
scroll to position [0, 10958]
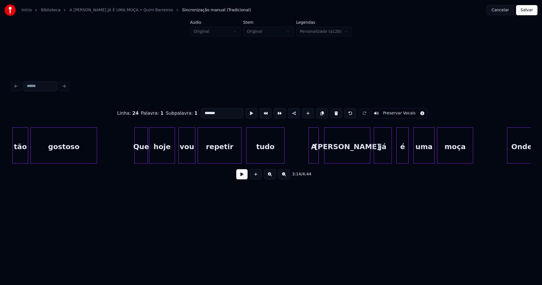
click at [314, 160] on div "A" at bounding box center [314, 146] width 10 height 38
click at [376, 158] on div at bounding box center [376, 145] width 2 height 36
click at [373, 160] on div at bounding box center [373, 145] width 2 height 36
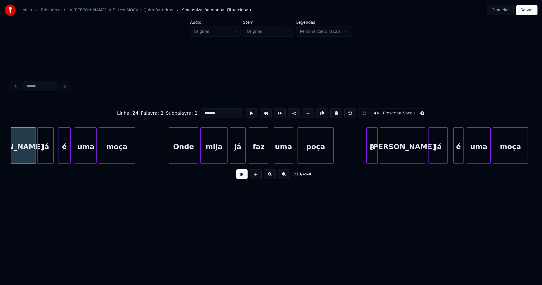
scroll to position [0, 11314]
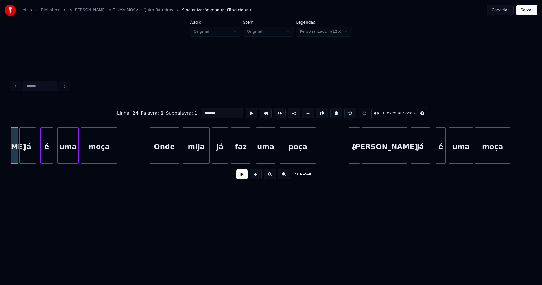
click at [161, 152] on div "Onde" at bounding box center [164, 146] width 29 height 38
click at [352, 158] on div "A" at bounding box center [351, 146] width 11 height 38
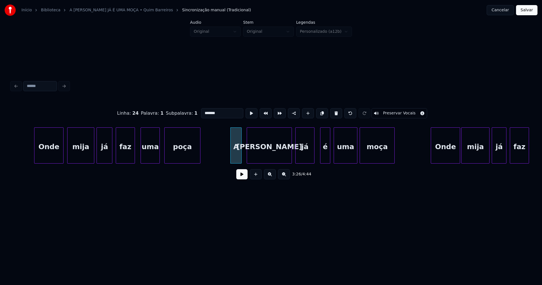
scroll to position [0, 11465]
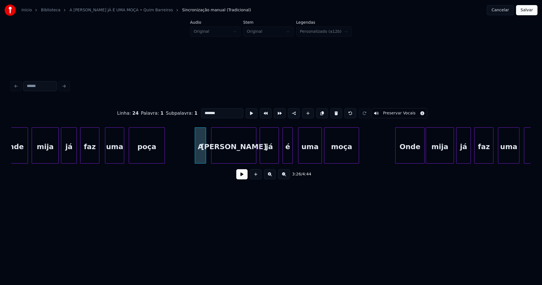
click at [288, 157] on div "é" at bounding box center [288, 146] width 10 height 38
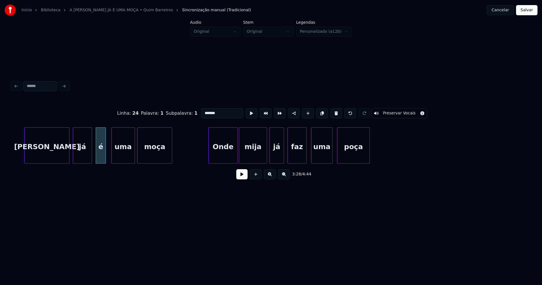
scroll to position [0, 11660]
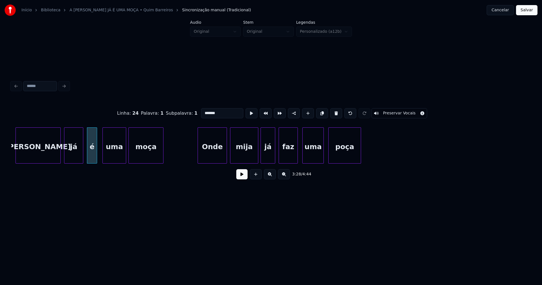
click at [213, 157] on div "Onde" at bounding box center [212, 146] width 29 height 38
click at [248, 159] on div "mija" at bounding box center [242, 146] width 28 height 38
click at [267, 159] on div "já" at bounding box center [266, 146] width 14 height 38
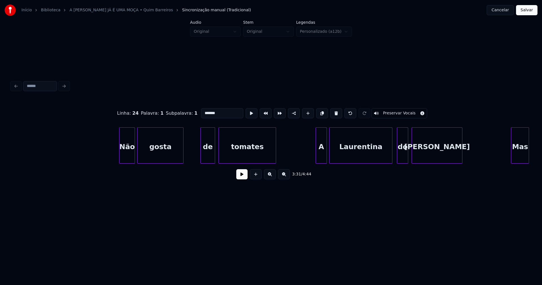
scroll to position [0, 12682]
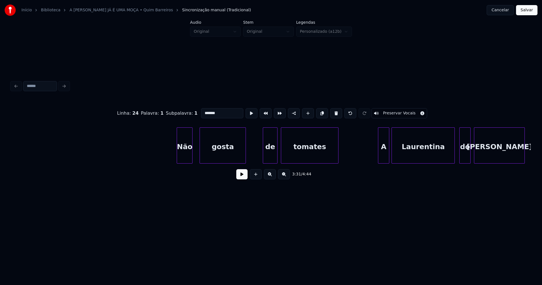
click at [184, 156] on div "Não" at bounding box center [184, 146] width 15 height 38
click at [219, 155] on div "gosta" at bounding box center [222, 146] width 46 height 38
click at [267, 157] on div "de" at bounding box center [268, 146] width 14 height 38
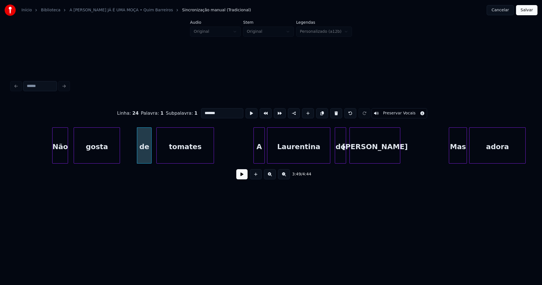
scroll to position [0, 12834]
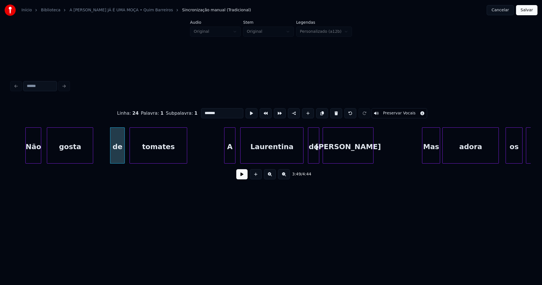
click at [228, 159] on div "A" at bounding box center [229, 146] width 11 height 38
click at [311, 158] on div "do" at bounding box center [310, 146] width 11 height 38
click at [327, 158] on div "[PERSON_NAME]" at bounding box center [344, 146] width 50 height 38
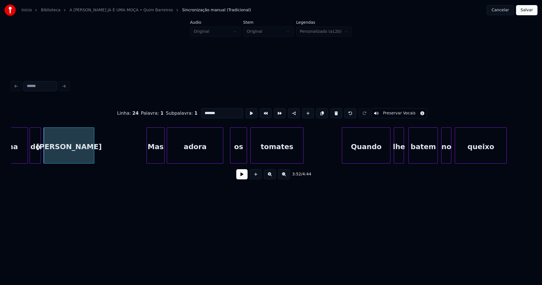
scroll to position [0, 13118]
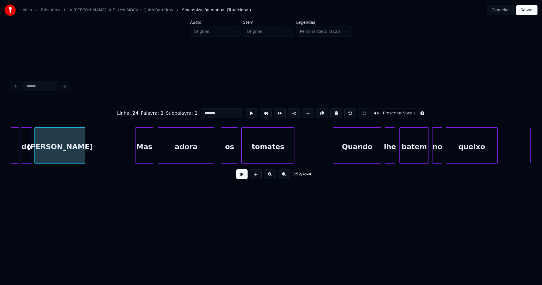
click at [147, 158] on div "Mas" at bounding box center [143, 146] width 17 height 38
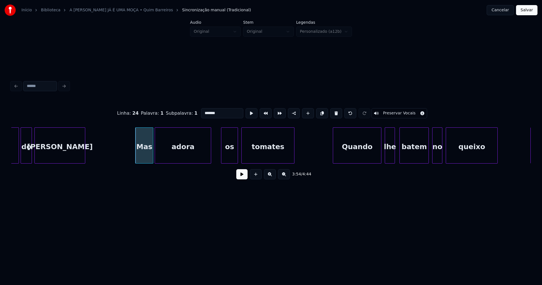
click at [177, 152] on div "adora" at bounding box center [183, 146] width 56 height 38
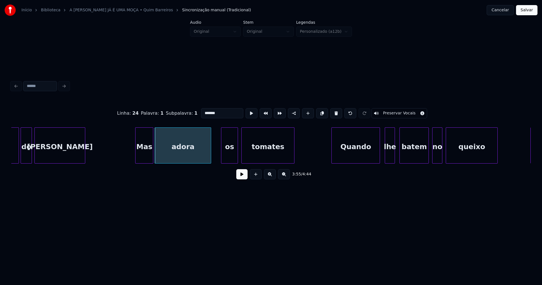
click at [358, 155] on div "Quando" at bounding box center [355, 146] width 48 height 38
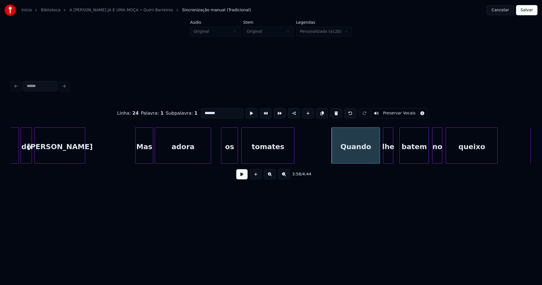
click at [389, 159] on div "lhe" at bounding box center [388, 146] width 10 height 38
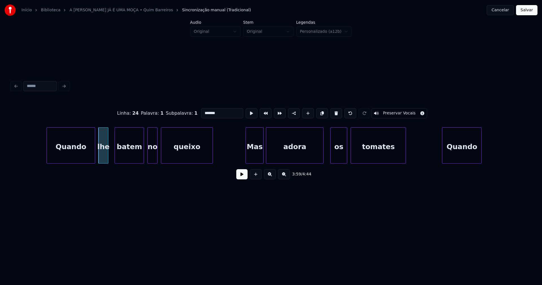
scroll to position [0, 13429]
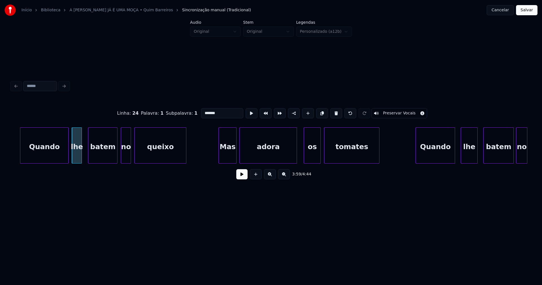
click at [228, 155] on div "Mas" at bounding box center [227, 146] width 17 height 38
click at [256, 154] on div "adora" at bounding box center [267, 146] width 57 height 38
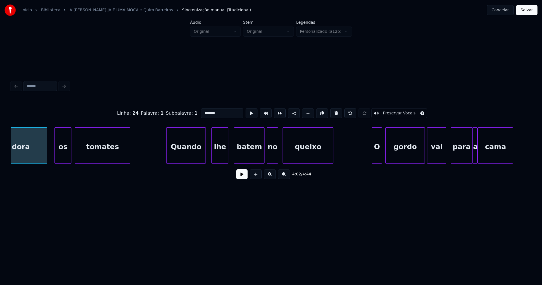
scroll to position [0, 13686]
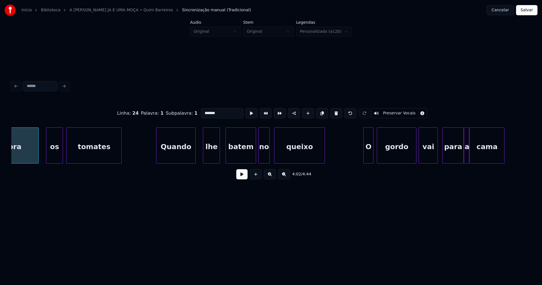
click at [175, 157] on div "Quando" at bounding box center [175, 146] width 39 height 38
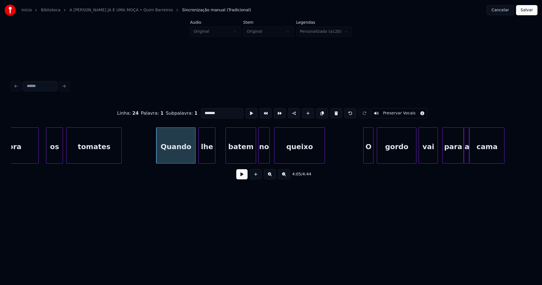
click at [211, 161] on div "lhe" at bounding box center [207, 146] width 16 height 38
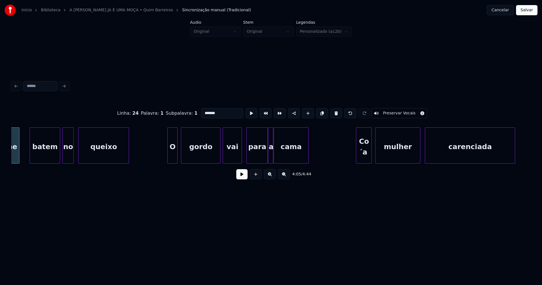
scroll to position [0, 13891]
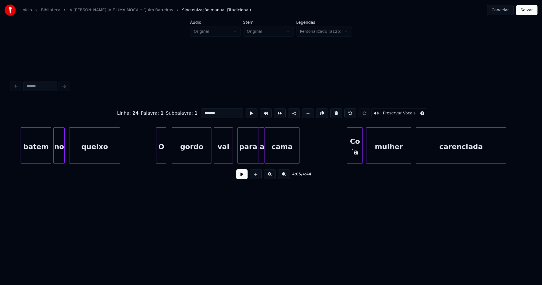
click at [162, 156] on div "O" at bounding box center [161, 146] width 10 height 38
drag, startPoint x: 149, startPoint y: 152, endPoint x: 248, endPoint y: 184, distance: 104.2
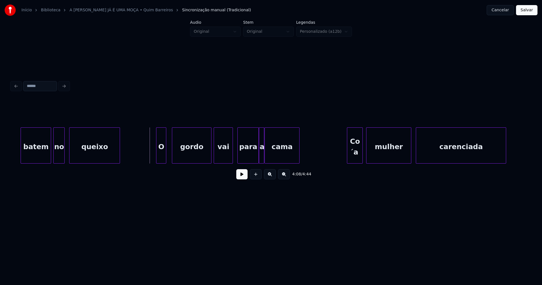
click at [243, 179] on button at bounding box center [241, 174] width 11 height 10
click at [243, 178] on button at bounding box center [241, 174] width 11 height 10
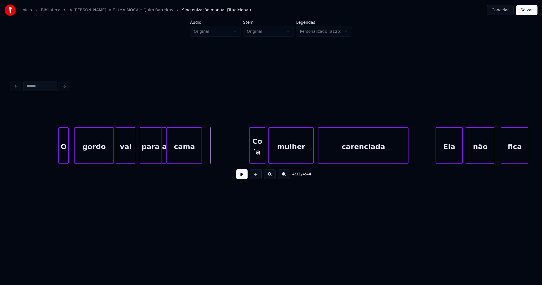
scroll to position [0, 14024]
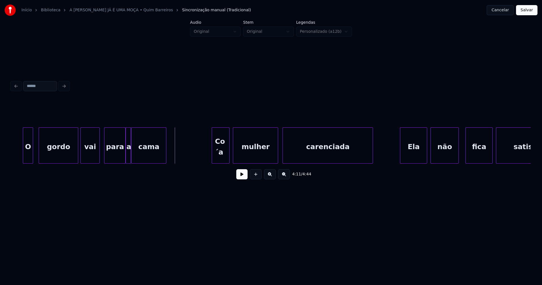
click at [213, 148] on div at bounding box center [213, 145] width 2 height 36
click at [301, 153] on div "carenciada" at bounding box center [325, 146] width 90 height 38
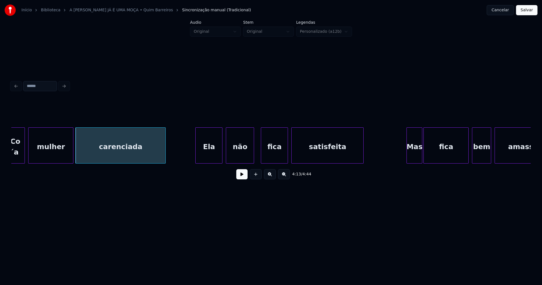
scroll to position [0, 14247]
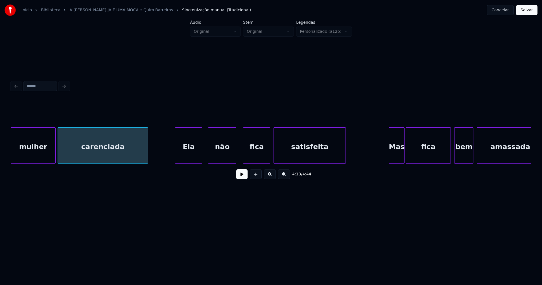
click at [188, 156] on div "Ela" at bounding box center [188, 146] width 27 height 38
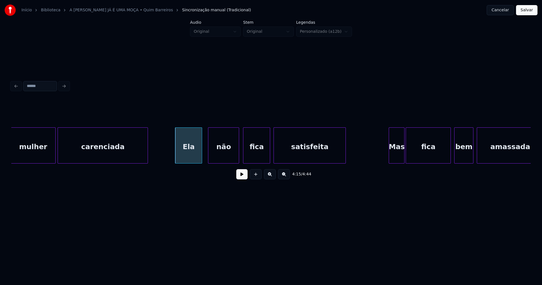
click at [237, 149] on div at bounding box center [238, 145] width 2 height 36
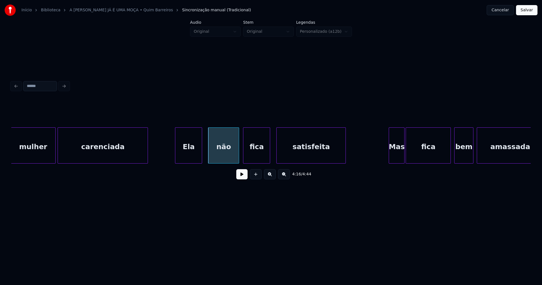
click at [277, 152] on div at bounding box center [277, 145] width 2 height 36
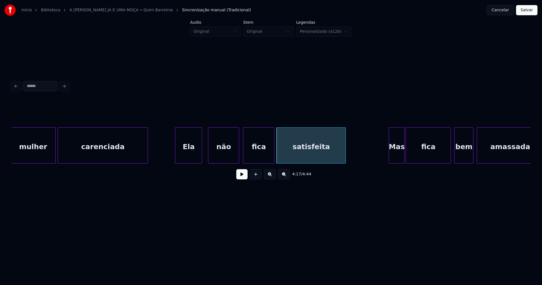
click at [274, 151] on div at bounding box center [273, 145] width 2 height 36
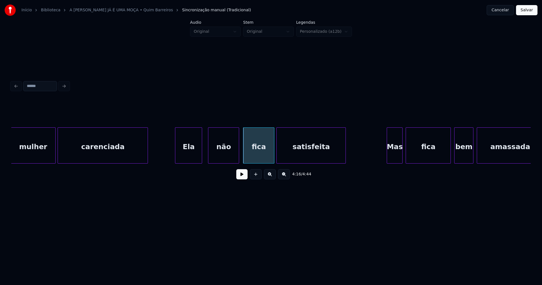
click at [396, 156] on div "Mas" at bounding box center [394, 146] width 15 height 38
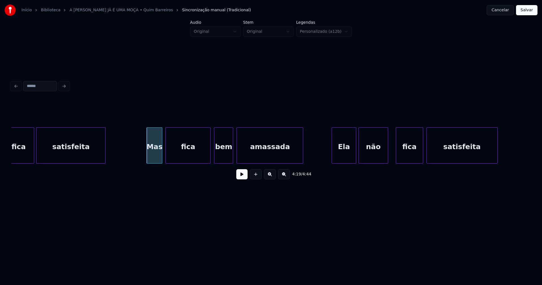
scroll to position [0, 14495]
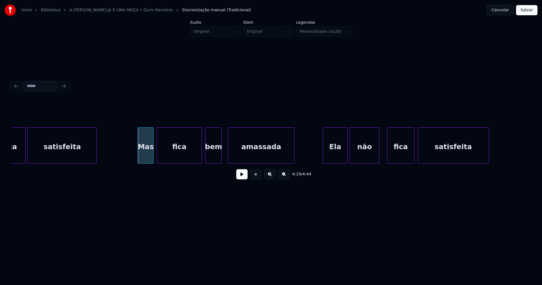
click at [221, 156] on div at bounding box center [220, 145] width 2 height 36
click at [242, 155] on div "amassada" at bounding box center [257, 146] width 66 height 38
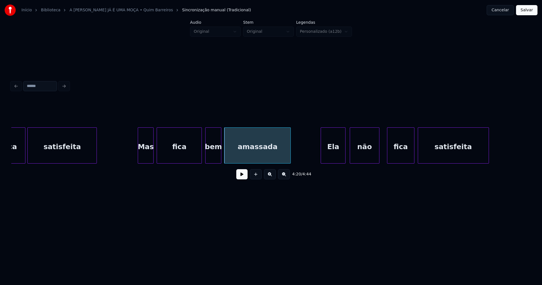
click at [333, 158] on div "Ela" at bounding box center [333, 146] width 24 height 38
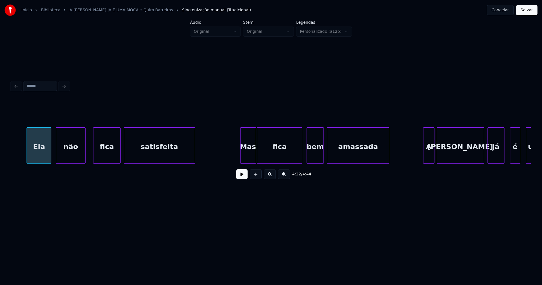
scroll to position [0, 14833]
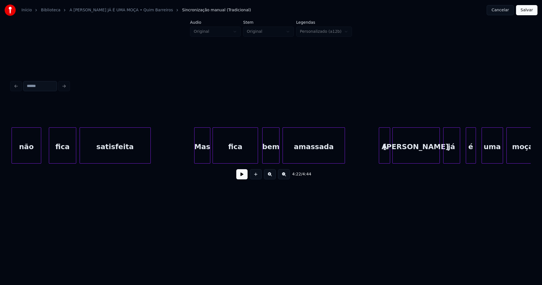
click at [205, 157] on div "Mas" at bounding box center [201, 146] width 15 height 38
click at [276, 158] on div at bounding box center [276, 145] width 2 height 36
click at [296, 153] on div "amassada" at bounding box center [311, 146] width 61 height 38
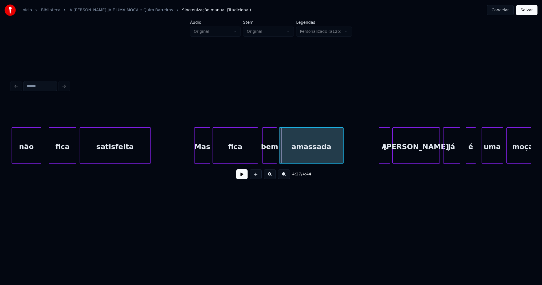
click at [281, 154] on div at bounding box center [280, 145] width 2 height 36
click at [382, 160] on div "A" at bounding box center [381, 146] width 11 height 38
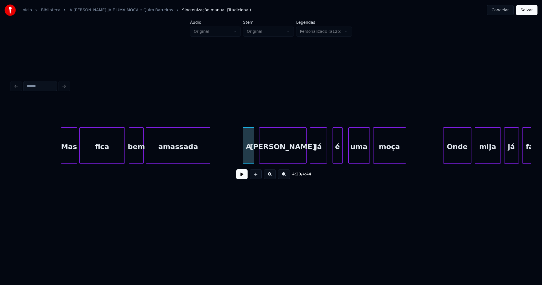
scroll to position [0, 15029]
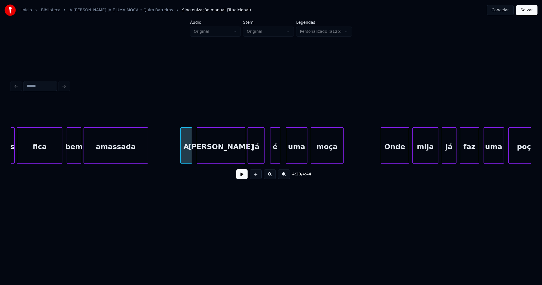
click at [243, 150] on div at bounding box center [244, 145] width 2 height 36
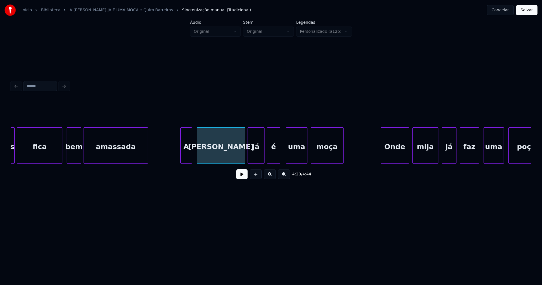
click at [268, 155] on div at bounding box center [268, 145] width 2 height 36
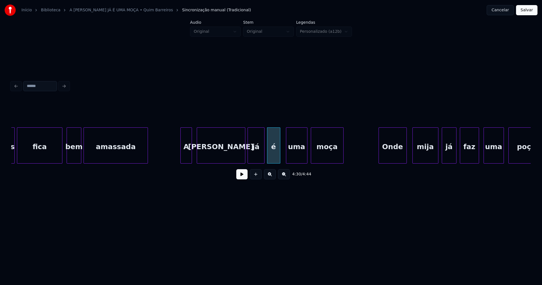
click at [391, 155] on div "Onde" at bounding box center [393, 146] width 28 height 38
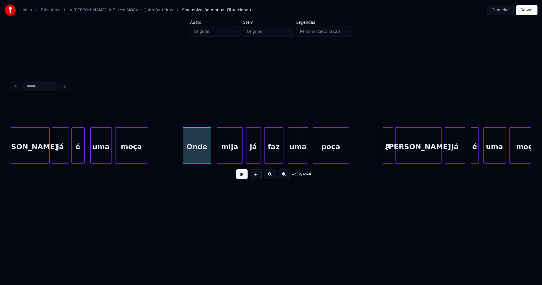
scroll to position [0, 15233]
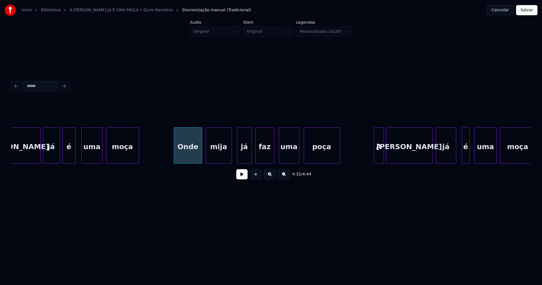
click at [220, 157] on div "mija" at bounding box center [218, 146] width 25 height 38
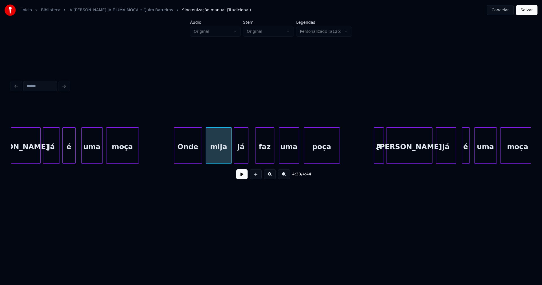
click at [242, 161] on div "[PERSON_NAME] já é uma moça Onde mija já faz uma poça A [PERSON_NAME] já é uma …" at bounding box center [270, 145] width 519 height 36
click at [375, 158] on div "A" at bounding box center [375, 146] width 10 height 38
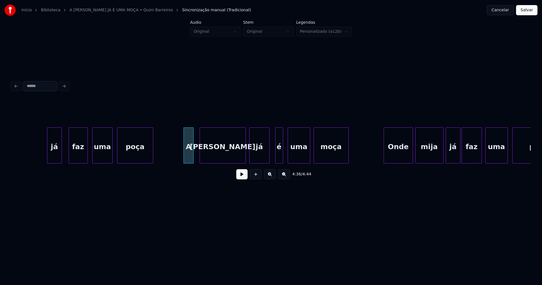
scroll to position [0, 15464]
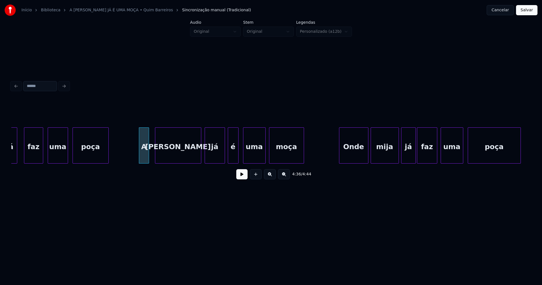
click at [229, 161] on div "já faz uma poça A [PERSON_NAME] já é uma moça Onde mija já faz uma poça" at bounding box center [270, 145] width 519 height 36
click at [357, 155] on div "Onde" at bounding box center [351, 146] width 29 height 38
click at [387, 158] on div "mija" at bounding box center [382, 146] width 28 height 38
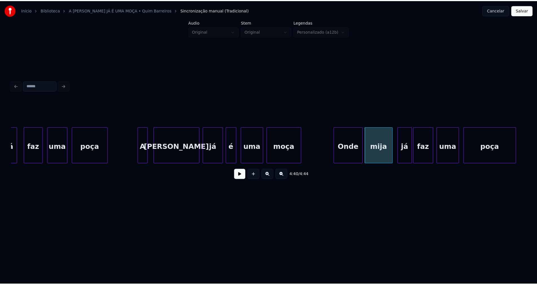
scroll to position [0, 15535]
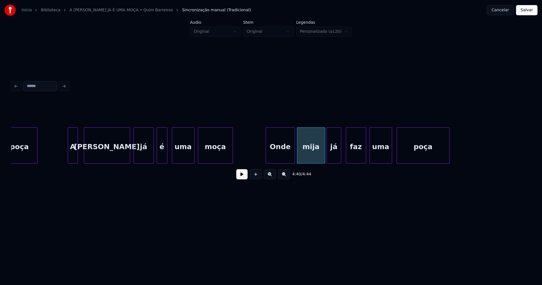
click at [333, 156] on div "já" at bounding box center [334, 146] width 14 height 38
click at [526, 11] on button "Salvar" at bounding box center [526, 10] width 21 height 10
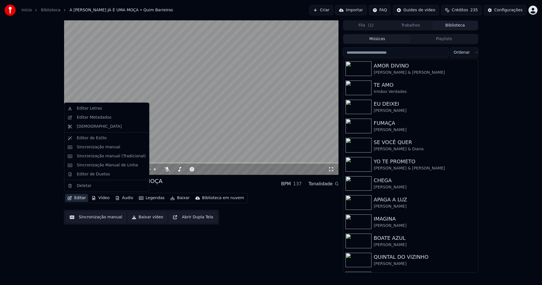
click at [83, 200] on button "Editar" at bounding box center [76, 198] width 23 height 8
click at [93, 175] on div "Editor de Duetos" at bounding box center [93, 174] width 33 height 6
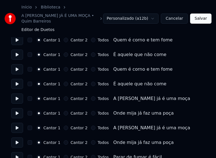
scroll to position [197, 0]
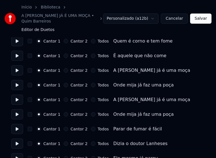
click at [91, 98] on button "Todos" at bounding box center [93, 100] width 5 height 5
click at [91, 112] on button "Todos" at bounding box center [93, 114] width 5 height 5
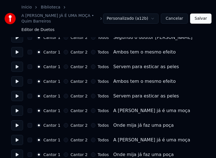
scroll to position [395, 0]
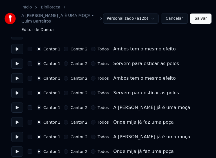
click at [91, 135] on button "Todos" at bounding box center [93, 137] width 5 height 5
drag, startPoint x: 88, startPoint y: 146, endPoint x: 103, endPoint y: 123, distance: 27.2
click at [91, 149] on button "Todos" at bounding box center [93, 151] width 5 height 5
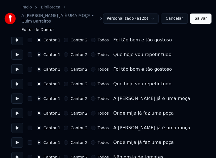
scroll to position [649, 0]
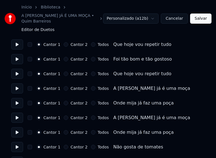
click at [91, 116] on button "Todos" at bounding box center [93, 118] width 5 height 5
drag, startPoint x: 89, startPoint y: 127, endPoint x: 93, endPoint y: 114, distance: 12.9
click at [91, 130] on button "Todos" at bounding box center [93, 132] width 5 height 5
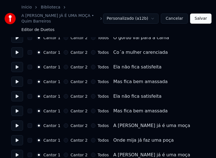
scroll to position [863, 0]
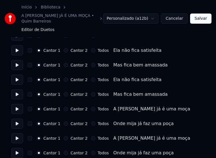
click at [91, 136] on button "Todos" at bounding box center [93, 138] width 5 height 5
drag, startPoint x: 89, startPoint y: 148, endPoint x: 93, endPoint y: 144, distance: 5.4
click at [91, 151] on button "Todos" at bounding box center [93, 153] width 5 height 5
drag, startPoint x: 201, startPoint y: 16, endPoint x: 194, endPoint y: 10, distance: 9.4
click at [202, 16] on button "Salvar" at bounding box center [200, 19] width 21 height 10
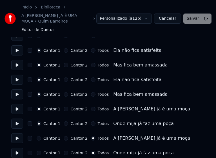
scroll to position [868, 0]
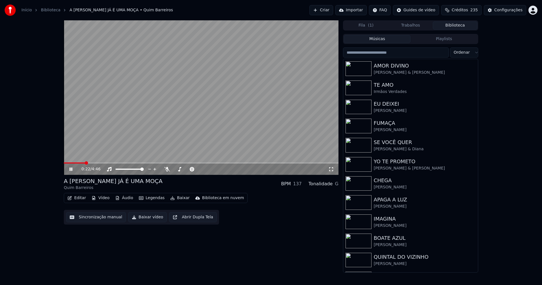
click at [85, 163] on span at bounding box center [201, 162] width 274 height 1
click at [71, 169] on icon at bounding box center [70, 168] width 3 height 3
click at [175, 199] on button "Baixar" at bounding box center [180, 198] width 24 height 8
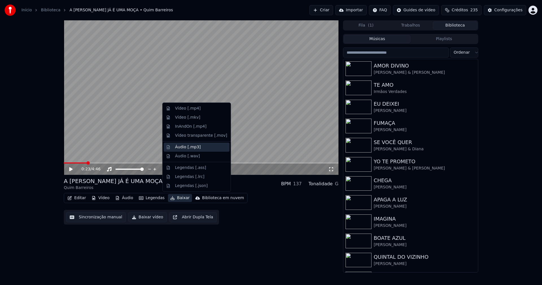
click at [193, 149] on div "Áudio [.mp3]" at bounding box center [188, 147] width 26 height 6
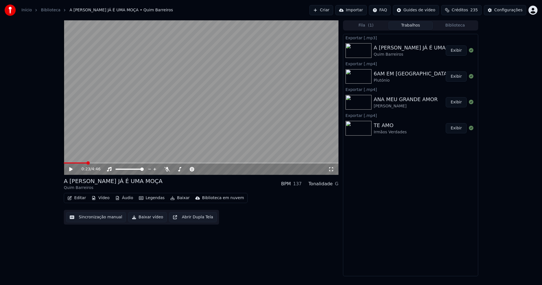
click at [125, 199] on button "Áudio" at bounding box center [124, 198] width 23 height 8
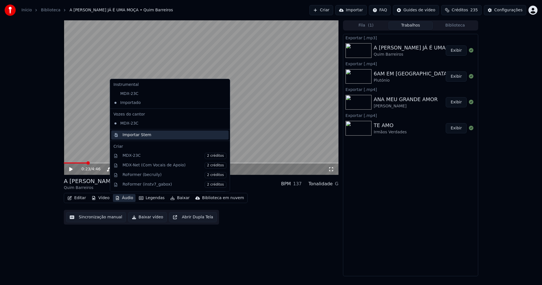
click at [138, 137] on div "Importar Stem" at bounding box center [136, 135] width 29 height 6
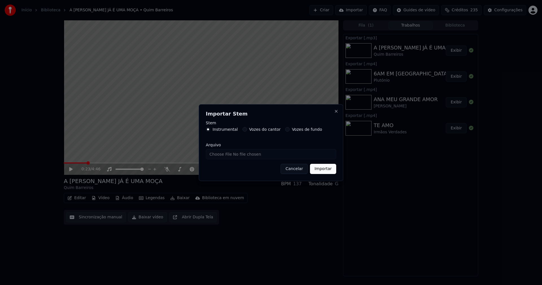
click at [223, 154] on input "Arquivo" at bounding box center [271, 154] width 130 height 10
type input "**********"
drag, startPoint x: 325, startPoint y: 168, endPoint x: 393, endPoint y: 164, distance: 68.4
click at [326, 169] on button "Importar" at bounding box center [323, 169] width 26 height 10
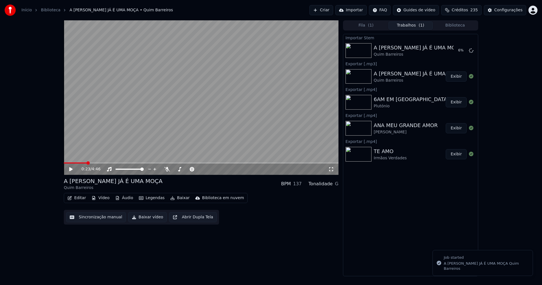
click at [106, 197] on button "Vídeo" at bounding box center [100, 198] width 23 height 8
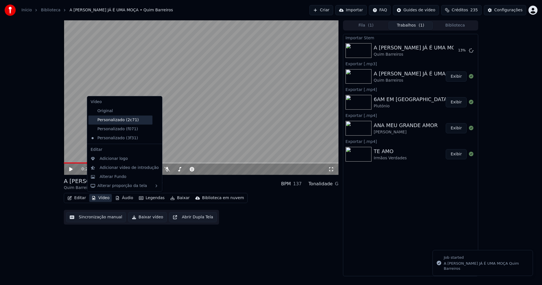
click at [122, 119] on div "Personalizado (2c71)" at bounding box center [120, 119] width 64 height 9
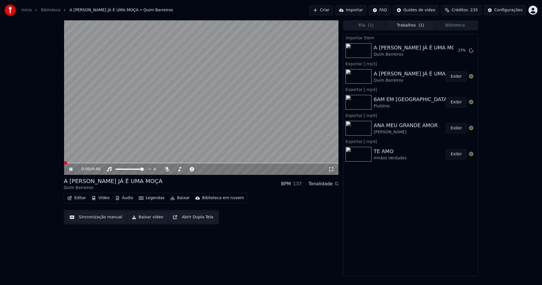
click at [71, 170] on icon at bounding box center [74, 169] width 13 height 5
click at [105, 197] on button "Vídeo" at bounding box center [100, 198] width 23 height 8
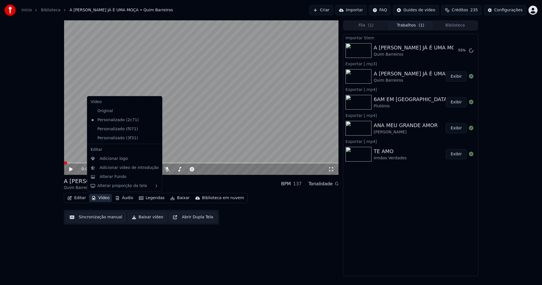
click at [155, 130] on icon at bounding box center [158, 129] width 6 height 5
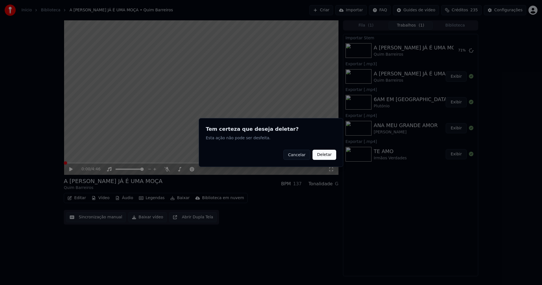
click at [331, 153] on button "Deletar" at bounding box center [324, 154] width 24 height 10
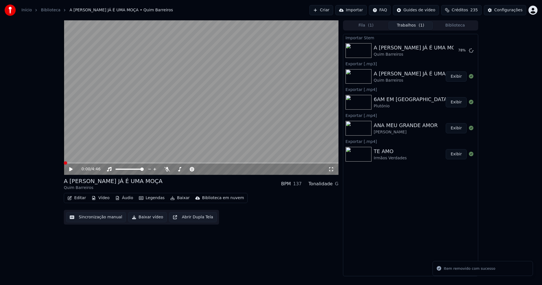
click at [105, 197] on button "Vídeo" at bounding box center [100, 198] width 23 height 8
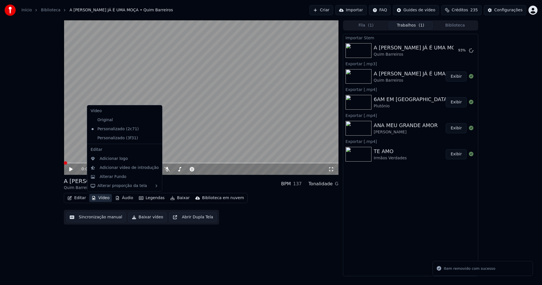
click at [155, 138] on icon at bounding box center [158, 138] width 6 height 5
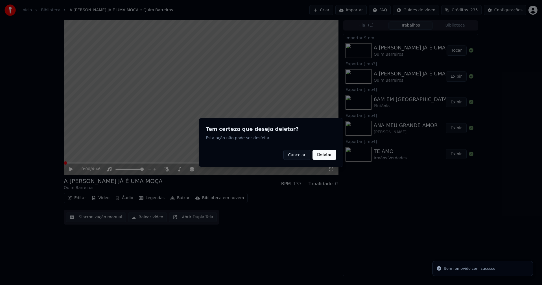
drag, startPoint x: 325, startPoint y: 156, endPoint x: 104, endPoint y: 181, distance: 222.8
click at [324, 156] on button "Deletar" at bounding box center [324, 154] width 24 height 10
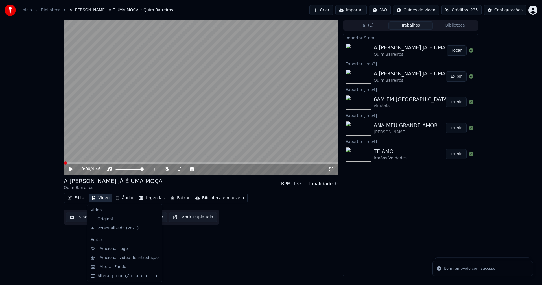
click at [102, 199] on button "Vídeo" at bounding box center [100, 198] width 23 height 8
click at [117, 267] on div "Alterar Fundo" at bounding box center [113, 267] width 27 height 6
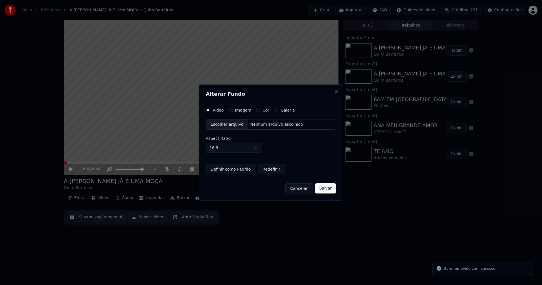
click at [230, 111] on button "Imagem" at bounding box center [230, 110] width 5 height 5
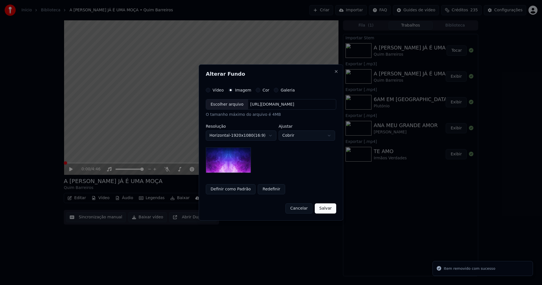
click at [229, 107] on div "Escolher arquivo" at bounding box center [227, 104] width 42 height 10
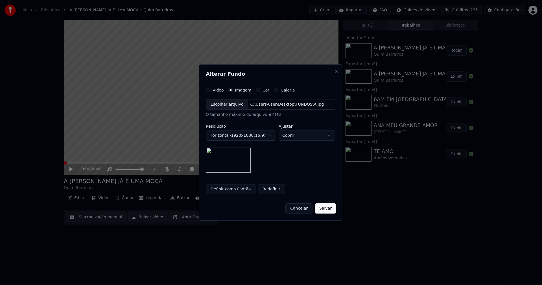
click at [328, 207] on button "Salvar" at bounding box center [324, 208] width 21 height 10
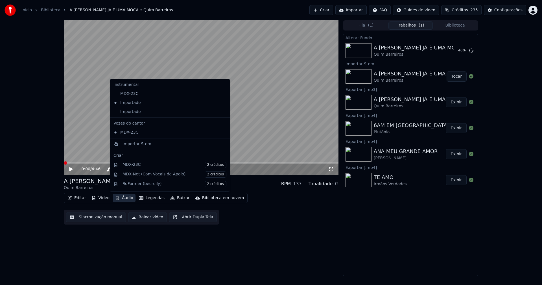
click at [126, 197] on button "Áudio" at bounding box center [124, 198] width 23 height 8
click at [127, 111] on div "Importado" at bounding box center [165, 111] width 109 height 9
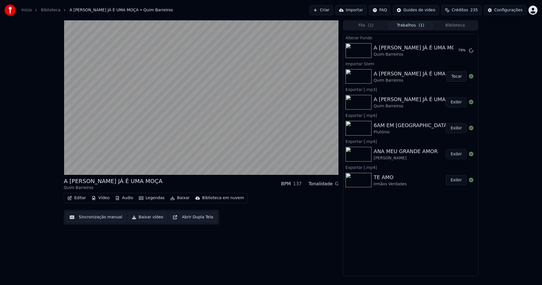
click at [124, 198] on button "Áudio" at bounding box center [124, 198] width 23 height 8
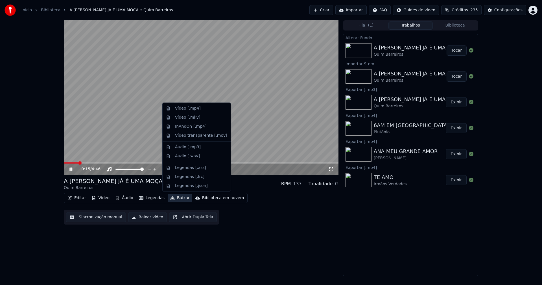
click at [461, 51] on button "Tocar" at bounding box center [456, 50] width 20 height 10
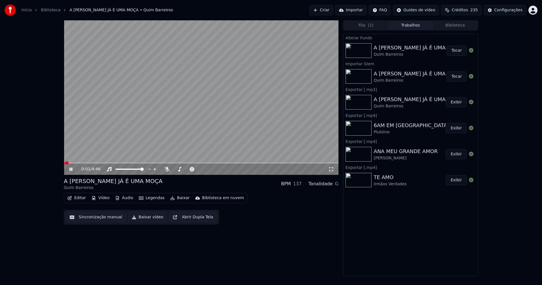
click at [104, 197] on button "Vídeo" at bounding box center [100, 198] width 23 height 8
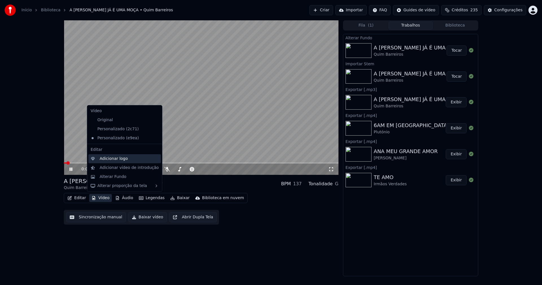
click at [116, 161] on div "Adicionar logo" at bounding box center [114, 159] width 28 height 6
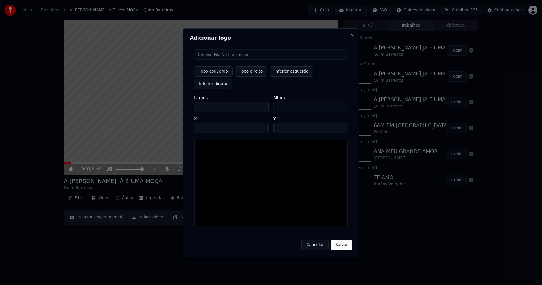
click at [221, 60] on input "file" at bounding box center [270, 54] width 153 height 10
type input "**********"
type input "***"
click at [250, 76] on button "Topo direito" at bounding box center [251, 71] width 32 height 10
type input "****"
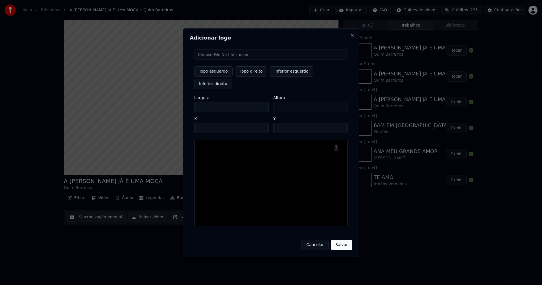
drag, startPoint x: 203, startPoint y: 100, endPoint x: 171, endPoint y: 105, distance: 32.0
click at [171, 105] on body "Início Biblioteca A [PERSON_NAME] JÁ É UMA MOÇA • Quim Barreiros Criar Importar…" at bounding box center [271, 142] width 542 height 285
type input "**"
type input "***"
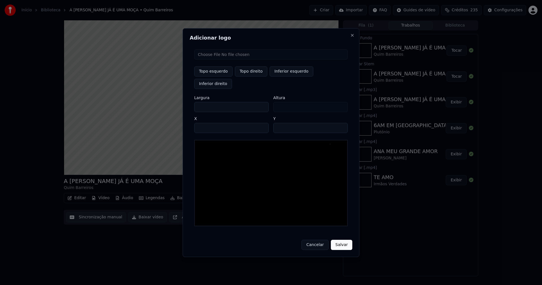
type input "***"
click at [205, 123] on input "****" at bounding box center [231, 128] width 74 height 10
type input "****"
click at [342, 123] on input "**" at bounding box center [310, 128] width 74 height 10
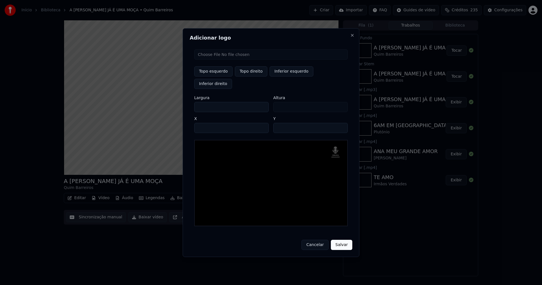
click at [342, 123] on input "**" at bounding box center [310, 128] width 74 height 10
type input "**"
click at [342, 123] on input "**" at bounding box center [310, 128] width 74 height 10
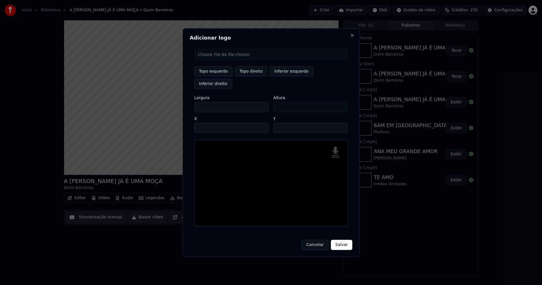
click at [340, 239] on button "Salvar" at bounding box center [341, 244] width 21 height 10
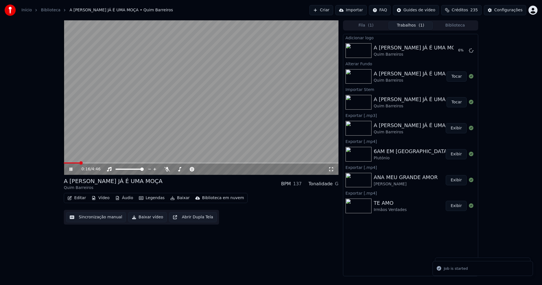
click at [331, 171] on icon at bounding box center [331, 169] width 6 height 5
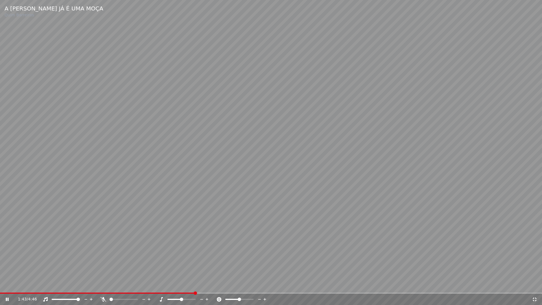
click at [534, 284] on icon at bounding box center [534, 299] width 6 height 5
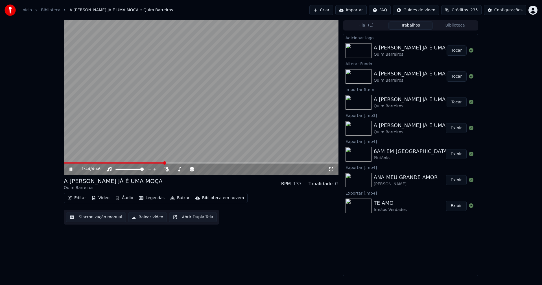
click at [457, 51] on button "Tocar" at bounding box center [456, 50] width 20 height 10
click at [71, 169] on icon at bounding box center [70, 168] width 3 height 3
click at [143, 217] on button "Baixar vídeo" at bounding box center [147, 217] width 39 height 10
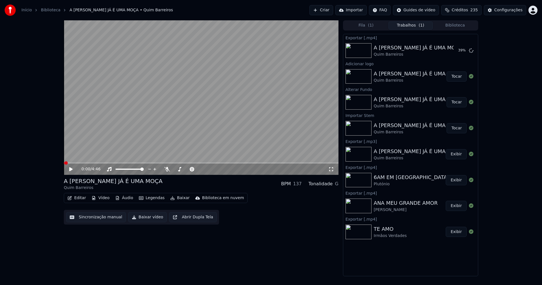
click at [80, 199] on button "Editar" at bounding box center [76, 198] width 23 height 8
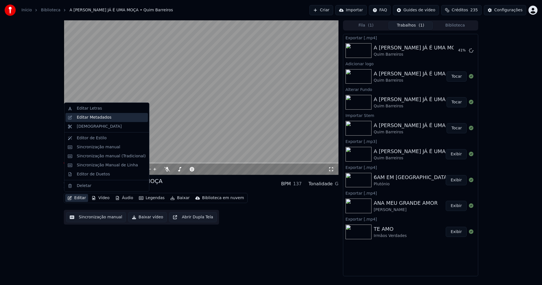
click at [95, 119] on div "Editar Metadados" at bounding box center [94, 118] width 35 height 6
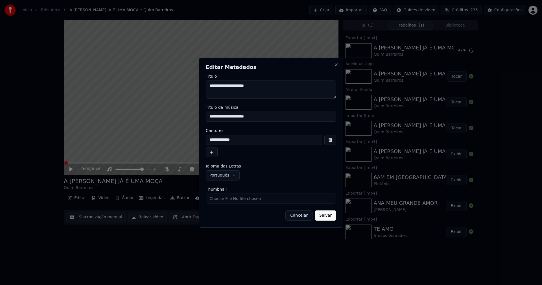
click at [214, 199] on input "Thumbnail" at bounding box center [271, 198] width 130 height 10
type input "**********"
click at [326, 215] on button "Salvar" at bounding box center [324, 215] width 21 height 10
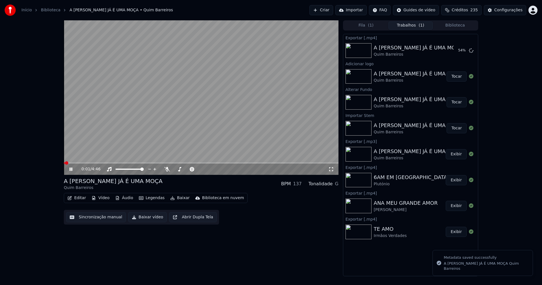
click at [71, 169] on icon at bounding box center [74, 169] width 13 height 5
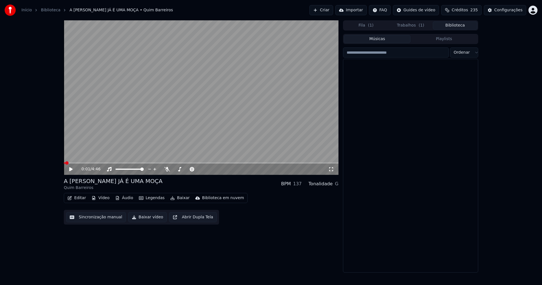
click at [452, 24] on button "Biblioteca" at bounding box center [454, 25] width 45 height 8
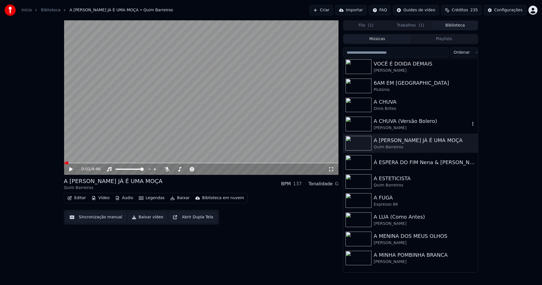
scroll to position [367, 0]
click at [383, 181] on div "A ESTETICISTA" at bounding box center [421, 178] width 96 height 8
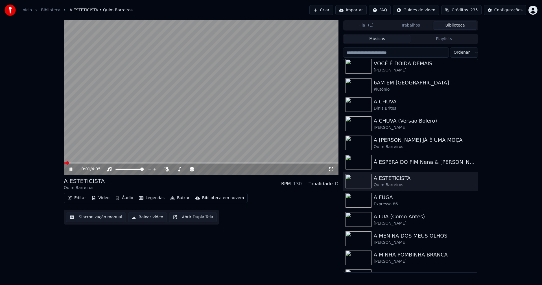
click at [332, 169] on icon at bounding box center [331, 169] width 6 height 5
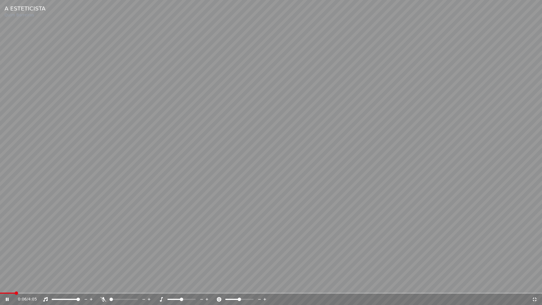
drag, startPoint x: 534, startPoint y: 300, endPoint x: 422, endPoint y: 188, distance: 158.0
click at [534, 284] on icon at bounding box center [534, 299] width 6 height 5
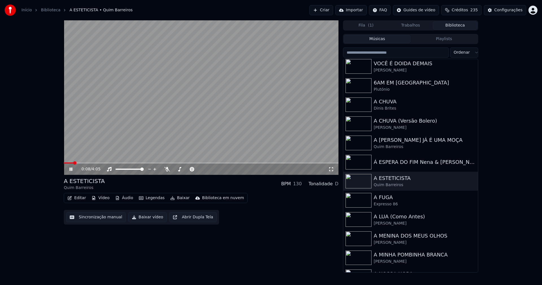
click at [72, 168] on icon at bounding box center [70, 168] width 3 height 3
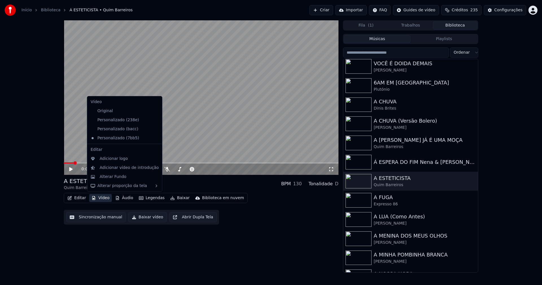
click at [103, 198] on button "Vídeo" at bounding box center [100, 198] width 23 height 8
click at [119, 130] on div "Personalizado (bacc)" at bounding box center [120, 128] width 64 height 9
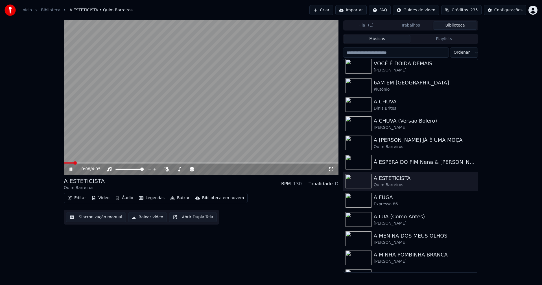
click at [73, 169] on icon at bounding box center [74, 169] width 13 height 5
click at [105, 200] on button "Vídeo" at bounding box center [100, 198] width 23 height 8
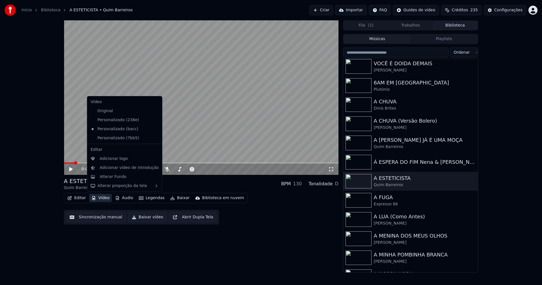
click at [155, 138] on icon at bounding box center [157, 138] width 4 height 5
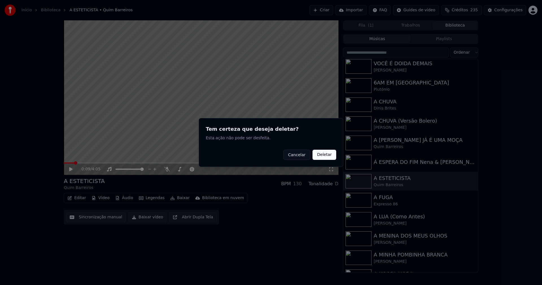
click at [322, 156] on button "Deletar" at bounding box center [324, 154] width 24 height 10
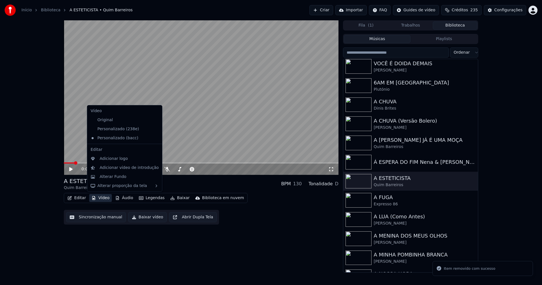
click at [102, 198] on button "Vídeo" at bounding box center [100, 198] width 23 height 8
click at [113, 159] on div "Adicionar logo" at bounding box center [114, 159] width 28 height 6
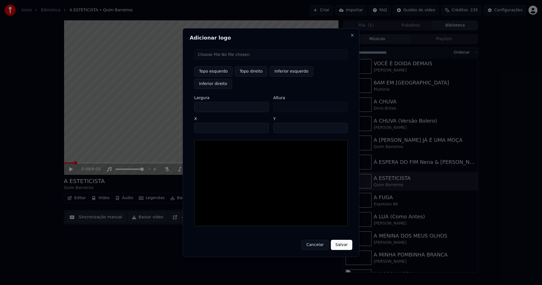
click at [214, 60] on input "file" at bounding box center [270, 54] width 153 height 10
type input "**********"
type input "***"
click at [257, 76] on button "Topo direito" at bounding box center [251, 71] width 32 height 10
type input "****"
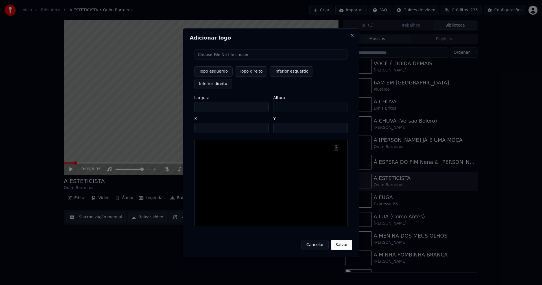
drag, startPoint x: 204, startPoint y: 101, endPoint x: 193, endPoint y: 102, distance: 10.8
click at [193, 102] on div "Topo esquerdo Topo direito Inferior esquerdo Inferior direito Largura *** Altur…" at bounding box center [271, 138] width 162 height 186
type input "**"
type input "***"
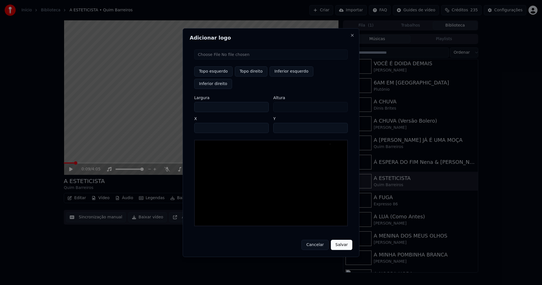
type input "***"
click at [206, 123] on input "****" at bounding box center [231, 128] width 74 height 10
type input "****"
click at [339, 123] on input "**" at bounding box center [310, 128] width 74 height 10
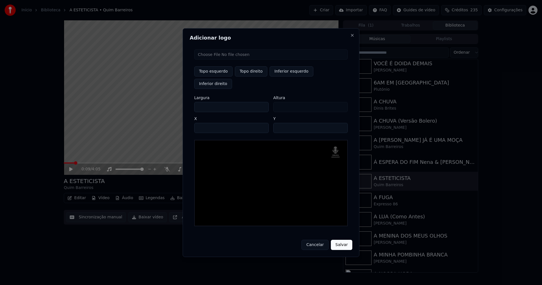
click at [339, 123] on input "**" at bounding box center [310, 128] width 74 height 10
type input "**"
click at [339, 123] on input "**" at bounding box center [310, 128] width 74 height 10
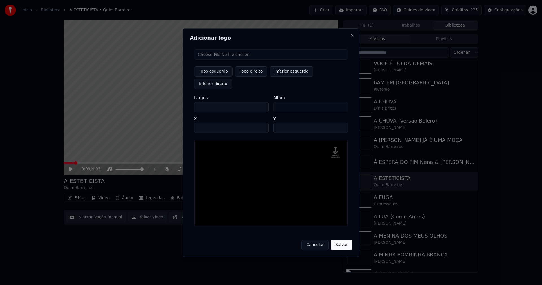
click at [342, 239] on button "Salvar" at bounding box center [341, 244] width 21 height 10
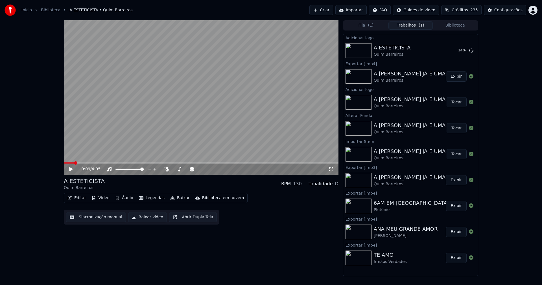
click at [123, 197] on button "Áudio" at bounding box center [124, 198] width 23 height 8
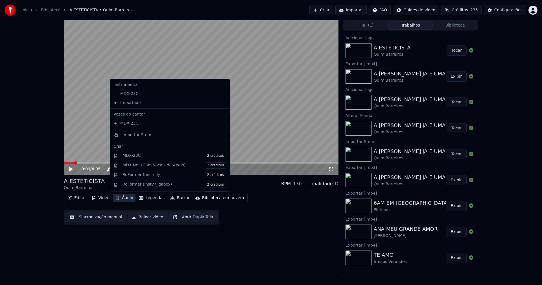
click at [456, 51] on button "Tocar" at bounding box center [456, 50] width 20 height 10
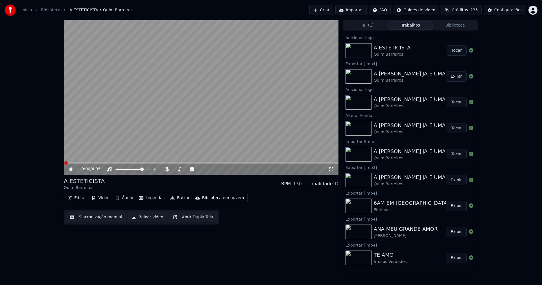
click at [73, 170] on icon at bounding box center [74, 169] width 13 height 5
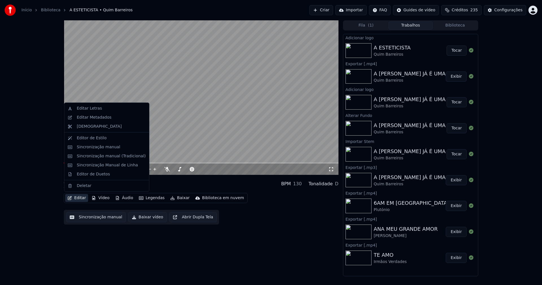
click at [82, 199] on button "Editar" at bounding box center [76, 198] width 23 height 8
click at [100, 155] on div "Sincronização manual (Tradicional)" at bounding box center [111, 156] width 69 height 6
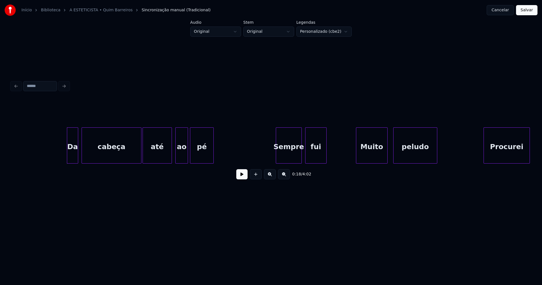
scroll to position [0, 945]
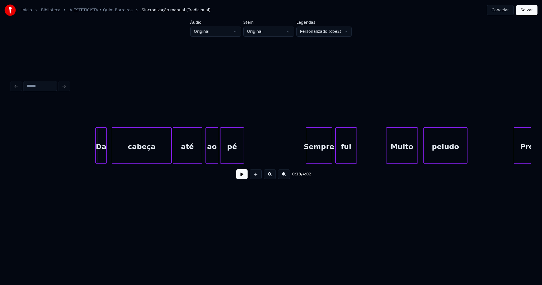
click at [100, 159] on div "Da" at bounding box center [101, 146] width 11 height 38
click at [209, 159] on div "ao" at bounding box center [209, 146] width 12 height 38
click at [314, 158] on div "Sempre" at bounding box center [315, 146] width 25 height 38
click at [341, 160] on div "fui" at bounding box center [342, 146] width 21 height 38
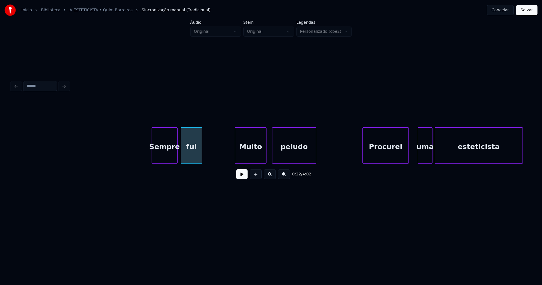
scroll to position [0, 1240]
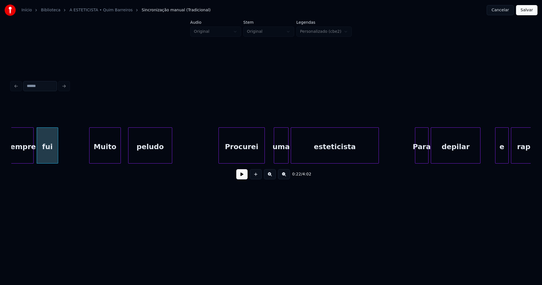
click at [113, 153] on div "Muito" at bounding box center [104, 146] width 31 height 38
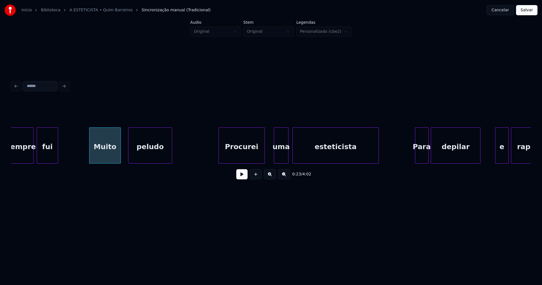
click at [293, 158] on div at bounding box center [293, 145] width 2 height 36
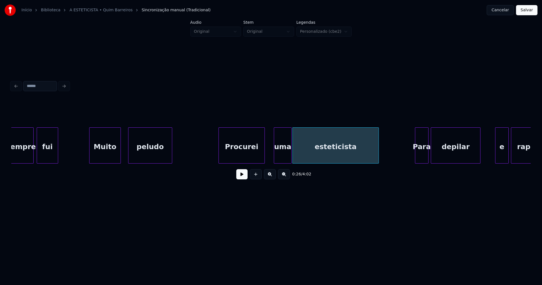
click at [290, 161] on div "uma" at bounding box center [283, 145] width 18 height 36
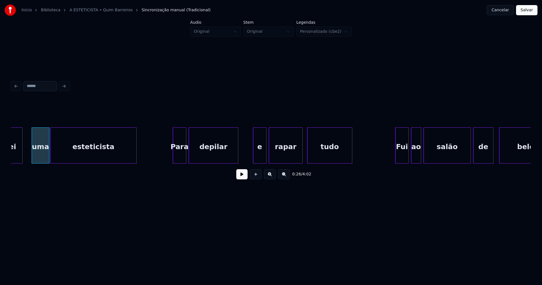
scroll to position [0, 1505]
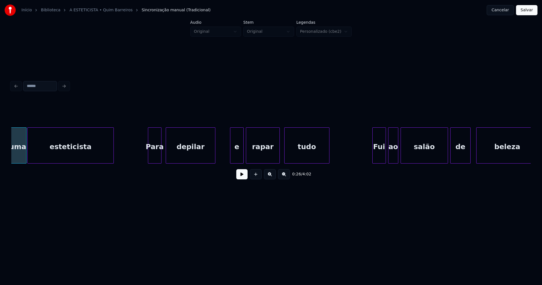
click at [156, 160] on div "Para" at bounding box center [154, 146] width 13 height 38
click at [205, 155] on div "depilar" at bounding box center [189, 146] width 49 height 38
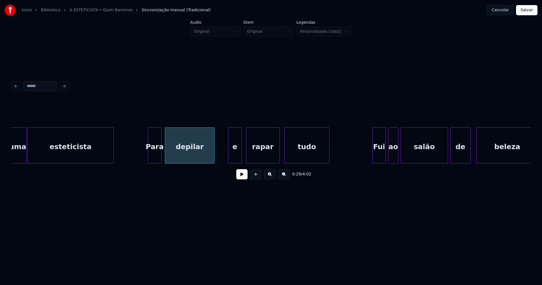
click at [237, 158] on div "e" at bounding box center [234, 146] width 13 height 38
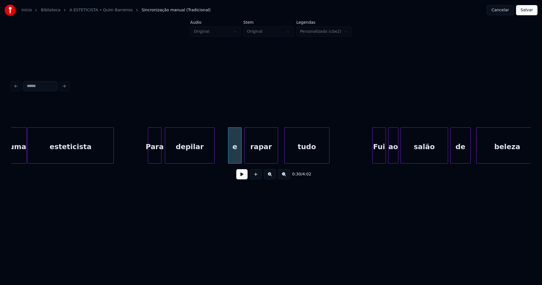
click at [258, 154] on div "rapar" at bounding box center [260, 146] width 33 height 38
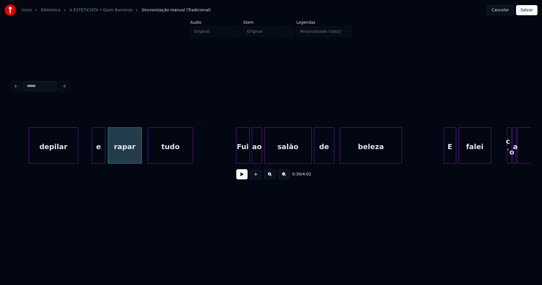
scroll to position [0, 1732]
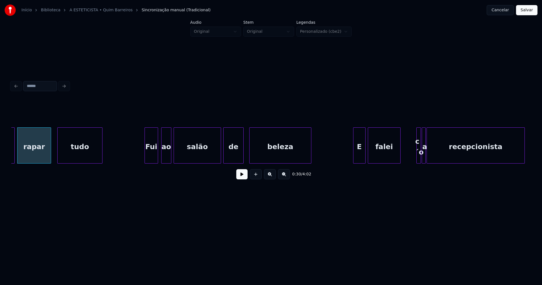
click at [152, 156] on div "Fui" at bounding box center [151, 146] width 13 height 38
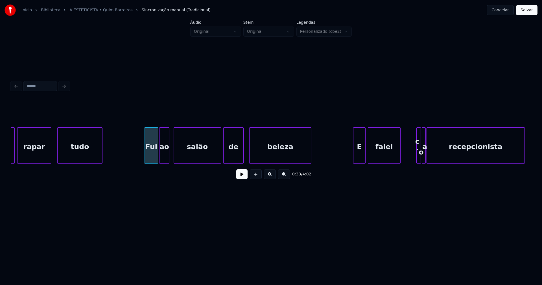
click at [165, 156] on div "ao" at bounding box center [164, 146] width 10 height 38
click at [165, 158] on div at bounding box center [165, 145] width 2 height 36
click at [174, 157] on div "salão" at bounding box center [192, 146] width 47 height 38
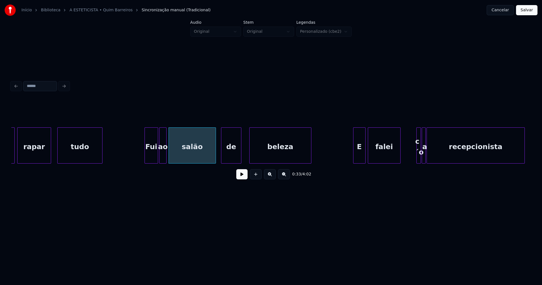
click at [234, 160] on div "de" at bounding box center [231, 146] width 20 height 38
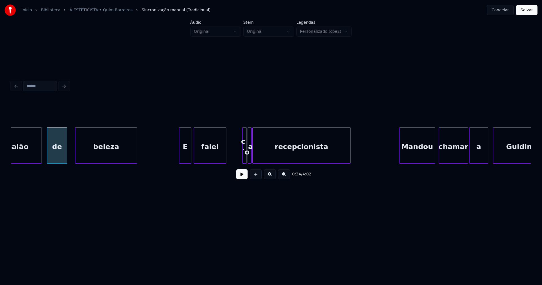
scroll to position [0, 1929]
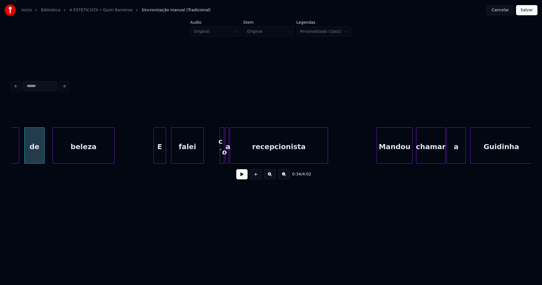
click at [161, 154] on div "E" at bounding box center [160, 146] width 12 height 38
click at [243, 179] on button at bounding box center [241, 174] width 11 height 10
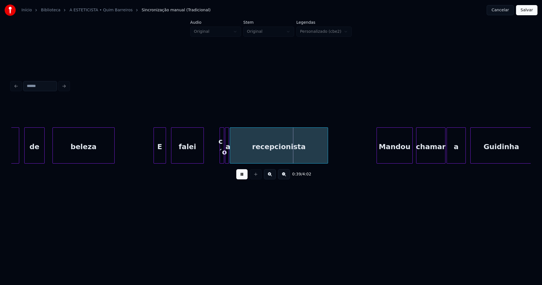
click at [243, 175] on button at bounding box center [241, 174] width 11 height 10
click at [237, 154] on div at bounding box center [237, 145] width 2 height 36
click at [230, 157] on div at bounding box center [230, 145] width 2 height 36
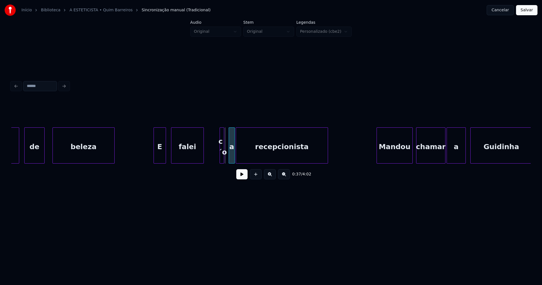
click at [232, 163] on div "salão de beleza E falei c´o a recepcionista Mandou chamar a Guidinha" at bounding box center [270, 145] width 519 height 36
click at [227, 162] on div "salão de beleza E falei c´o a recepcionista Mandou chamar a Guidinha" at bounding box center [270, 145] width 519 height 36
click at [241, 177] on button at bounding box center [241, 174] width 11 height 10
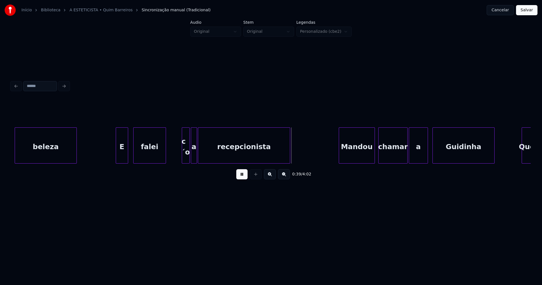
scroll to position [0, 1974]
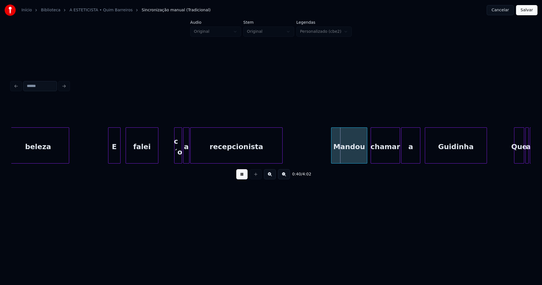
click at [243, 176] on button at bounding box center [241, 174] width 11 height 10
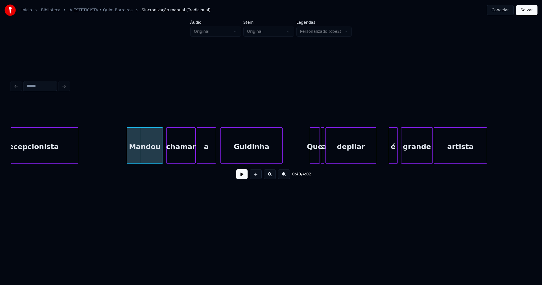
scroll to position [0, 2186]
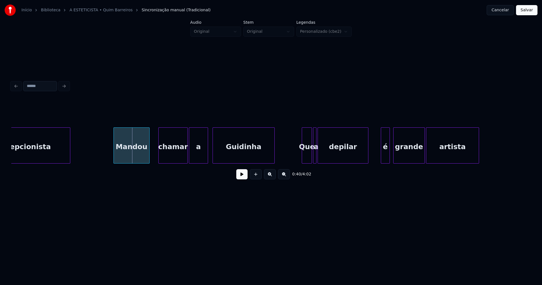
click at [127, 160] on div "Mandou" at bounding box center [132, 146] width 36 height 38
click at [172, 159] on div "chamar" at bounding box center [168, 146] width 29 height 38
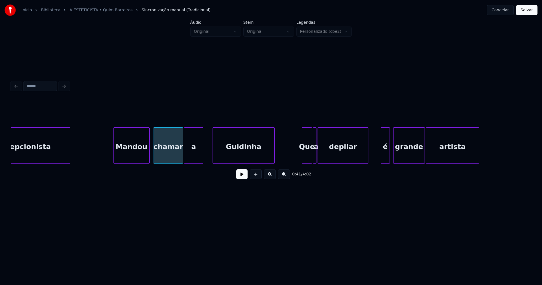
click at [193, 160] on div "a" at bounding box center [193, 146] width 19 height 38
click at [237, 158] on div "Guidinha" at bounding box center [240, 146] width 61 height 38
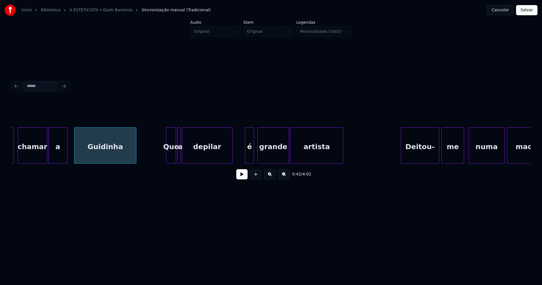
scroll to position [0, 2330]
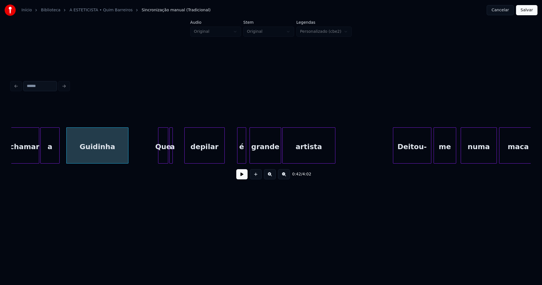
click at [185, 155] on div at bounding box center [185, 145] width 2 height 36
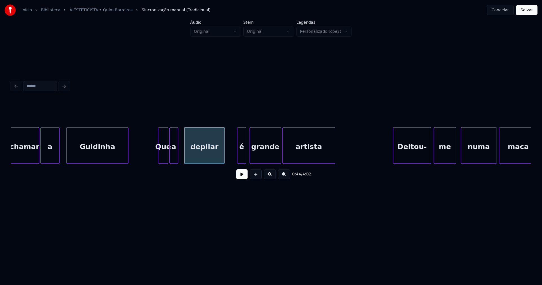
click at [177, 156] on div at bounding box center [177, 145] width 2 height 36
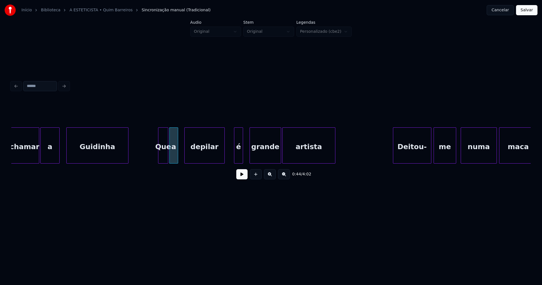
click at [240, 159] on div "é" at bounding box center [238, 146] width 8 height 38
click at [266, 160] on div "grande" at bounding box center [263, 146] width 31 height 38
click at [239, 177] on button at bounding box center [241, 174] width 11 height 10
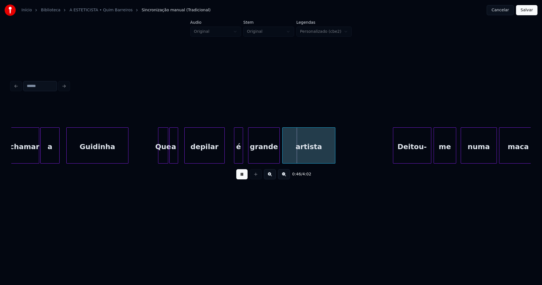
click at [239, 177] on button at bounding box center [241, 174] width 11 height 10
click at [287, 159] on div at bounding box center [287, 145] width 2 height 36
click at [280, 158] on div at bounding box center [280, 145] width 2 height 36
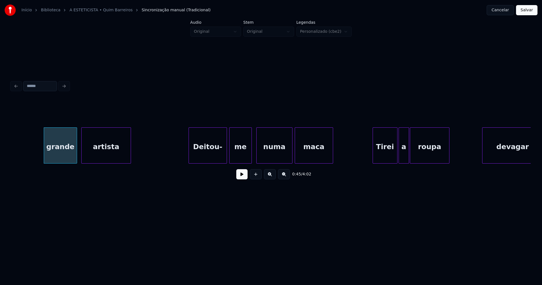
scroll to position [0, 2572]
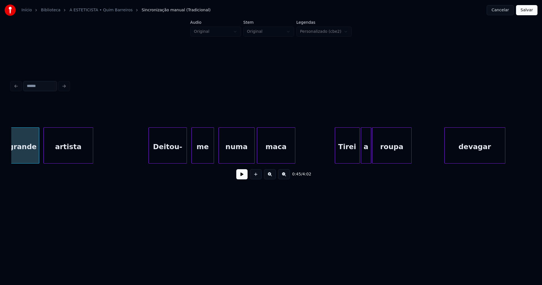
click at [168, 156] on div "Deitou-" at bounding box center [168, 146] width 38 height 38
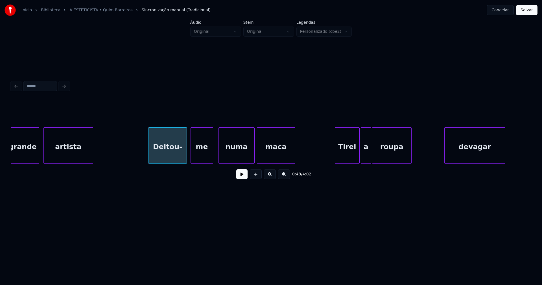
click at [203, 159] on div "me" at bounding box center [202, 146] width 22 height 38
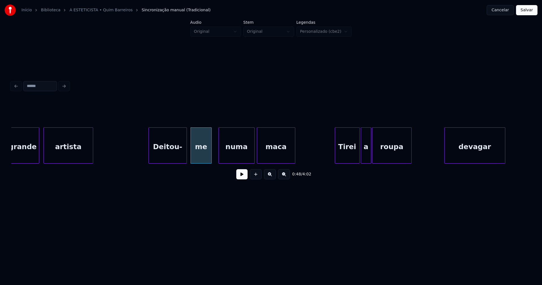
click at [211, 158] on div at bounding box center [211, 145] width 2 height 36
click at [227, 160] on div "numa" at bounding box center [232, 146] width 36 height 38
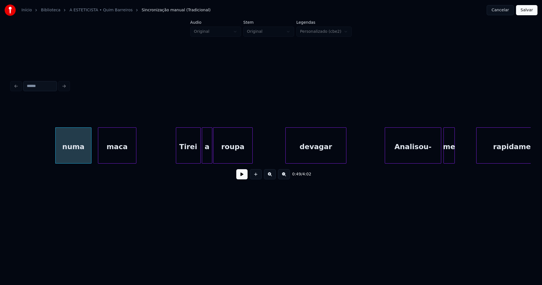
scroll to position [0, 2791]
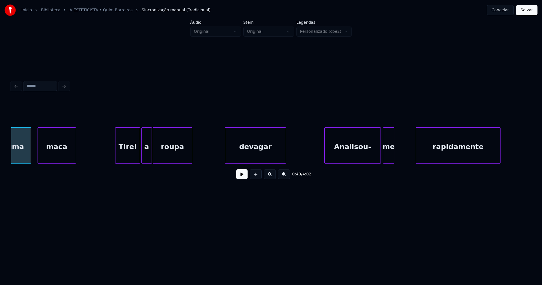
click at [128, 158] on div "Tirei" at bounding box center [127, 146] width 24 height 38
click at [254, 159] on div "devagar" at bounding box center [254, 146] width 60 height 38
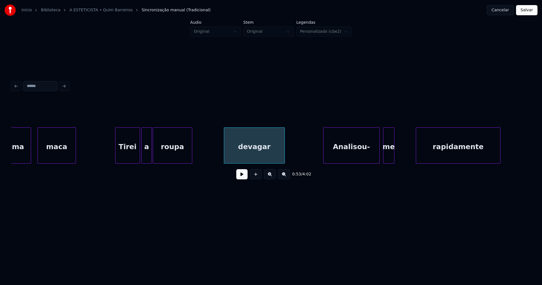
click at [348, 155] on div "Analisou-" at bounding box center [351, 146] width 56 height 38
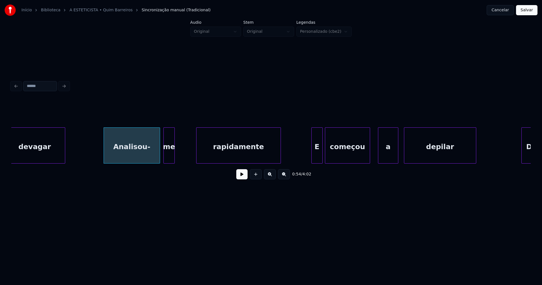
scroll to position [0, 3033]
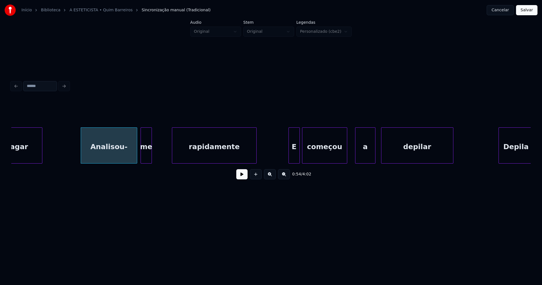
click at [223, 155] on div "rapidamente" at bounding box center [214, 146] width 84 height 38
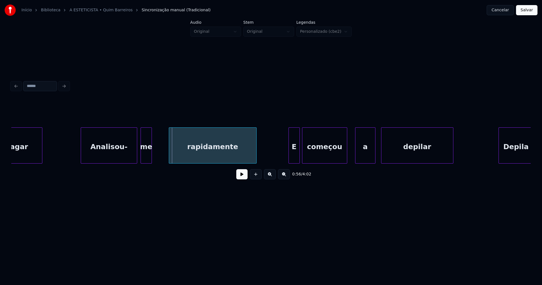
click at [170, 154] on div at bounding box center [170, 145] width 2 height 36
click at [292, 159] on div "E" at bounding box center [291, 146] width 11 height 38
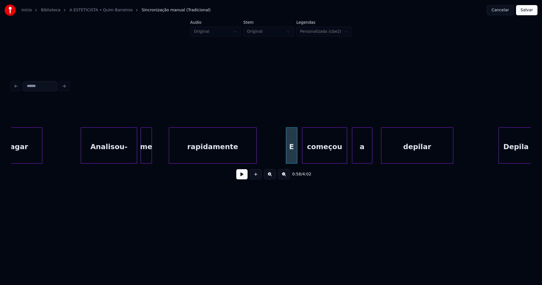
click at [364, 158] on div "a" at bounding box center [362, 146] width 20 height 38
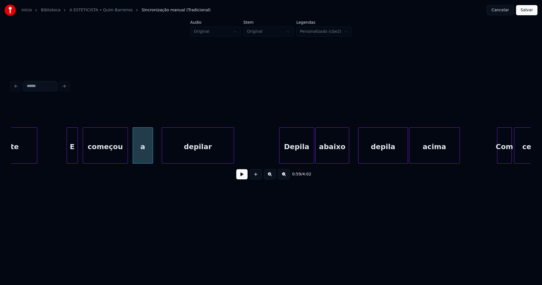
scroll to position [0, 3260]
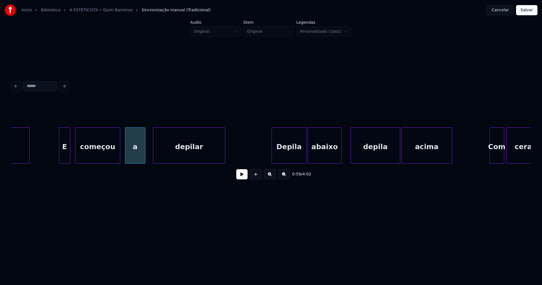
click at [186, 149] on div "depilar" at bounding box center [189, 146] width 72 height 38
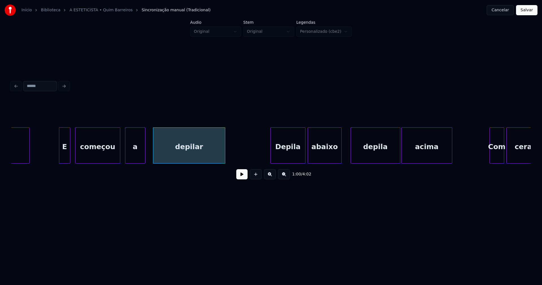
click at [299, 151] on div "Depila" at bounding box center [287, 146] width 34 height 38
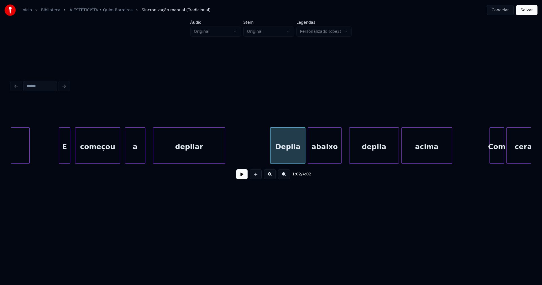
click at [379, 159] on div "depila" at bounding box center [373, 146] width 49 height 38
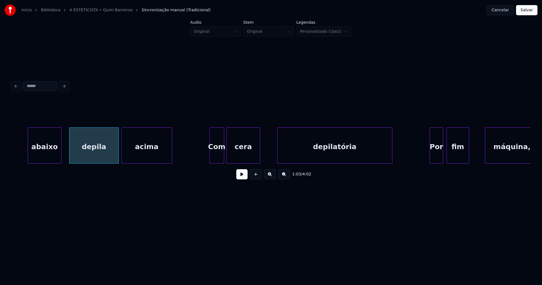
scroll to position [0, 3555]
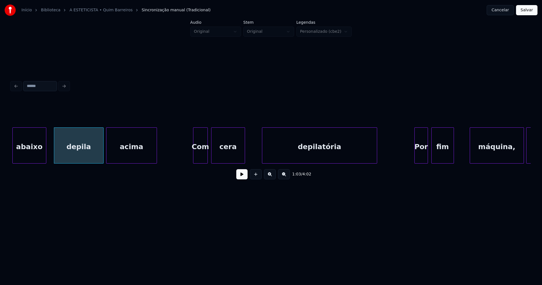
click at [202, 156] on div "Com" at bounding box center [200, 146] width 14 height 38
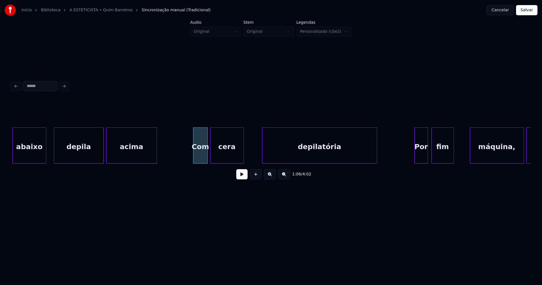
click at [228, 160] on div "cera" at bounding box center [226, 146] width 33 height 38
click at [304, 153] on div "depilatória" at bounding box center [318, 146] width 115 height 38
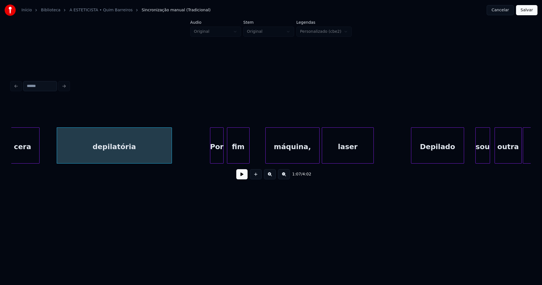
scroll to position [0, 3782]
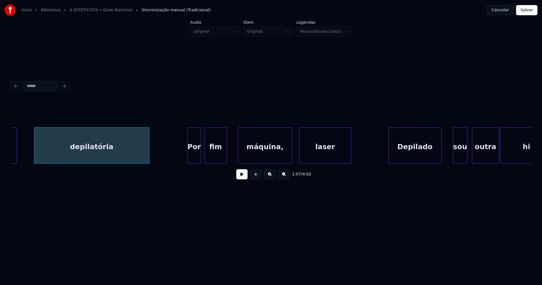
click at [270, 162] on div "cera depilatória Por fim máquina, laser Depilado sou outra história" at bounding box center [270, 145] width 519 height 36
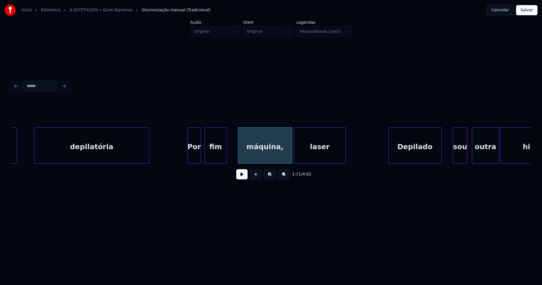
click at [308, 155] on div "laser" at bounding box center [319, 146] width 51 height 38
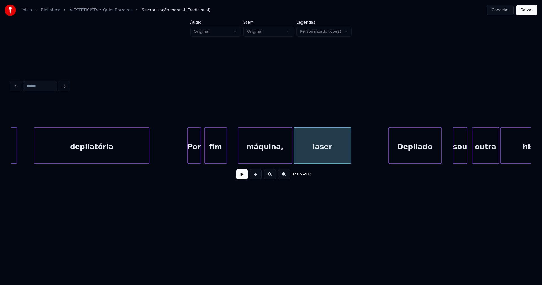
click at [349, 150] on div at bounding box center [350, 145] width 2 height 36
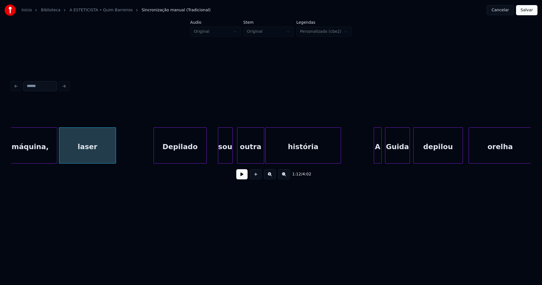
scroll to position [0, 4024]
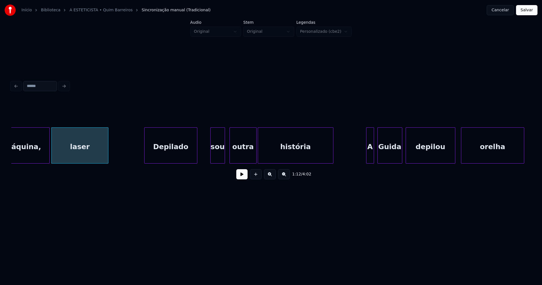
click at [174, 156] on div "Depilado" at bounding box center [170, 146] width 52 height 38
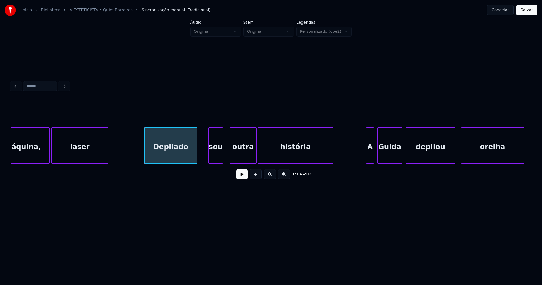
click at [216, 160] on div "sou" at bounding box center [215, 146] width 14 height 38
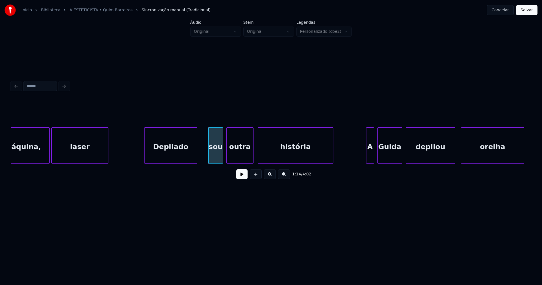
click at [239, 160] on div "outra" at bounding box center [239, 146] width 27 height 38
click at [207, 158] on div at bounding box center [207, 145] width 2 height 36
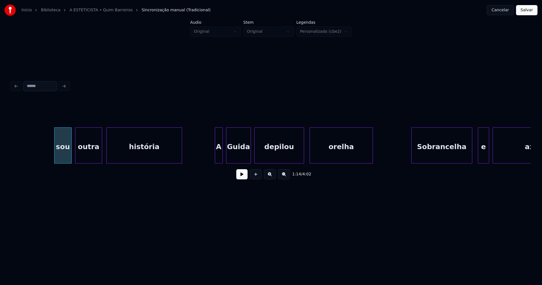
scroll to position [0, 4236]
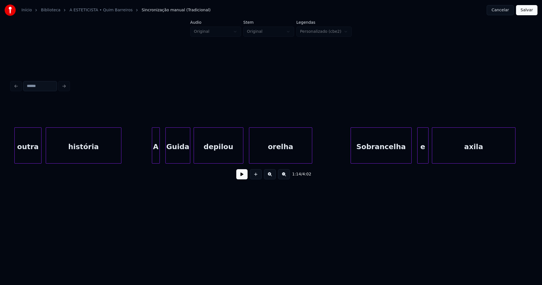
click at [156, 159] on div "A" at bounding box center [155, 146] width 7 height 38
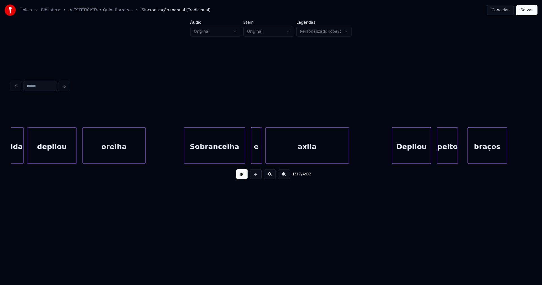
scroll to position [0, 4417]
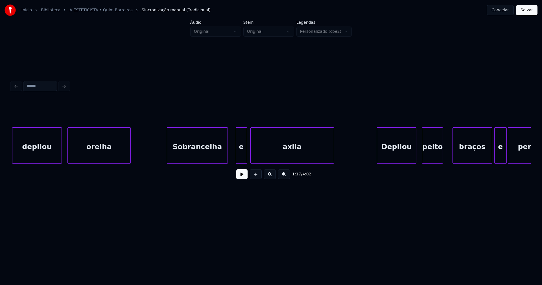
click at [192, 155] on div "Sobrancelha" at bounding box center [197, 146] width 60 height 38
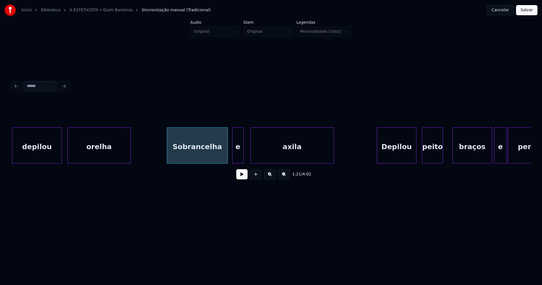
click at [237, 157] on div "e" at bounding box center [237, 146] width 11 height 38
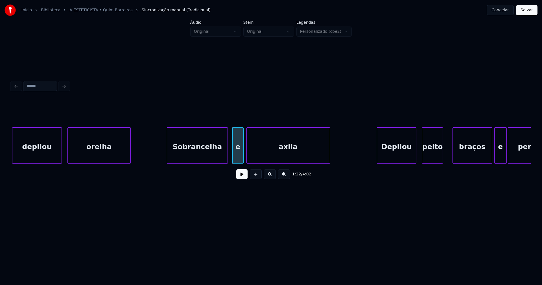
click at [272, 160] on div "axila" at bounding box center [288, 146] width 83 height 38
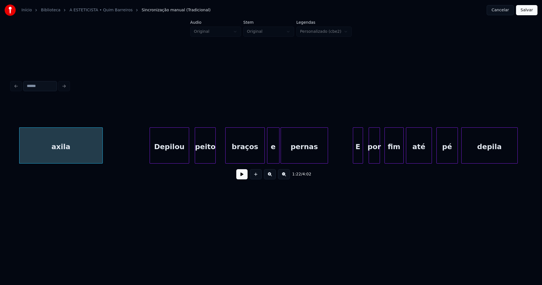
scroll to position [0, 4652]
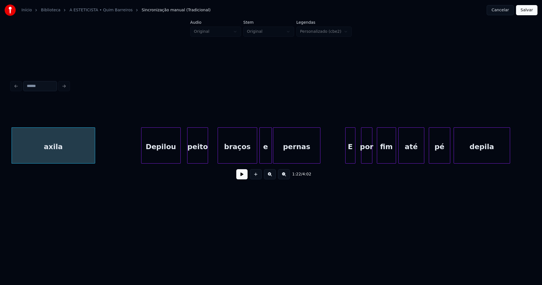
click at [166, 154] on div "Depilou" at bounding box center [160, 146] width 39 height 38
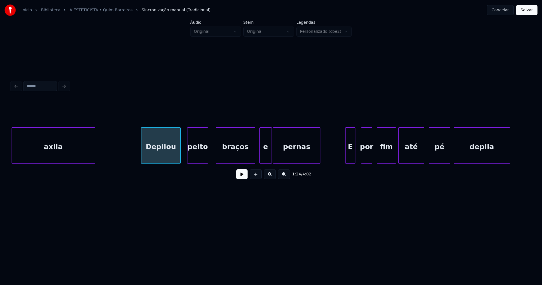
click at [242, 158] on div "braços" at bounding box center [235, 146] width 39 height 38
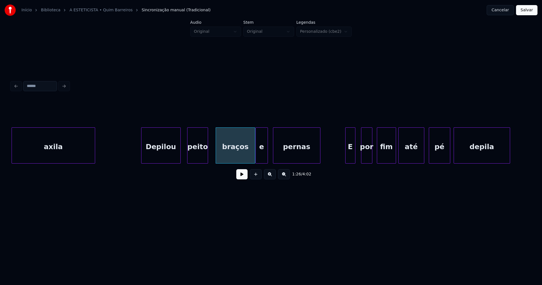
click at [261, 160] on div "e" at bounding box center [262, 146] width 12 height 38
click at [245, 163] on div "axila Depilou peito braços e pernas E por fim até pé depila" at bounding box center [270, 145] width 519 height 36
click at [258, 160] on div "e" at bounding box center [258, 146] width 12 height 38
click at [250, 159] on div at bounding box center [250, 145] width 2 height 36
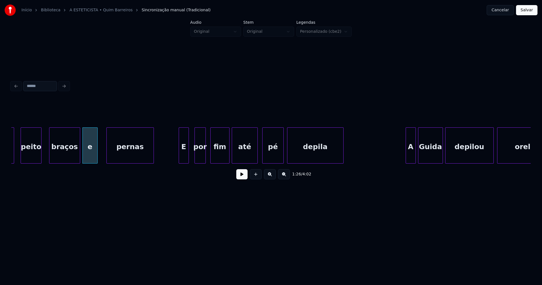
scroll to position [0, 4825]
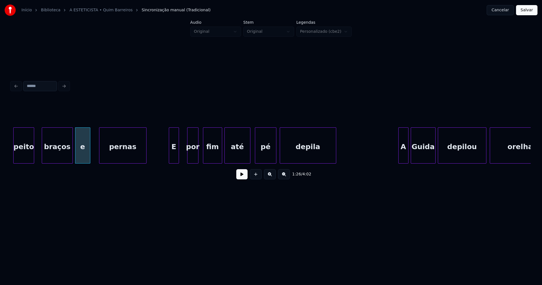
click at [173, 158] on div "E" at bounding box center [174, 146] width 10 height 38
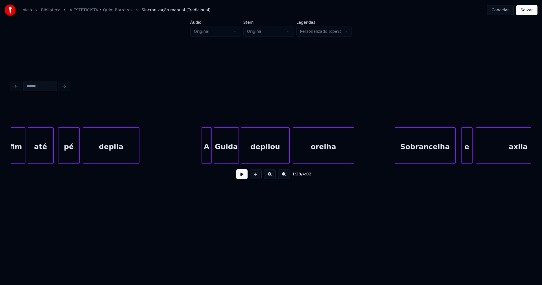
scroll to position [0, 5053]
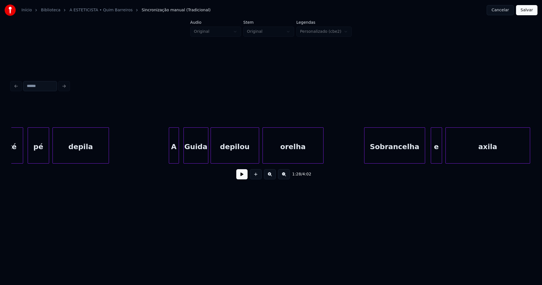
click at [174, 157] on div "A" at bounding box center [174, 146] width 10 height 38
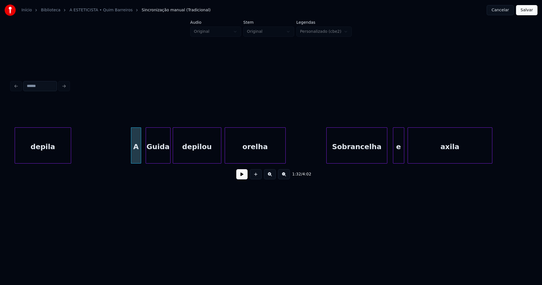
scroll to position [0, 5113]
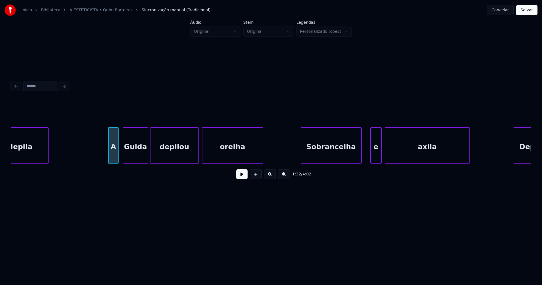
click at [335, 157] on div "Sobrancelha" at bounding box center [331, 146] width 60 height 38
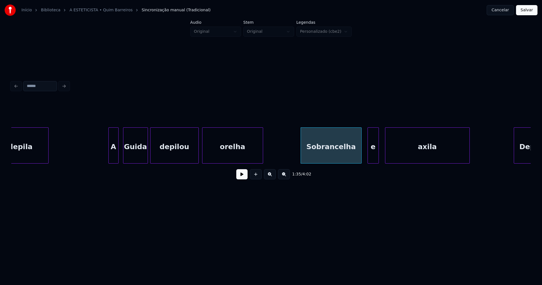
click at [373, 162] on div "depila A Guida depilou orelha Sobrancelha e [PERSON_NAME]" at bounding box center [270, 145] width 519 height 36
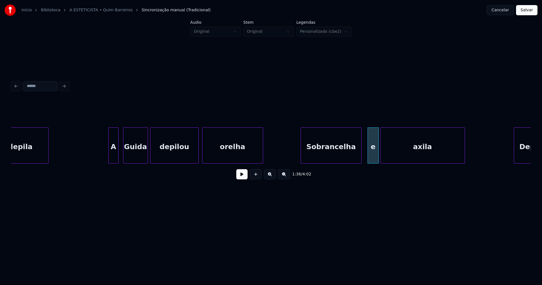
click at [393, 159] on div "axila" at bounding box center [422, 146] width 84 height 38
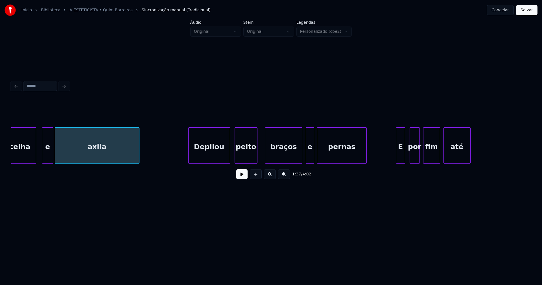
scroll to position [0, 5499]
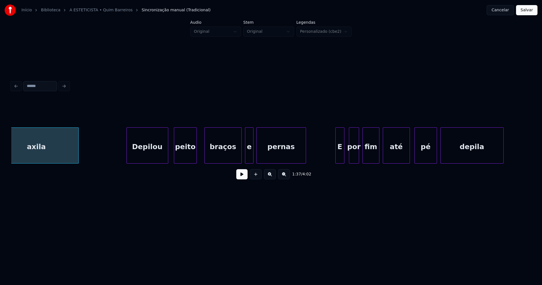
click at [144, 149] on div "Depilou" at bounding box center [147, 146] width 41 height 38
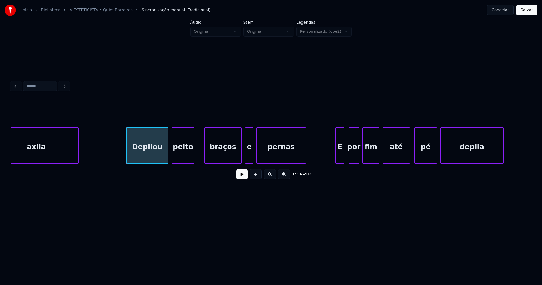
click at [181, 156] on div "peito" at bounding box center [183, 146] width 22 height 38
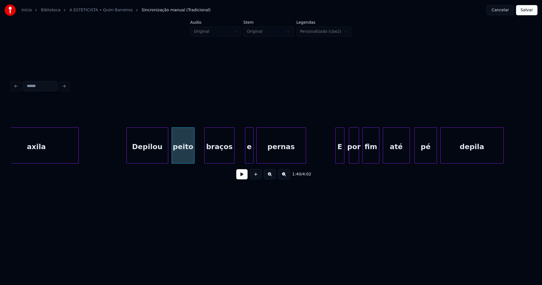
click at [233, 160] on div at bounding box center [233, 145] width 2 height 36
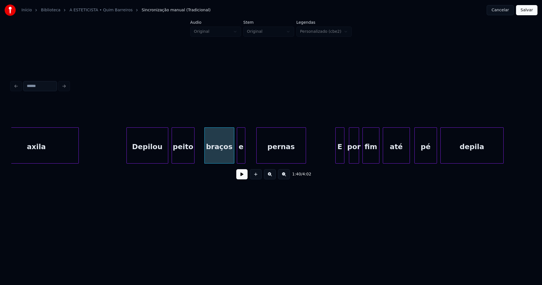
click at [242, 162] on div "axila Depilou peito braços e pernas E por fim até pé depila" at bounding box center [270, 145] width 519 height 36
click at [248, 155] on div at bounding box center [249, 145] width 2 height 36
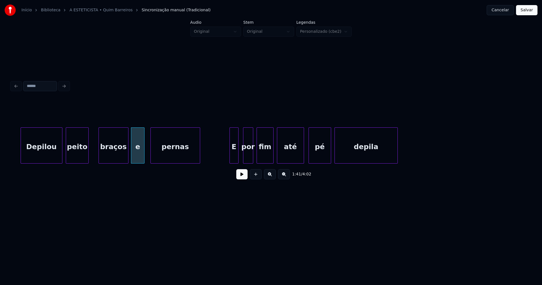
scroll to position [0, 5650]
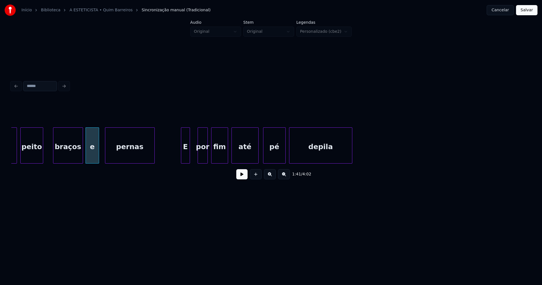
click at [186, 159] on div "E" at bounding box center [185, 146] width 8 height 38
click at [246, 158] on div "até" at bounding box center [243, 146] width 27 height 38
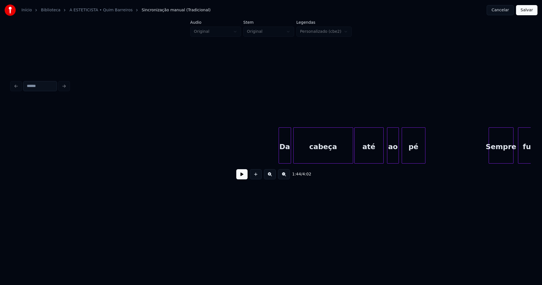
scroll to position [0, 6686]
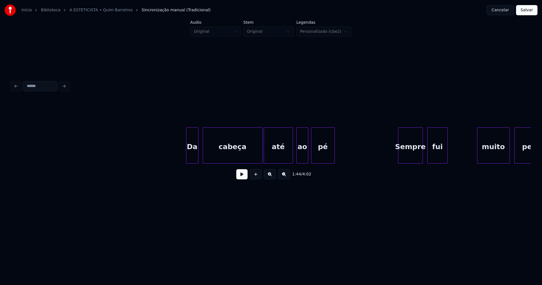
click at [192, 161] on div "Da cabeça até ao pé Sempre fui muito peludo" at bounding box center [270, 145] width 519 height 36
click at [301, 160] on div "ao" at bounding box center [300, 146] width 12 height 38
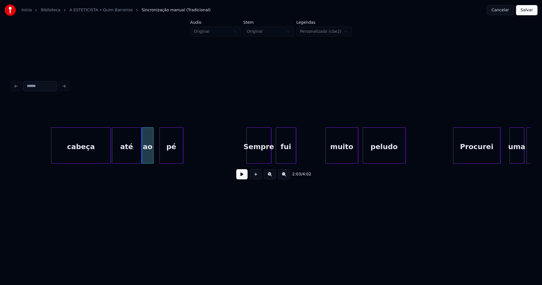
scroll to position [0, 6966]
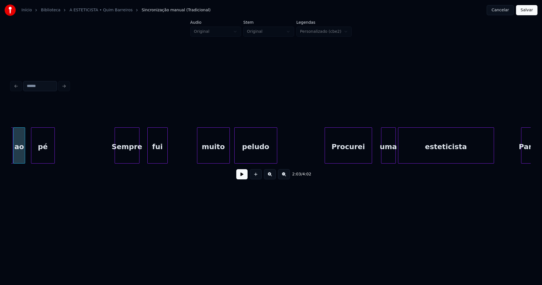
click at [131, 155] on div "Sempre" at bounding box center [127, 146] width 24 height 38
click at [154, 161] on div "até ao pé Sempre fui muito peludo Procurei uma esteticista Para" at bounding box center [270, 145] width 519 height 36
click at [211, 157] on div "muito" at bounding box center [212, 146] width 32 height 38
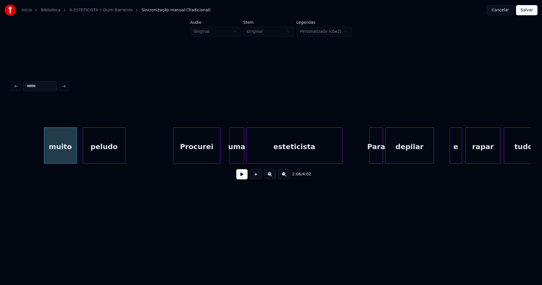
scroll to position [0, 7110]
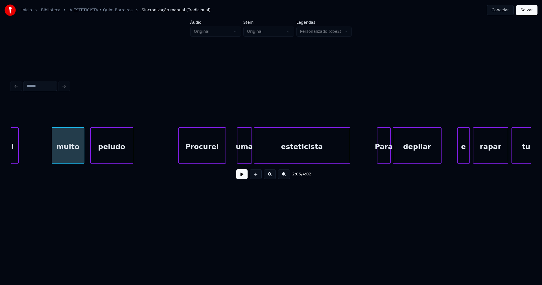
click at [209, 155] on div "Procurei" at bounding box center [202, 146] width 47 height 38
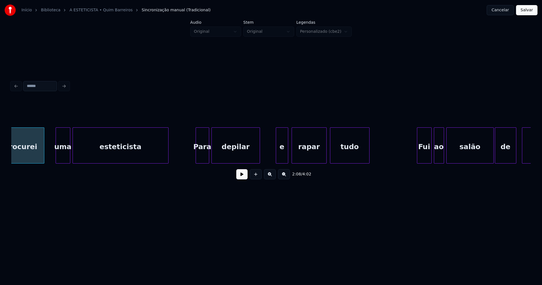
scroll to position [0, 7306]
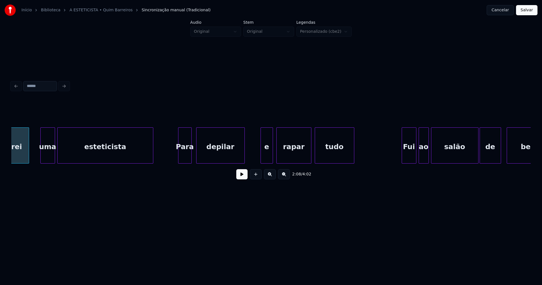
click at [185, 156] on div "Para" at bounding box center [184, 146] width 13 height 38
click at [265, 160] on div "e" at bounding box center [265, 146] width 12 height 38
click at [293, 158] on div "rapar" at bounding box center [291, 146] width 34 height 38
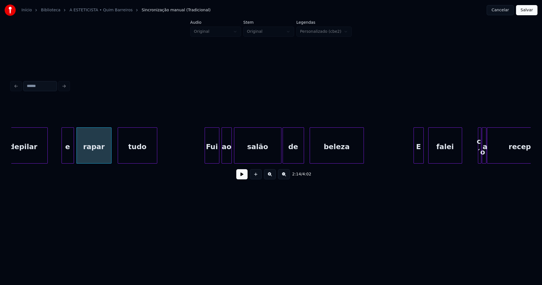
scroll to position [0, 7594]
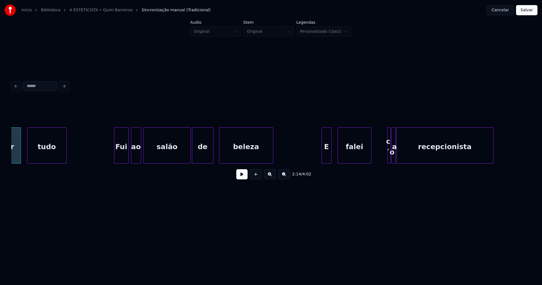
click at [326, 157] on div "E" at bounding box center [327, 146] width 10 height 38
click at [401, 156] on div at bounding box center [401, 145] width 2 height 36
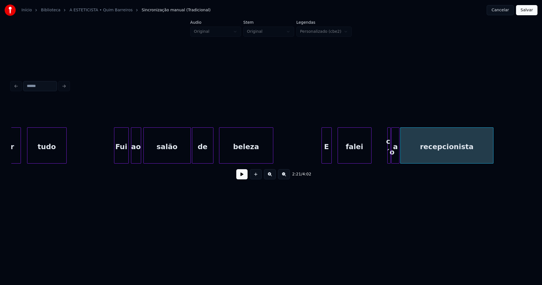
click at [398, 157] on div at bounding box center [398, 145] width 2 height 36
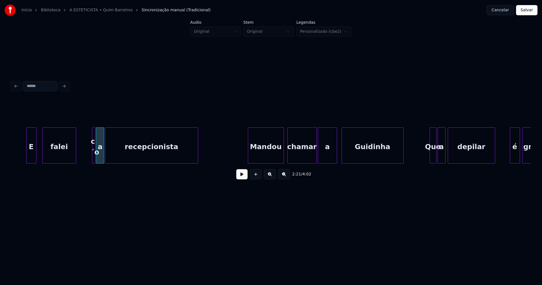
scroll to position [0, 7904]
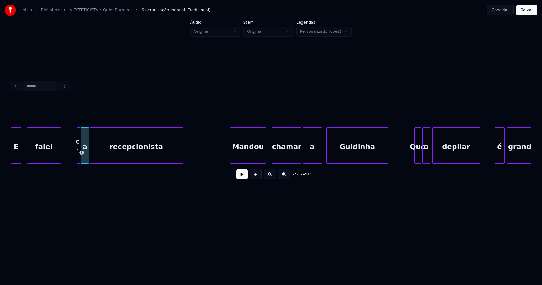
click at [251, 156] on div "Mandou" at bounding box center [248, 146] width 36 height 38
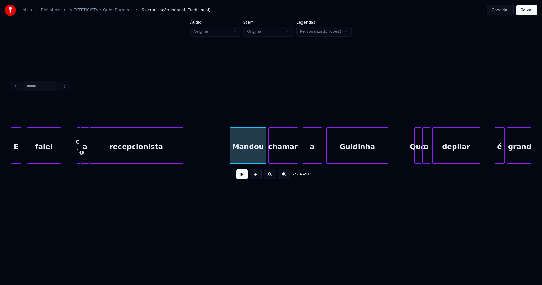
click at [290, 158] on div "chamar" at bounding box center [283, 146] width 29 height 38
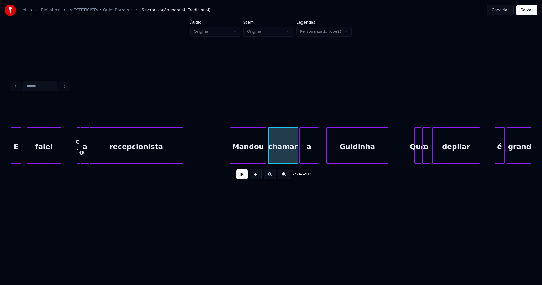
click at [311, 158] on div "a" at bounding box center [308, 146] width 19 height 38
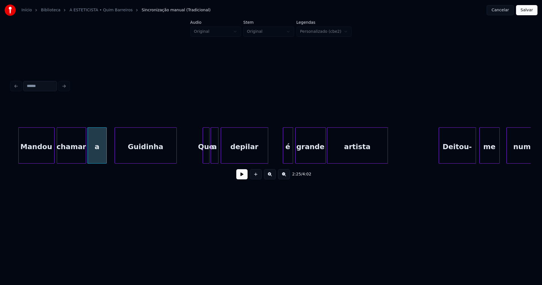
scroll to position [0, 8116]
click at [230, 154] on div at bounding box center [230, 145] width 2 height 36
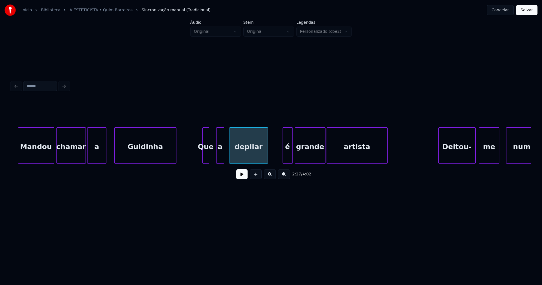
click at [220, 162] on div "[PERSON_NAME] chamar a Guidinha Que a depilar é grande artista Deitou- me numa" at bounding box center [270, 145] width 519 height 36
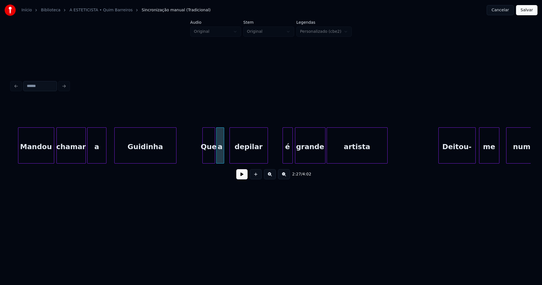
click at [215, 154] on div at bounding box center [214, 145] width 2 height 36
click at [284, 160] on div "é" at bounding box center [284, 146] width 10 height 38
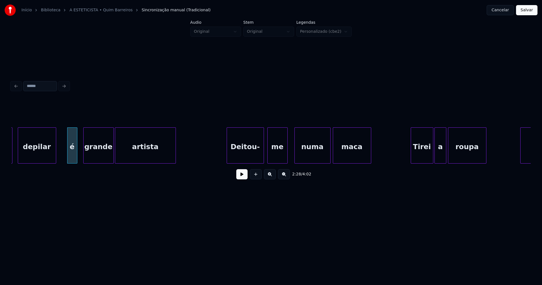
scroll to position [0, 8358]
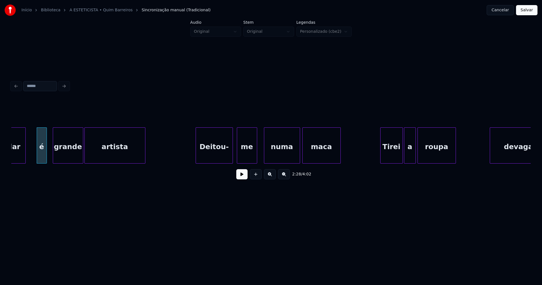
click at [213, 149] on div "Deitou-" at bounding box center [214, 146] width 37 height 38
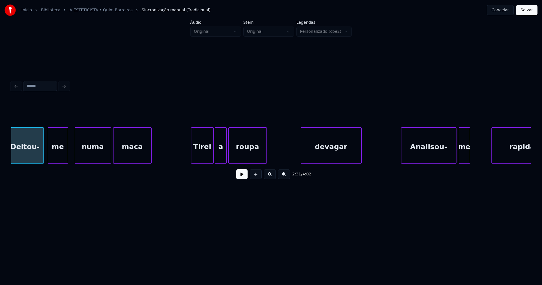
scroll to position [0, 8569]
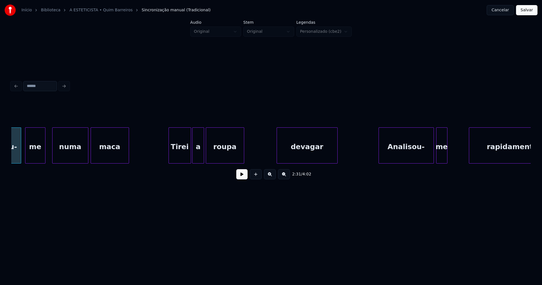
click at [309, 157] on div "devagar" at bounding box center [307, 146] width 60 height 38
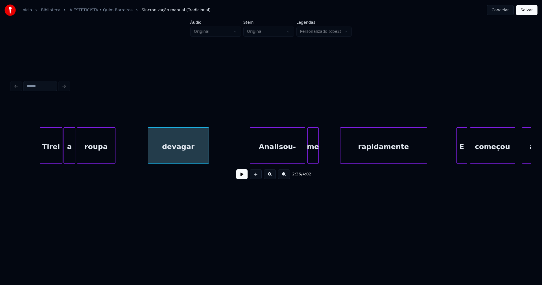
scroll to position [0, 8774]
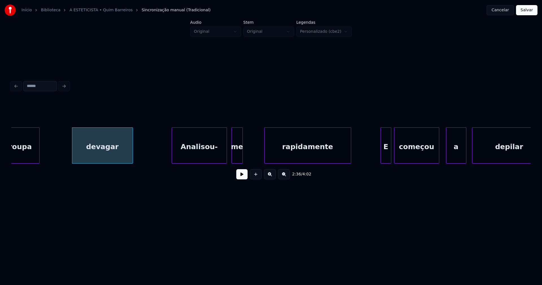
click at [212, 156] on div "Analisou-" at bounding box center [199, 146] width 55 height 38
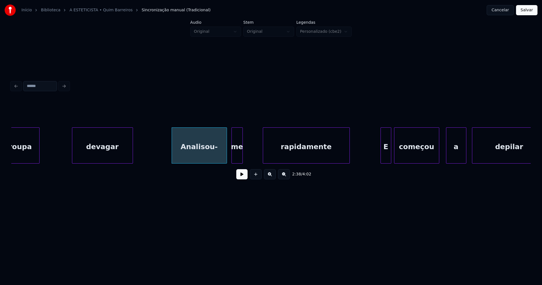
click at [288, 157] on div "rapidamente" at bounding box center [306, 146] width 86 height 38
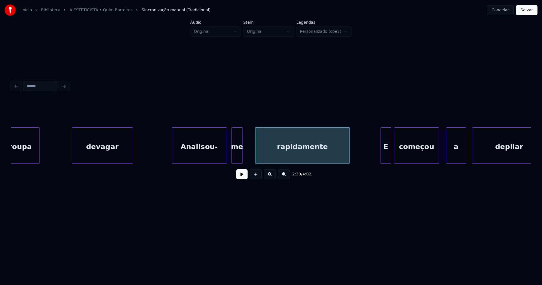
click at [256, 159] on div at bounding box center [256, 145] width 2 height 36
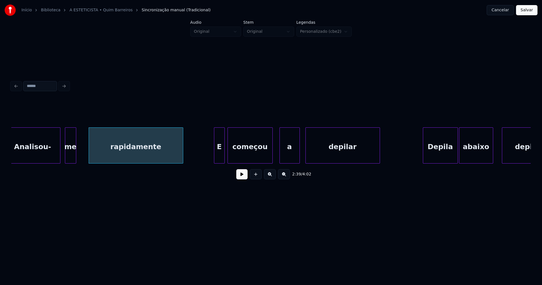
scroll to position [0, 8986]
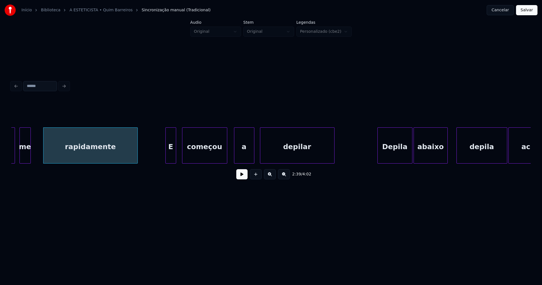
click at [171, 159] on div "E" at bounding box center [171, 146] width 10 height 38
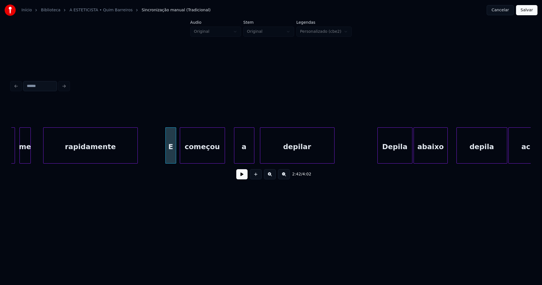
click at [204, 159] on div "começou" at bounding box center [202, 146] width 45 height 38
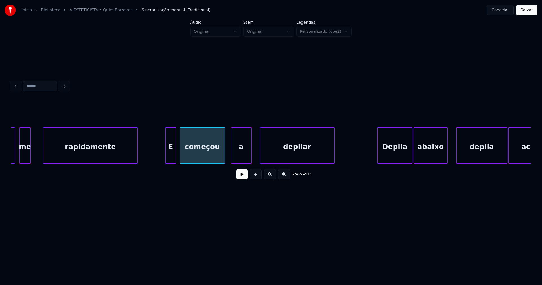
click at [239, 160] on div "a" at bounding box center [241, 146] width 20 height 38
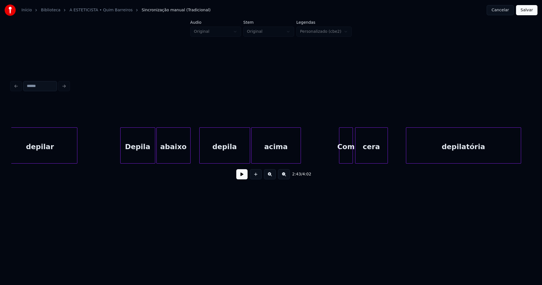
scroll to position [0, 9250]
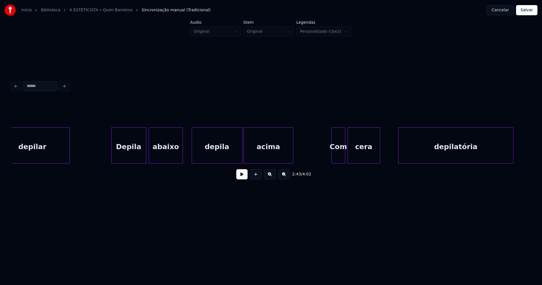
click at [137, 154] on div "Depila" at bounding box center [128, 146] width 34 height 38
click at [167, 155] on div "abaixo" at bounding box center [166, 146] width 34 height 38
click at [215, 151] on div "depila" at bounding box center [215, 146] width 50 height 38
click at [236, 159] on div at bounding box center [236, 145] width 2 height 36
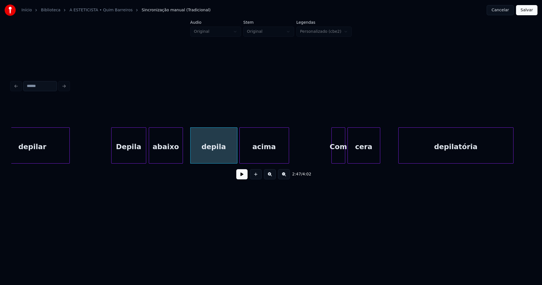
click at [259, 156] on div "acima" at bounding box center [263, 146] width 49 height 38
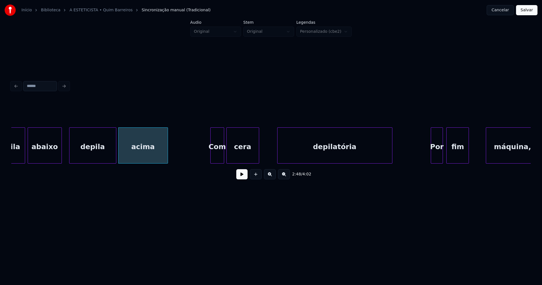
scroll to position [0, 9386]
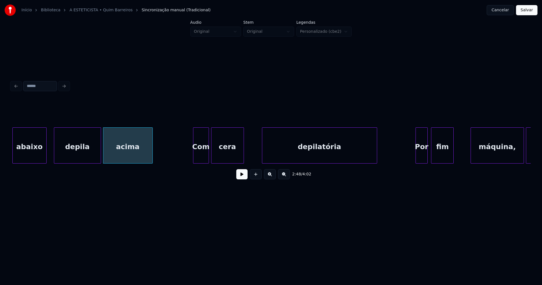
click at [194, 159] on div at bounding box center [194, 145] width 2 height 36
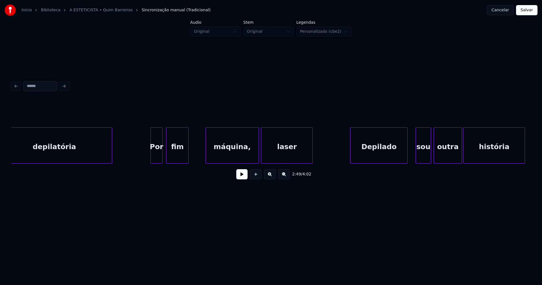
scroll to position [0, 9659]
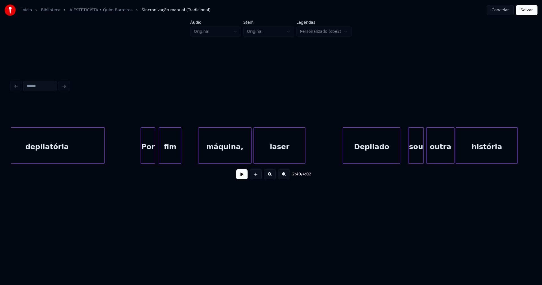
click at [142, 158] on div at bounding box center [142, 145] width 2 height 36
click at [224, 155] on div "máquina," at bounding box center [221, 146] width 52 height 38
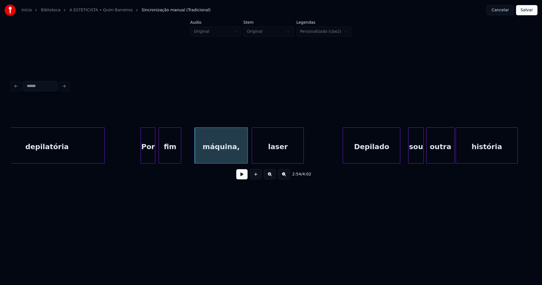
click at [269, 151] on div "laser" at bounding box center [277, 146] width 51 height 38
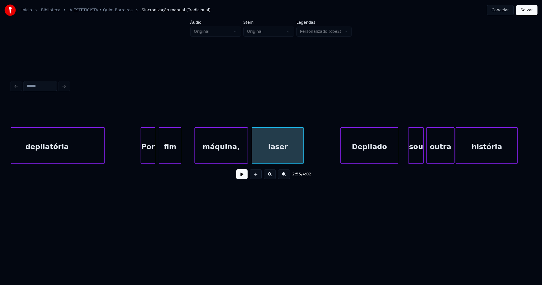
click at [374, 153] on div "Depilado" at bounding box center [368, 146] width 57 height 38
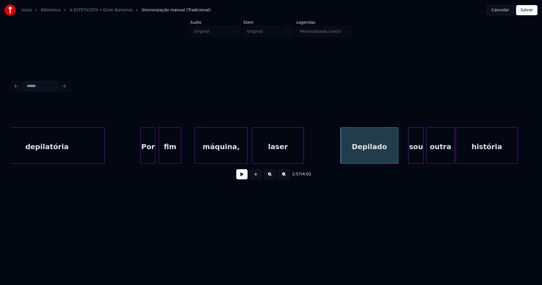
drag, startPoint x: 387, startPoint y: 166, endPoint x: 393, endPoint y: 164, distance: 6.5
click at [393, 163] on div "depilatória Por fim máquina, laser Depilado sou outra história" at bounding box center [270, 145] width 519 height 36
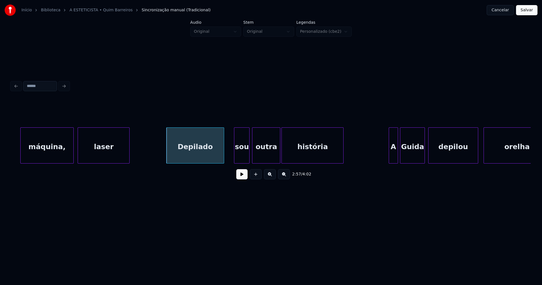
scroll to position [0, 9886]
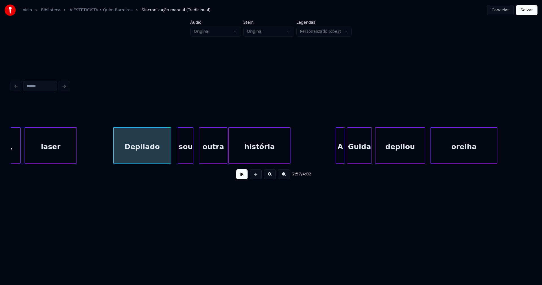
click at [188, 157] on div "sou" at bounding box center [185, 146] width 15 height 38
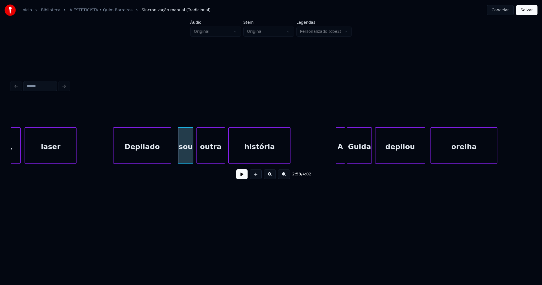
click at [209, 157] on div "outra" at bounding box center [211, 146] width 28 height 38
click at [244, 155] on div "história" at bounding box center [258, 146] width 61 height 38
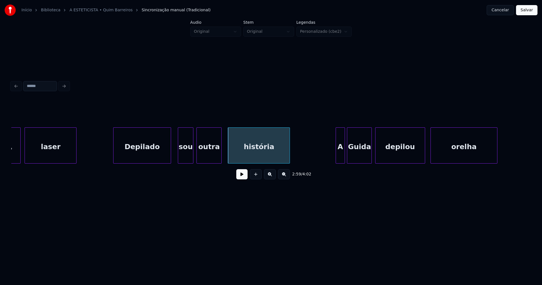
click at [220, 156] on div at bounding box center [220, 145] width 2 height 36
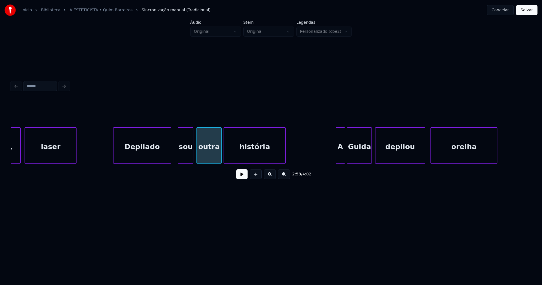
click at [232, 154] on div "história" at bounding box center [254, 146] width 61 height 38
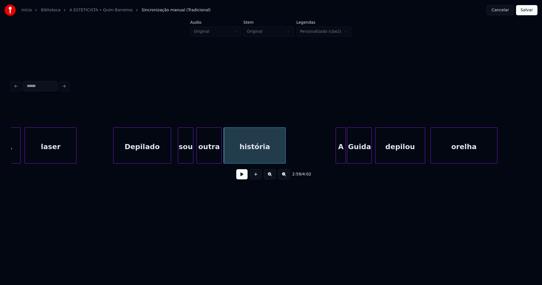
click at [344, 158] on div at bounding box center [345, 145] width 2 height 36
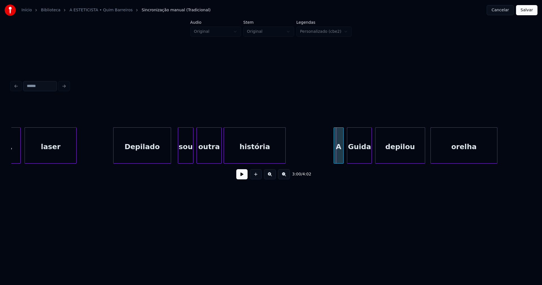
click at [339, 162] on div "máquina, laser Depilado sou outra história A Guida depilou orelha" at bounding box center [270, 145] width 519 height 36
click at [360, 159] on div "Guida" at bounding box center [358, 146] width 24 height 38
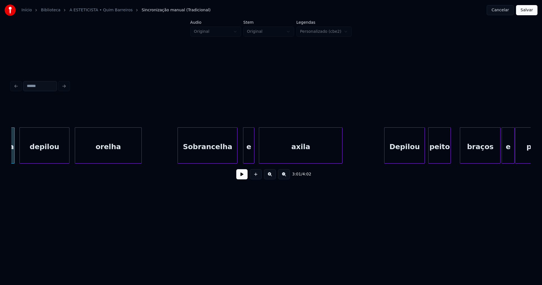
scroll to position [0, 10256]
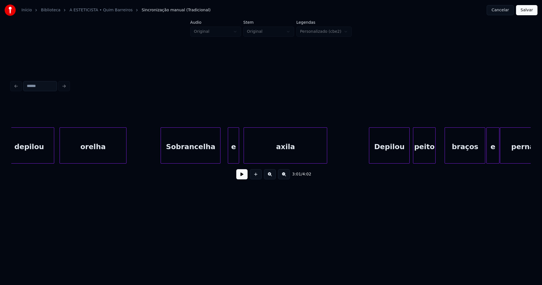
click at [200, 151] on div "Sobrancelha" at bounding box center [190, 146] width 59 height 38
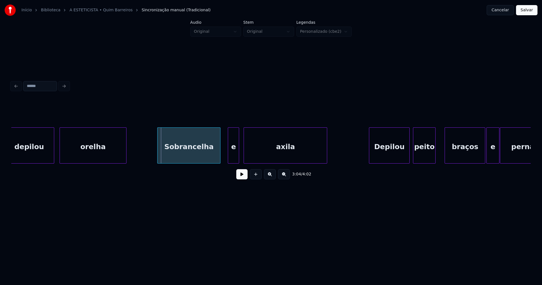
click at [158, 152] on div at bounding box center [158, 145] width 2 height 36
click at [230, 160] on div "e" at bounding box center [229, 146] width 11 height 38
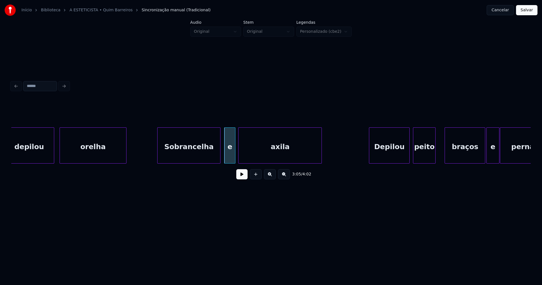
click at [272, 157] on div "axila" at bounding box center [279, 146] width 83 height 38
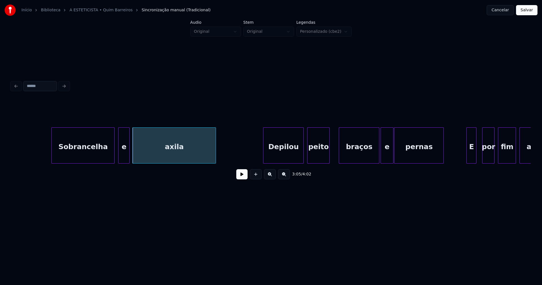
scroll to position [0, 10506]
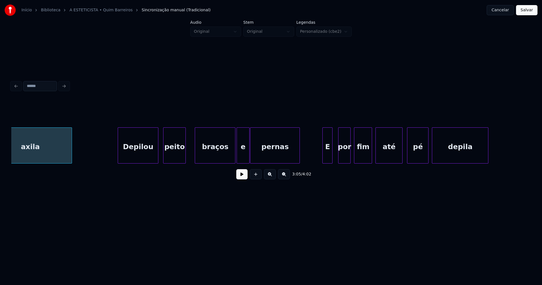
click at [150, 155] on div "Depilou" at bounding box center [138, 146] width 40 height 38
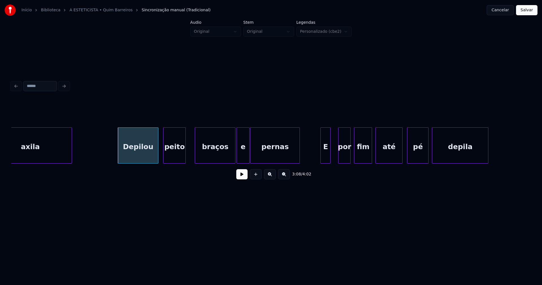
click at [325, 159] on div "E" at bounding box center [325, 146] width 10 height 38
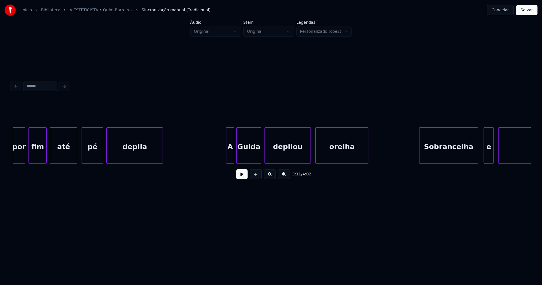
scroll to position [0, 10839]
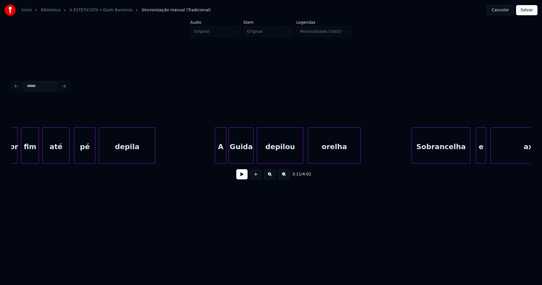
click at [215, 157] on div at bounding box center [216, 145] width 2 height 36
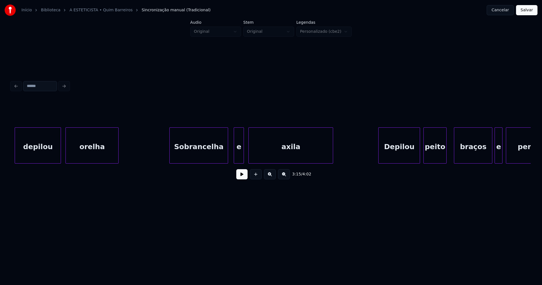
scroll to position [0, 11088]
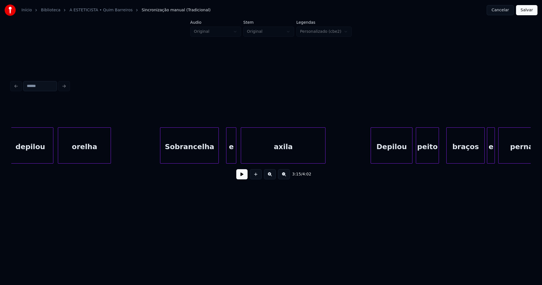
click at [197, 152] on div "Sobrancelha" at bounding box center [189, 146] width 58 height 38
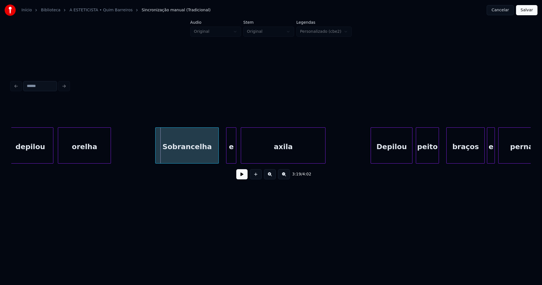
click at [157, 155] on div at bounding box center [156, 145] width 2 height 36
click at [229, 156] on div "e" at bounding box center [230, 146] width 10 height 38
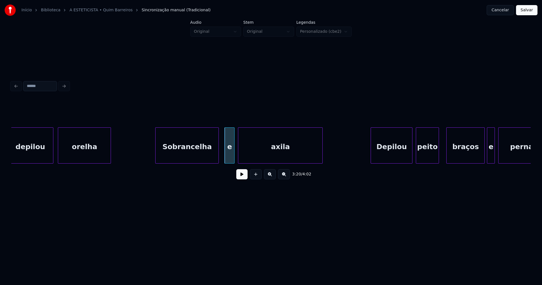
click at [281, 157] on div "axila" at bounding box center [280, 146] width 84 height 38
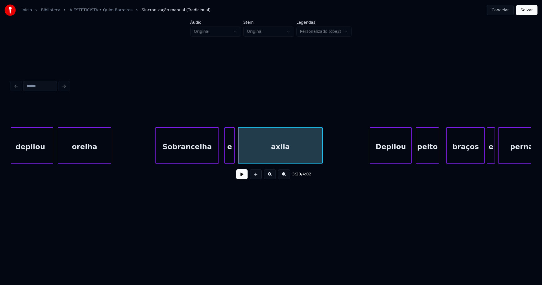
click at [398, 157] on div "Depilou" at bounding box center [390, 146] width 41 height 38
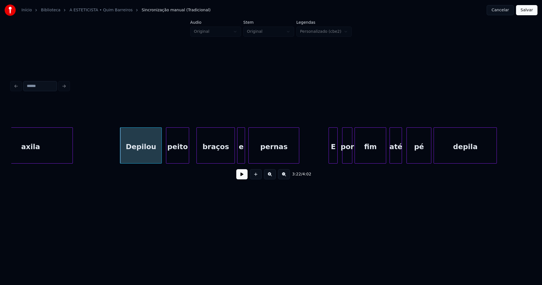
scroll to position [0, 11345]
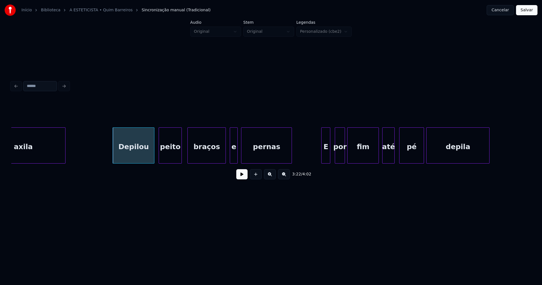
click at [214, 156] on div "braços" at bounding box center [207, 146] width 38 height 38
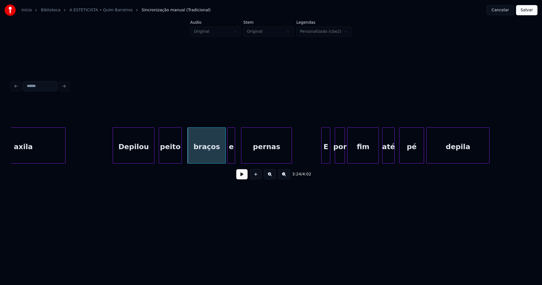
click at [230, 157] on div "e" at bounding box center [230, 146] width 7 height 38
click at [322, 156] on div "E" at bounding box center [323, 146] width 8 height 38
click at [329, 153] on div at bounding box center [328, 145] width 2 height 36
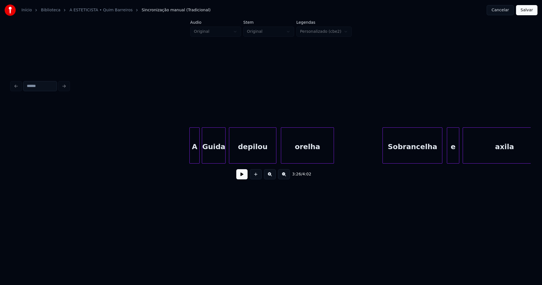
scroll to position [0, 12616]
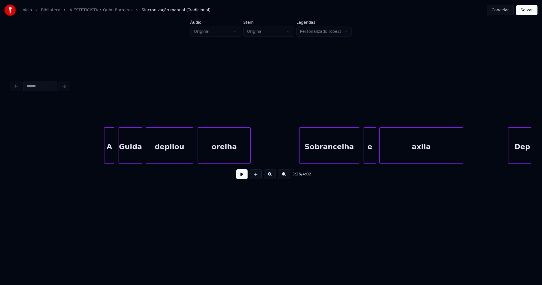
click at [109, 156] on div "A" at bounding box center [109, 146] width 10 height 38
click at [115, 155] on div at bounding box center [115, 145] width 2 height 36
click at [228, 159] on div "orelha" at bounding box center [222, 146] width 52 height 38
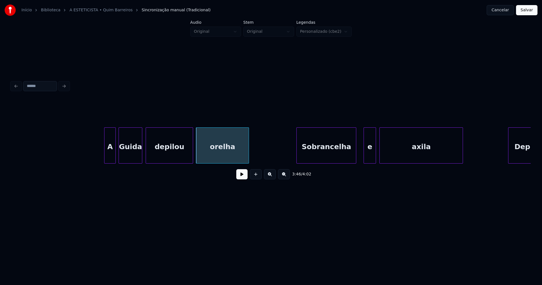
click at [334, 157] on div "Sobrancelha" at bounding box center [325, 146] width 59 height 38
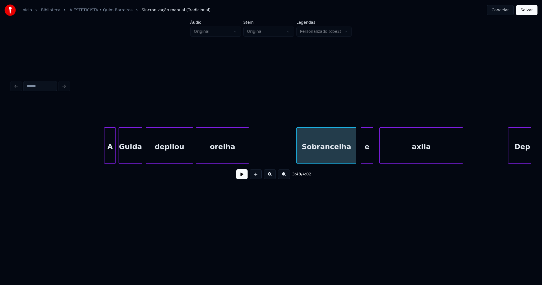
click at [368, 156] on div "e" at bounding box center [367, 146] width 12 height 38
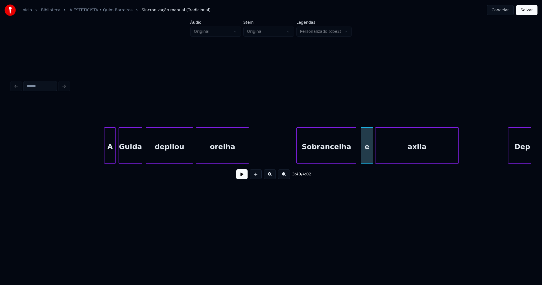
click at [388, 155] on div "axila" at bounding box center [416, 146] width 83 height 38
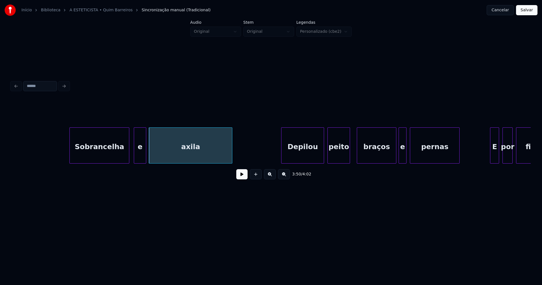
scroll to position [0, 12986]
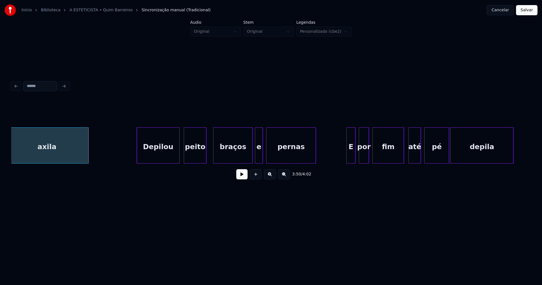
click at [167, 147] on div "Depilou" at bounding box center [158, 146] width 42 height 38
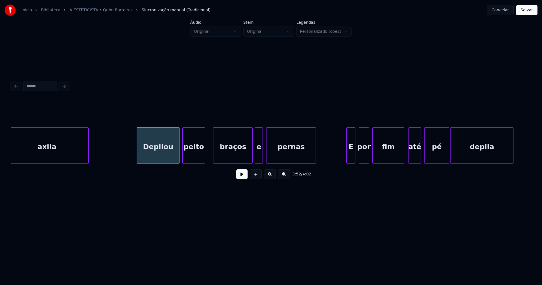
click at [192, 152] on div "peito" at bounding box center [193, 146] width 22 height 38
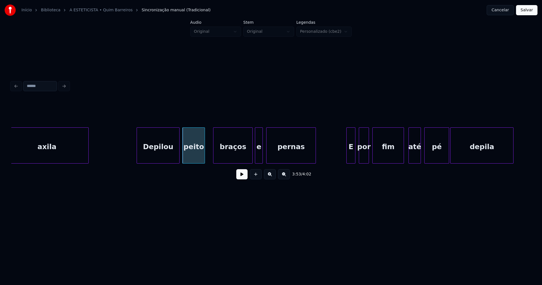
click at [243, 155] on div "braços" at bounding box center [232, 146] width 39 height 38
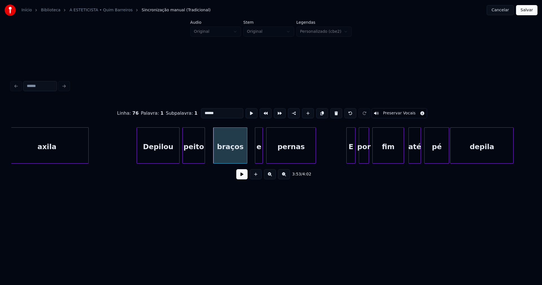
click at [246, 161] on div "braços" at bounding box center [230, 145] width 34 height 36
click at [252, 161] on div "e" at bounding box center [252, 146] width 7 height 38
click at [260, 155] on div at bounding box center [261, 145] width 2 height 36
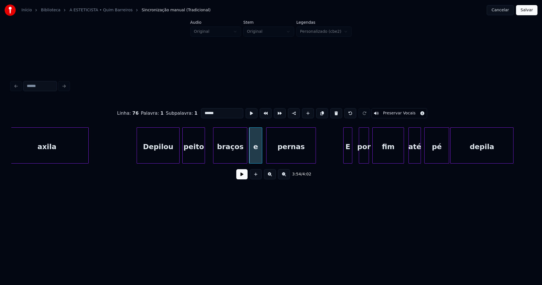
click at [348, 159] on div "E" at bounding box center [347, 146] width 8 height 38
click at [412, 160] on div "até" at bounding box center [412, 146] width 12 height 38
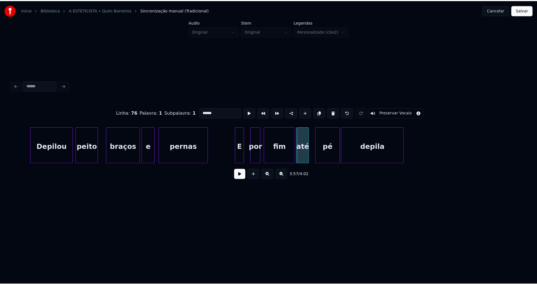
scroll to position [0, 13138]
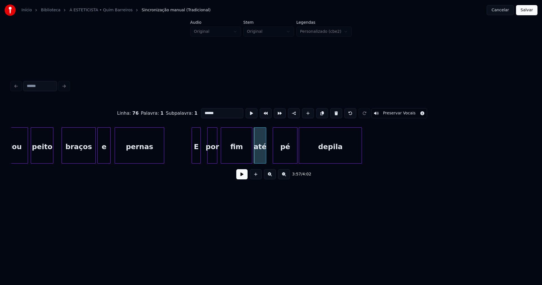
click at [524, 11] on button "Salvar" at bounding box center [526, 10] width 21 height 10
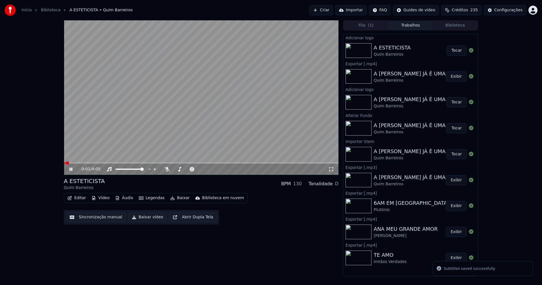
click at [73, 170] on icon at bounding box center [74, 169] width 13 height 5
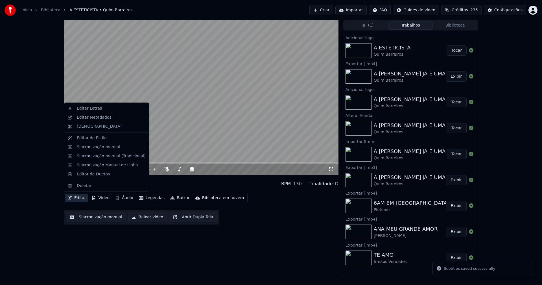
click at [81, 197] on button "Editar" at bounding box center [76, 198] width 23 height 8
click at [101, 176] on div "Editor de Duetos" at bounding box center [93, 174] width 33 height 6
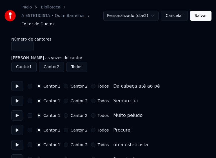
click at [181, 17] on button "Cancelar" at bounding box center [174, 16] width 27 height 10
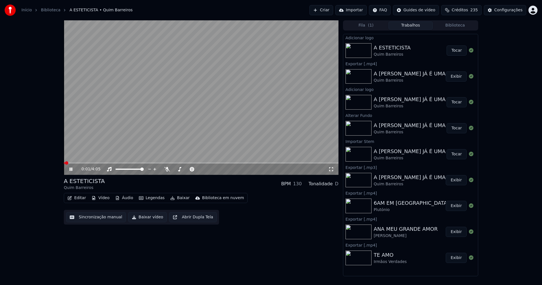
drag, startPoint x: 71, startPoint y: 170, endPoint x: 159, endPoint y: 209, distance: 96.1
click at [72, 170] on icon at bounding box center [70, 168] width 3 height 3
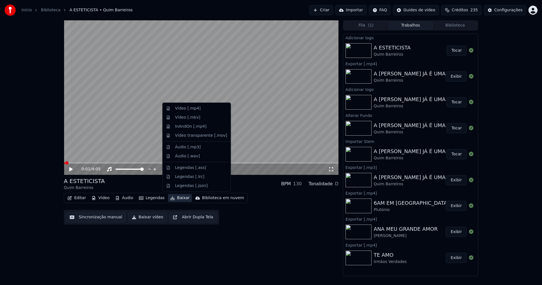
click at [184, 199] on button "Baixar" at bounding box center [180, 198] width 24 height 8
drag, startPoint x: 193, startPoint y: 150, endPoint x: 199, endPoint y: 143, distance: 8.6
click at [194, 149] on div "Áudio [.mp3]" at bounding box center [197, 146] width 66 height 9
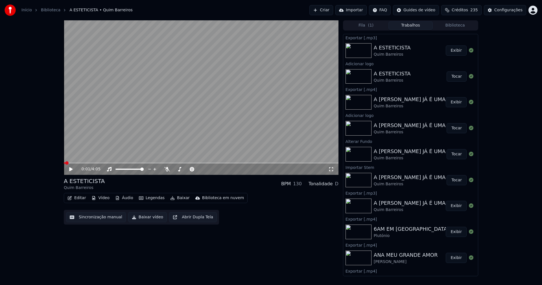
click at [125, 197] on button "Áudio" at bounding box center [124, 198] width 23 height 8
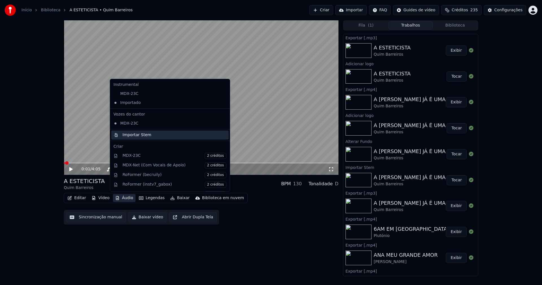
click at [131, 135] on div "Importar Stem" at bounding box center [136, 135] width 29 height 6
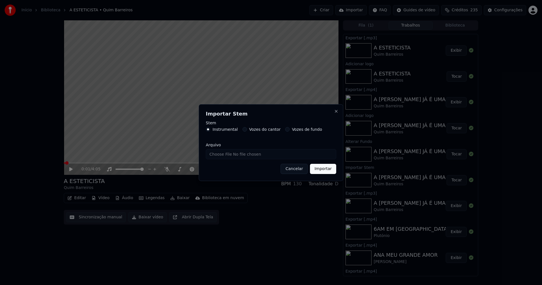
click at [221, 152] on input "Arquivo" at bounding box center [271, 154] width 130 height 10
type input "**********"
click at [329, 171] on button "Importar" at bounding box center [323, 169] width 26 height 10
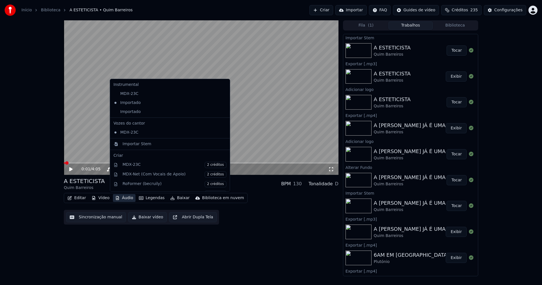
click at [125, 199] on button "Áudio" at bounding box center [124, 198] width 23 height 8
click at [129, 114] on div "Importado" at bounding box center [165, 111] width 109 height 9
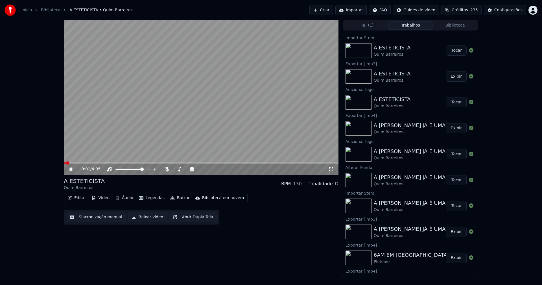
click at [71, 170] on icon at bounding box center [74, 169] width 13 height 5
click at [330, 171] on icon at bounding box center [331, 169] width 6 height 5
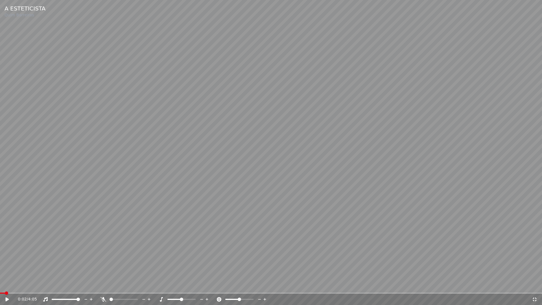
click at [534, 284] on icon at bounding box center [534, 299] width 6 height 5
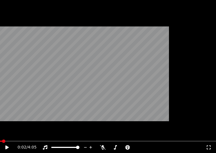
scroll to position [43, 0]
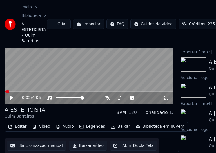
click at [20, 125] on button "Editar" at bounding box center [17, 127] width 23 height 8
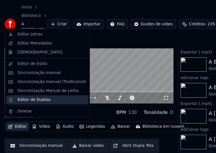
click at [30, 102] on div "Editor de Duetos" at bounding box center [33, 100] width 33 height 6
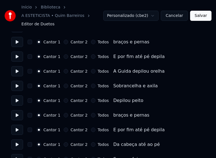
scroll to position [479, 0]
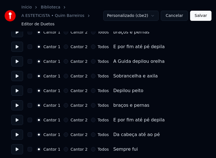
click at [91, 61] on button "Todos" at bounding box center [93, 61] width 5 height 5
click at [91, 77] on button "Todos" at bounding box center [93, 76] width 5 height 5
click at [91, 91] on button "Todos" at bounding box center [93, 91] width 5 height 5
click at [91, 106] on button "Todos" at bounding box center [93, 105] width 5 height 5
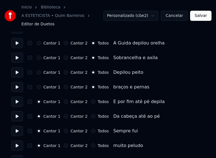
scroll to position [508, 0]
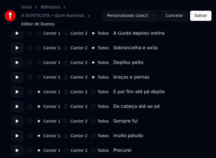
click at [91, 91] on button "Todos" at bounding box center [93, 92] width 5 height 5
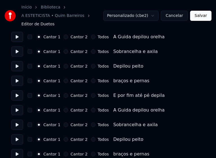
scroll to position [959, 0]
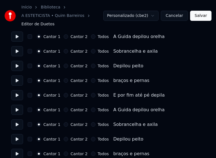
click at [91, 111] on button "Todos" at bounding box center [93, 110] width 5 height 5
click at [91, 123] on button "Todos" at bounding box center [93, 124] width 5 height 5
click at [91, 140] on button "Todos" at bounding box center [93, 139] width 5 height 5
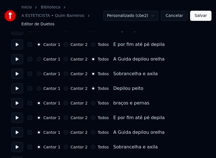
scroll to position [1015, 0]
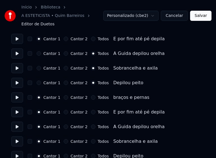
click at [91, 98] on button "Todos" at bounding box center [93, 97] width 5 height 5
click at [91, 111] on button "Todos" at bounding box center [93, 112] width 5 height 5
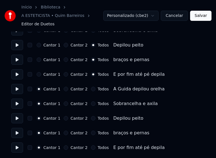
scroll to position [1053, 0]
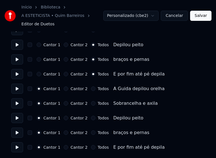
click at [91, 88] on button "Todos" at bounding box center [93, 89] width 5 height 5
click at [91, 104] on button "Todos" at bounding box center [93, 103] width 5 height 5
drag, startPoint x: 89, startPoint y: 118, endPoint x: 91, endPoint y: 130, distance: 12.2
click at [91, 118] on button "Todos" at bounding box center [93, 118] width 5 height 5
click at [91, 133] on button "Todos" at bounding box center [93, 133] width 5 height 5
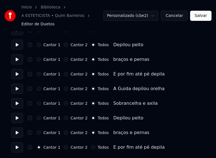
click at [91, 147] on button "Todos" at bounding box center [93, 147] width 5 height 5
click at [200, 17] on button "Salvar" at bounding box center [200, 16] width 21 height 10
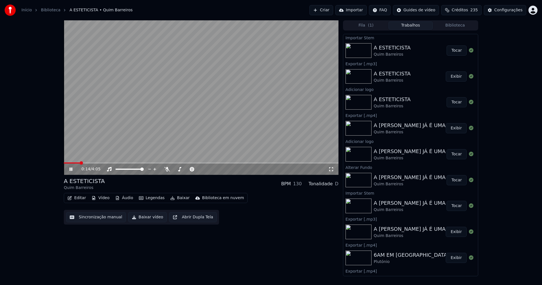
click at [331, 168] on icon at bounding box center [331, 169] width 6 height 5
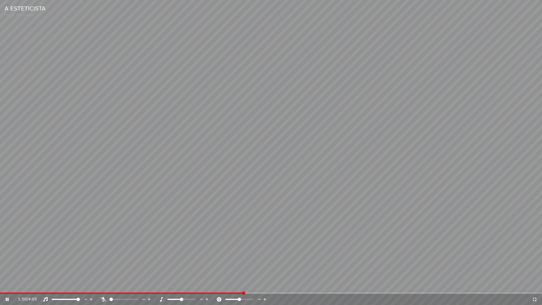
click at [535, 284] on icon at bounding box center [534, 299] width 4 height 4
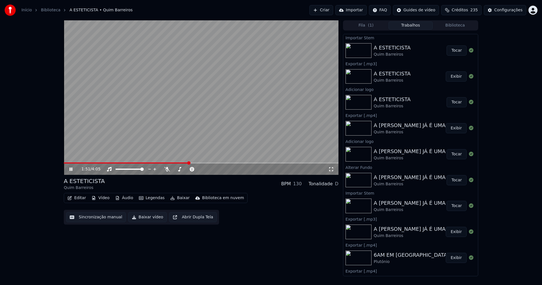
click at [72, 168] on icon at bounding box center [70, 168] width 3 height 3
click at [148, 217] on button "Baixar vídeo" at bounding box center [147, 217] width 39 height 10
click at [80, 195] on button "Editar" at bounding box center [76, 198] width 23 height 8
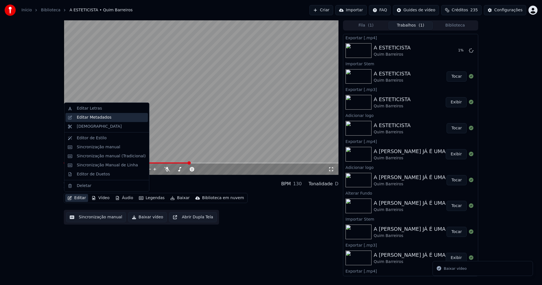
click at [95, 118] on div "Editar Metadados" at bounding box center [94, 118] width 35 height 6
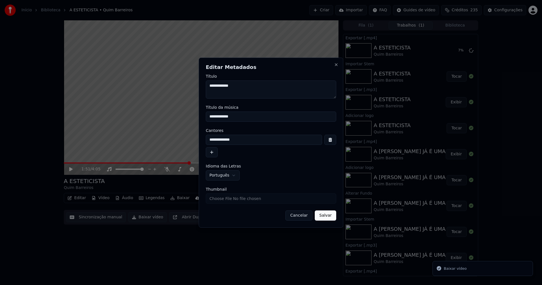
click at [221, 199] on input "Thumbnail" at bounding box center [271, 198] width 130 height 10
type input "**********"
click at [328, 215] on button "Salvar" at bounding box center [324, 215] width 21 height 10
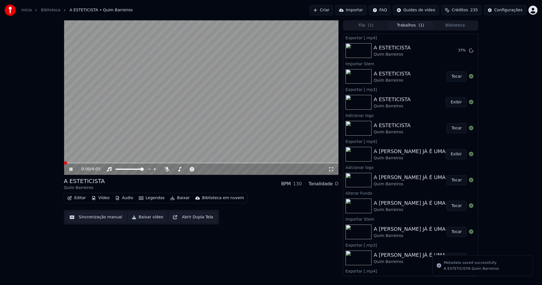
click at [72, 169] on icon at bounding box center [70, 168] width 3 height 3
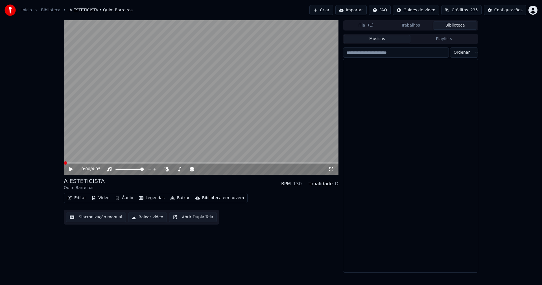
click at [456, 28] on button "Biblioteca" at bounding box center [454, 25] width 45 height 8
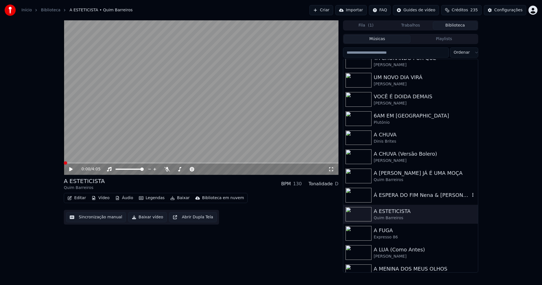
scroll to position [338, 0]
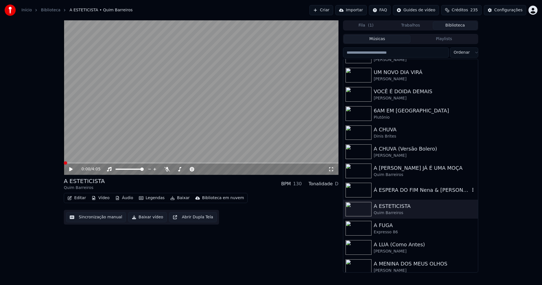
click at [412, 193] on div "Á ESPERA DO FIM Nena & [PERSON_NAME]" at bounding box center [421, 190] width 96 height 8
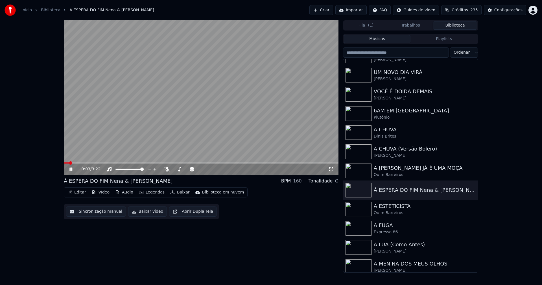
click at [332, 171] on icon at bounding box center [331, 169] width 4 height 4
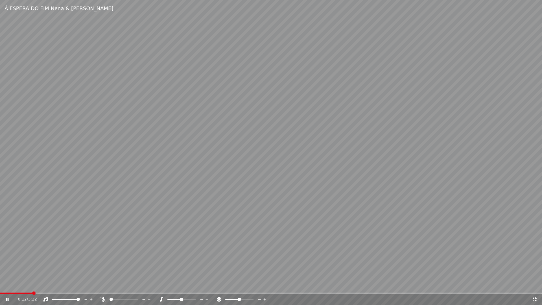
click at [532, 284] on icon at bounding box center [534, 299] width 6 height 5
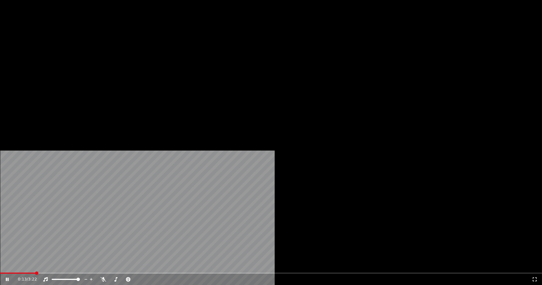
click at [78, 42] on button "Editar" at bounding box center [76, 38] width 23 height 8
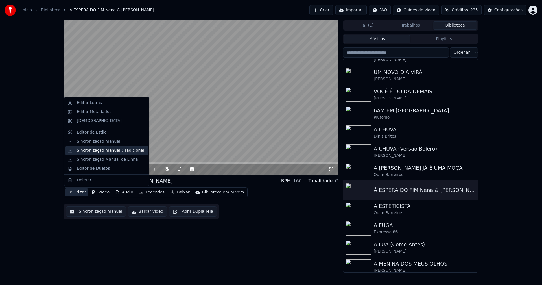
click at [99, 152] on div "Sincronização manual (Tradicional)" at bounding box center [111, 151] width 69 height 6
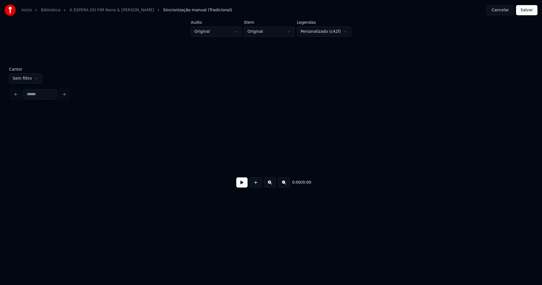
scroll to position [0, 543]
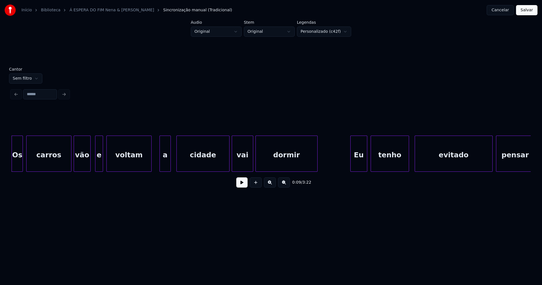
click at [244, 185] on button at bounding box center [241, 182] width 11 height 10
click at [243, 184] on button at bounding box center [241, 182] width 11 height 10
click at [508, 11] on button "Cancelar" at bounding box center [499, 10] width 27 height 10
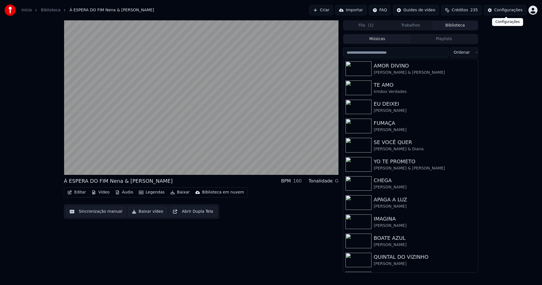
drag, startPoint x: 513, startPoint y: 11, endPoint x: 510, endPoint y: 12, distance: 2.8
click at [510, 12] on div "Configurações" at bounding box center [508, 10] width 28 height 6
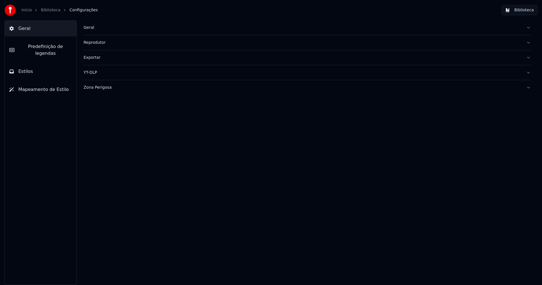
click at [38, 63] on button "Estilos" at bounding box center [41, 71] width 72 height 16
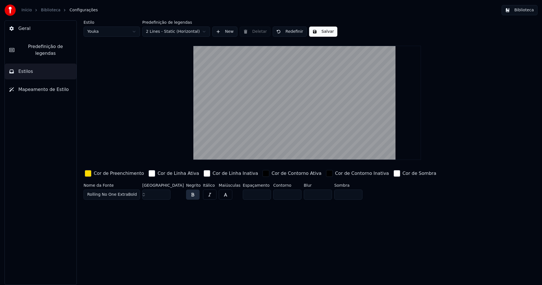
click at [86, 174] on div "button" at bounding box center [88, 173] width 7 height 7
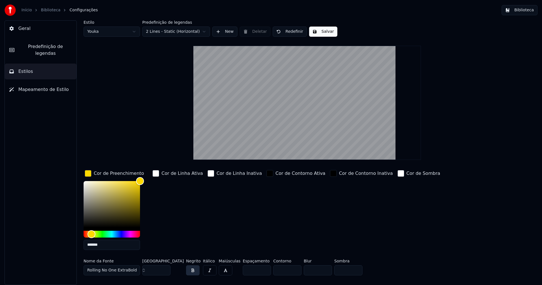
click at [104, 245] on input "*******" at bounding box center [111, 244] width 56 height 10
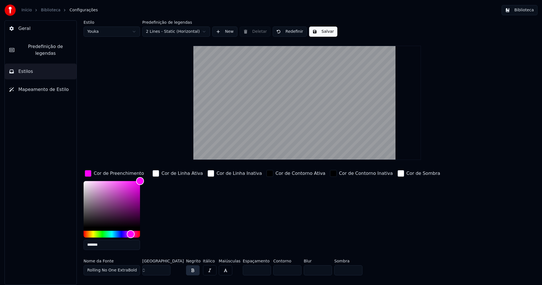
type input "*******"
click at [87, 175] on div "button" at bounding box center [88, 173] width 7 height 7
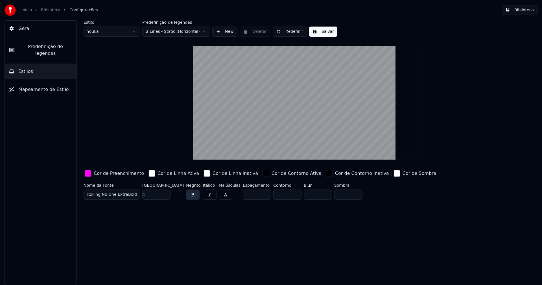
click at [320, 31] on button "Salvar" at bounding box center [323, 32] width 28 height 10
click at [521, 12] on button "Biblioteca" at bounding box center [519, 10] width 36 height 10
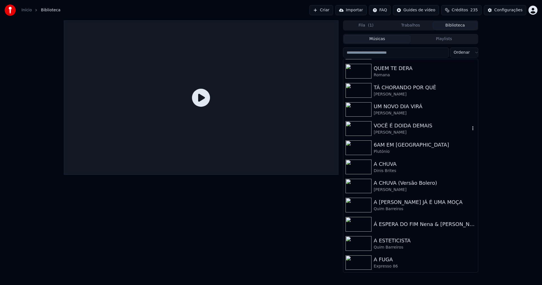
scroll to position [310, 0]
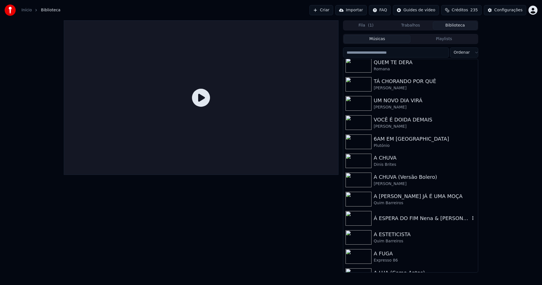
click at [427, 216] on div "Á ESPERA DO FIM Nena & [PERSON_NAME]" at bounding box center [421, 218] width 96 height 8
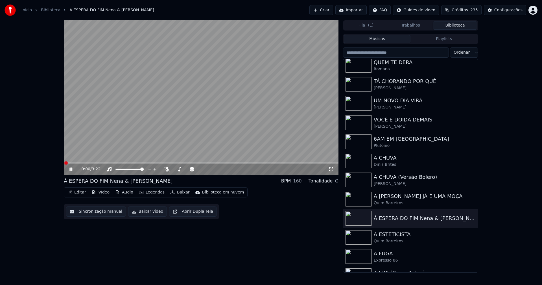
click at [72, 168] on icon at bounding box center [70, 168] width 3 height 3
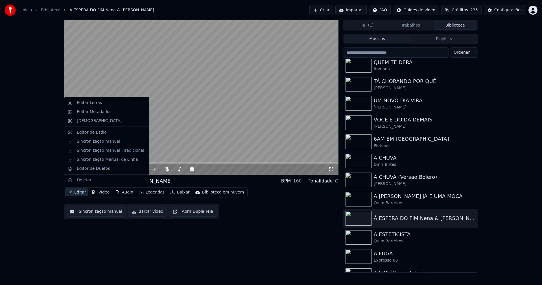
click at [82, 192] on button "Editar" at bounding box center [76, 192] width 23 height 8
click at [101, 152] on div "Sincronização manual (Tradicional)" at bounding box center [111, 151] width 69 height 6
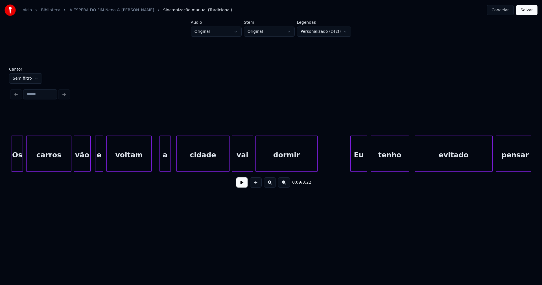
scroll to position [0, 499]
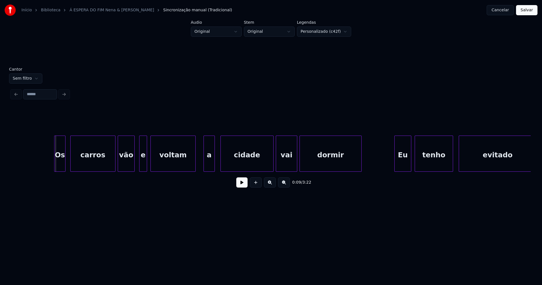
click at [61, 164] on div "Os" at bounding box center [59, 155] width 11 height 38
click at [141, 168] on div "e" at bounding box center [140, 155] width 7 height 38
click at [209, 166] on div "a" at bounding box center [208, 155] width 11 height 38
click at [193, 166] on div at bounding box center [193, 154] width 2 height 36
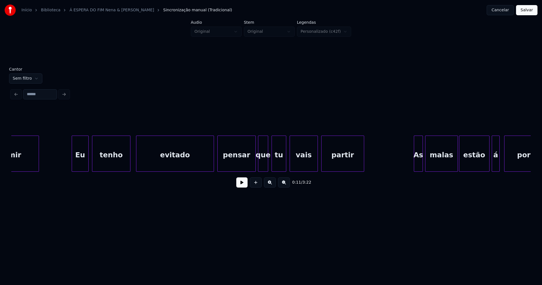
scroll to position [0, 841]
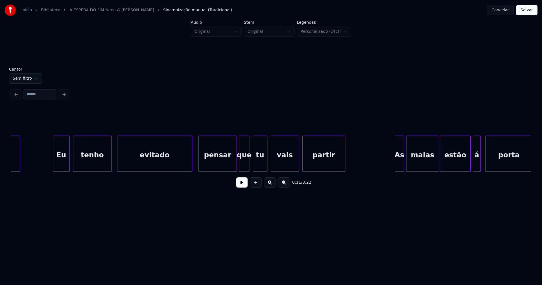
click at [191, 168] on div at bounding box center [191, 154] width 2 height 36
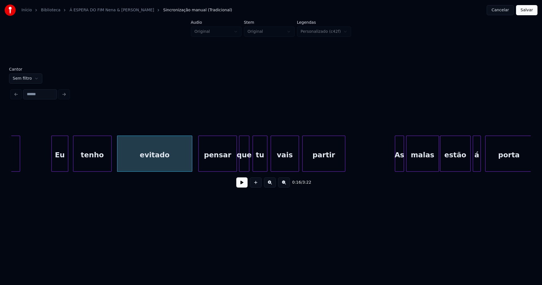
click at [61, 161] on div "Eu" at bounding box center [60, 155] width 16 height 38
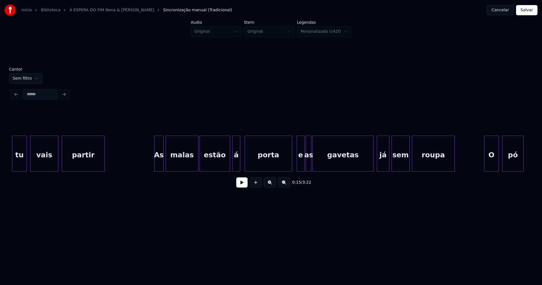
scroll to position [0, 1094]
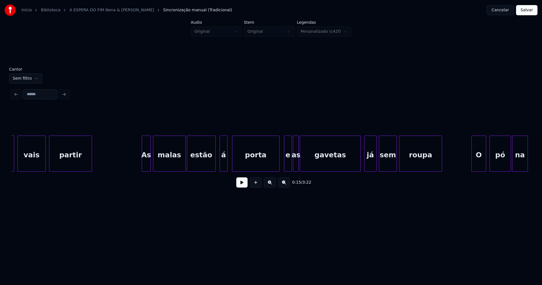
click at [214, 168] on div at bounding box center [215, 154] width 2 height 36
click at [219, 168] on div "á" at bounding box center [220, 155] width 7 height 38
click at [274, 171] on div "tu vais partir As malas estão á porta e as gavetas já sem roupa O pó na" at bounding box center [270, 153] width 519 height 36
click at [285, 166] on div "e" at bounding box center [285, 155] width 7 height 38
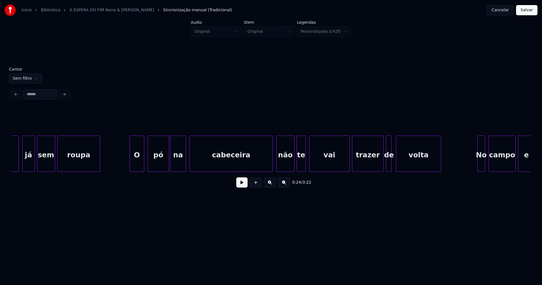
scroll to position [0, 1441]
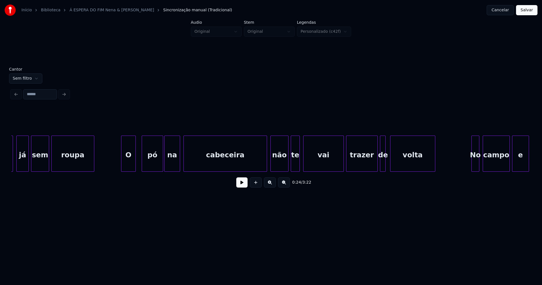
click at [127, 167] on div "O" at bounding box center [128, 155] width 14 height 38
click at [263, 163] on div at bounding box center [264, 154] width 2 height 36
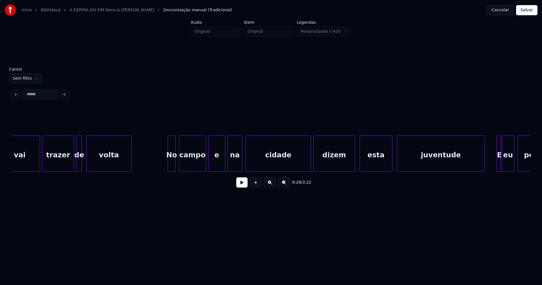
scroll to position [0, 1757]
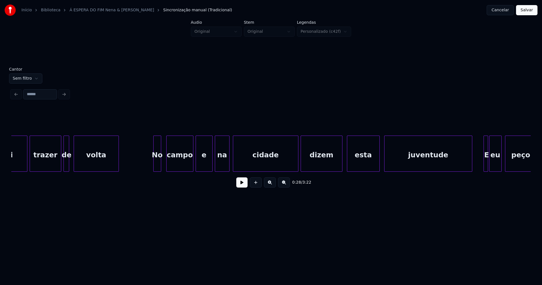
click at [157, 167] on div "No" at bounding box center [156, 155] width 7 height 38
click at [174, 162] on div "campo" at bounding box center [178, 155] width 27 height 38
click at [188, 165] on div at bounding box center [188, 154] width 2 height 36
click at [200, 164] on div "e" at bounding box center [201, 155] width 16 height 38
click at [295, 167] on div at bounding box center [295, 154] width 2 height 36
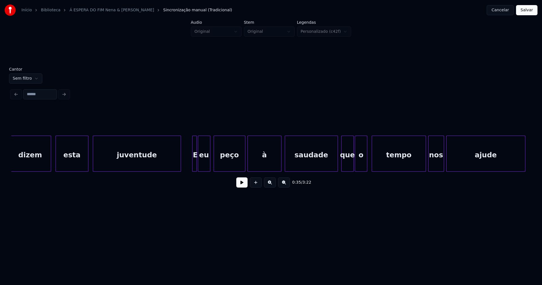
scroll to position [0, 2061]
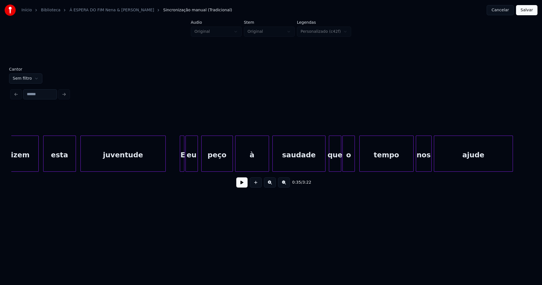
click at [164, 165] on div at bounding box center [165, 154] width 2 height 36
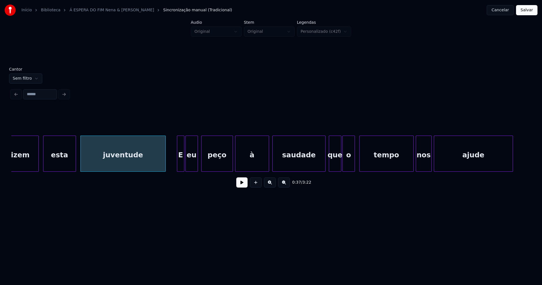
click at [177, 164] on div at bounding box center [178, 154] width 2 height 36
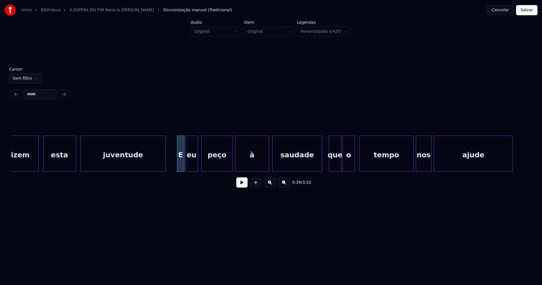
click at [321, 168] on div at bounding box center [321, 154] width 2 height 36
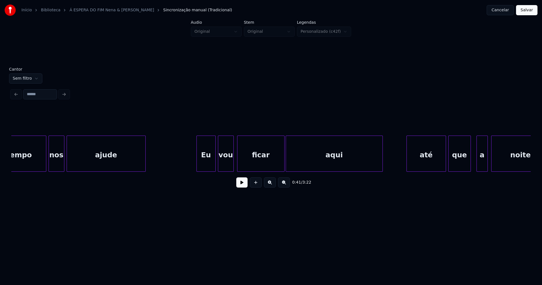
scroll to position [0, 2466]
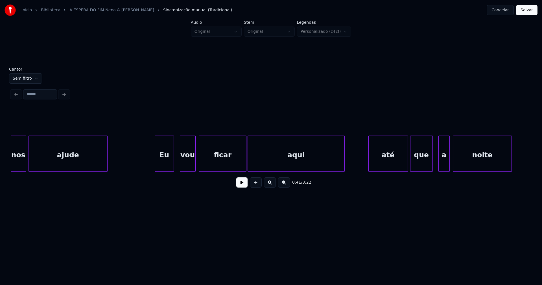
click at [164, 162] on div "Eu" at bounding box center [164, 155] width 19 height 38
click at [240, 170] on div "nos ajude Eu vou ficar aqui até que a noite" at bounding box center [270, 153] width 519 height 36
click at [256, 159] on div "aqui" at bounding box center [296, 155] width 96 height 38
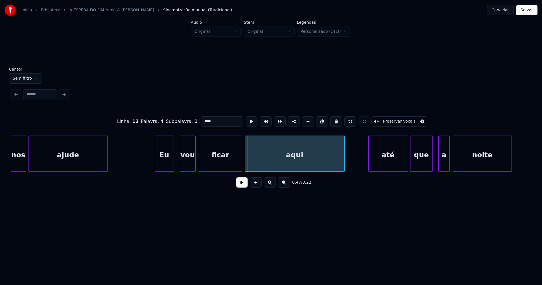
click at [246, 166] on div at bounding box center [246, 154] width 2 height 36
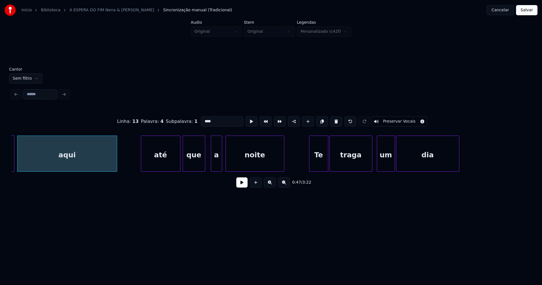
scroll to position [0, 2712]
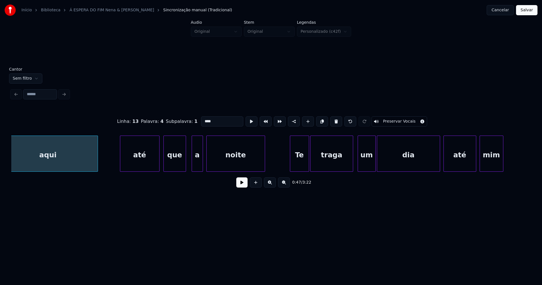
click at [138, 162] on div "até" at bounding box center [139, 155] width 39 height 38
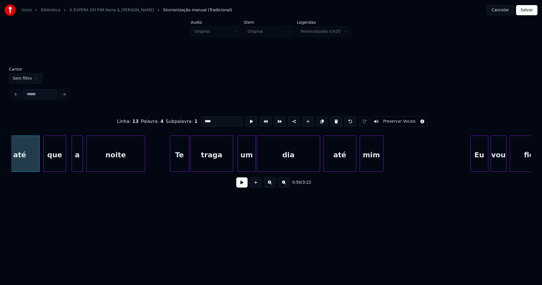
scroll to position [0, 2839]
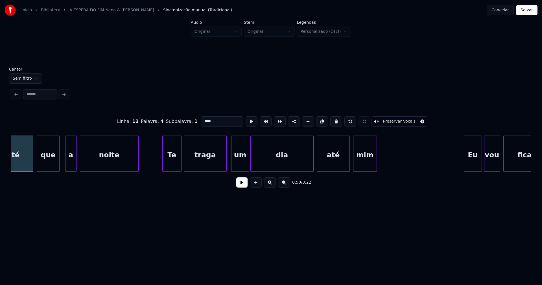
click at [172, 163] on div "Te" at bounding box center [171, 155] width 19 height 38
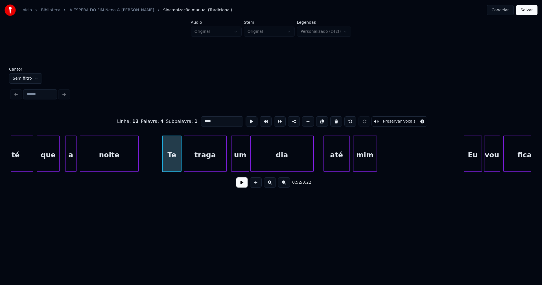
click at [324, 167] on div at bounding box center [325, 154] width 2 height 36
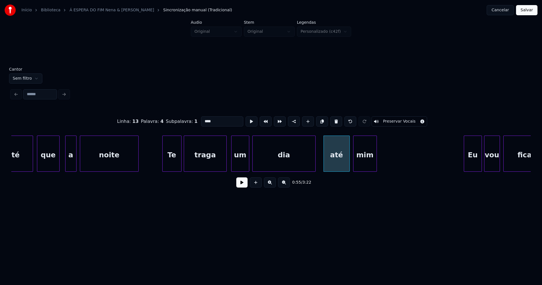
click at [297, 166] on div "dia" at bounding box center [283, 155] width 63 height 38
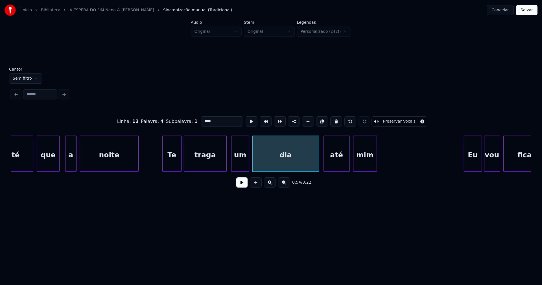
click at [318, 164] on div at bounding box center [318, 154] width 2 height 36
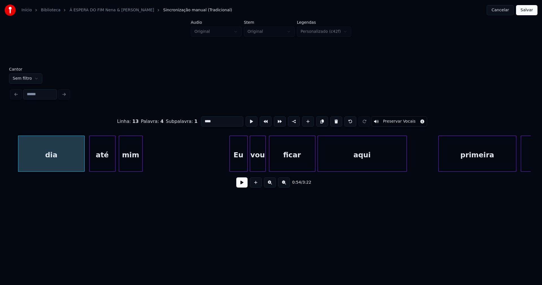
scroll to position [0, 3117]
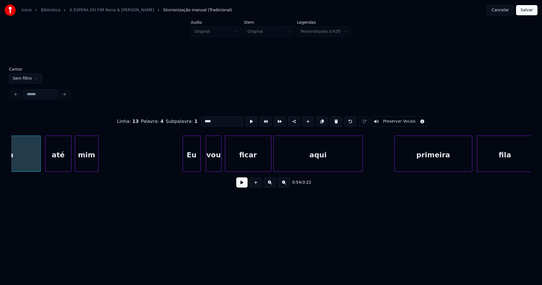
click at [193, 162] on div "Eu" at bounding box center [191, 155] width 17 height 38
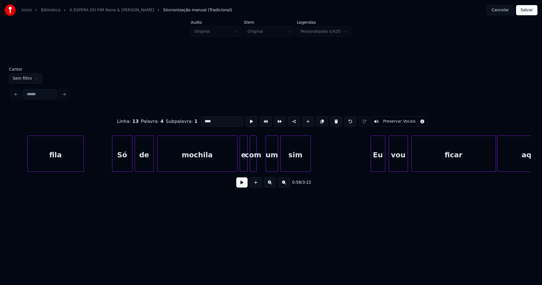
scroll to position [0, 3579]
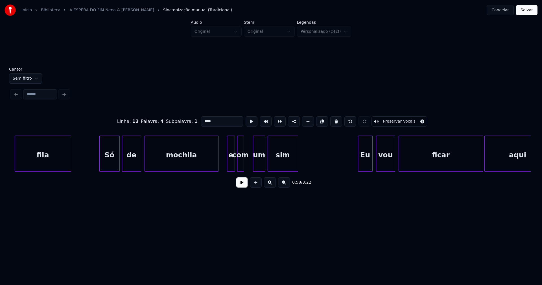
click at [217, 170] on div "fila Só de mochila e com um sim Eu vou ficar aqui" at bounding box center [270, 153] width 519 height 36
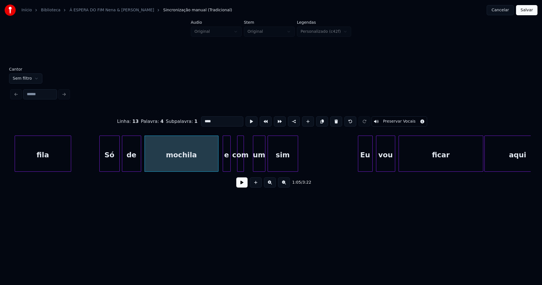
click at [225, 167] on div "e" at bounding box center [226, 155] width 7 height 38
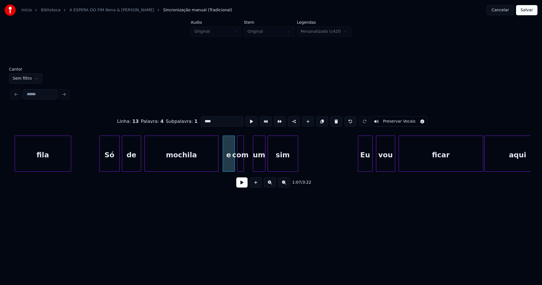
click at [233, 164] on div at bounding box center [234, 154] width 2 height 36
click at [249, 162] on div at bounding box center [249, 154] width 2 height 36
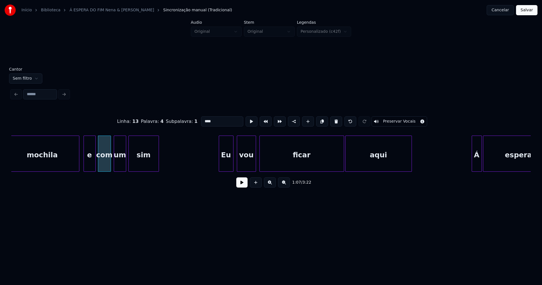
scroll to position [0, 3724]
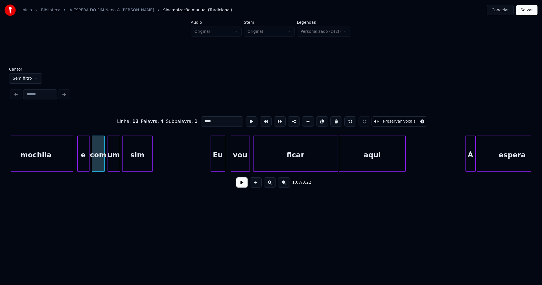
click at [220, 164] on div "Eu" at bounding box center [218, 155] width 14 height 38
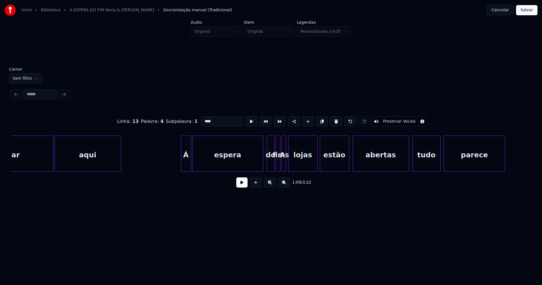
scroll to position [0, 4021]
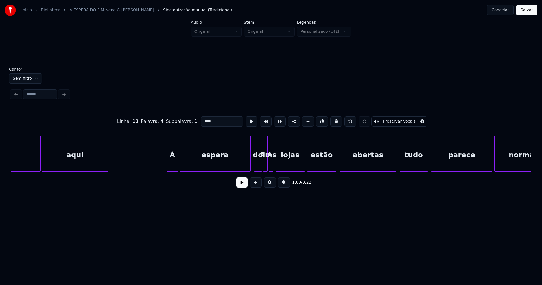
click at [167, 166] on div at bounding box center [168, 154] width 2 height 36
click at [190, 162] on div at bounding box center [190, 154] width 2 height 36
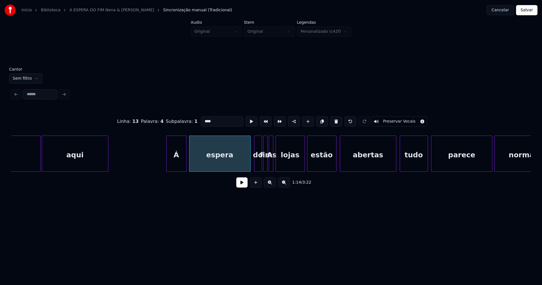
click at [186, 160] on div at bounding box center [185, 154] width 2 height 36
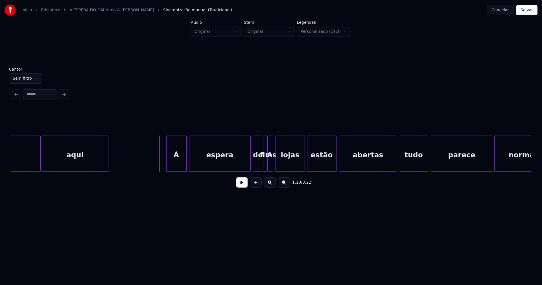
click at [243, 183] on button at bounding box center [241, 182] width 11 height 10
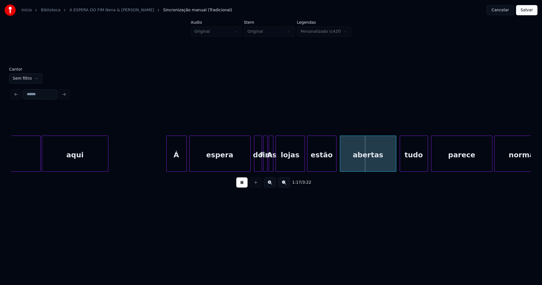
click at [213, 126] on div at bounding box center [270, 121] width 519 height 28
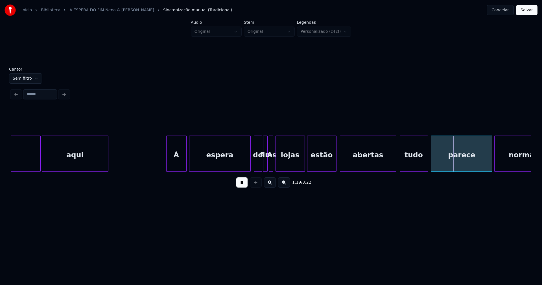
click at [197, 126] on div at bounding box center [270, 121] width 519 height 28
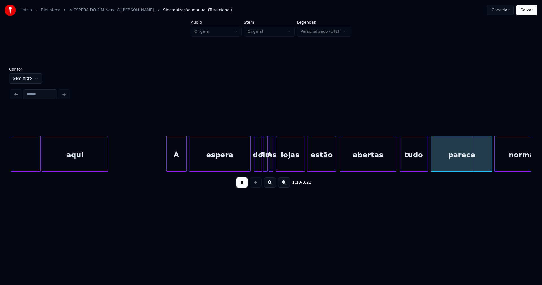
drag, startPoint x: 242, startPoint y: 188, endPoint x: 251, endPoint y: 173, distance: 17.6
click at [242, 187] on button at bounding box center [241, 182] width 11 height 10
click at [240, 166] on div at bounding box center [240, 154] width 2 height 36
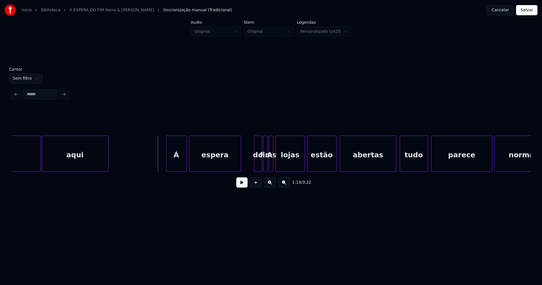
click at [240, 186] on button at bounding box center [241, 182] width 11 height 10
click at [245, 168] on div "do" at bounding box center [244, 155] width 7 height 38
click at [261, 163] on div at bounding box center [262, 154] width 2 height 36
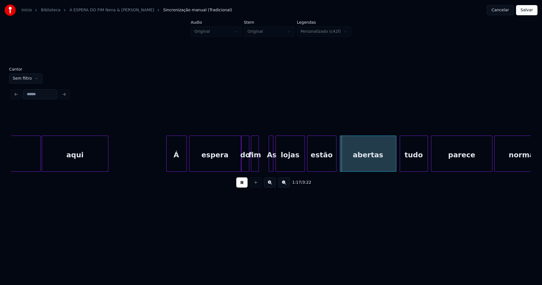
click at [255, 170] on div "ficar aqui Á espera do fim As lojas estão abertas tudo parece normal" at bounding box center [270, 153] width 519 height 36
click at [264, 167] on div at bounding box center [264, 154] width 2 height 36
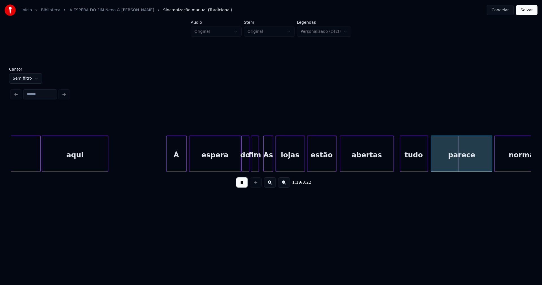
click at [393, 164] on div at bounding box center [392, 154] width 2 height 36
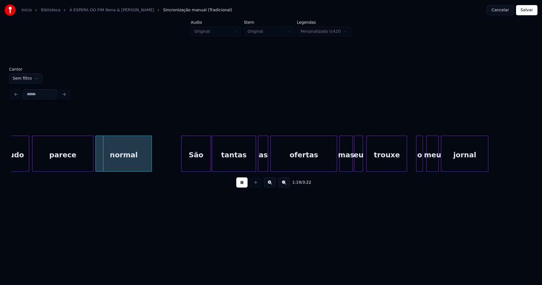
scroll to position [0, 4444]
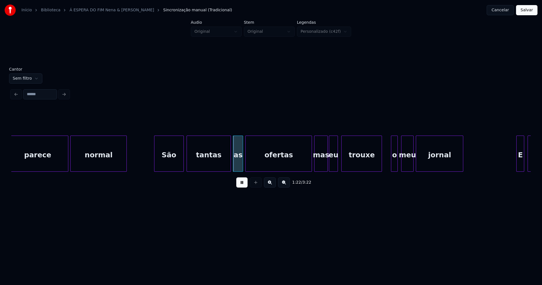
click at [170, 165] on div "São" at bounding box center [168, 155] width 29 height 38
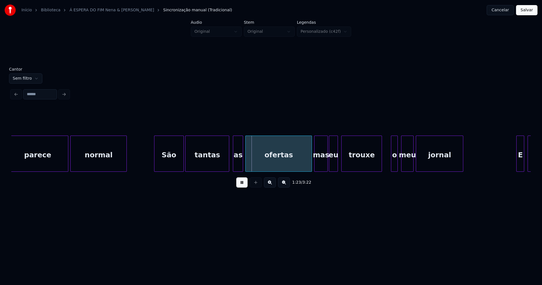
click at [222, 165] on div "tantas" at bounding box center [206, 155] width 43 height 38
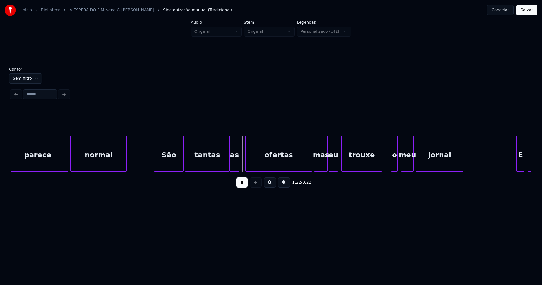
click at [235, 167] on div "as" at bounding box center [234, 155] width 10 height 38
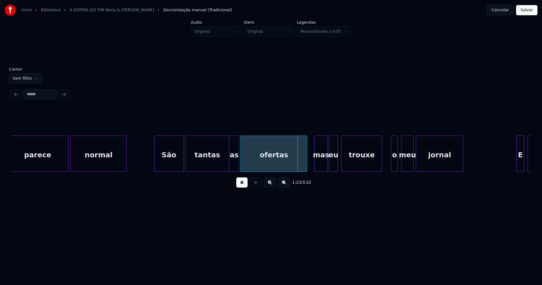
click at [254, 169] on div "ofertas" at bounding box center [274, 155] width 66 height 38
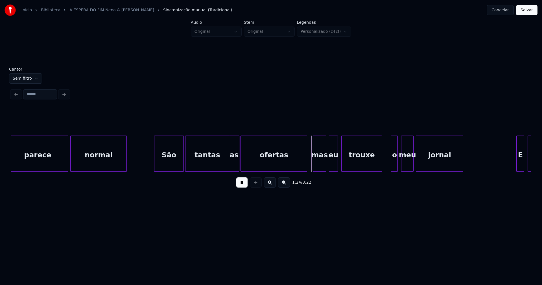
click at [318, 167] on div "mas" at bounding box center [319, 155] width 13 height 38
click at [331, 166] on div "eu" at bounding box center [331, 155] width 8 height 38
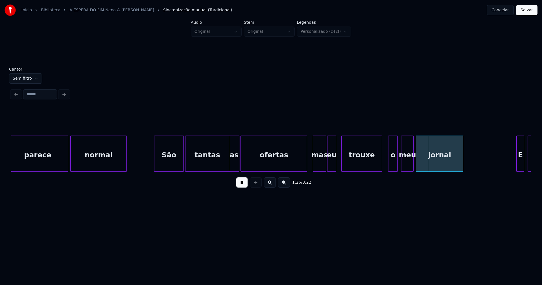
click at [390, 166] on div at bounding box center [389, 154] width 2 height 36
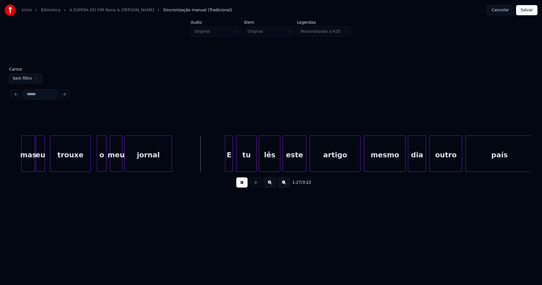
scroll to position [0, 4754]
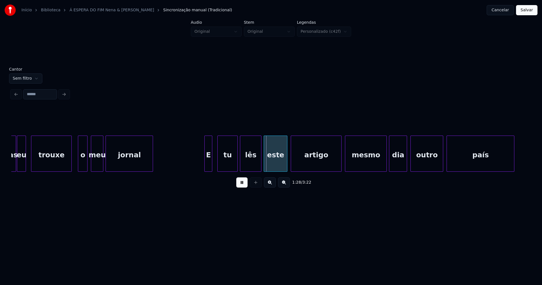
click at [210, 166] on div "E" at bounding box center [207, 155] width 7 height 38
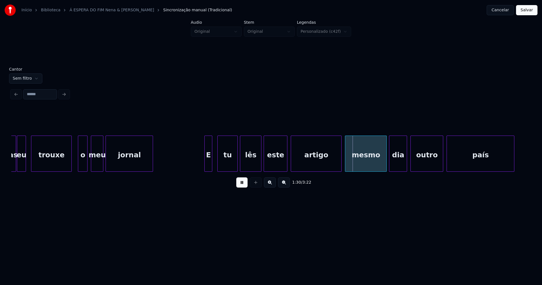
drag, startPoint x: 197, startPoint y: 155, endPoint x: 270, endPoint y: 160, distance: 72.7
click at [282, 164] on div at bounding box center [282, 154] width 2 height 36
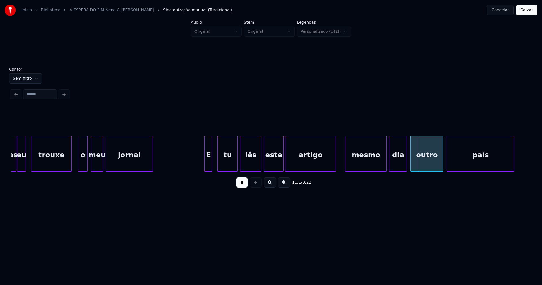
click at [306, 164] on div "artigo" at bounding box center [310, 155] width 50 height 38
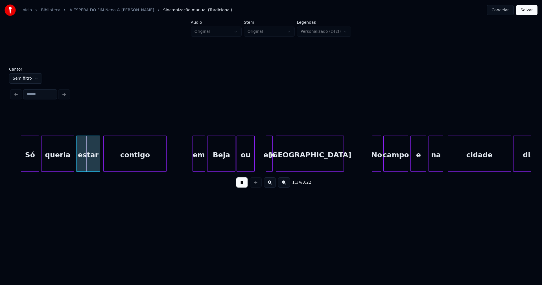
scroll to position [0, 5285]
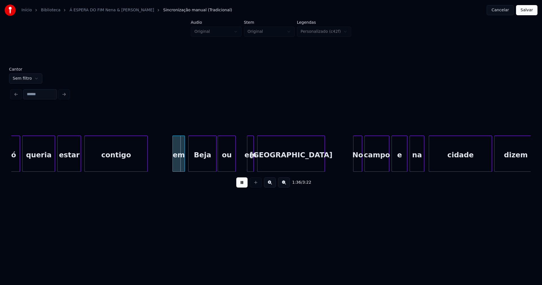
click at [179, 163] on div "em" at bounding box center [179, 155] width 12 height 38
click at [239, 166] on div at bounding box center [239, 154] width 2 height 36
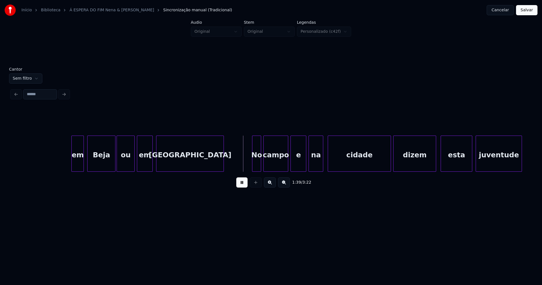
scroll to position [0, 5500]
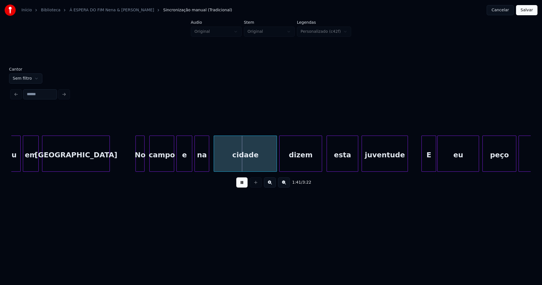
click at [141, 167] on div "No" at bounding box center [140, 155] width 8 height 38
click at [274, 169] on div "cidade" at bounding box center [244, 153] width 61 height 36
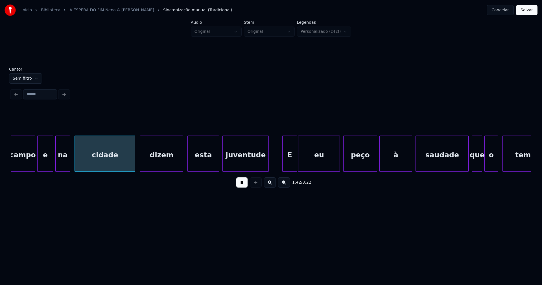
scroll to position [0, 5646]
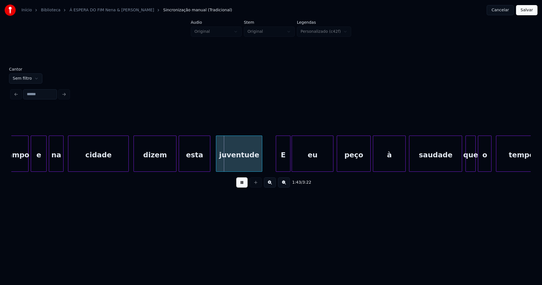
click at [192, 166] on div "esta" at bounding box center [194, 155] width 31 height 38
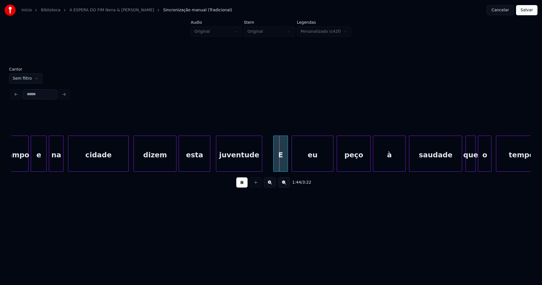
click at [281, 165] on div "E" at bounding box center [280, 155] width 14 height 38
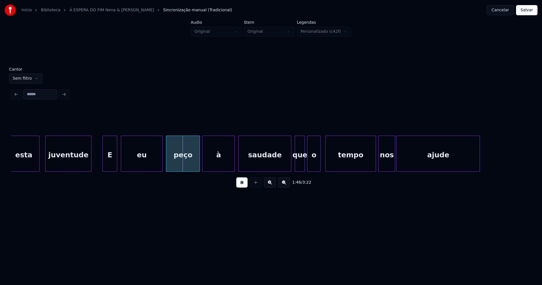
scroll to position [0, 5835]
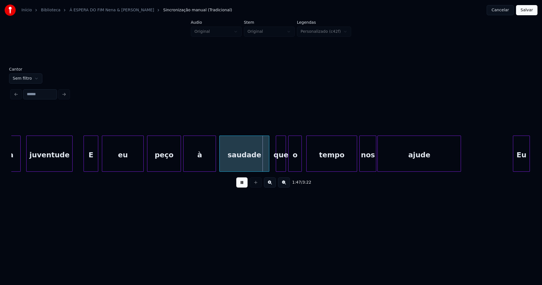
click at [268, 168] on div at bounding box center [268, 154] width 2 height 36
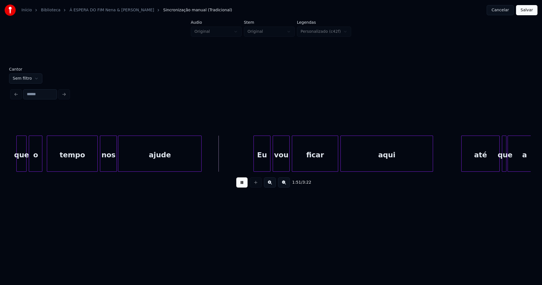
scroll to position [0, 6101]
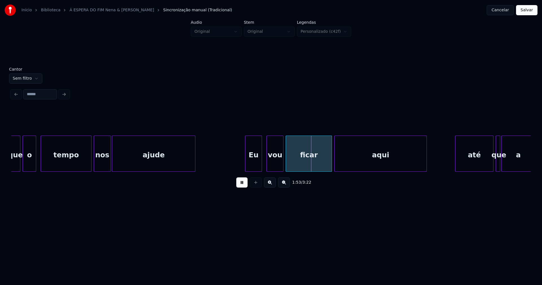
click at [254, 164] on div "Eu" at bounding box center [253, 155] width 16 height 38
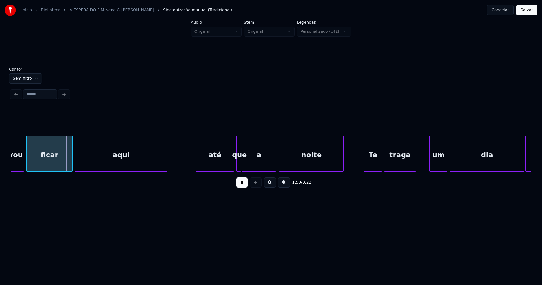
scroll to position [0, 6379]
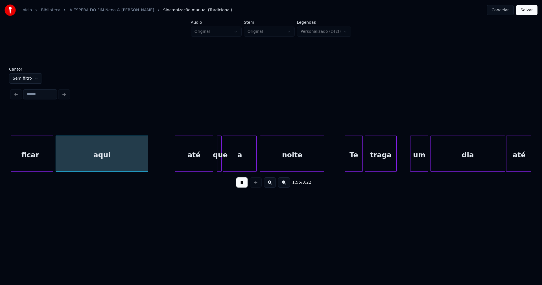
click at [196, 158] on div "até" at bounding box center [194, 155] width 38 height 38
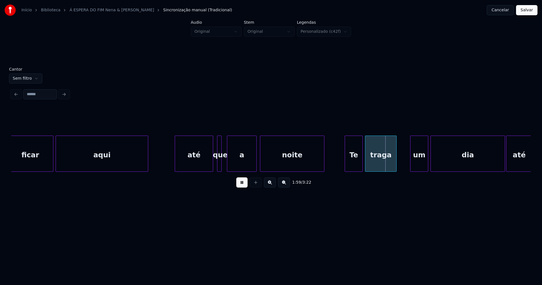
click at [229, 164] on div at bounding box center [228, 154] width 2 height 36
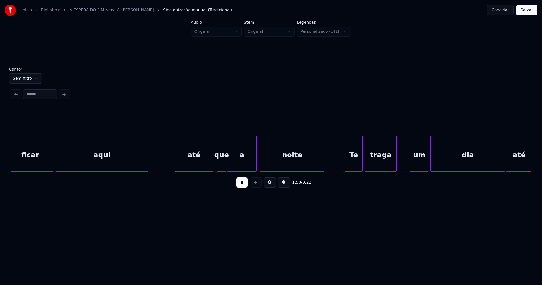
click at [225, 161] on div at bounding box center [225, 154] width 2 height 36
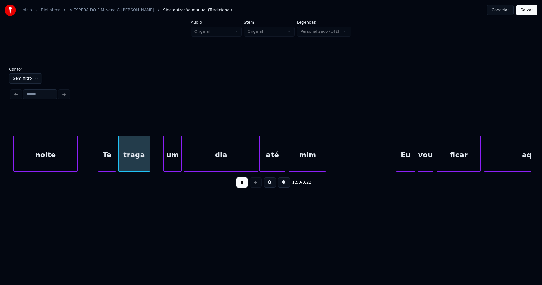
scroll to position [0, 6664]
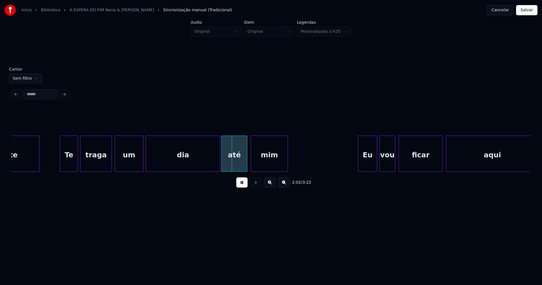
click at [116, 163] on div at bounding box center [116, 154] width 2 height 36
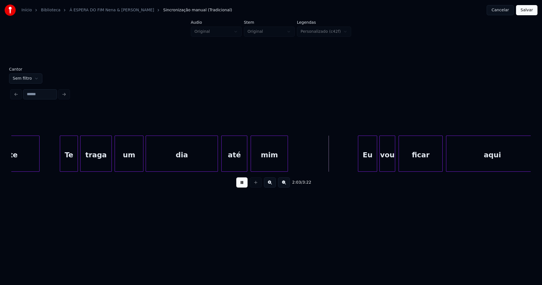
click at [217, 164] on div at bounding box center [217, 154] width 2 height 36
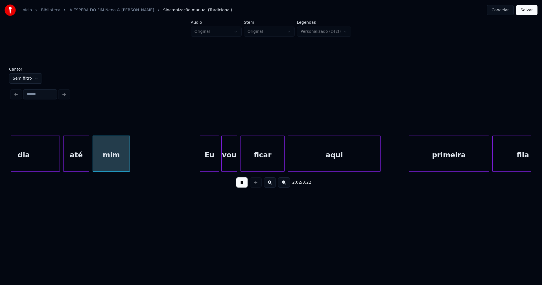
scroll to position [0, 6828]
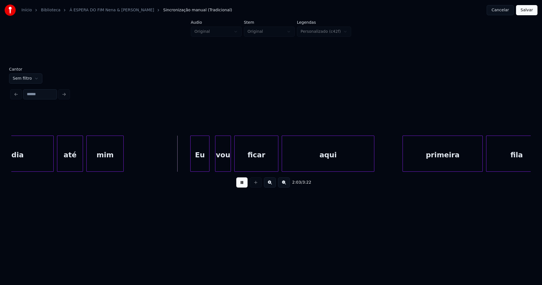
click at [200, 165] on div "Eu" at bounding box center [199, 155] width 19 height 38
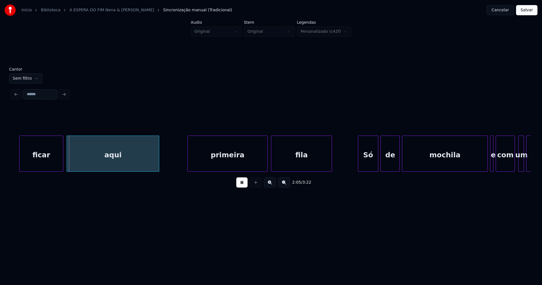
scroll to position [0, 7094]
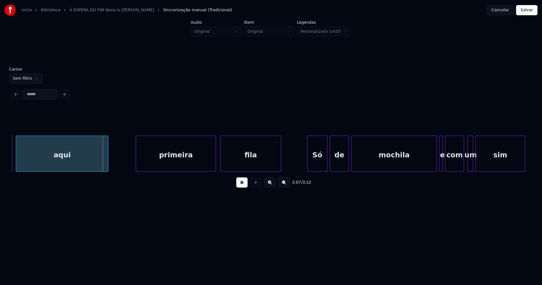
click at [165, 160] on div "primeira" at bounding box center [176, 155] width 80 height 38
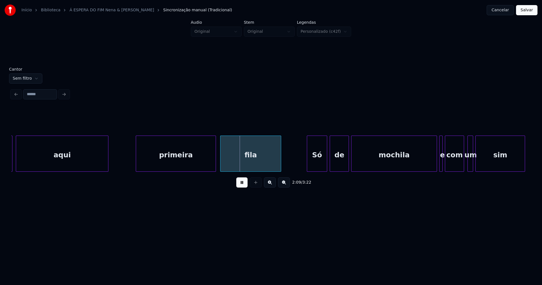
click at [320, 162] on div "Só" at bounding box center [317, 155] width 20 height 38
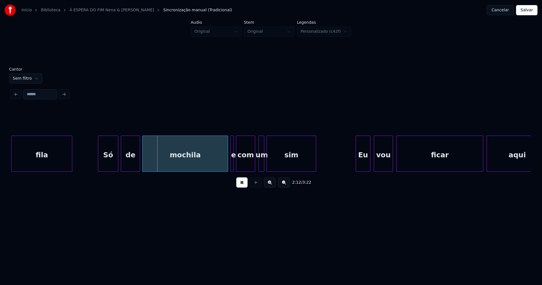
scroll to position [0, 7372]
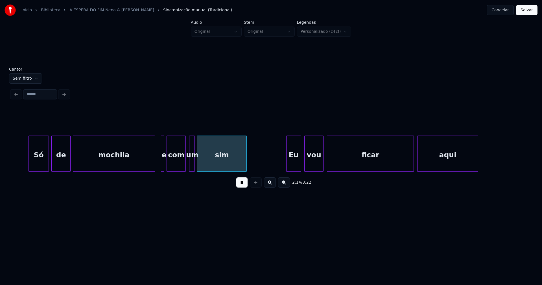
click at [153, 165] on div at bounding box center [154, 154] width 2 height 36
click at [146, 166] on div at bounding box center [146, 154] width 2 height 36
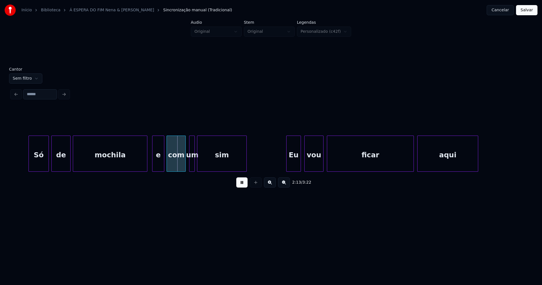
click at [153, 164] on div at bounding box center [153, 154] width 2 height 36
click at [188, 164] on div at bounding box center [188, 154] width 2 height 36
click at [292, 165] on div "Eu" at bounding box center [291, 155] width 14 height 38
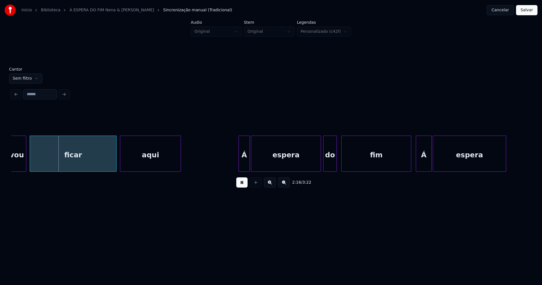
scroll to position [0, 7701]
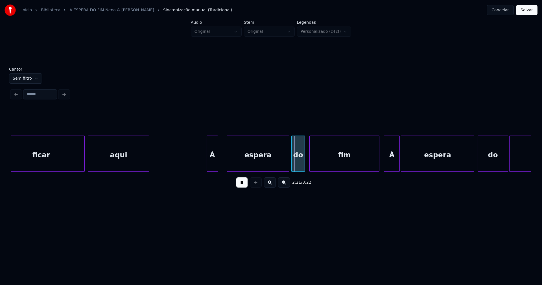
click at [228, 157] on div at bounding box center [228, 154] width 2 height 36
click at [223, 158] on div at bounding box center [224, 154] width 2 height 36
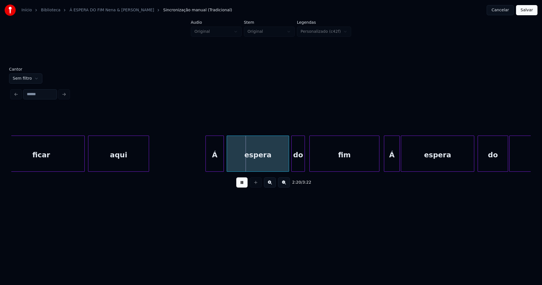
click at [213, 161] on div "Á" at bounding box center [215, 155] width 18 height 38
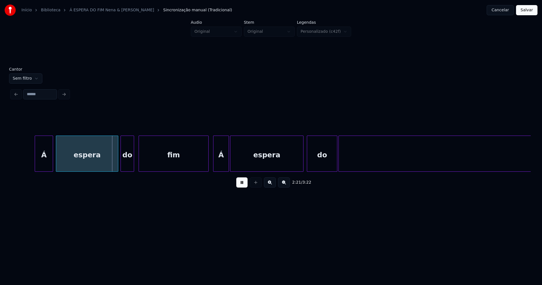
scroll to position [0, 7877]
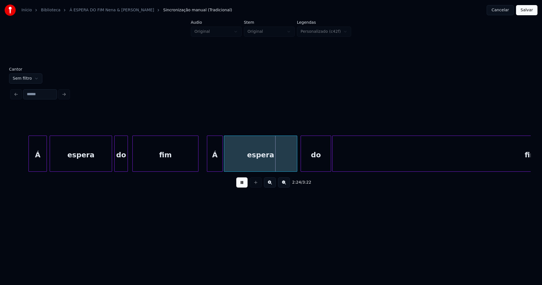
click at [198, 166] on div at bounding box center [197, 154] width 2 height 36
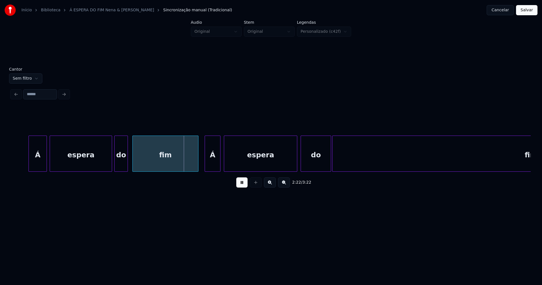
click at [209, 166] on div "Á" at bounding box center [212, 155] width 15 height 38
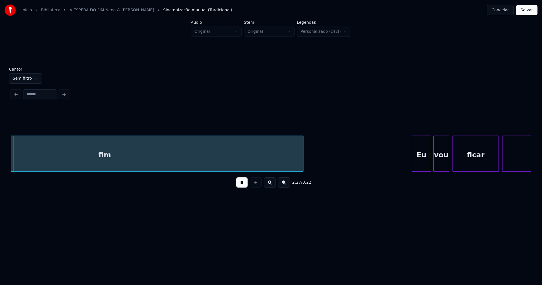
scroll to position [0, 8306]
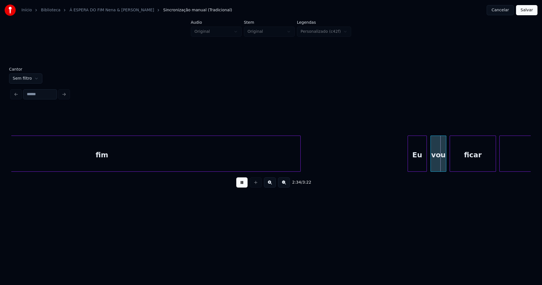
click at [419, 161] on div "Eu" at bounding box center [417, 155] width 19 height 38
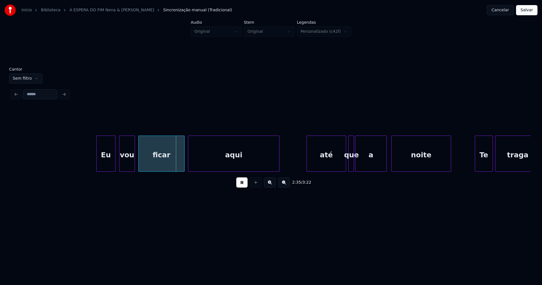
scroll to position [0, 8642]
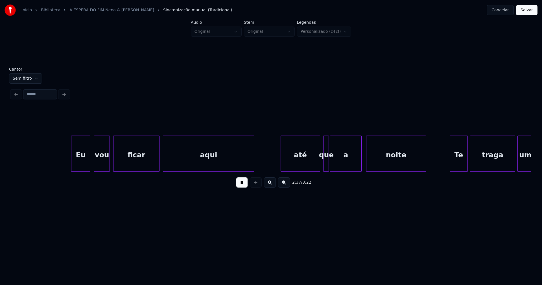
click at [302, 164] on div "até" at bounding box center [300, 155] width 39 height 38
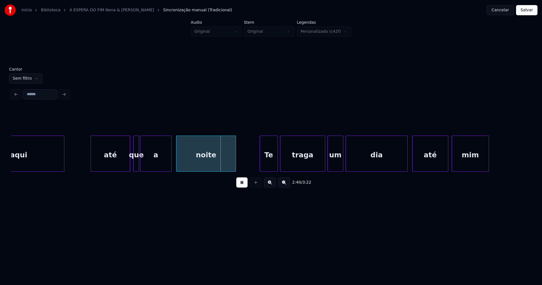
scroll to position [0, 8864]
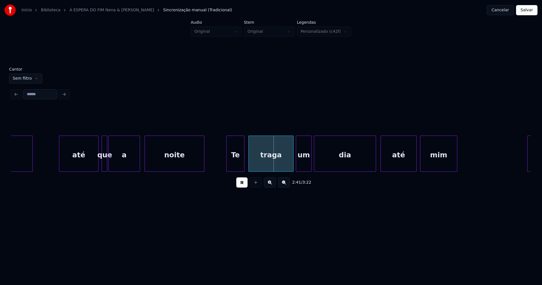
click at [237, 166] on div "Te" at bounding box center [234, 155] width 17 height 38
click at [226, 163] on div at bounding box center [227, 154] width 2 height 36
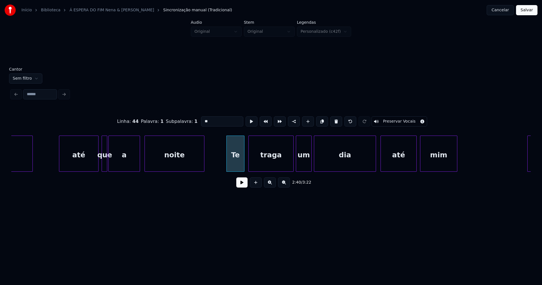
click at [243, 186] on button at bounding box center [241, 182] width 11 height 10
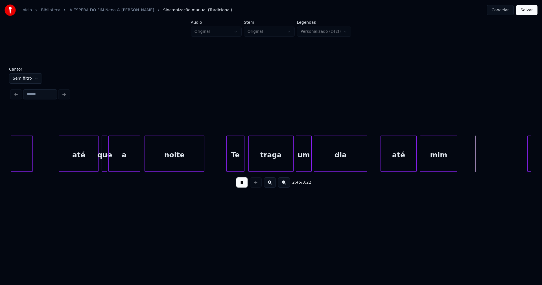
click at [366, 167] on div at bounding box center [366, 154] width 2 height 36
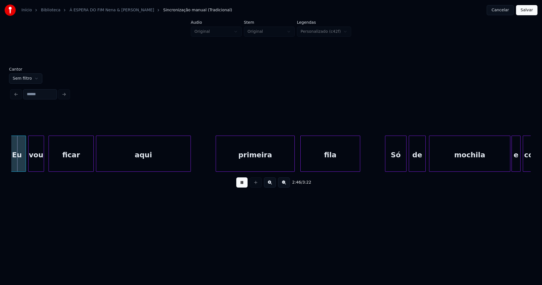
scroll to position [0, 9222]
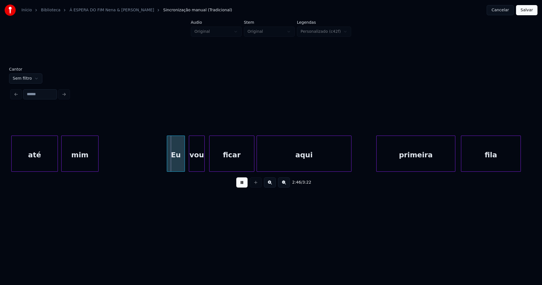
click at [178, 166] on div "Eu" at bounding box center [175, 155] width 17 height 38
click at [250, 162] on div at bounding box center [251, 154] width 2 height 36
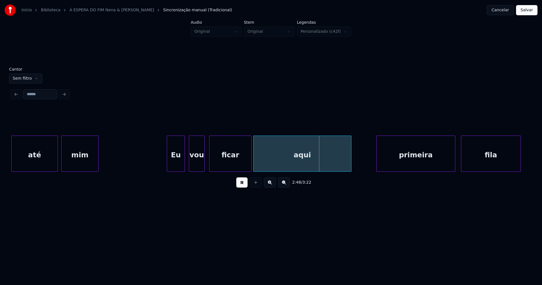
click at [255, 162] on div at bounding box center [254, 154] width 2 height 36
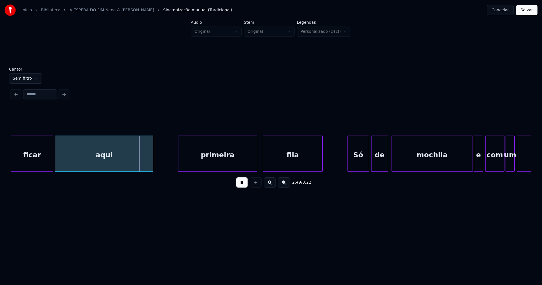
scroll to position [0, 9433]
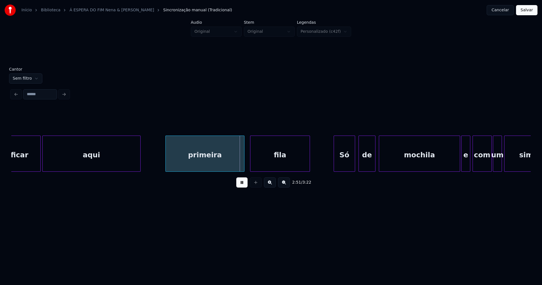
click at [344, 163] on div "Só" at bounding box center [344, 155] width 21 height 38
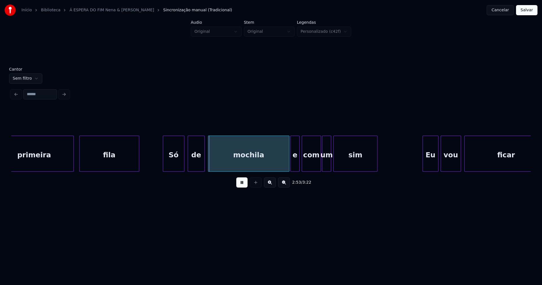
scroll to position [0, 9730]
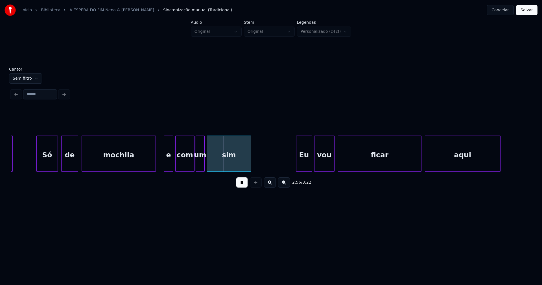
click at [154, 165] on div at bounding box center [155, 154] width 2 height 36
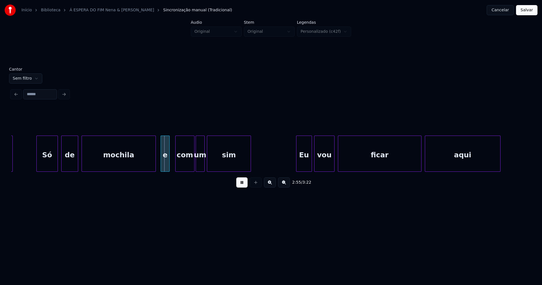
click at [163, 167] on div "e" at bounding box center [165, 155] width 8 height 38
click at [300, 161] on div "Eu" at bounding box center [302, 155] width 15 height 38
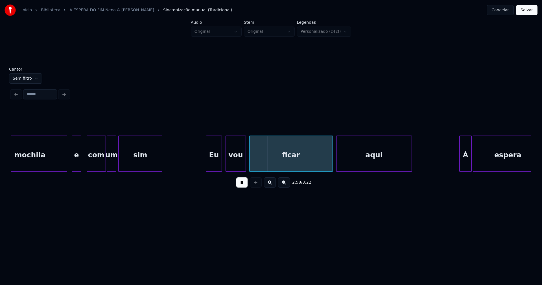
scroll to position [0, 9837]
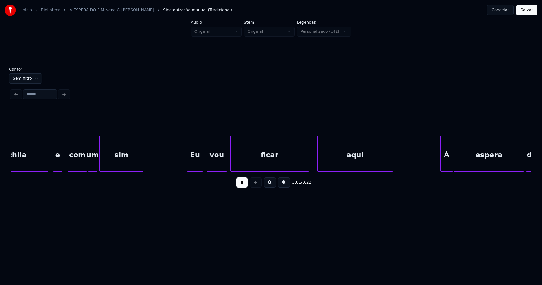
click at [308, 168] on div at bounding box center [308, 154] width 2 height 36
click at [311, 166] on div at bounding box center [312, 154] width 2 height 36
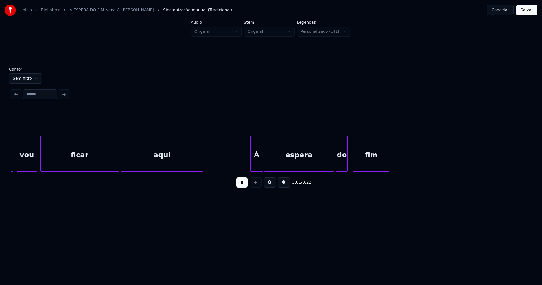
scroll to position [0, 10046]
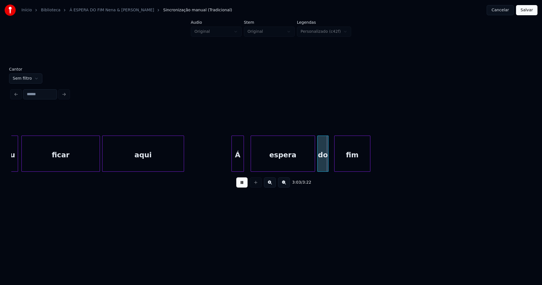
click at [251, 162] on div at bounding box center [252, 154] width 2 height 36
click at [248, 160] on div at bounding box center [248, 154] width 2 height 36
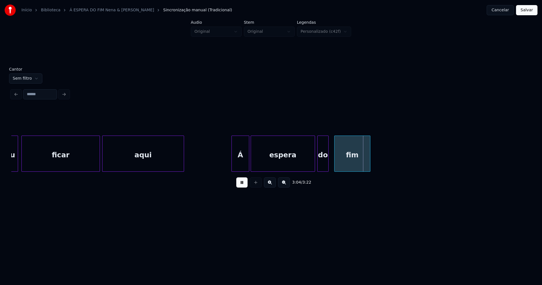
click at [529, 10] on button "Salvar" at bounding box center [526, 10] width 21 height 10
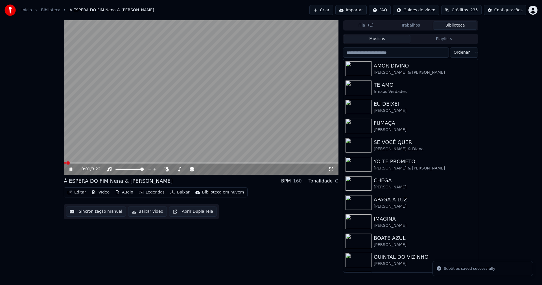
click at [69, 169] on icon at bounding box center [74, 169] width 13 height 5
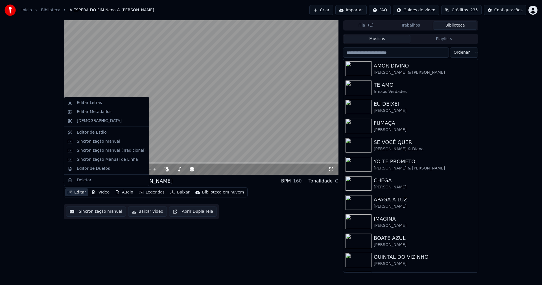
click at [82, 192] on button "Editar" at bounding box center [76, 192] width 23 height 8
click at [96, 113] on div "Editar Metadados" at bounding box center [94, 112] width 35 height 6
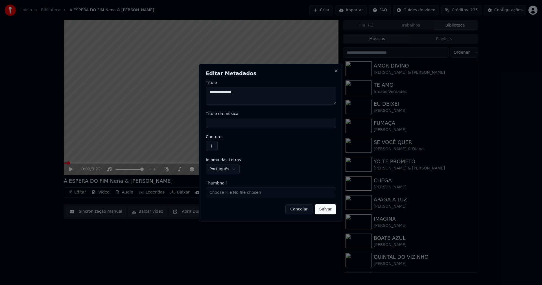
click at [232, 124] on input "Título da música" at bounding box center [271, 123] width 130 height 10
type input "**********"
click at [214, 149] on button "button" at bounding box center [212, 146] width 12 height 10
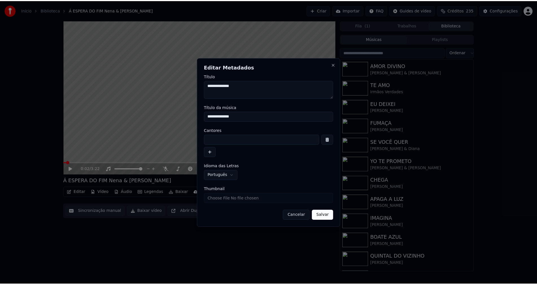
scroll to position [15, 0]
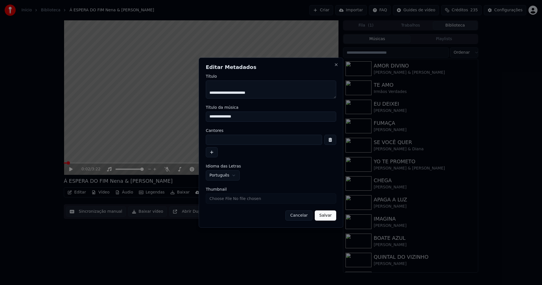
click at [220, 139] on input at bounding box center [264, 140] width 116 height 10
type input "*"
click at [218, 140] on input "******" at bounding box center [264, 140] width 116 height 10
click at [230, 139] on input "******" at bounding box center [264, 140] width 116 height 10
click at [222, 139] on input "**********" at bounding box center [264, 140] width 116 height 10
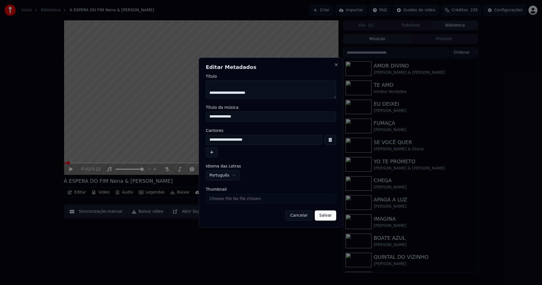
type input "**********"
drag, startPoint x: 324, startPoint y: 215, endPoint x: 321, endPoint y: 211, distance: 5.5
click at [325, 215] on button "Salvar" at bounding box center [324, 215] width 21 height 10
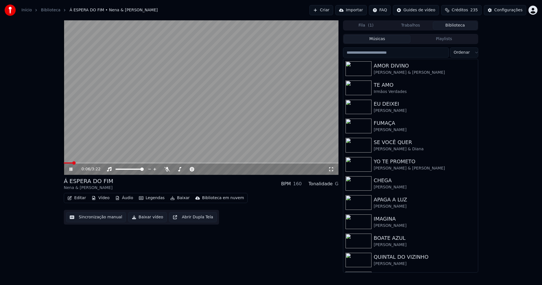
click at [80, 197] on button "Editar" at bounding box center [76, 198] width 23 height 8
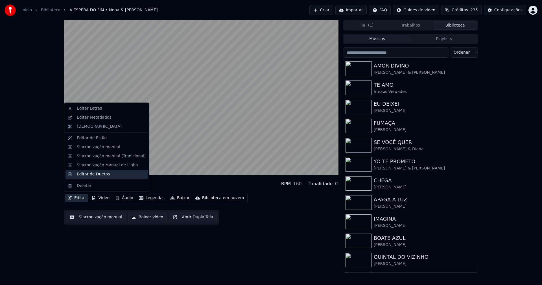
click at [90, 175] on div "Editor de Duetos" at bounding box center [93, 174] width 33 height 6
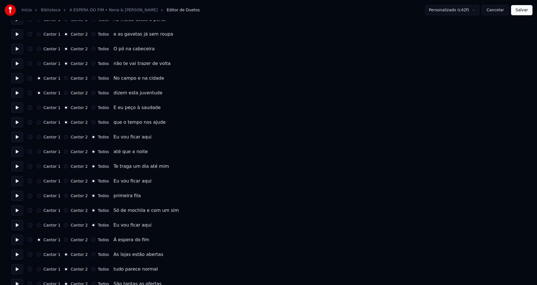
scroll to position [169, 0]
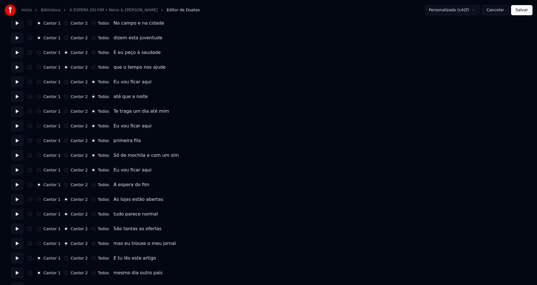
click at [501, 13] on button "Cancelar" at bounding box center [494, 10] width 27 height 10
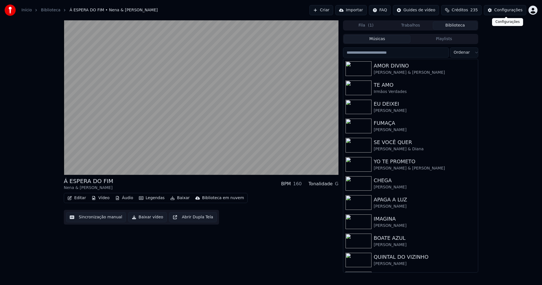
click at [514, 11] on div "Configurações" at bounding box center [508, 10] width 28 height 6
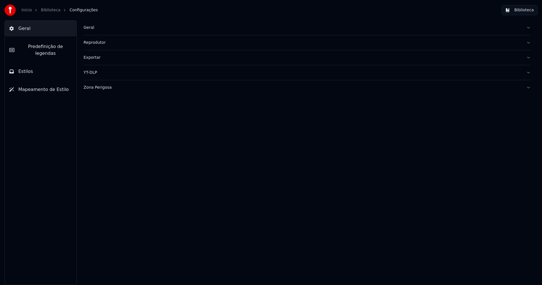
click at [54, 47] on span "Predefinição de legendas" at bounding box center [45, 50] width 53 height 14
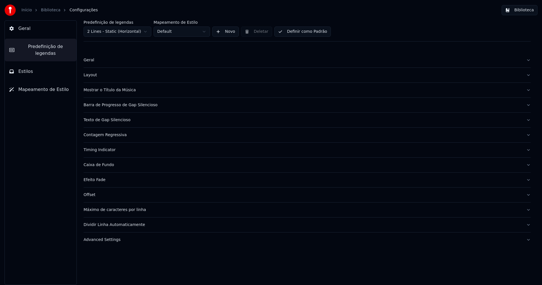
click at [27, 68] on span "Estilos" at bounding box center [25, 71] width 15 height 7
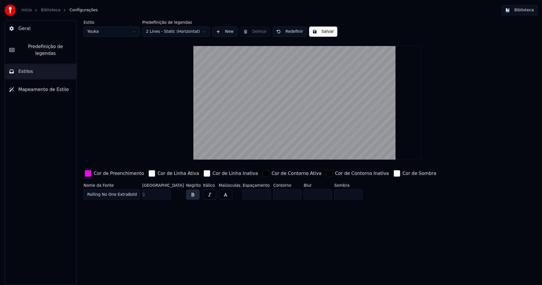
click at [102, 33] on html "Início Biblioteca Configurações Biblioteca Geral Predefinição de legendas Estil…" at bounding box center [271, 142] width 542 height 285
type input "***"
click at [165, 193] on input "***" at bounding box center [156, 194] width 28 height 10
click at [91, 171] on div "button" at bounding box center [88, 173] width 7 height 7
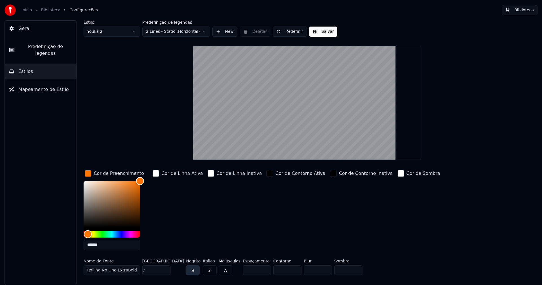
click at [111, 245] on input "*******" at bounding box center [111, 244] width 56 height 10
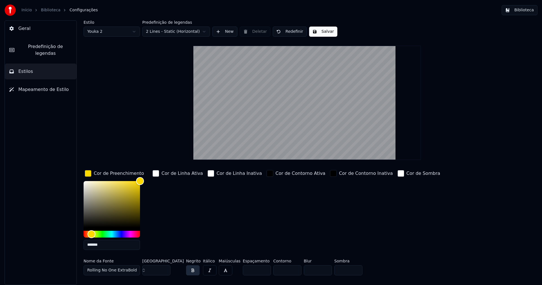
type input "*******"
click at [91, 173] on div "button" at bounding box center [88, 173] width 7 height 7
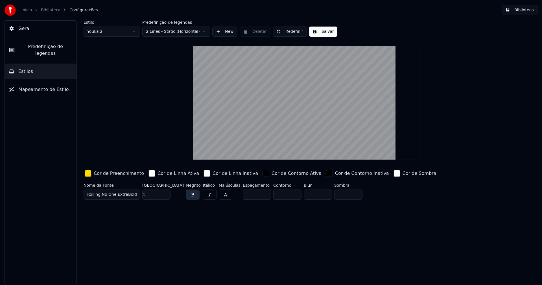
drag, startPoint x: 322, startPoint y: 33, endPoint x: 407, endPoint y: 22, distance: 85.8
click at [322, 33] on button "Salvar" at bounding box center [323, 32] width 28 height 10
click at [521, 10] on button "Biblioteca" at bounding box center [519, 10] width 36 height 10
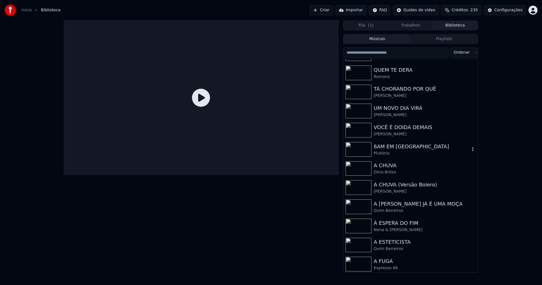
scroll to position [310, 0]
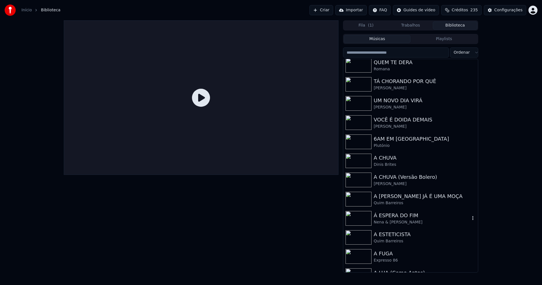
drag, startPoint x: 406, startPoint y: 217, endPoint x: 451, endPoint y: 203, distance: 47.6
click at [408, 217] on div "Á ESPERA DO FIM" at bounding box center [421, 215] width 96 height 8
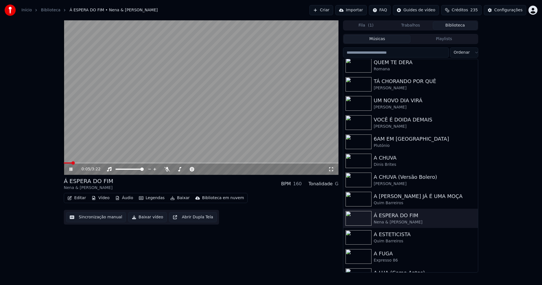
click at [331, 171] on icon at bounding box center [331, 169] width 6 height 5
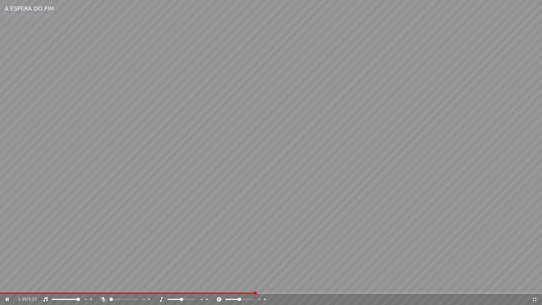
click at [534, 284] on icon at bounding box center [534, 299] width 6 height 5
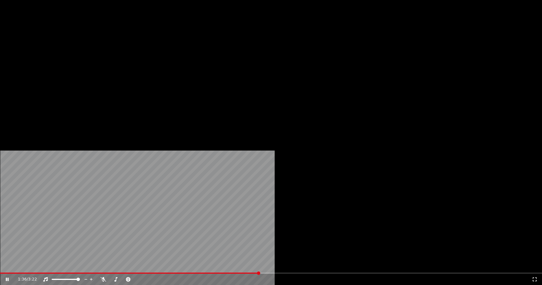
click at [81, 47] on button "Editar" at bounding box center [76, 43] width 23 height 8
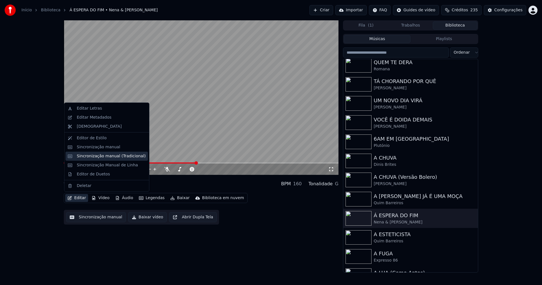
click at [101, 157] on div "Sincronização manual (Tradicional)" at bounding box center [111, 156] width 69 height 6
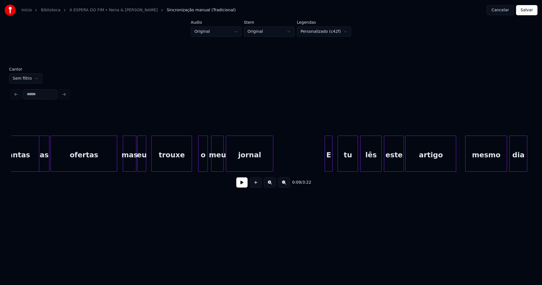
scroll to position [0, 4640]
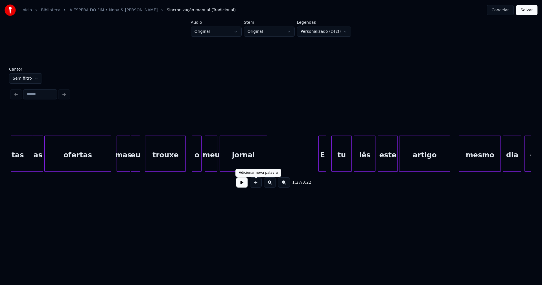
click at [243, 185] on button at bounding box center [241, 182] width 11 height 10
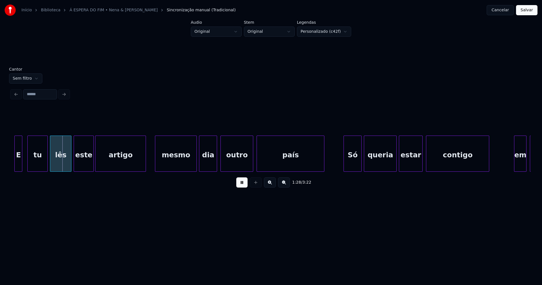
scroll to position [0, 4950]
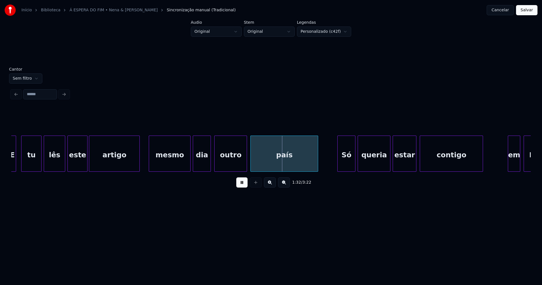
click at [203, 166] on div "dia" at bounding box center [201, 155] width 17 height 38
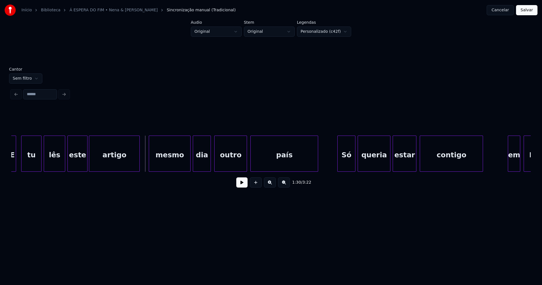
click at [244, 185] on button at bounding box center [241, 182] width 11 height 10
click at [238, 187] on button at bounding box center [241, 182] width 11 height 10
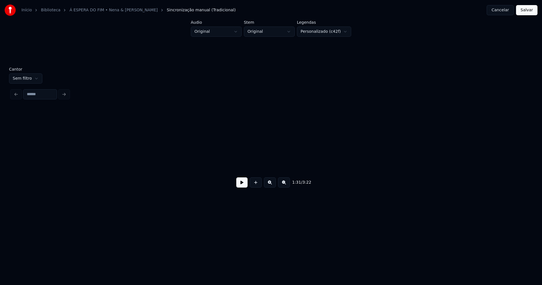
scroll to position [0, 4950]
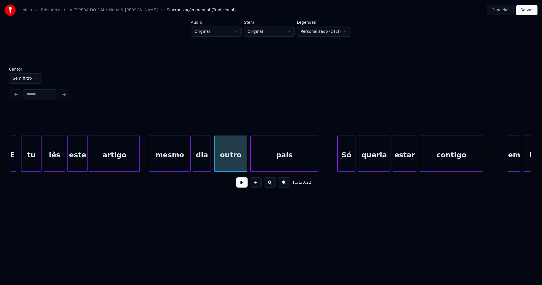
click at [202, 166] on div "dia" at bounding box center [201, 155] width 17 height 38
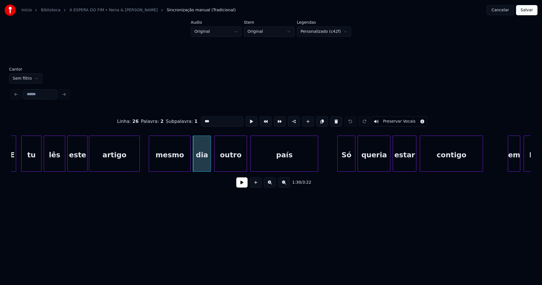
click at [213, 116] on input "***" at bounding box center [222, 121] width 42 height 10
type input "**"
click at [526, 8] on button "Salvar" at bounding box center [526, 10] width 21 height 10
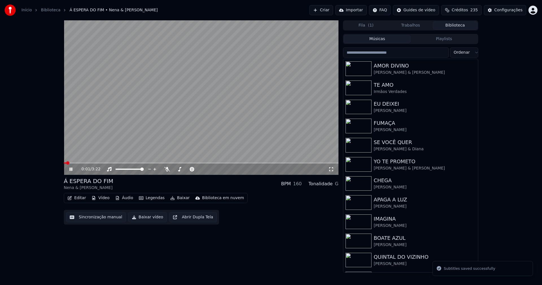
click at [72, 169] on icon at bounding box center [70, 168] width 3 height 3
click at [331, 167] on icon at bounding box center [331, 169] width 4 height 4
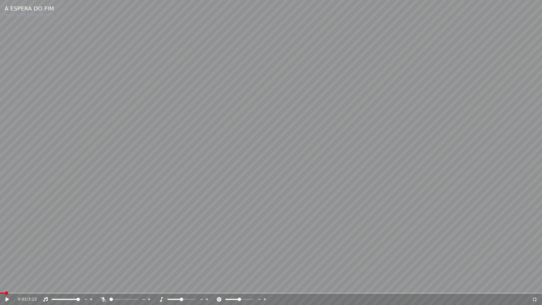
click at [0, 284] on span at bounding box center [2, 292] width 5 height 1
click at [7, 284] on icon at bounding box center [7, 299] width 3 height 4
click at [8, 284] on icon at bounding box center [7, 298] width 3 height 3
click at [533, 284] on icon at bounding box center [534, 299] width 4 height 4
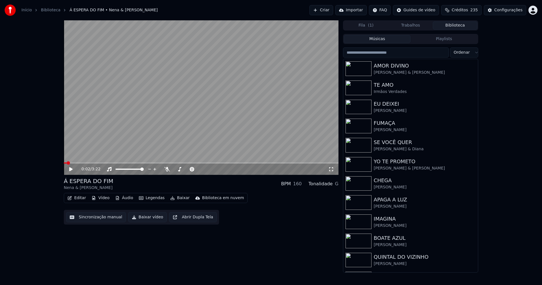
click at [147, 218] on button "Baixar vídeo" at bounding box center [147, 217] width 39 height 10
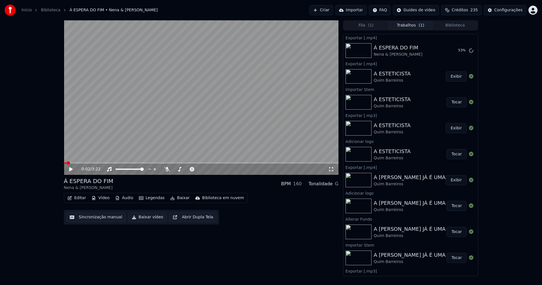
click at [81, 197] on button "Editar" at bounding box center [76, 198] width 23 height 8
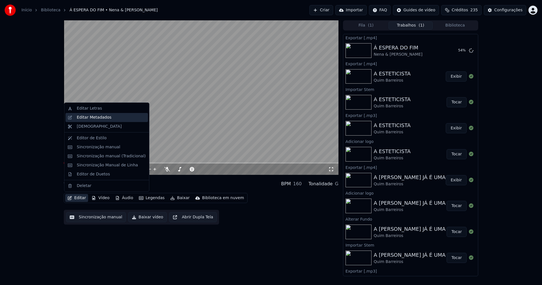
click at [95, 116] on div "Editar Metadados" at bounding box center [94, 118] width 35 height 6
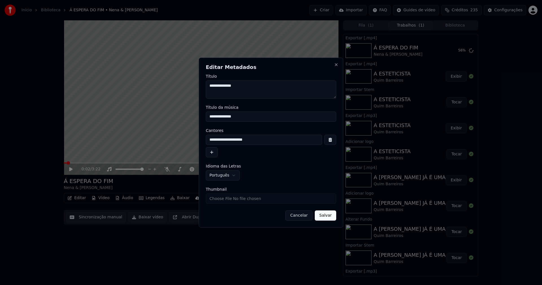
click at [228, 200] on input "Thumbnail" at bounding box center [271, 198] width 130 height 10
type input "**********"
click at [328, 215] on button "Salvar" at bounding box center [324, 215] width 21 height 10
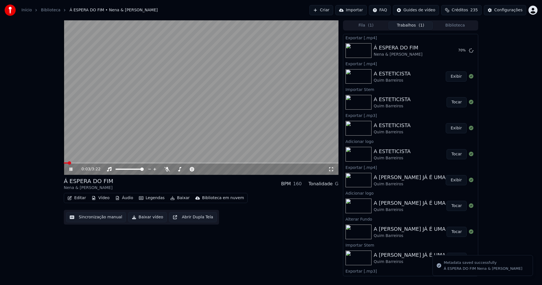
click at [70, 169] on icon at bounding box center [70, 168] width 3 height 3
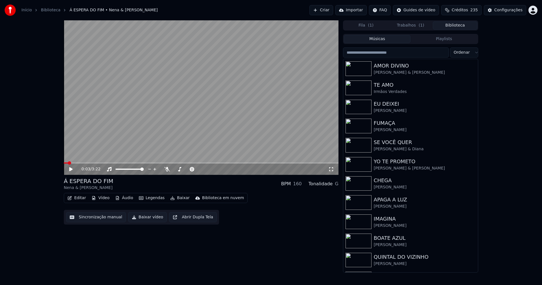
click at [460, 24] on button "Biblioteca" at bounding box center [454, 25] width 45 height 8
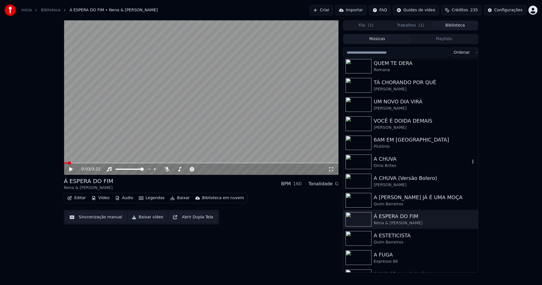
scroll to position [310, 0]
